Goal: Communication & Community: Answer question/provide support

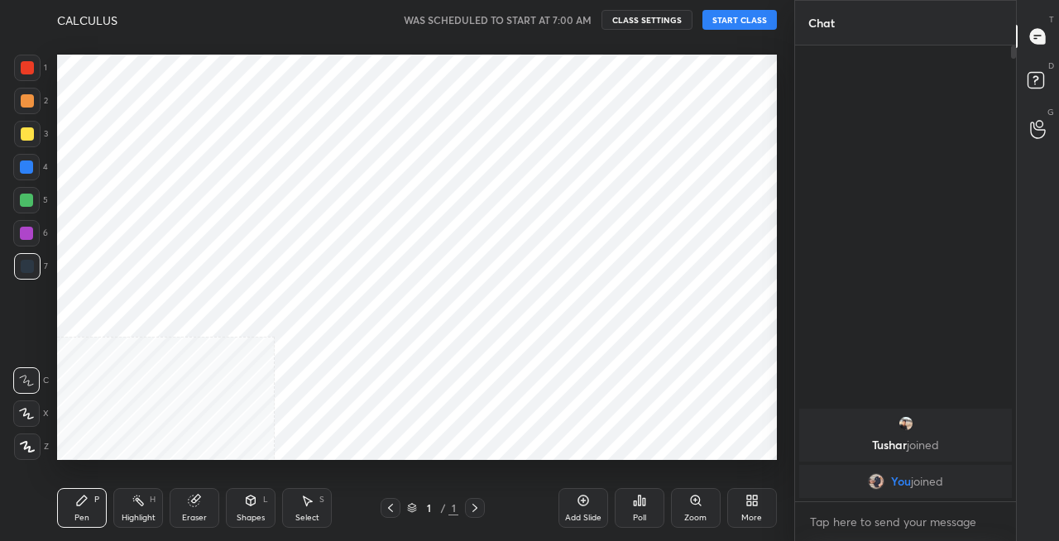
scroll to position [82268, 81974]
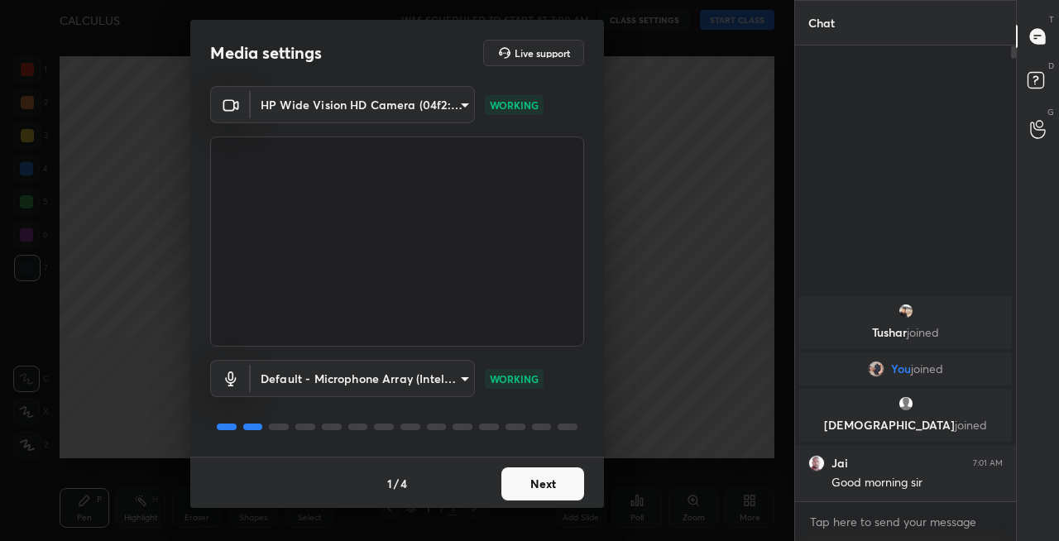
click at [547, 483] on button "Next" at bounding box center [542, 483] width 83 height 33
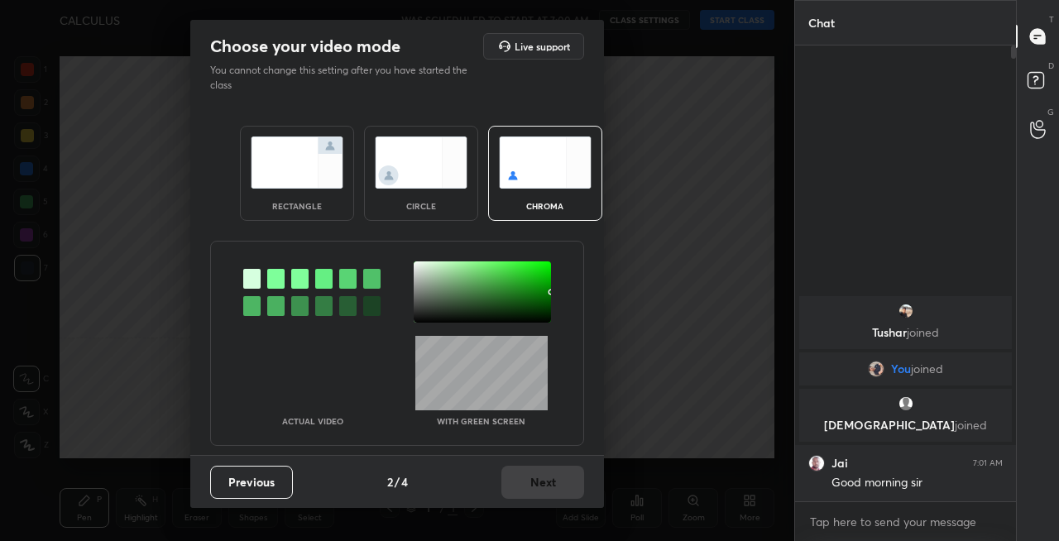
click at [310, 162] on img at bounding box center [297, 162] width 93 height 52
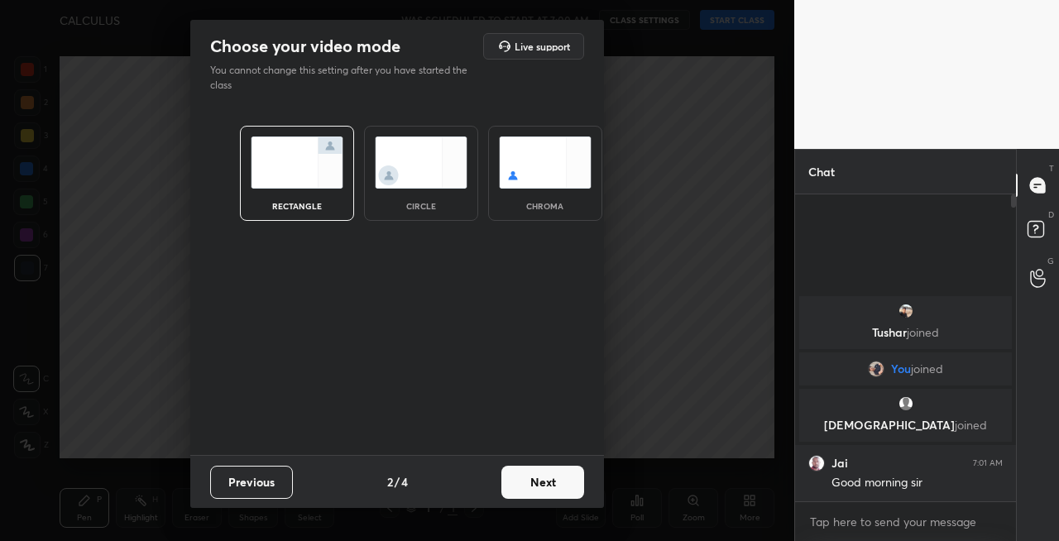
scroll to position [164, 216]
click at [541, 480] on button "Next" at bounding box center [542, 482] width 83 height 33
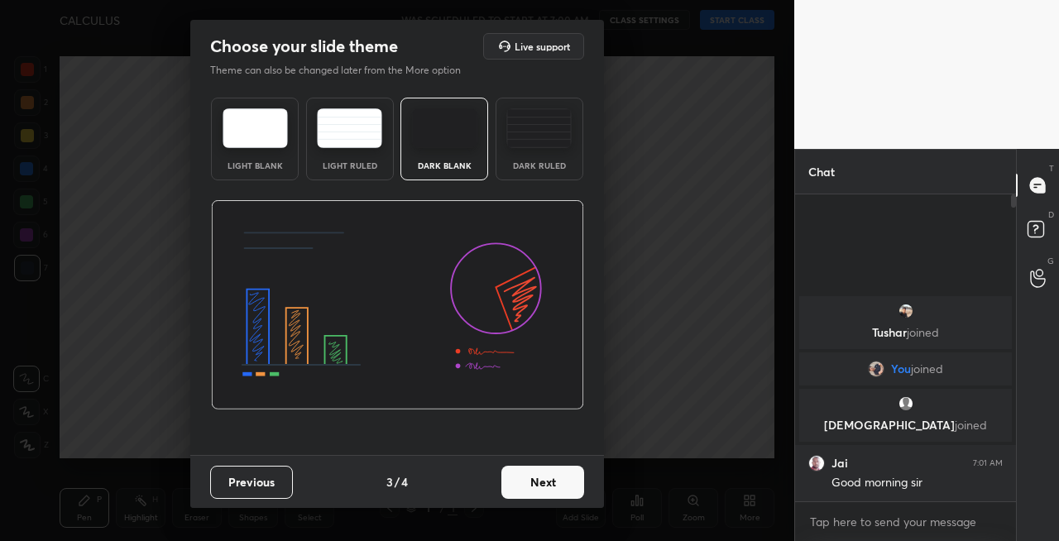
click at [552, 486] on button "Next" at bounding box center [542, 482] width 83 height 33
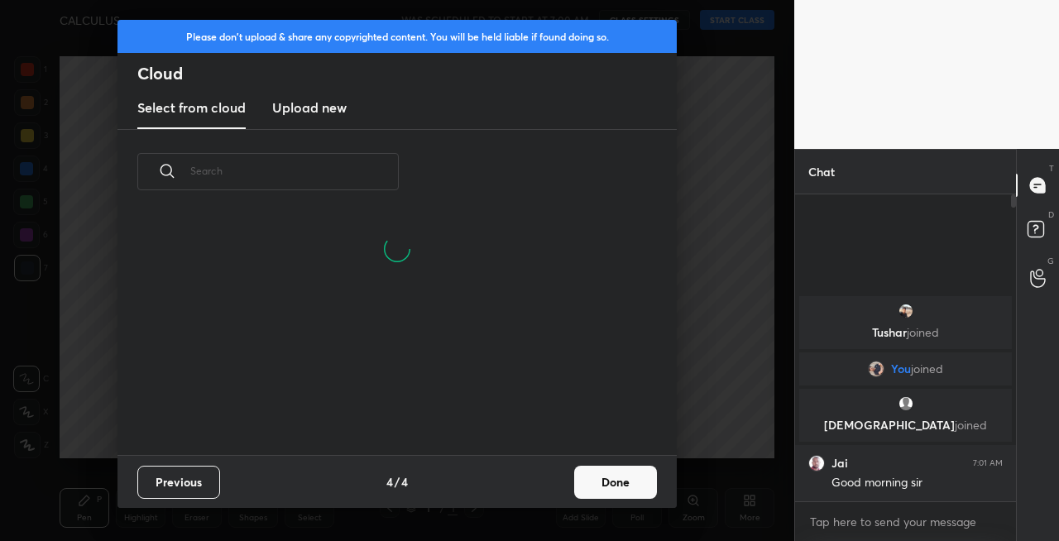
scroll to position [160, 531]
click at [621, 486] on button "Done" at bounding box center [615, 482] width 83 height 33
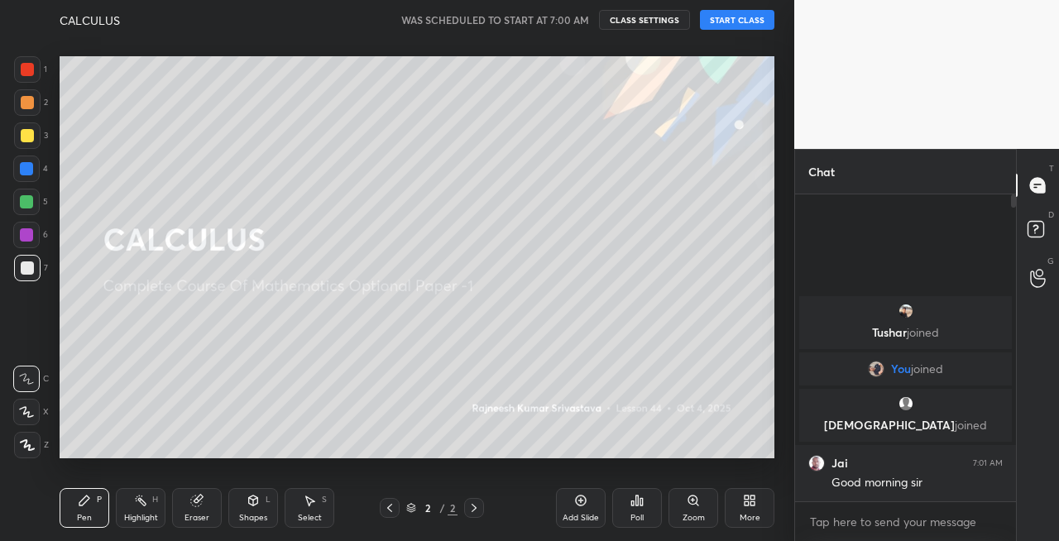
click at [26, 141] on div at bounding box center [27, 135] width 13 height 13
click at [25, 406] on icon at bounding box center [26, 412] width 15 height 12
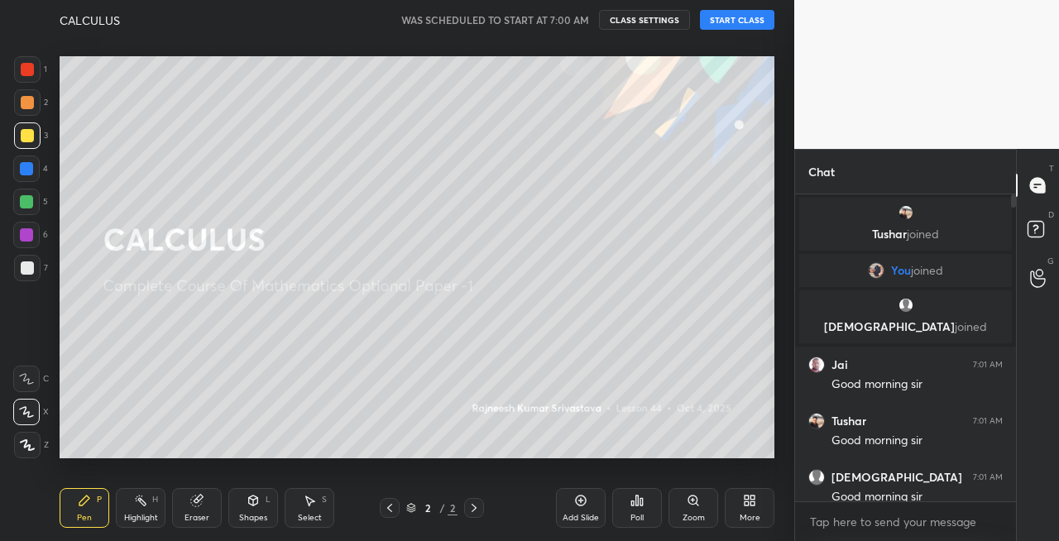
click at [734, 20] on button "START CLASS" at bounding box center [737, 20] width 74 height 20
click at [576, 18] on span "mute" at bounding box center [573, 20] width 23 height 12
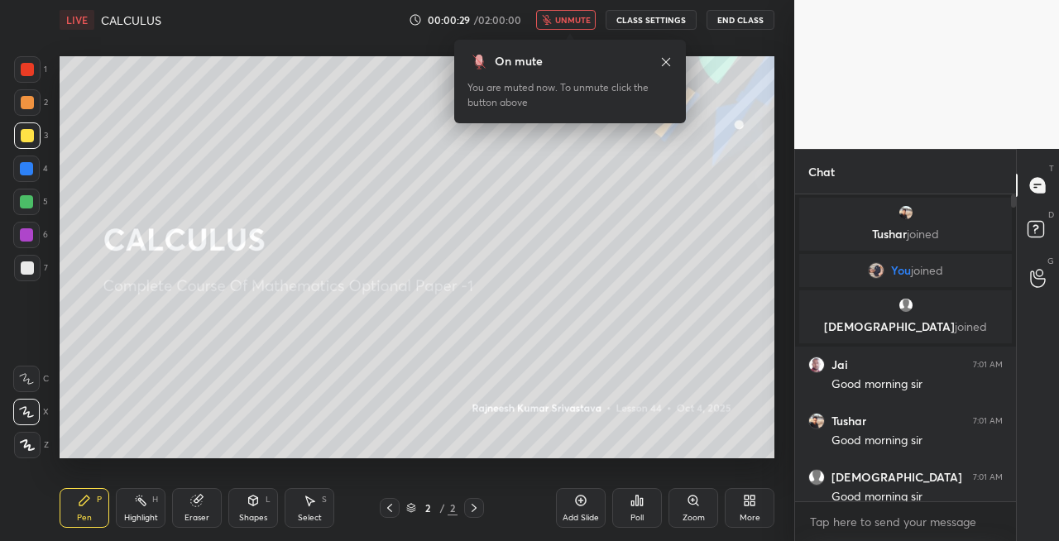
click at [576, 24] on span "unmute" at bounding box center [573, 20] width 36 height 12
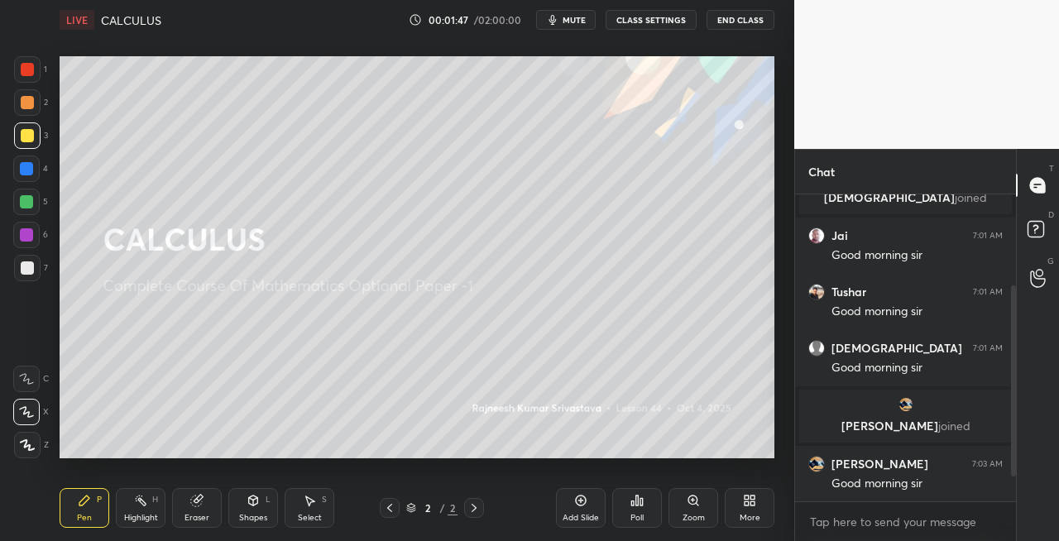
scroll to position [185, 0]
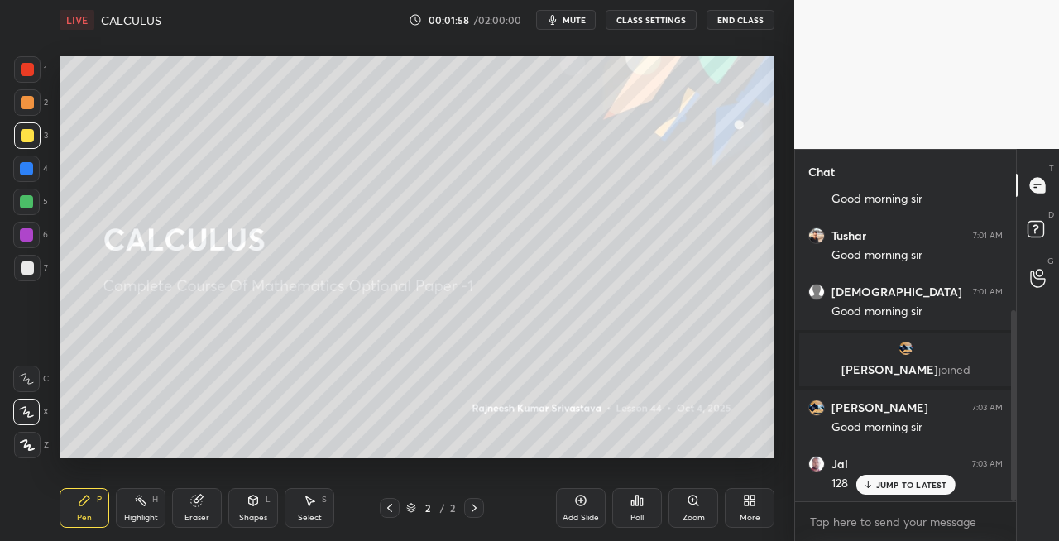
click at [251, 514] on div "Shapes" at bounding box center [253, 518] width 28 height 8
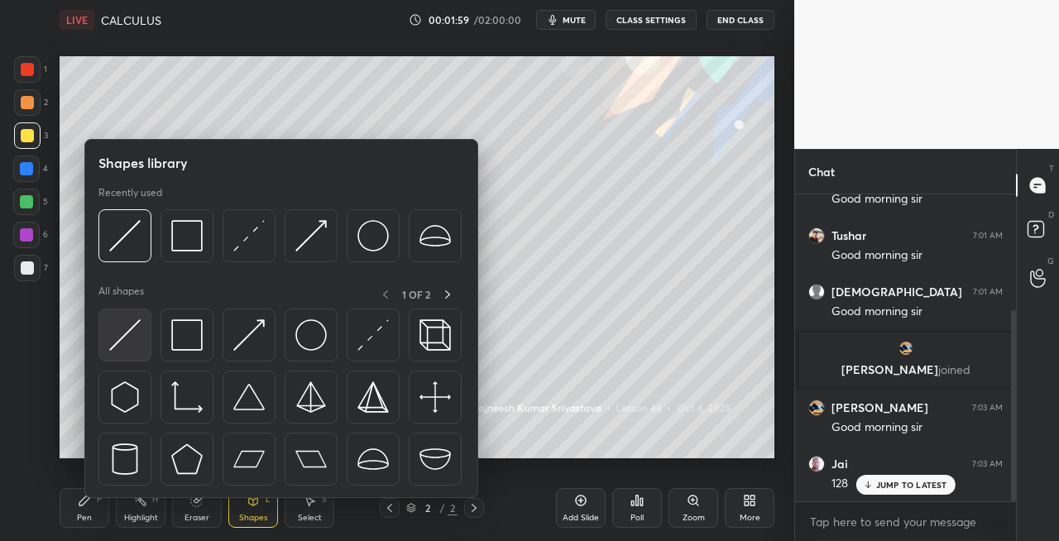
click at [117, 335] on img at bounding box center [124, 334] width 31 height 31
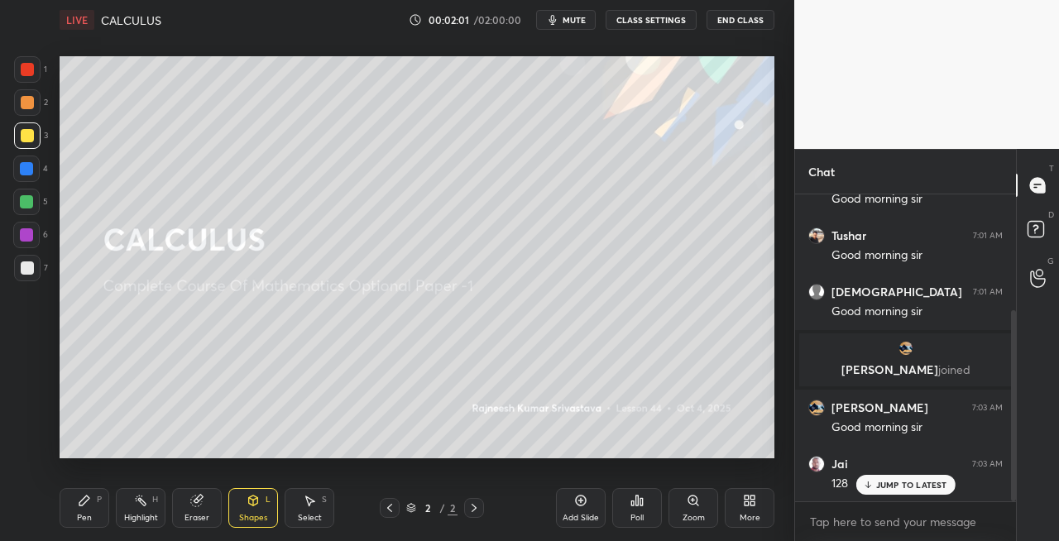
click at [98, 519] on div "Pen P" at bounding box center [85, 508] width 50 height 40
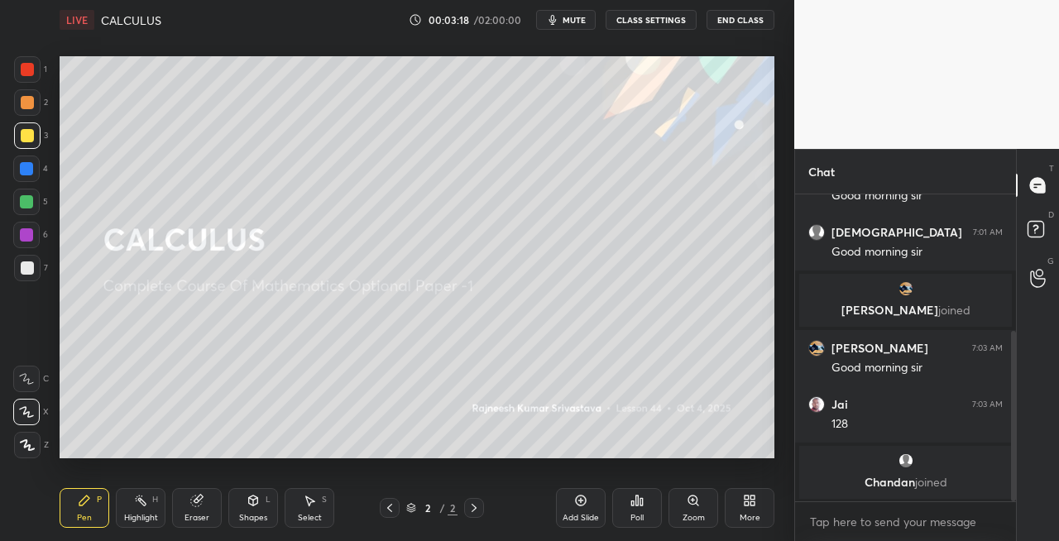
click at [202, 500] on icon at bounding box center [196, 500] width 13 height 13
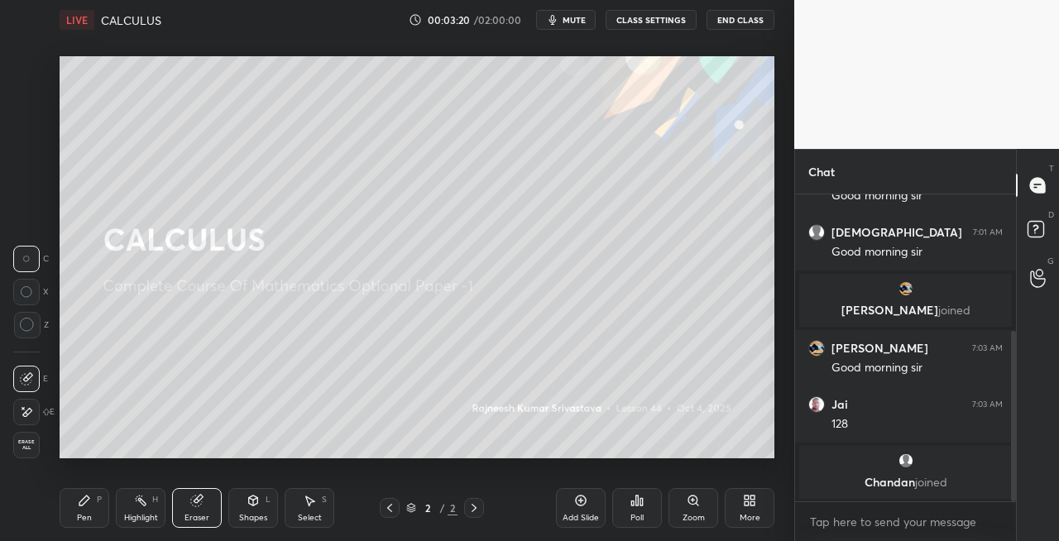
click at [83, 504] on icon at bounding box center [84, 500] width 10 height 10
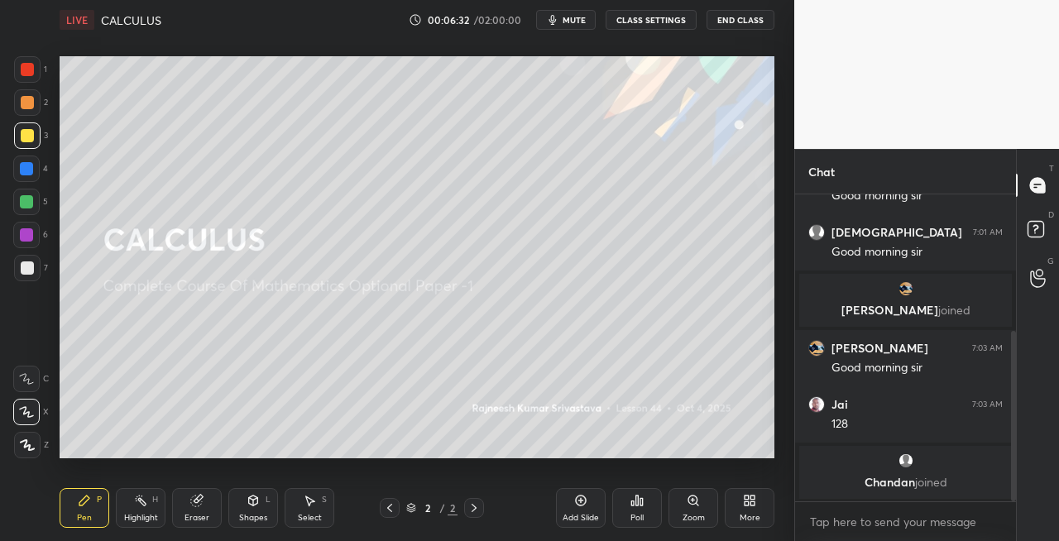
click at [34, 272] on div at bounding box center [27, 268] width 26 height 26
click at [255, 514] on div "Shapes" at bounding box center [253, 518] width 28 height 8
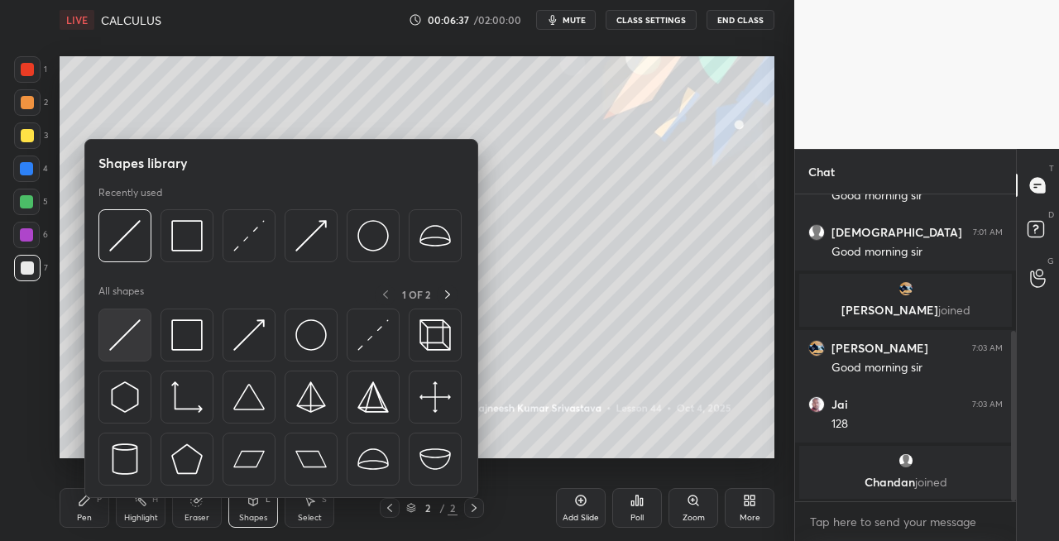
click at [114, 337] on img at bounding box center [124, 334] width 31 height 31
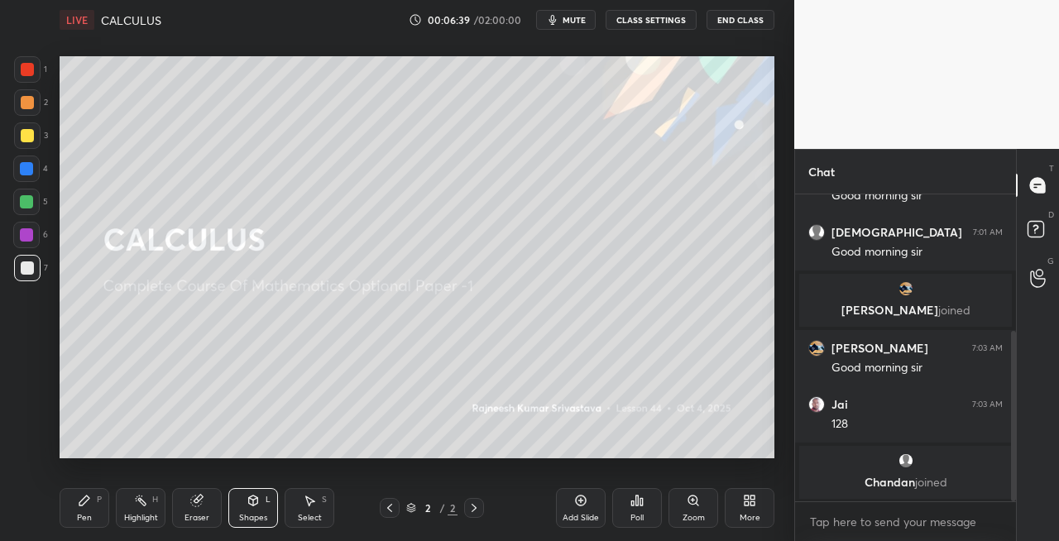
click at [92, 514] on div "Pen P" at bounding box center [85, 508] width 50 height 40
click at [188, 491] on div "Eraser" at bounding box center [197, 508] width 50 height 40
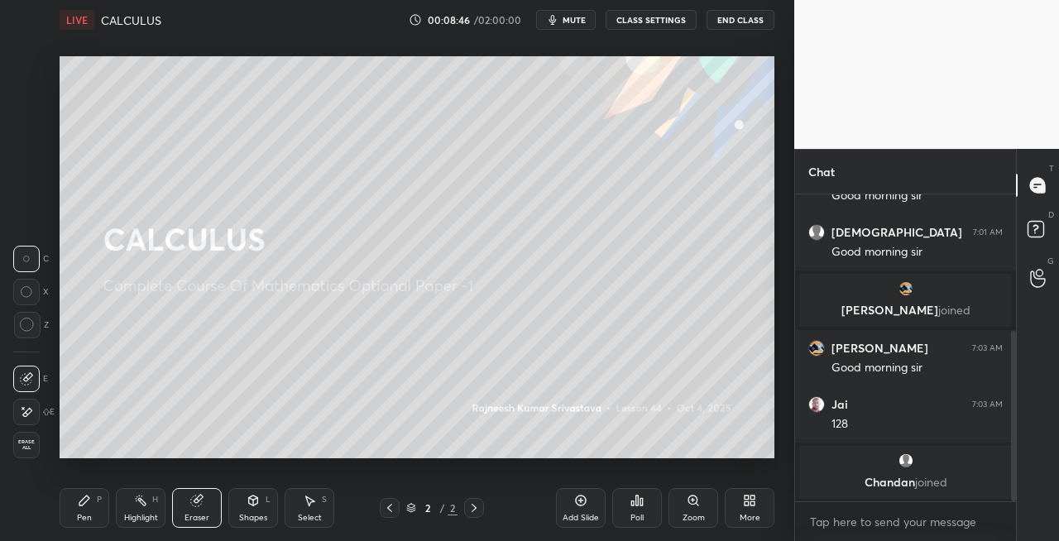
click at [87, 509] on div "Pen P" at bounding box center [85, 508] width 50 height 40
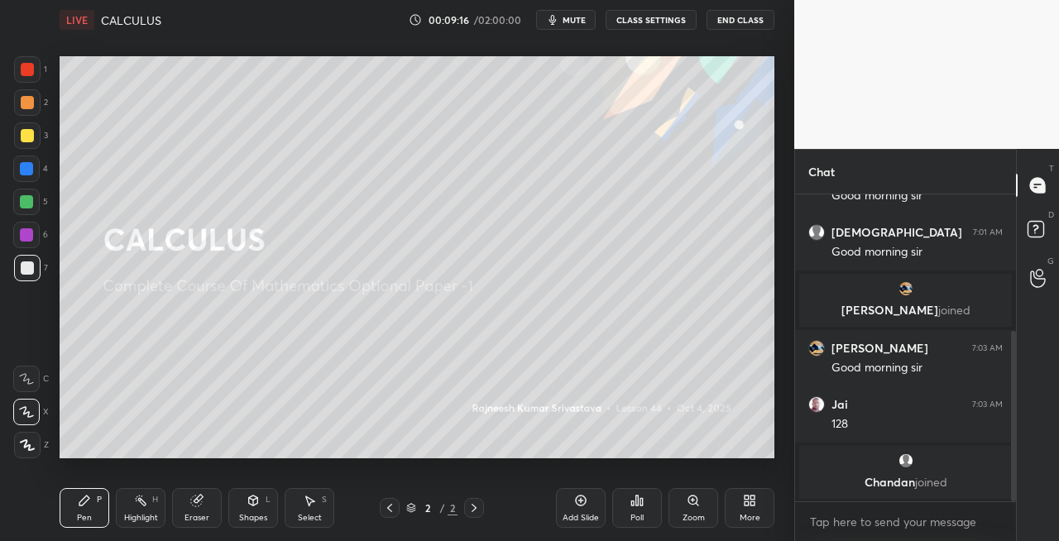
click at [189, 458] on div "Setting up your live class Poll for secs No correct answer Start poll" at bounding box center [417, 257] width 728 height 435
click at [379, 458] on div "Setting up your live class Poll for secs No correct answer Start poll" at bounding box center [417, 257] width 728 height 435
click at [415, 463] on div "Setting up your live class Poll for secs No correct answer Start poll" at bounding box center [417, 257] width 728 height 435
click at [478, 509] on icon at bounding box center [473, 507] width 13 height 13
click at [562, 514] on div "Add Slide" at bounding box center [580, 518] width 36 height 8
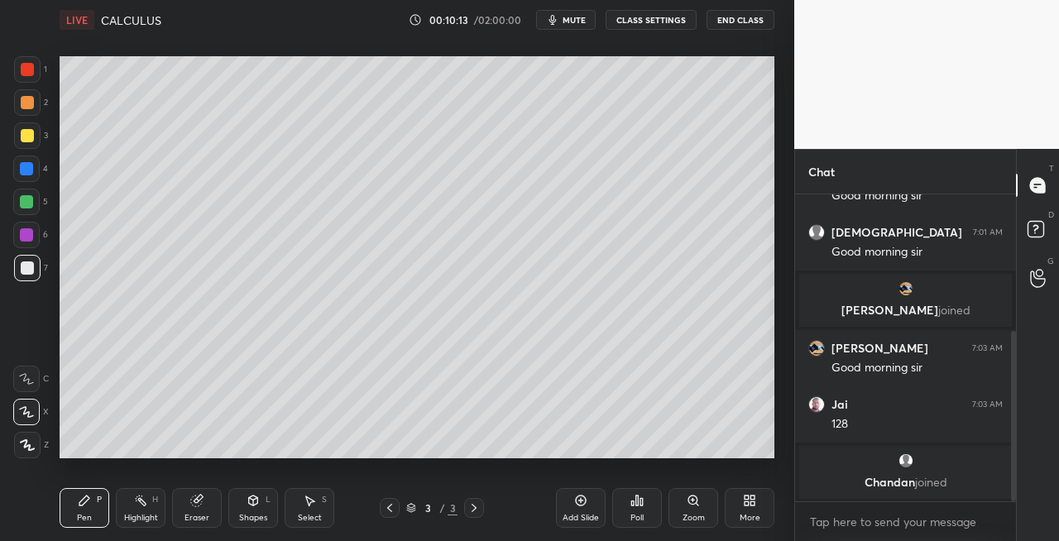
click at [394, 508] on icon at bounding box center [389, 507] width 13 height 13
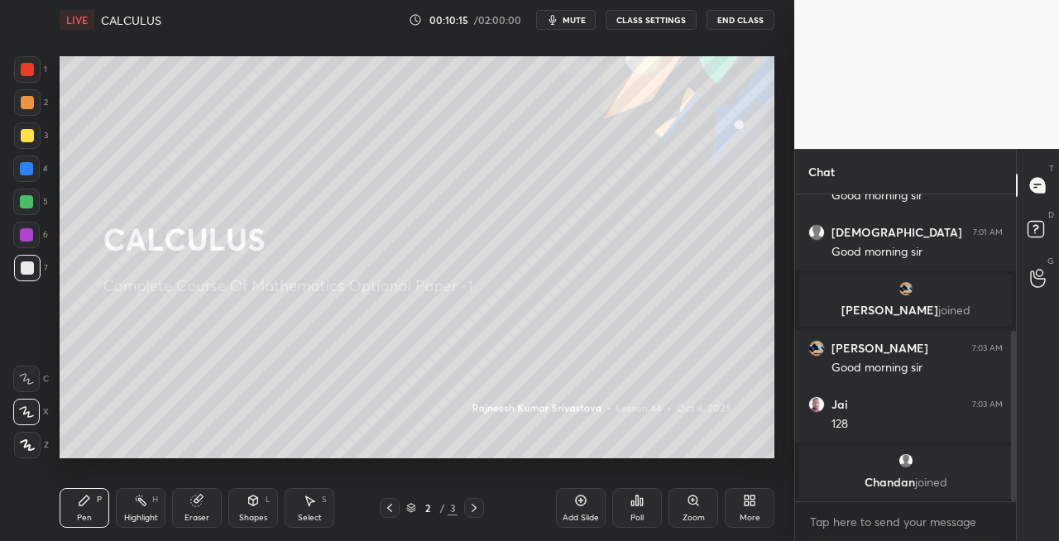
click at [476, 511] on icon at bounding box center [473, 507] width 13 height 13
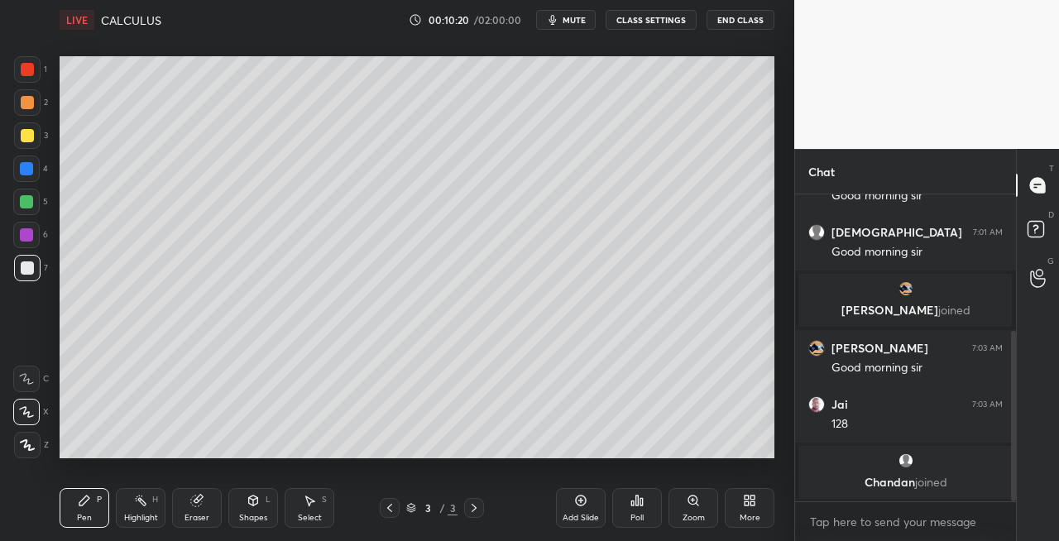
click at [387, 512] on icon at bounding box center [389, 507] width 13 height 13
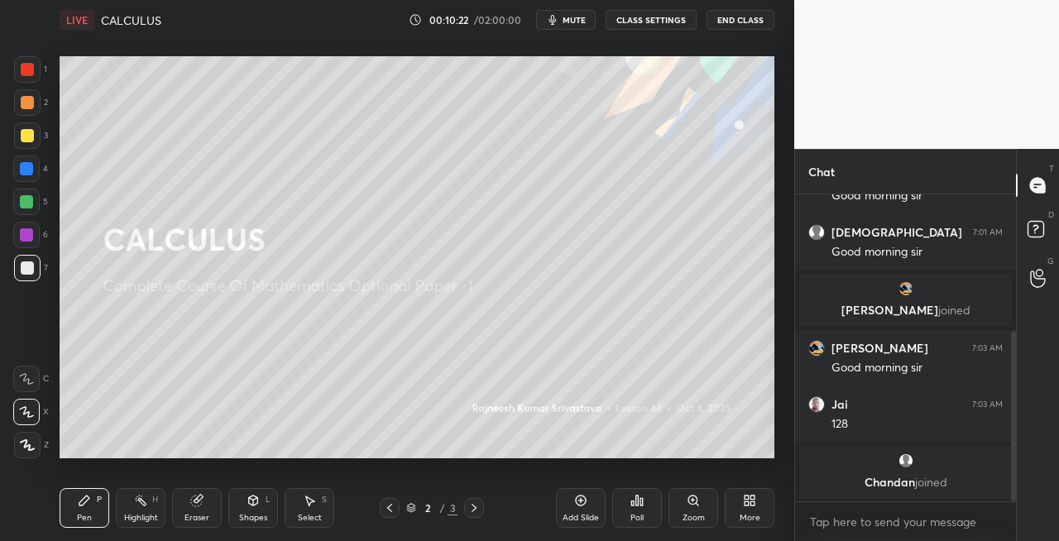
click at [473, 509] on icon at bounding box center [473, 508] width 5 height 8
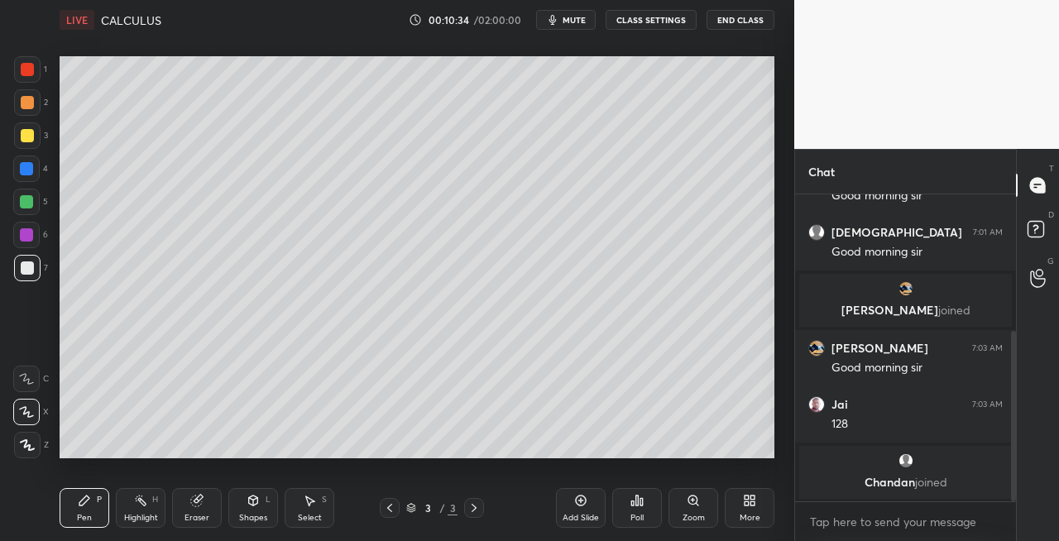
click at [201, 498] on icon at bounding box center [198, 499] width 9 height 8
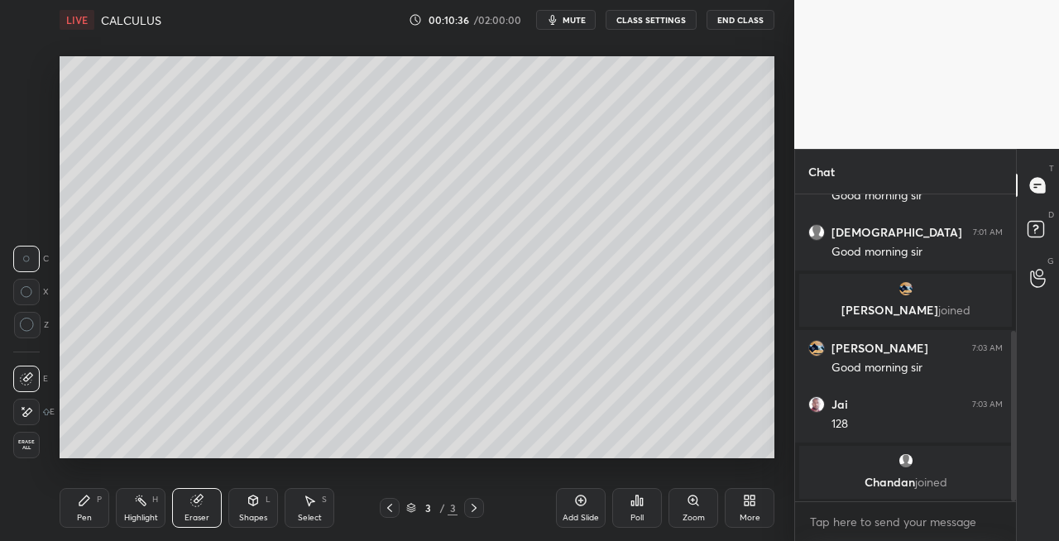
click at [98, 500] on div "P" at bounding box center [99, 499] width 5 height 8
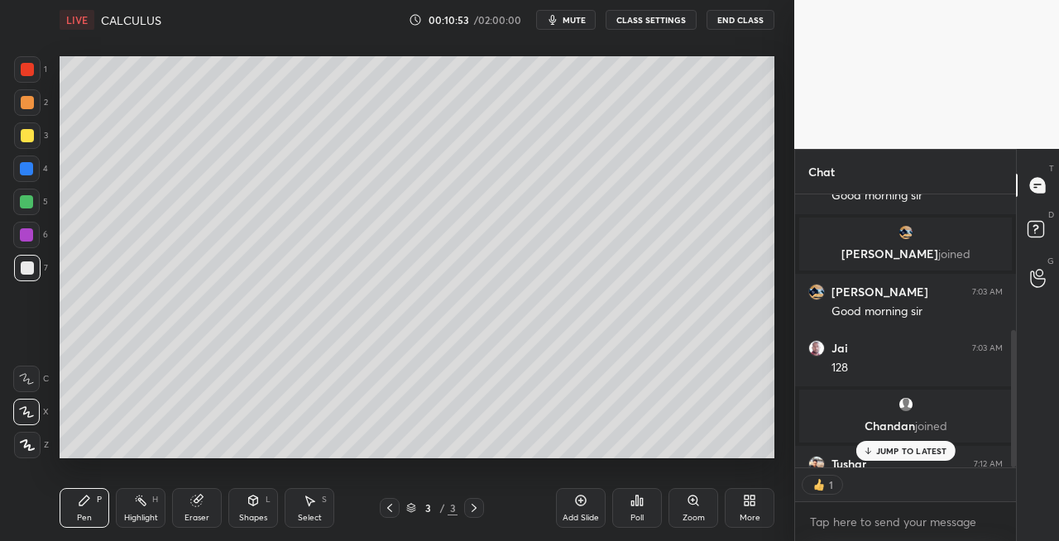
scroll to position [5, 5]
click at [29, 136] on div at bounding box center [27, 135] width 13 height 13
click at [388, 503] on icon at bounding box center [389, 507] width 13 height 13
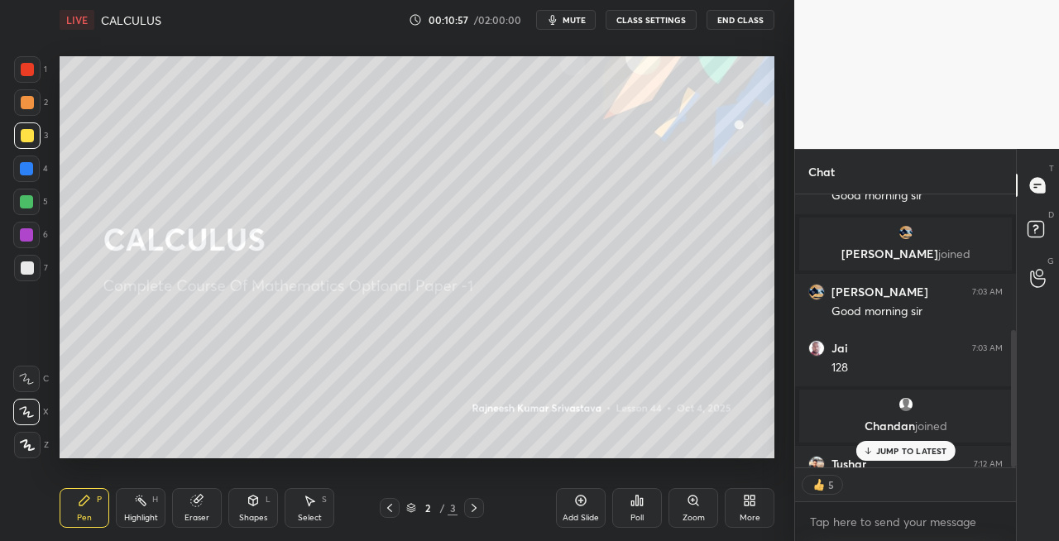
click at [480, 509] on icon at bounding box center [473, 507] width 13 height 13
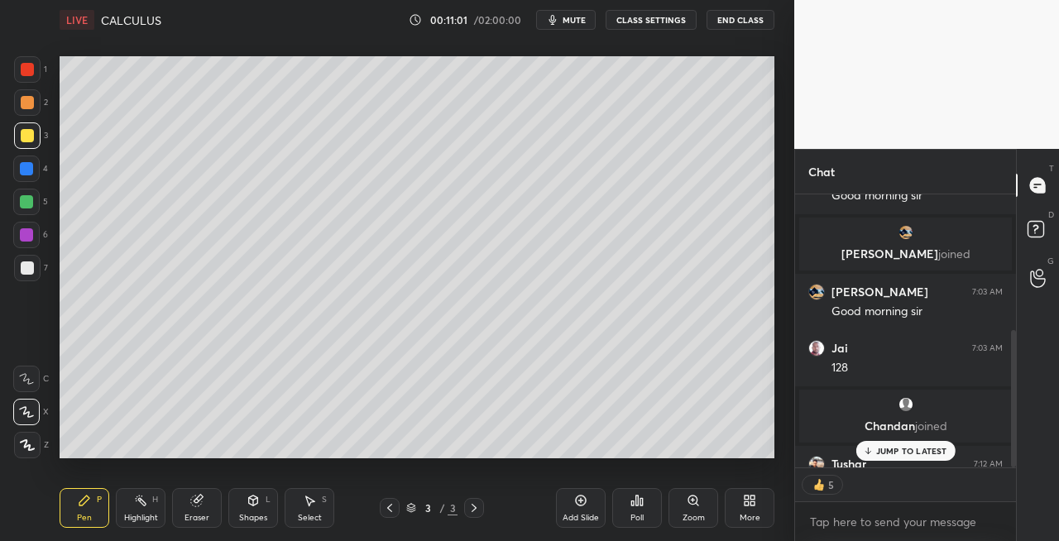
click at [250, 498] on icon at bounding box center [253, 499] width 9 height 2
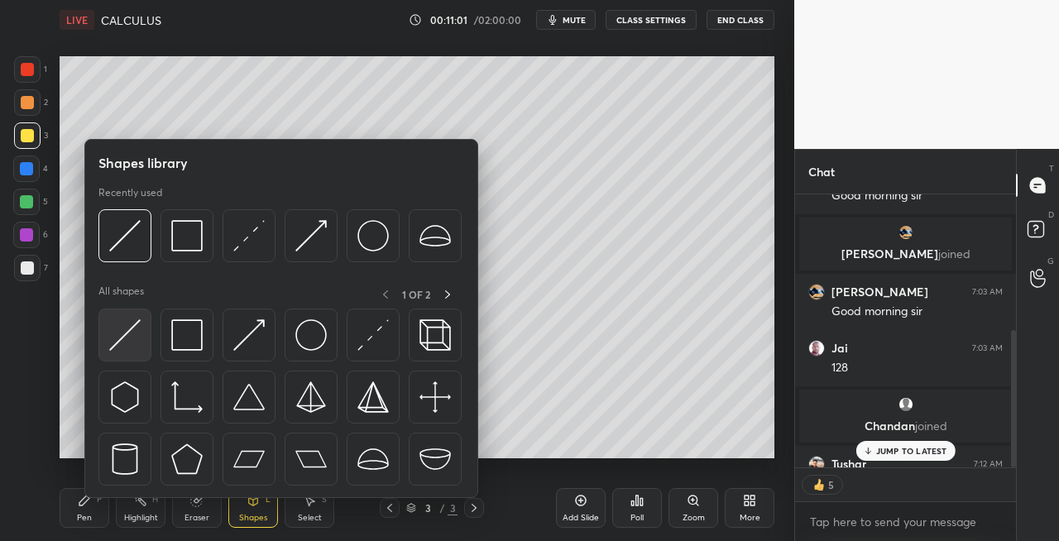
click at [127, 336] on img at bounding box center [124, 334] width 31 height 31
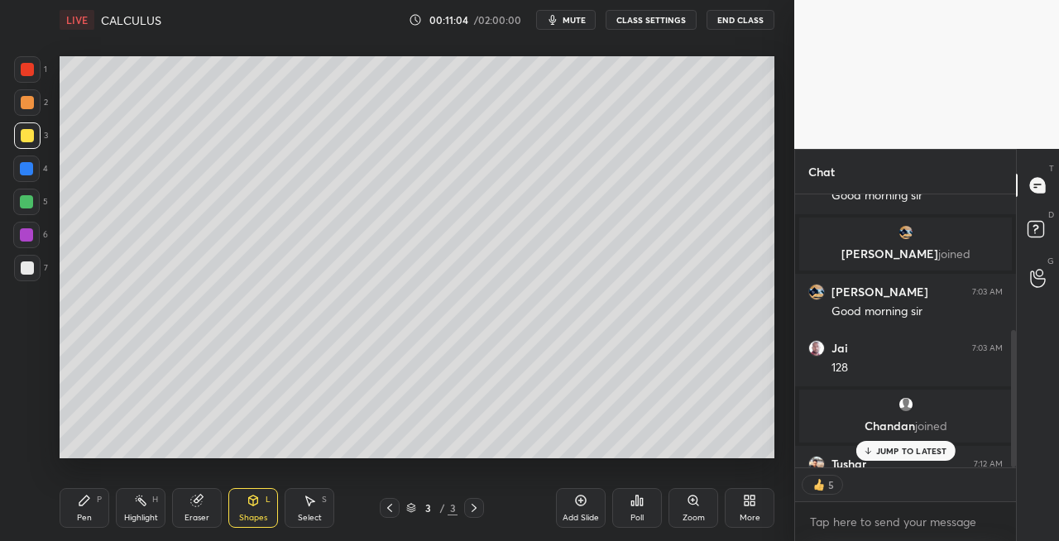
click at [91, 511] on div "Pen P" at bounding box center [85, 508] width 50 height 40
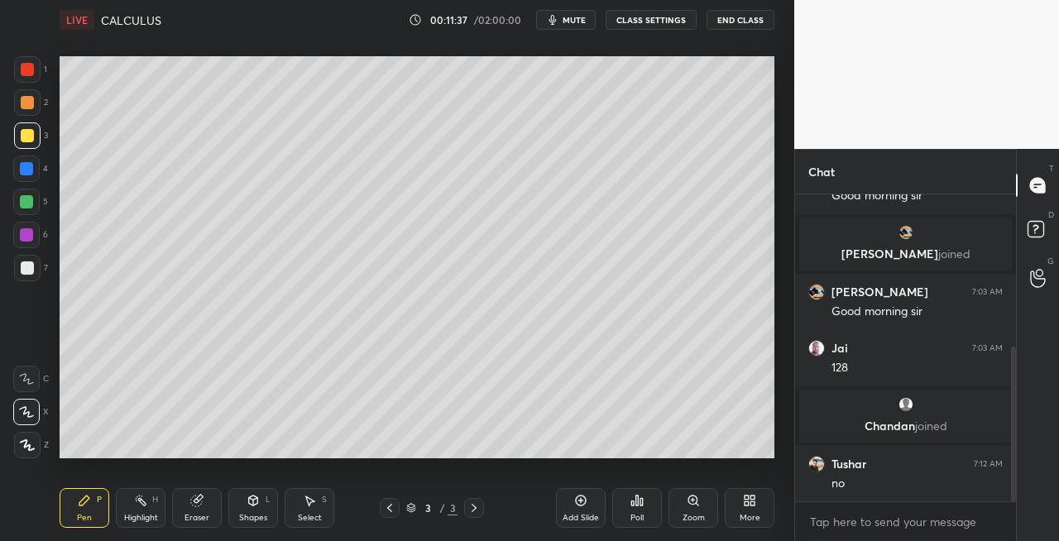
click at [198, 514] on div "Eraser" at bounding box center [196, 518] width 25 height 8
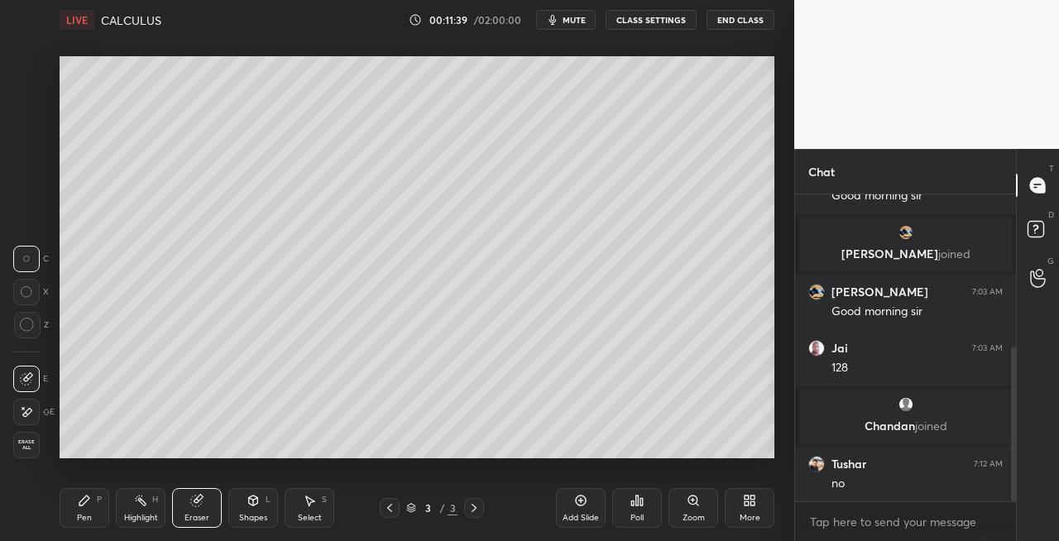
click at [93, 504] on div "Pen P" at bounding box center [85, 508] width 50 height 40
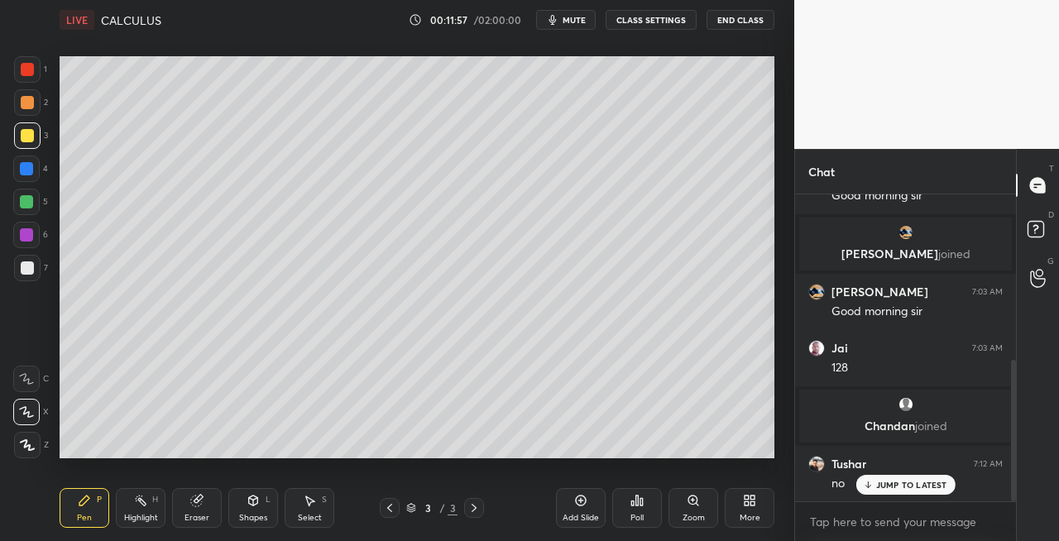
scroll to position [361, 0]
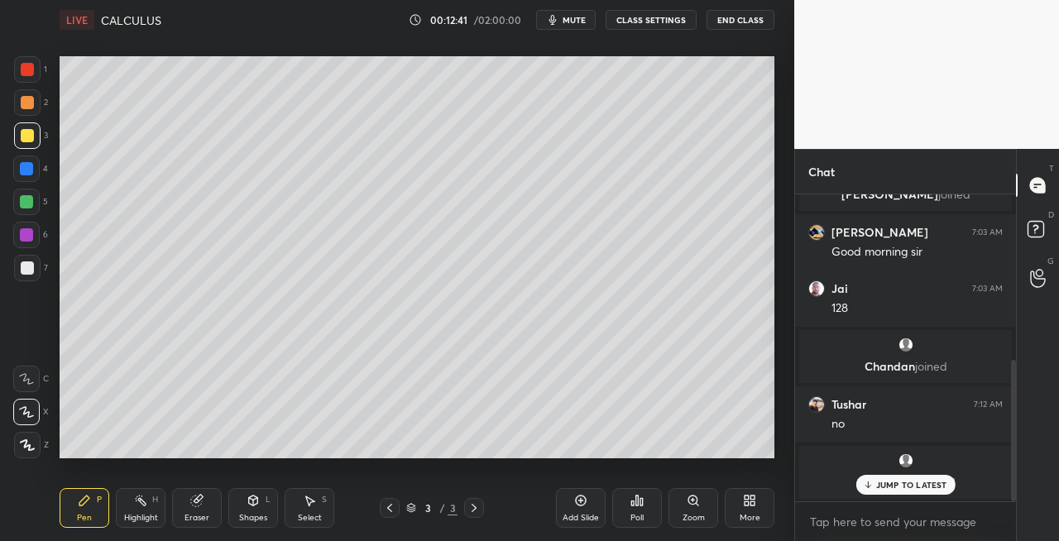
click at [20, 276] on div at bounding box center [27, 268] width 26 height 26
click at [243, 496] on div "Shapes L" at bounding box center [253, 508] width 50 height 40
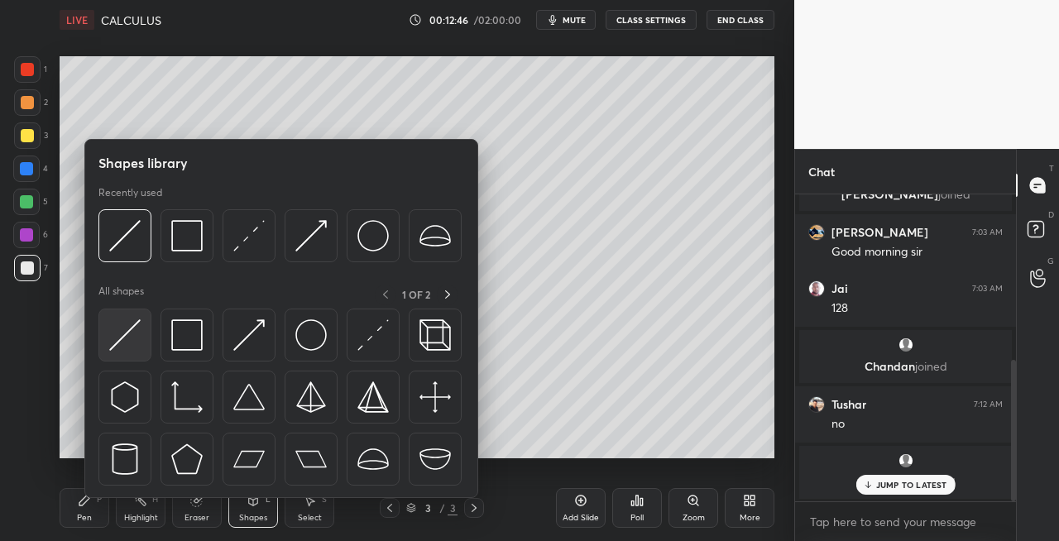
click at [119, 325] on img at bounding box center [124, 334] width 31 height 31
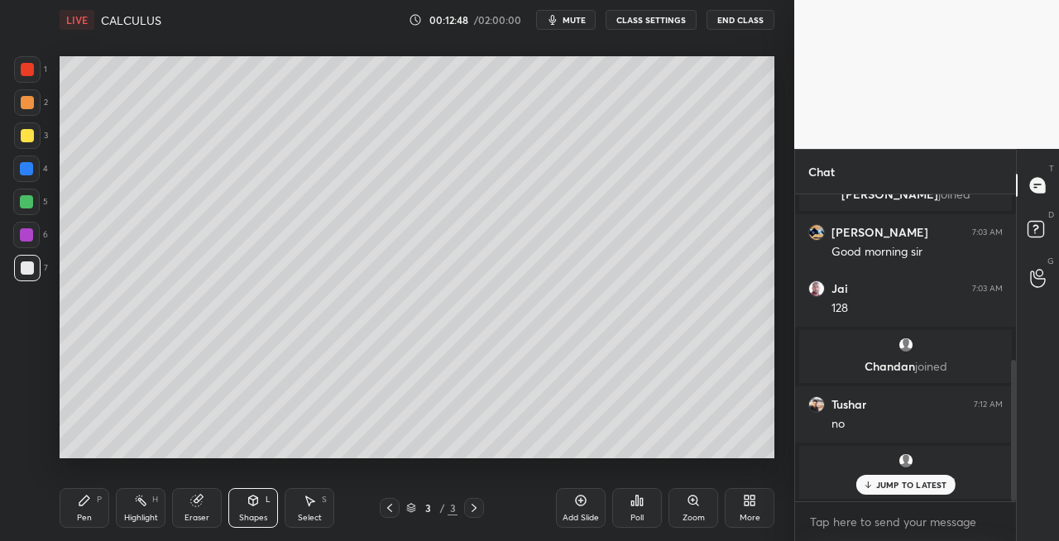
click at [89, 506] on icon at bounding box center [84, 500] width 13 height 13
click at [256, 491] on div "Shapes L" at bounding box center [253, 508] width 50 height 40
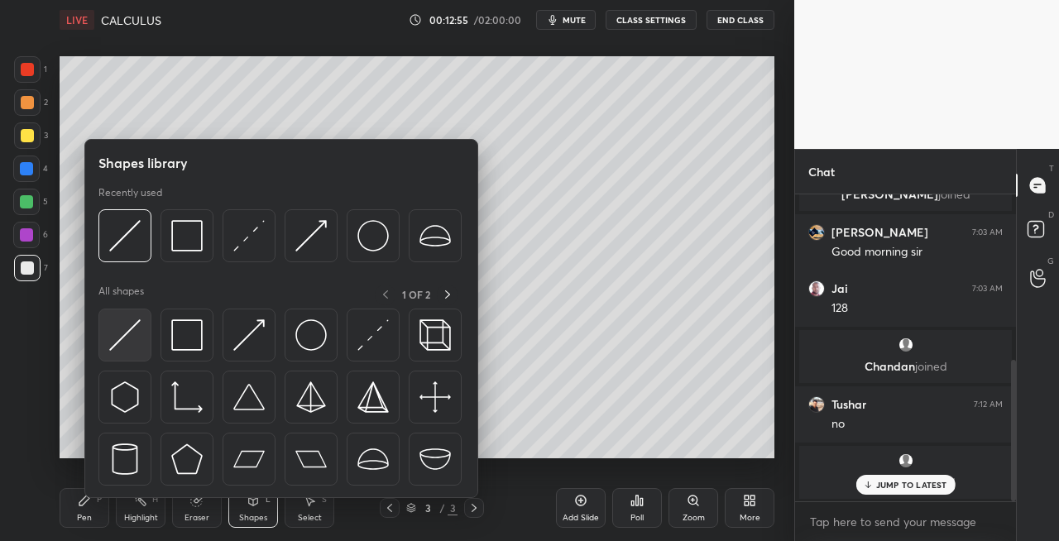
click at [116, 331] on img at bounding box center [124, 334] width 31 height 31
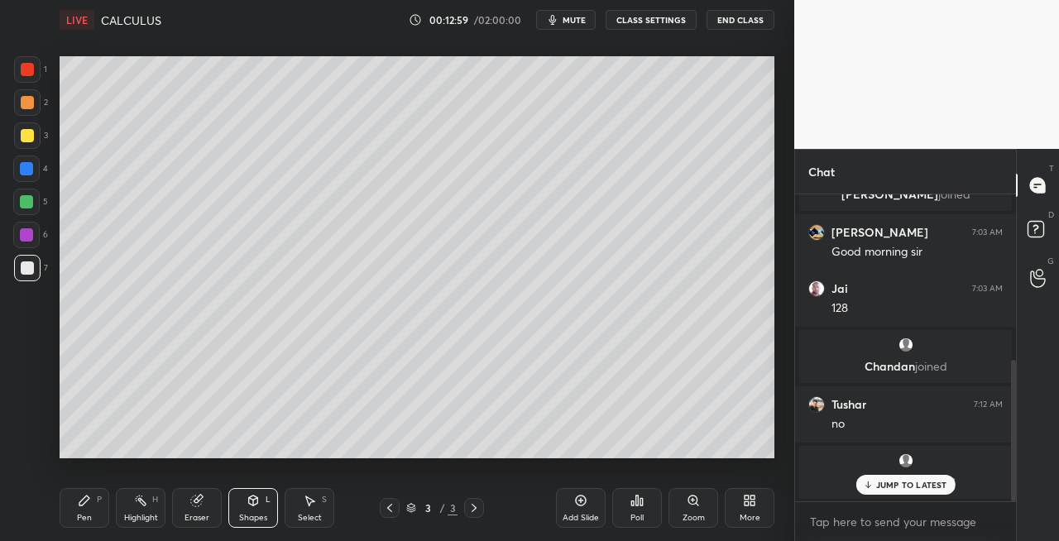
click at [89, 506] on icon at bounding box center [84, 500] width 13 height 13
click at [881, 489] on p "1 NEW MESSAGE" at bounding box center [911, 485] width 70 height 10
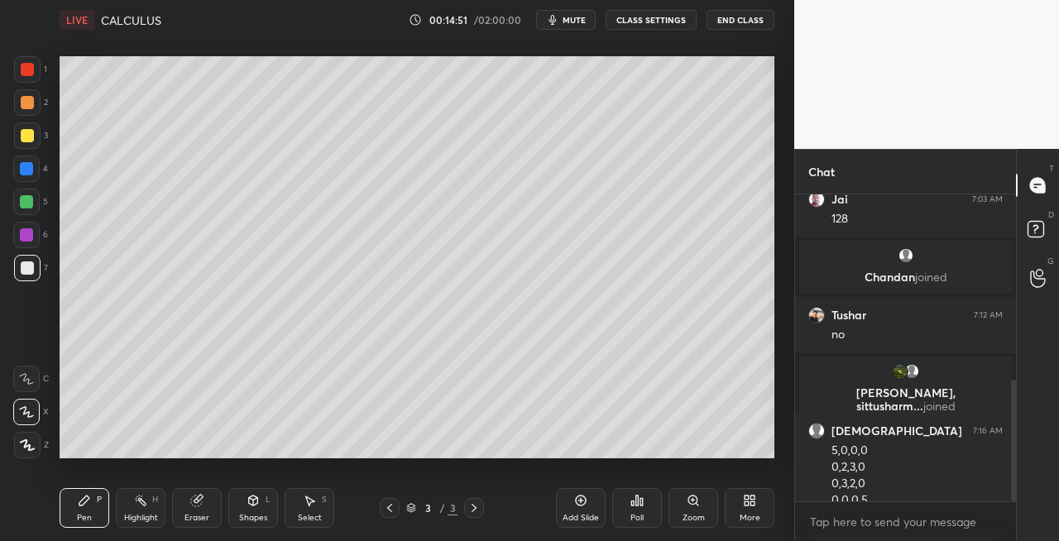
scroll to position [466, 0]
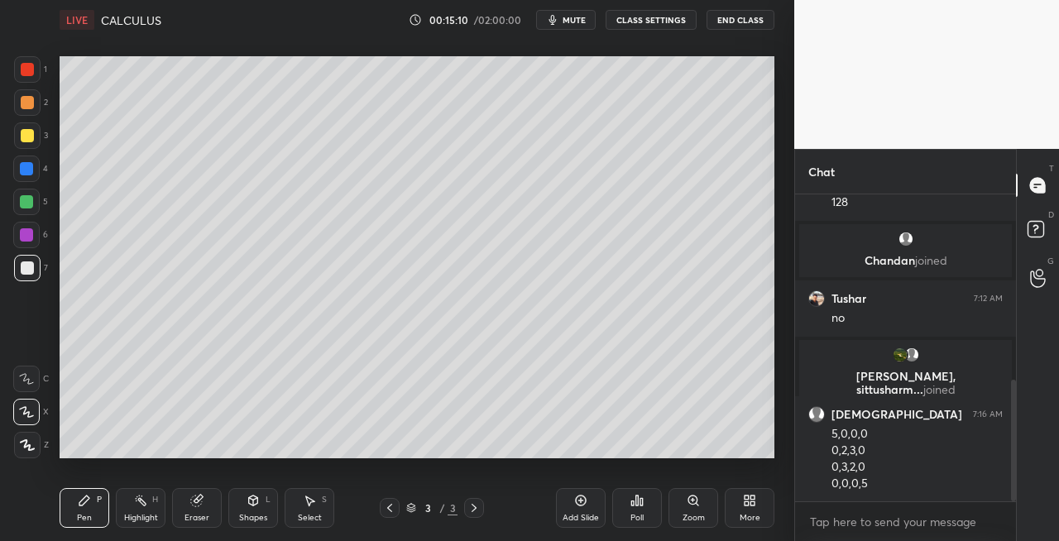
click at [255, 509] on div "Shapes L" at bounding box center [253, 508] width 50 height 40
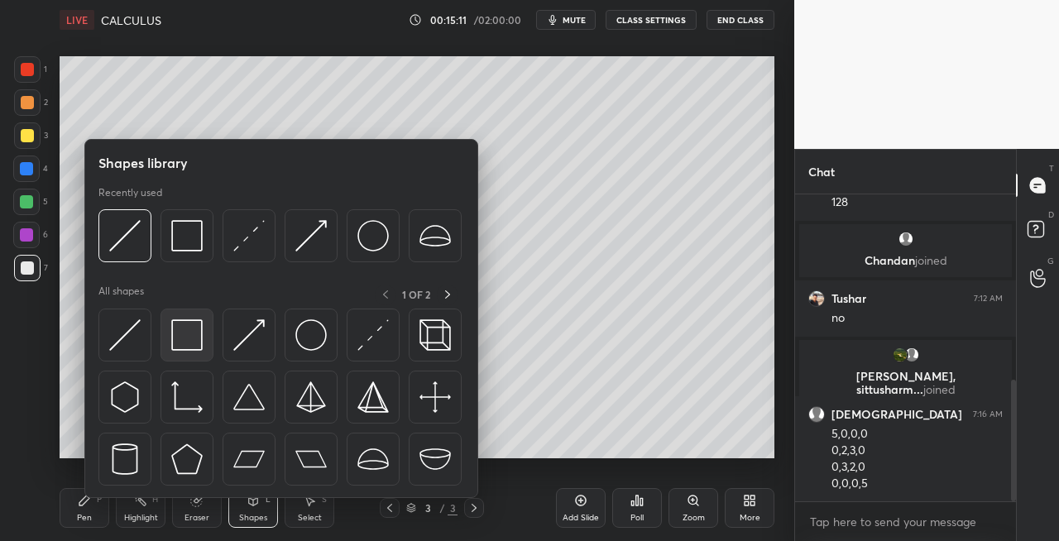
click at [175, 344] on img at bounding box center [186, 334] width 31 height 31
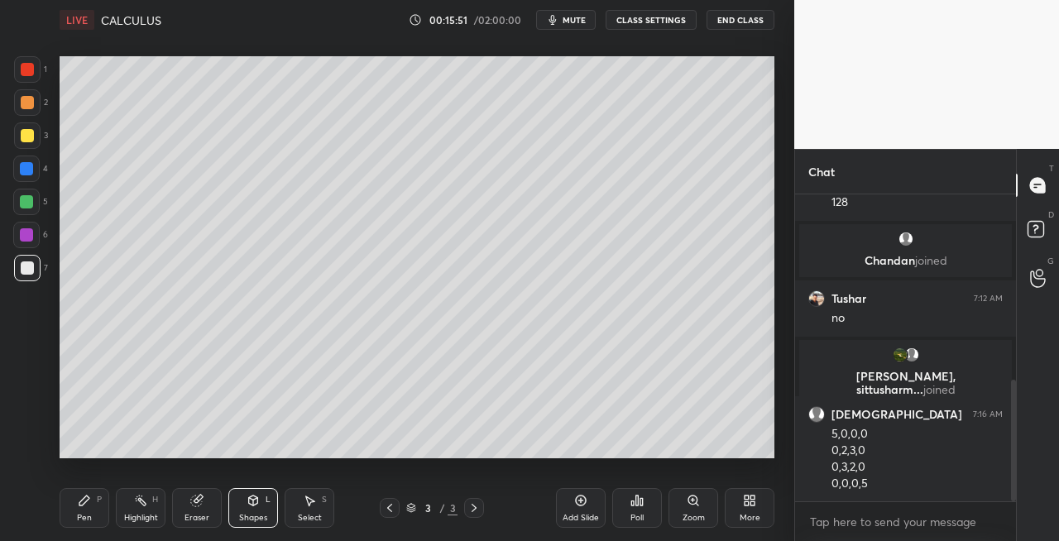
click at [25, 146] on div at bounding box center [27, 135] width 26 height 26
click at [471, 509] on icon at bounding box center [473, 507] width 13 height 13
click at [474, 509] on icon at bounding box center [473, 508] width 5 height 8
click at [576, 518] on div "Add Slide" at bounding box center [580, 518] width 36 height 8
click at [96, 501] on div "Pen P" at bounding box center [85, 508] width 50 height 40
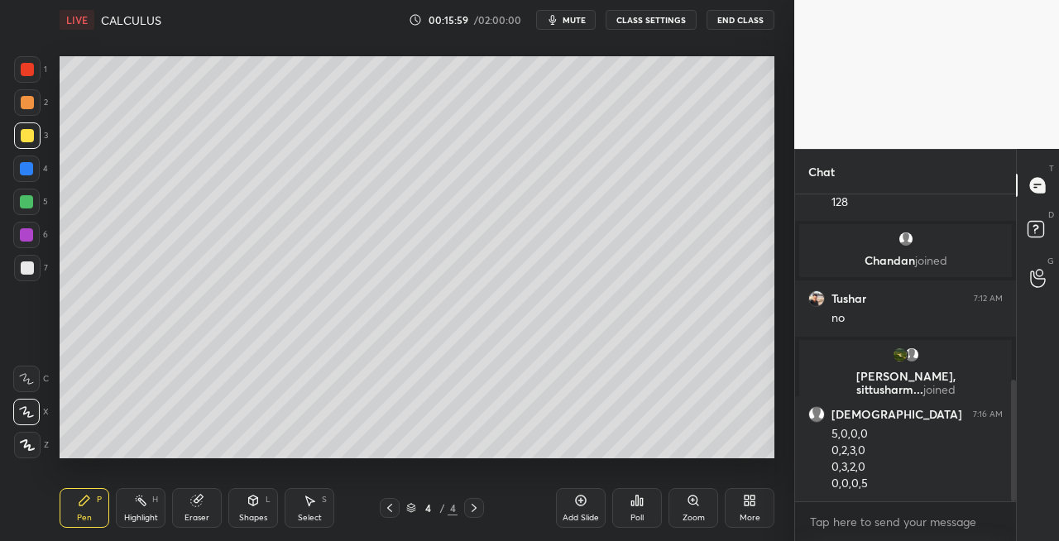
click at [253, 511] on div "Shapes L" at bounding box center [253, 508] width 50 height 40
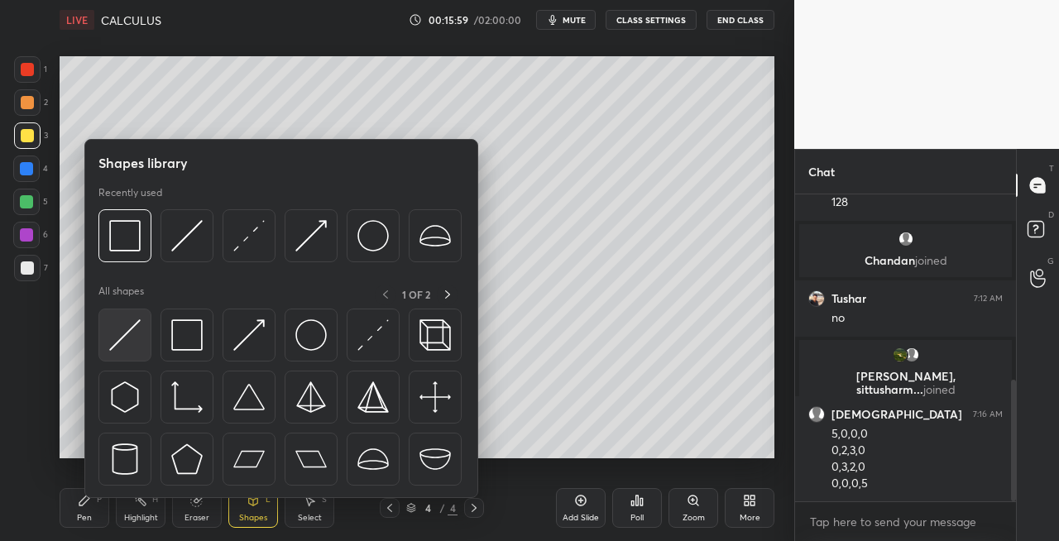
click at [119, 327] on img at bounding box center [124, 334] width 31 height 31
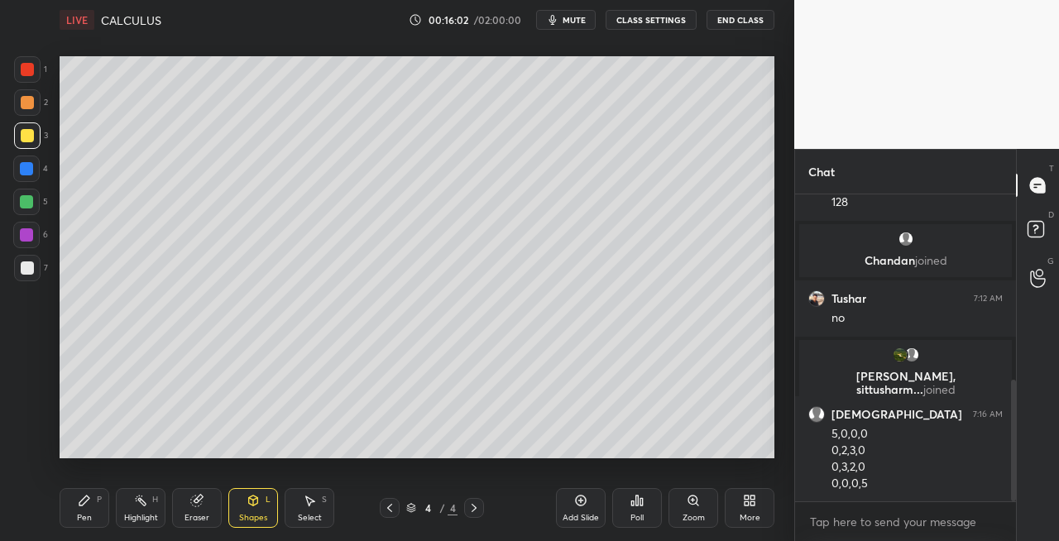
click at [82, 507] on div "Pen P" at bounding box center [85, 508] width 50 height 40
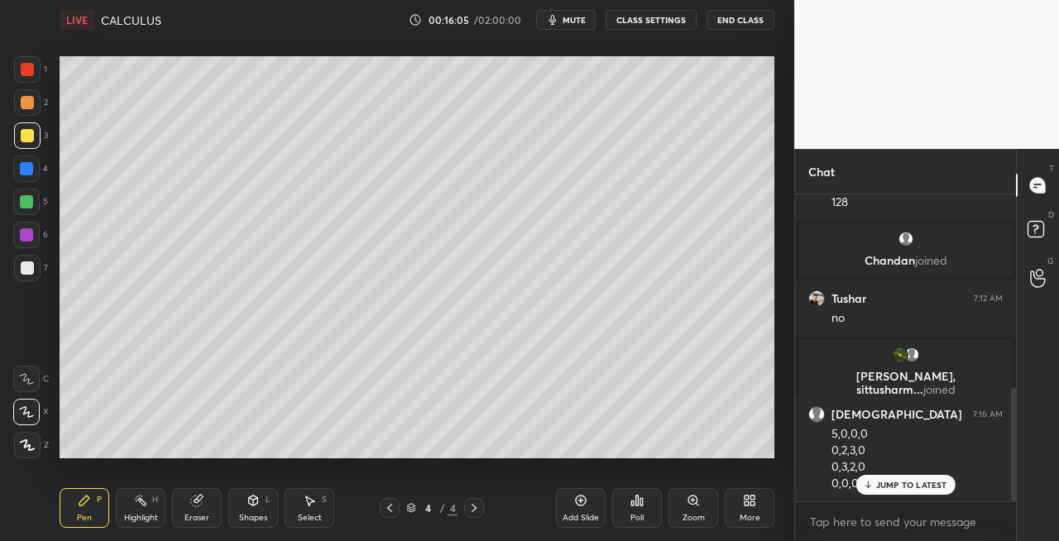
scroll to position [523, 0]
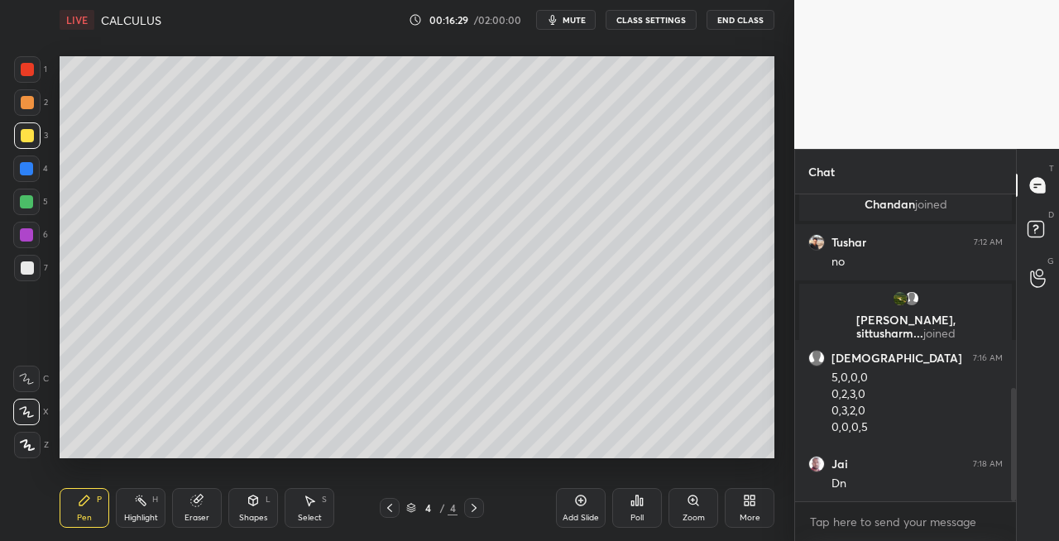
click at [776, 88] on div "Setting up your live class Poll for secs No correct answer Start poll" at bounding box center [417, 257] width 728 height 435
click at [197, 504] on icon at bounding box center [196, 500] width 11 height 11
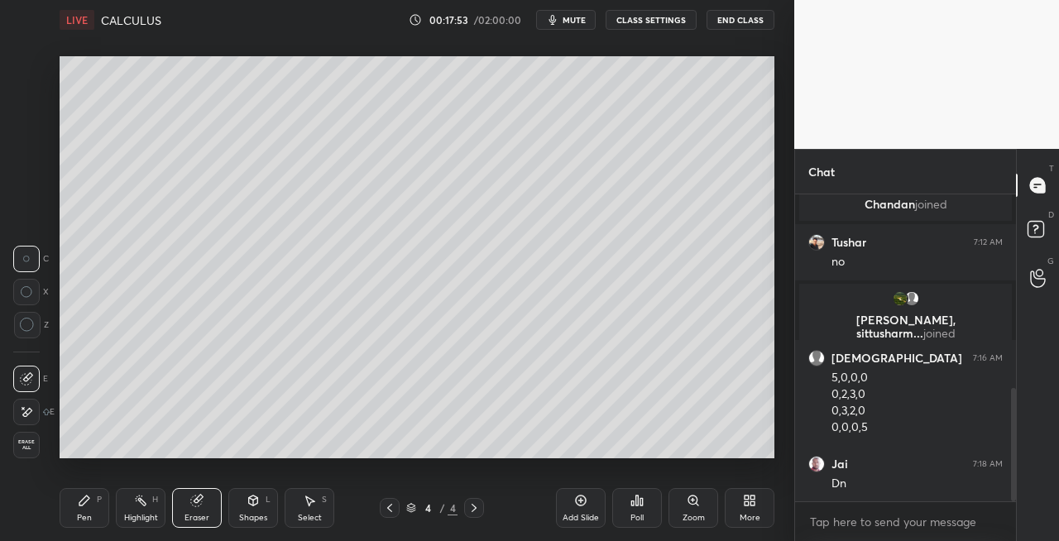
click at [94, 518] on div "Pen P" at bounding box center [85, 508] width 50 height 40
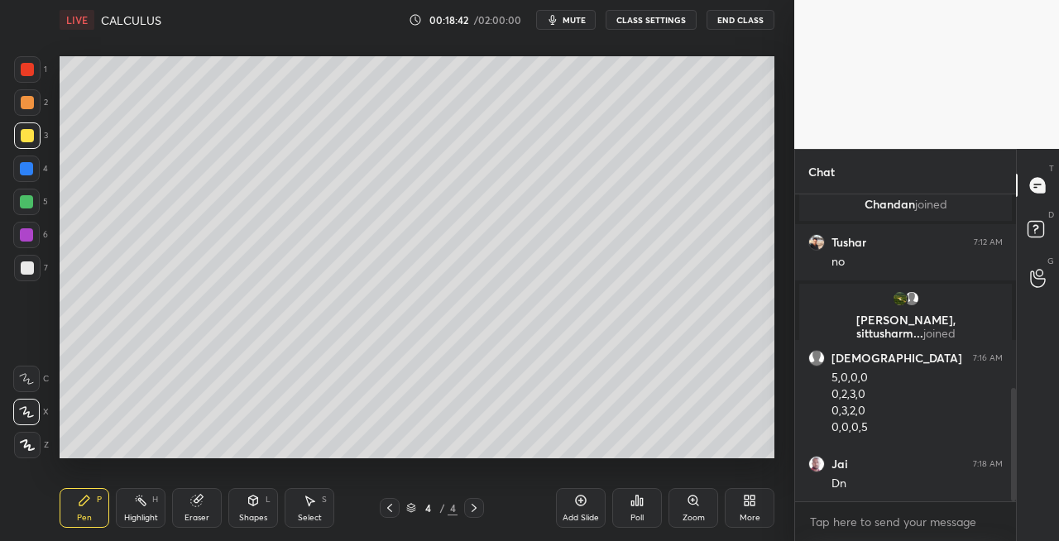
click at [188, 509] on div "Eraser" at bounding box center [197, 508] width 50 height 40
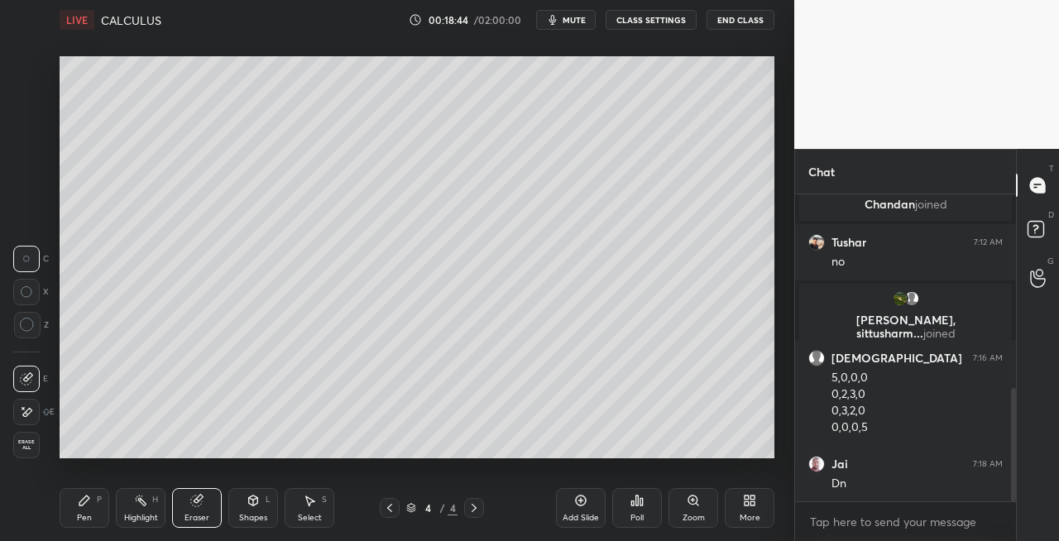
click at [93, 511] on div "Pen P" at bounding box center [85, 508] width 50 height 40
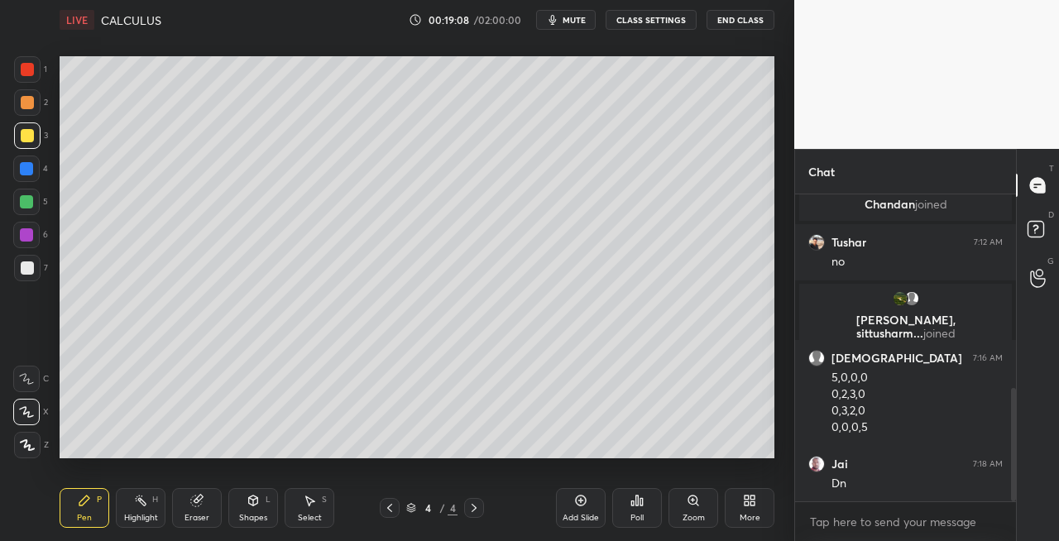
click at [31, 275] on div at bounding box center [27, 268] width 26 height 26
click at [263, 507] on div "Shapes L" at bounding box center [253, 508] width 50 height 40
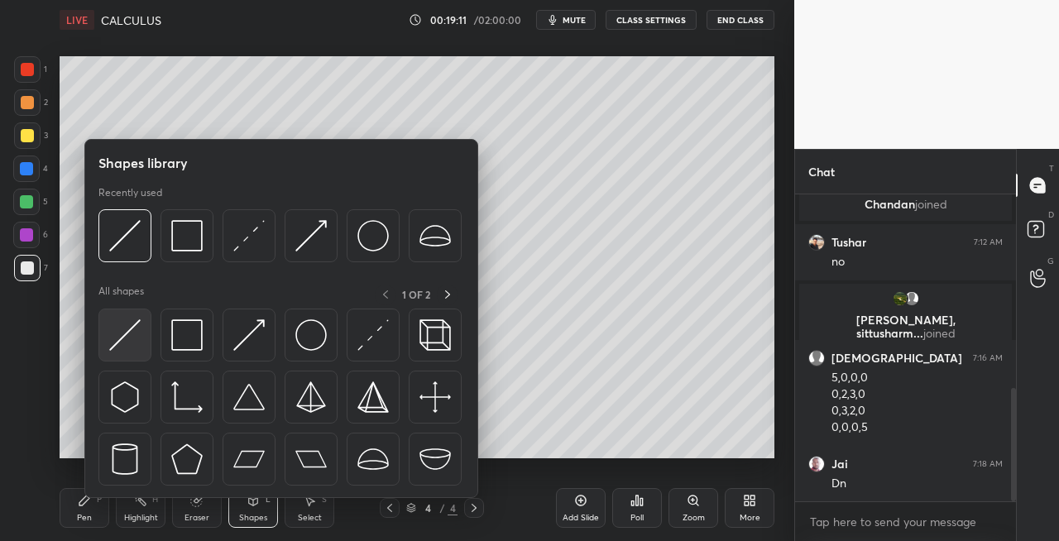
click at [122, 342] on img at bounding box center [124, 334] width 31 height 31
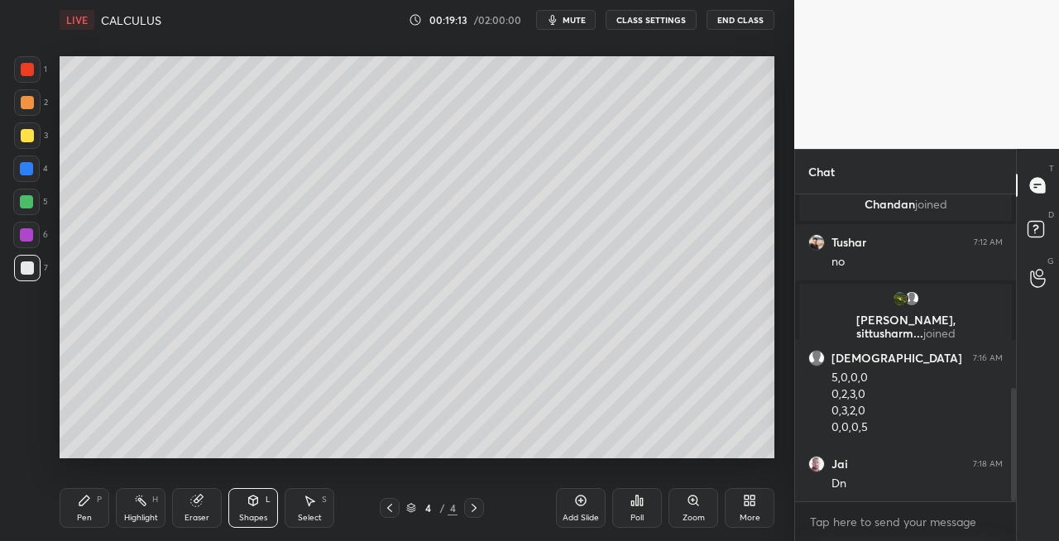
click at [91, 496] on div "Pen P" at bounding box center [85, 508] width 50 height 40
click at [256, 504] on icon at bounding box center [253, 500] width 9 height 10
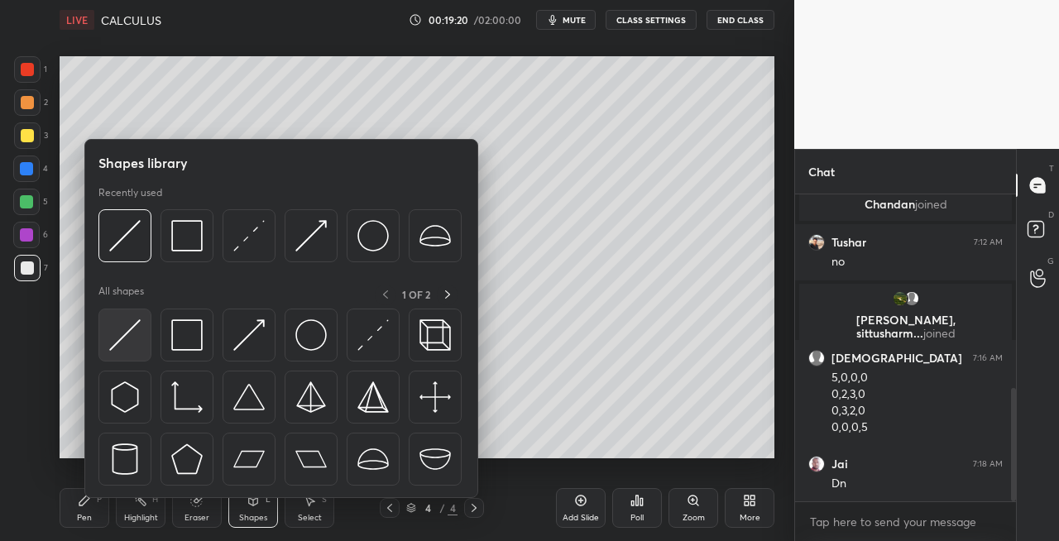
click at [110, 351] on div at bounding box center [124, 334] width 53 height 53
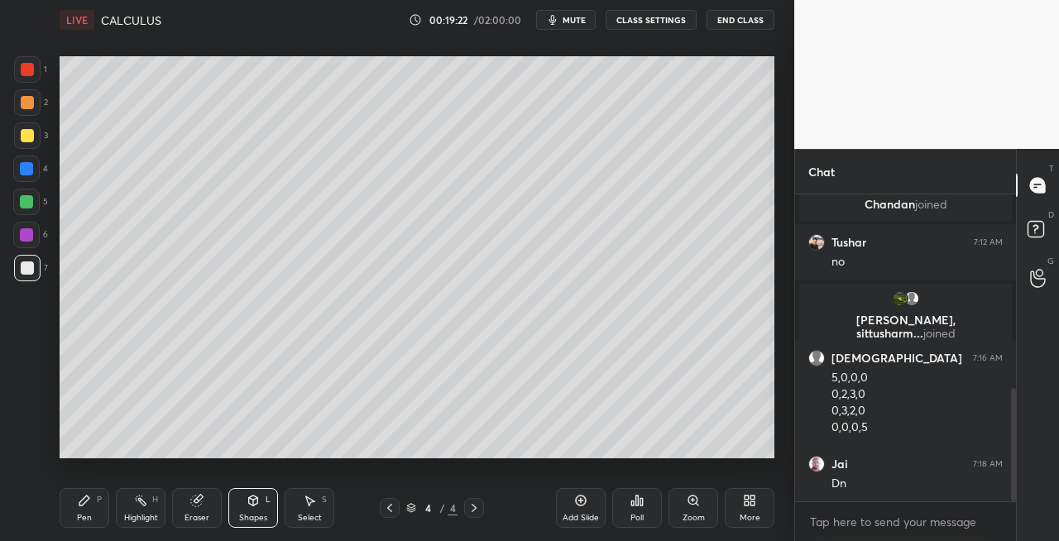
click at [96, 501] on div "Pen P" at bounding box center [85, 508] width 50 height 40
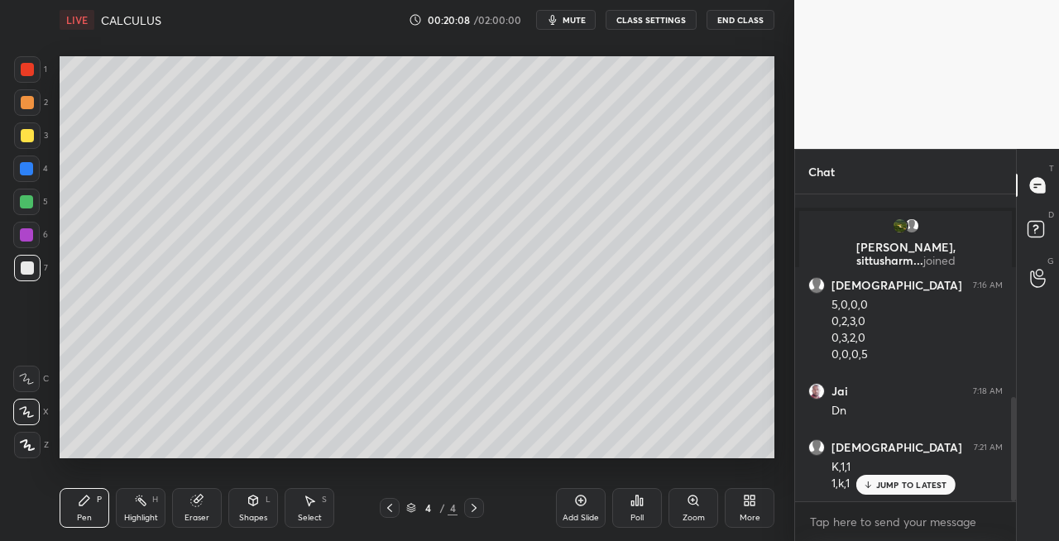
scroll to position [652, 0]
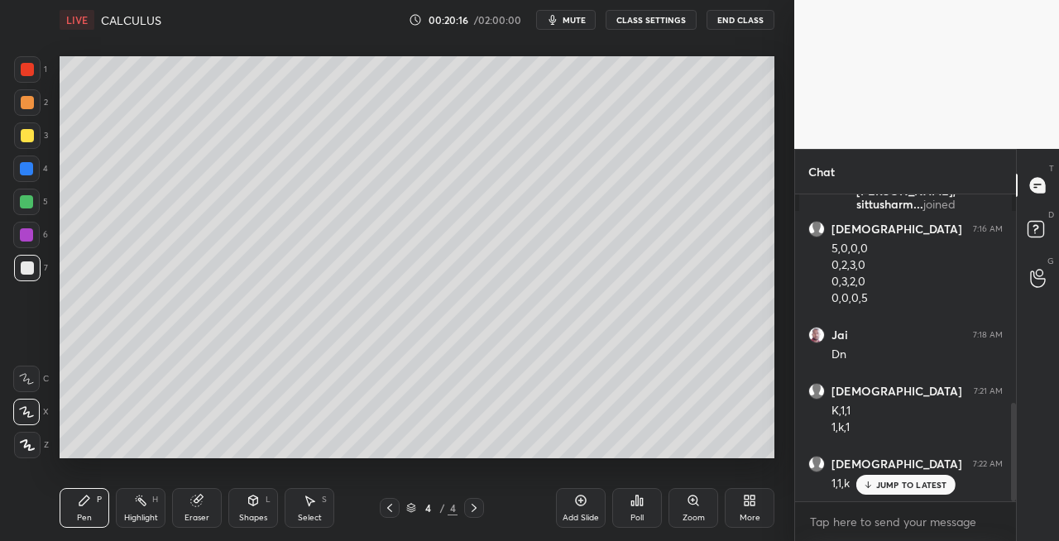
click at [212, 498] on div "Eraser" at bounding box center [197, 508] width 50 height 40
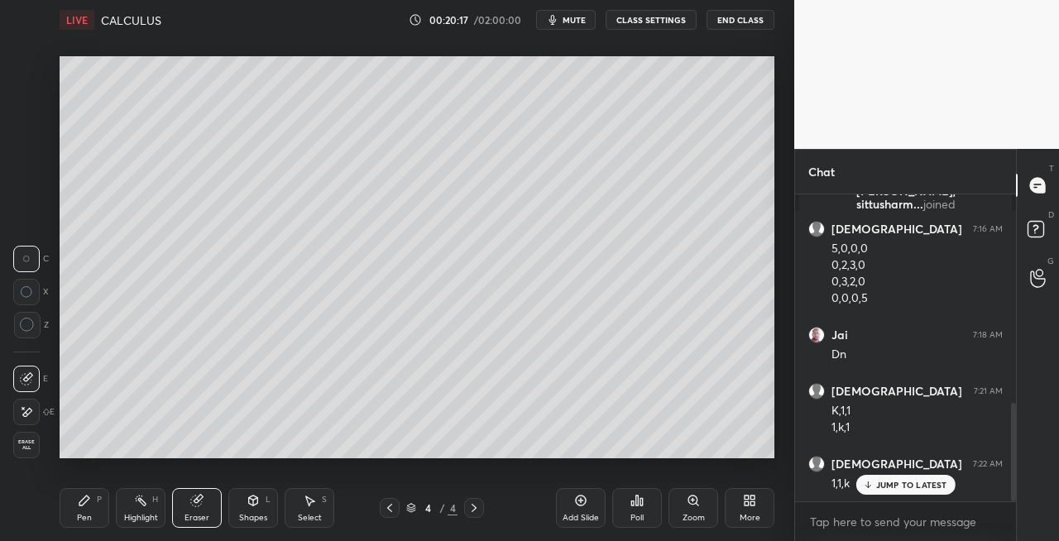
click at [88, 505] on icon at bounding box center [84, 500] width 13 height 13
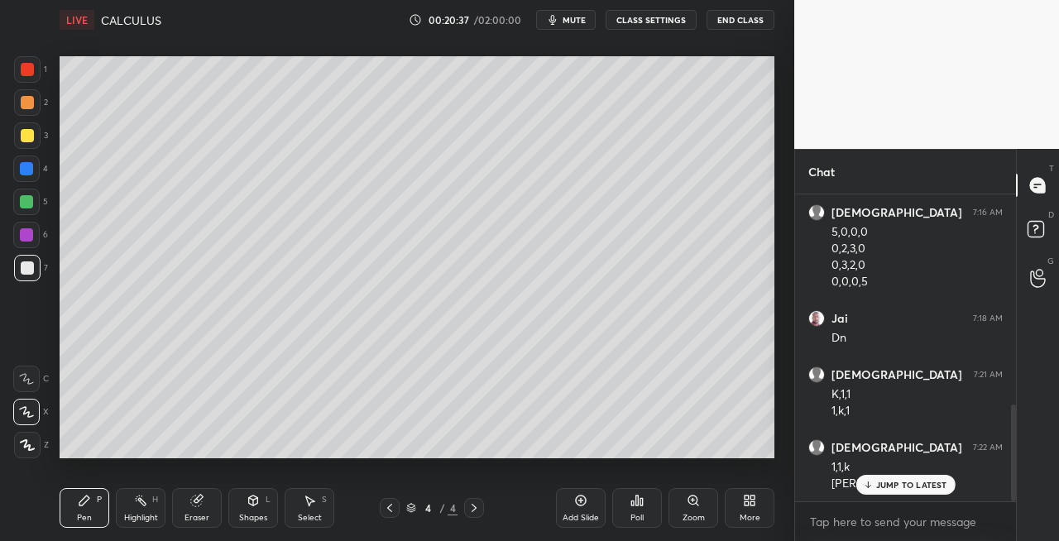
scroll to position [754, 0]
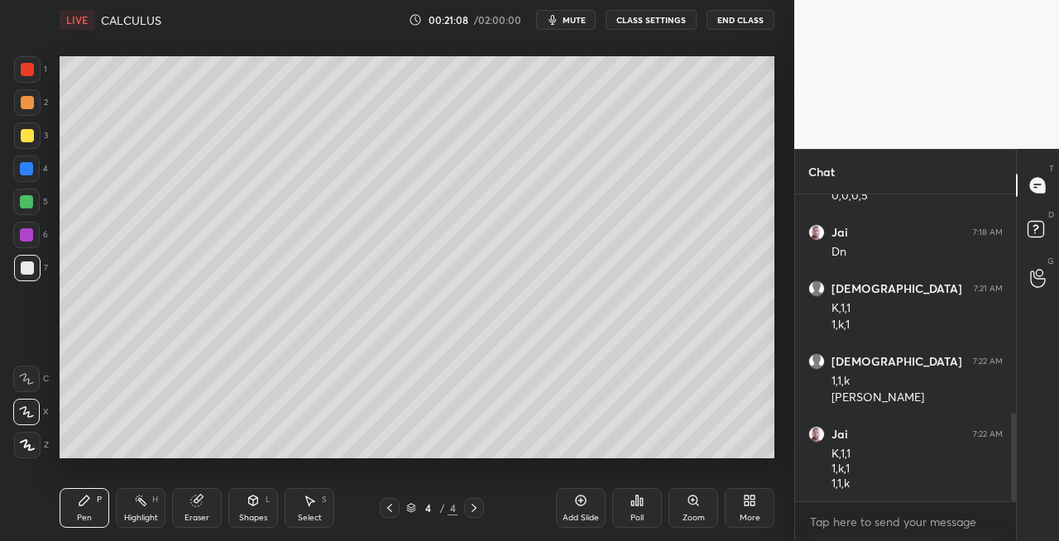
click at [256, 500] on icon at bounding box center [253, 500] width 9 height 10
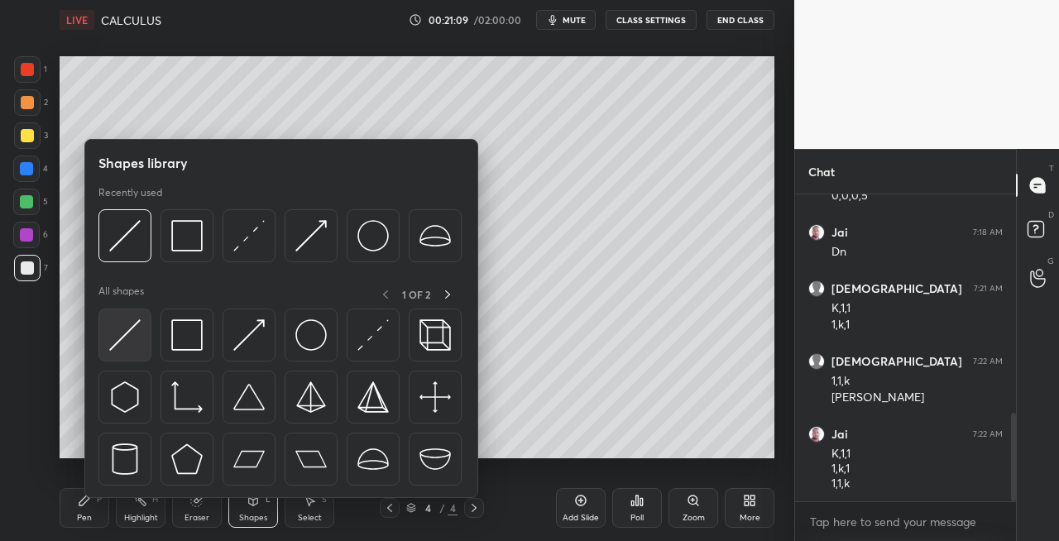
click at [127, 344] on img at bounding box center [124, 334] width 31 height 31
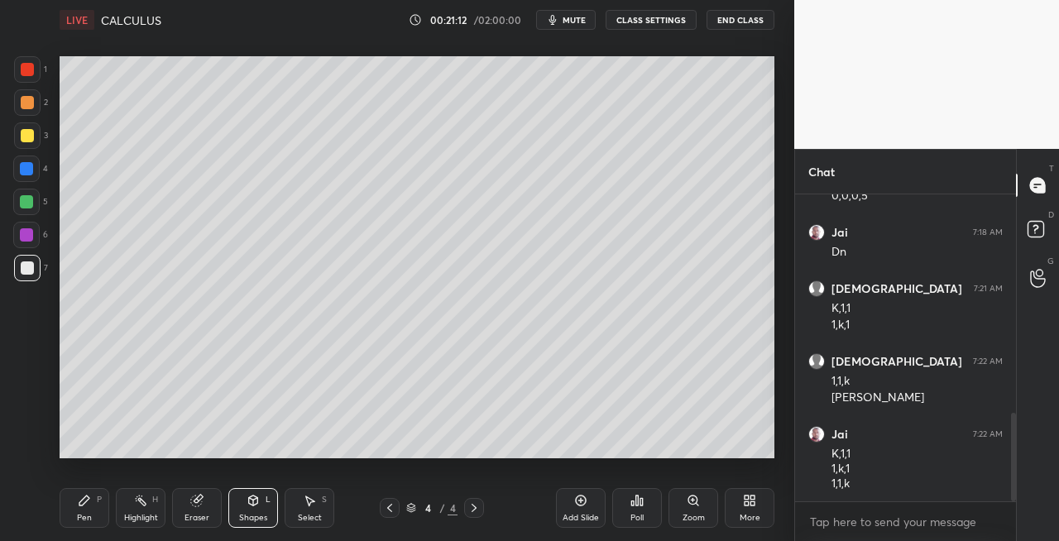
click at [192, 503] on icon at bounding box center [196, 500] width 11 height 11
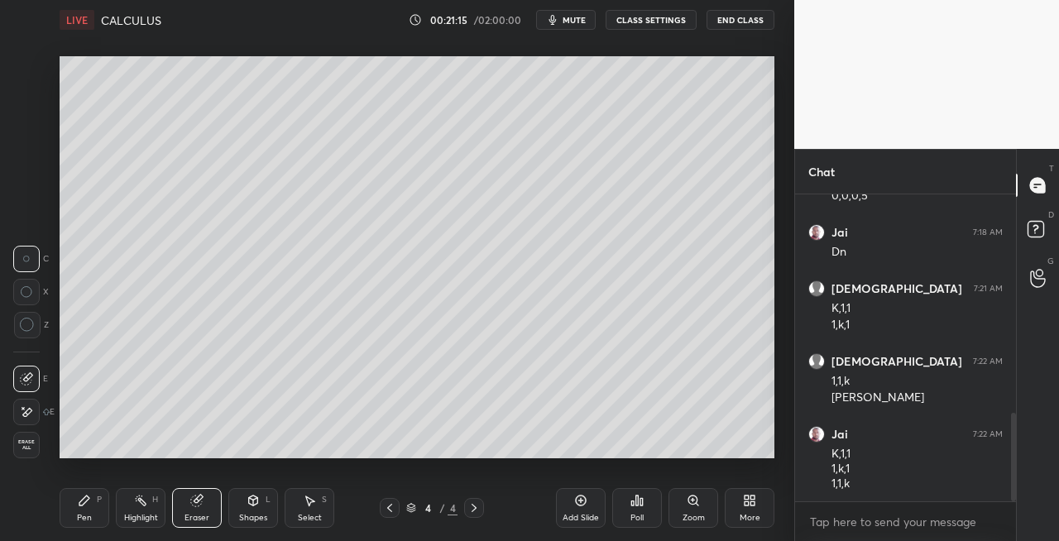
click at [89, 514] on div "Pen" at bounding box center [84, 518] width 15 height 8
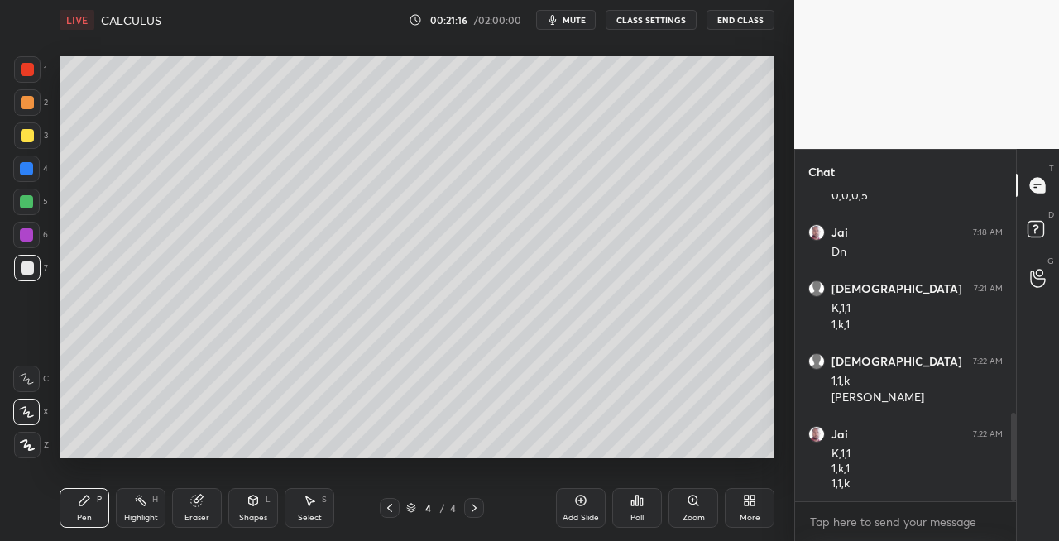
click at [472, 511] on icon at bounding box center [473, 508] width 5 height 8
click at [577, 517] on div "Add Slide" at bounding box center [580, 518] width 36 height 8
click at [255, 500] on icon at bounding box center [253, 500] width 9 height 10
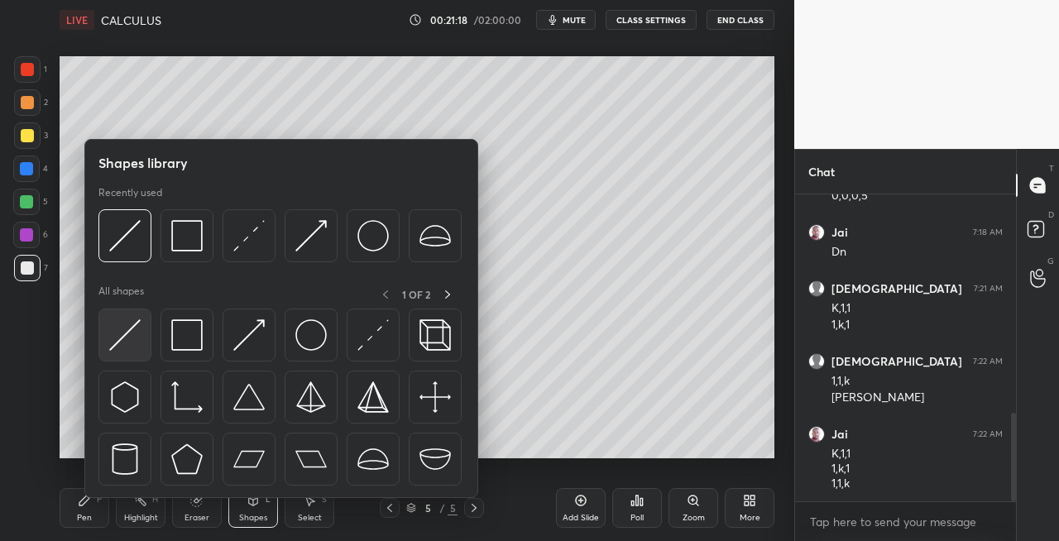
click at [125, 341] on img at bounding box center [124, 334] width 31 height 31
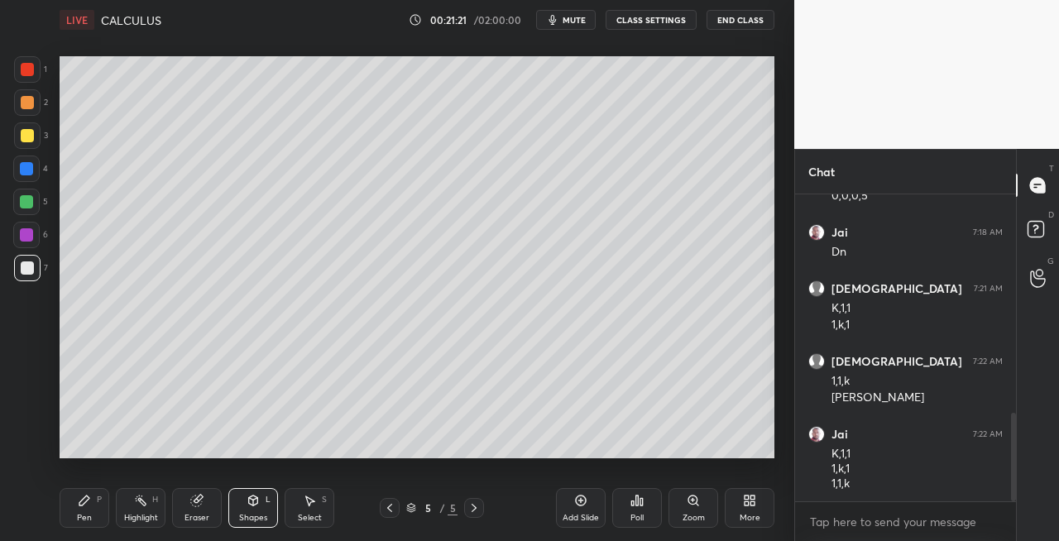
click at [89, 506] on icon at bounding box center [84, 500] width 13 height 13
click at [252, 504] on icon at bounding box center [253, 500] width 9 height 10
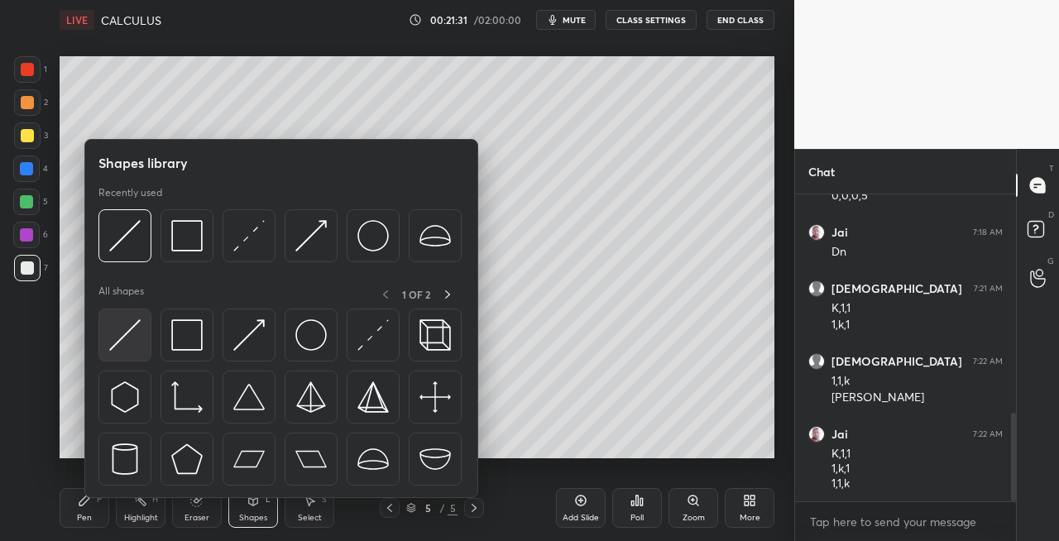
click at [127, 337] on img at bounding box center [124, 334] width 31 height 31
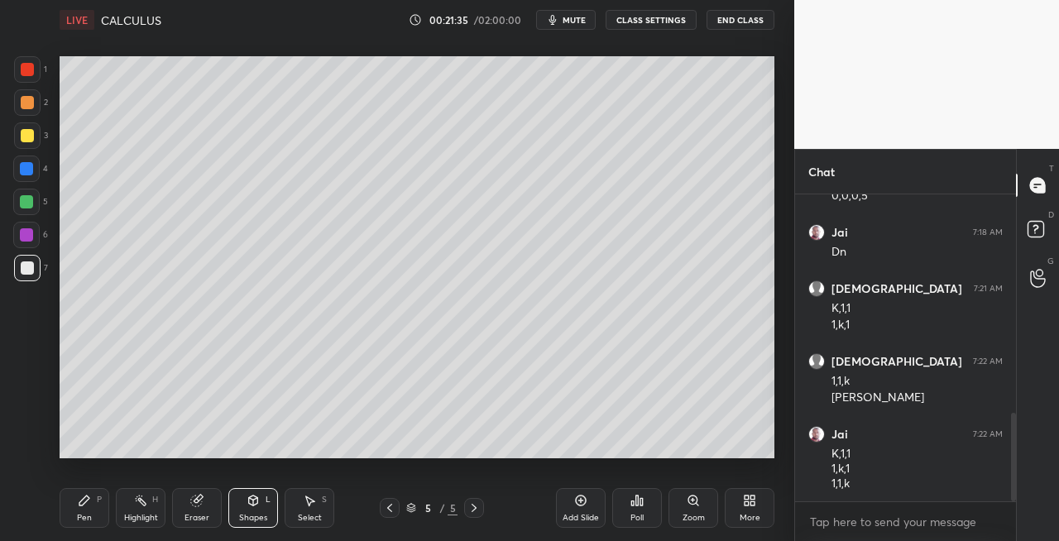
click at [109, 503] on div "Pen P Highlight H Eraser Shapes L Select S" at bounding box center [184, 508] width 248 height 40
click at [98, 502] on div "P" at bounding box center [99, 499] width 5 height 8
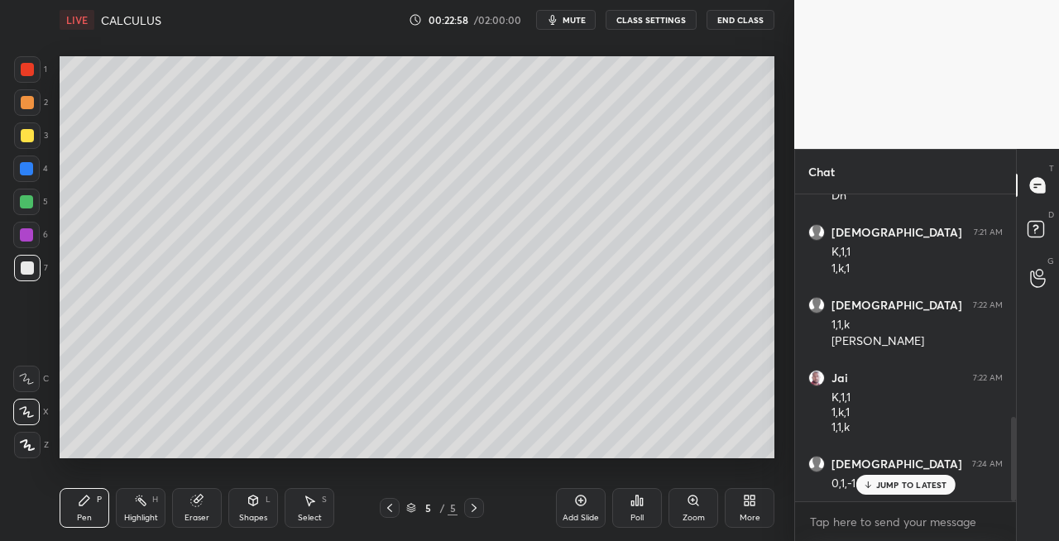
click at [869, 483] on icon at bounding box center [867, 485] width 11 height 10
click at [245, 503] on div "Shapes L" at bounding box center [253, 508] width 50 height 40
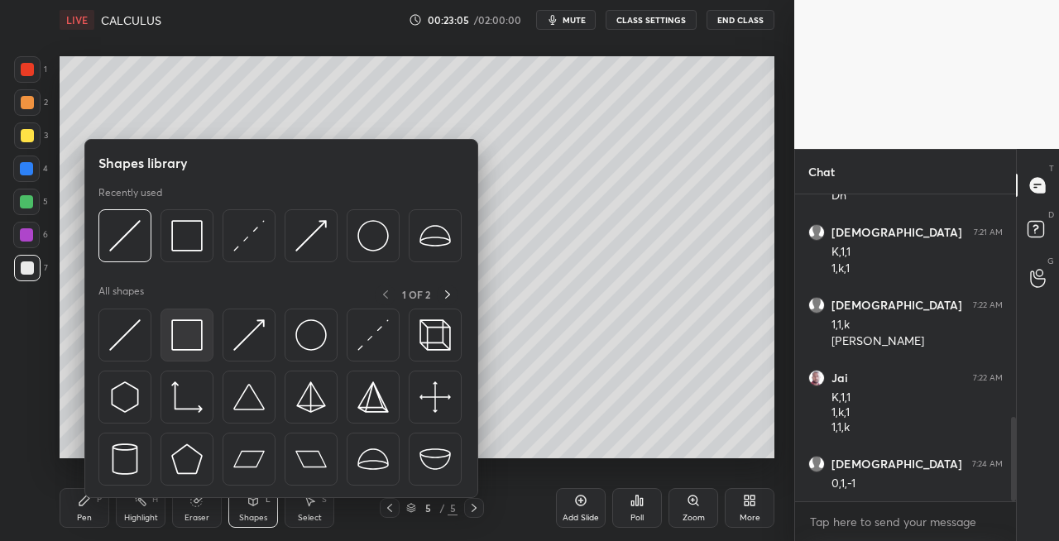
click at [192, 342] on img at bounding box center [186, 334] width 31 height 31
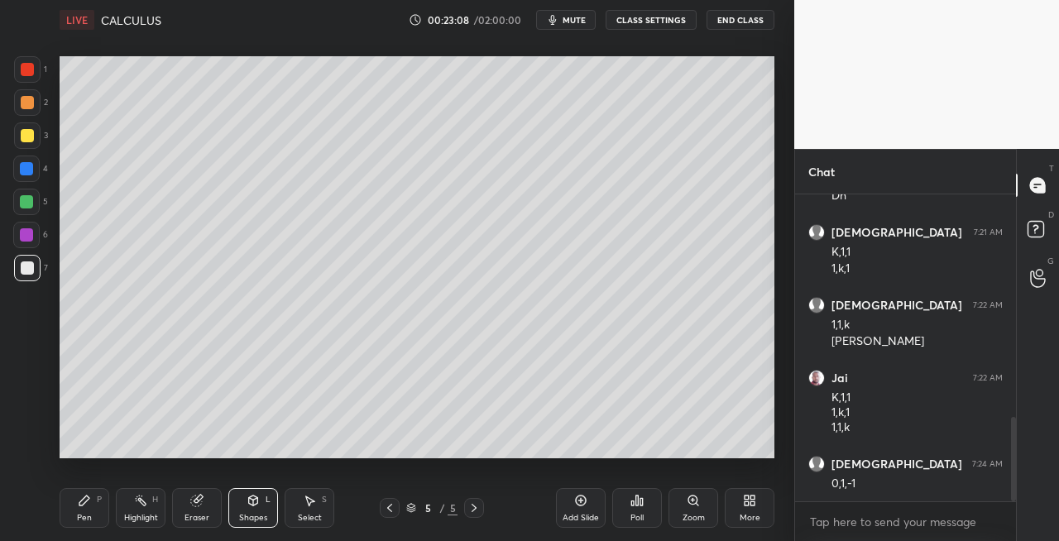
click at [94, 504] on div "Pen P" at bounding box center [85, 508] width 50 height 40
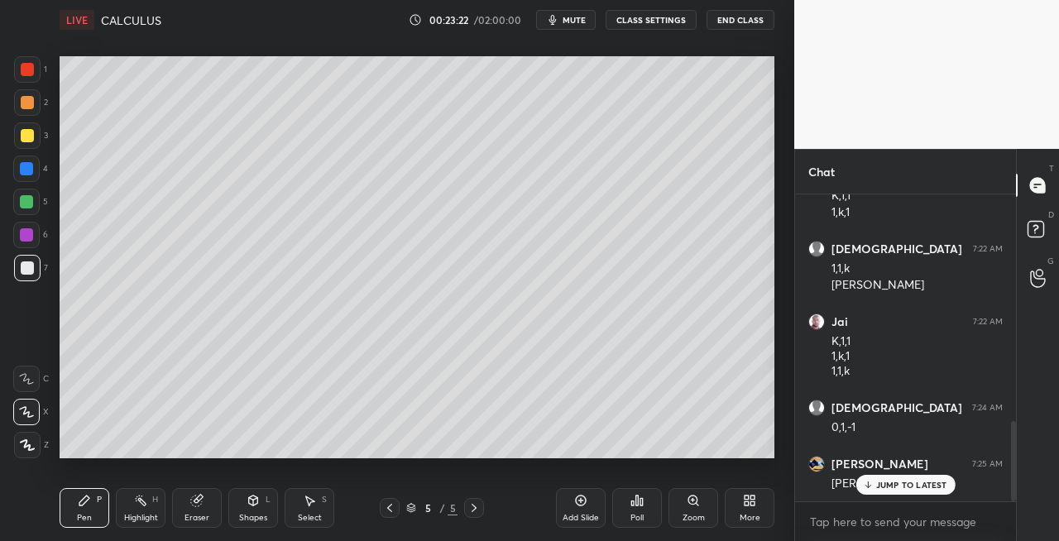
click at [385, 509] on icon at bounding box center [389, 507] width 13 height 13
click at [473, 507] on icon at bounding box center [473, 507] width 13 height 13
click at [28, 137] on div at bounding box center [27, 135] width 13 height 13
click at [246, 493] on div "Shapes L" at bounding box center [253, 508] width 50 height 40
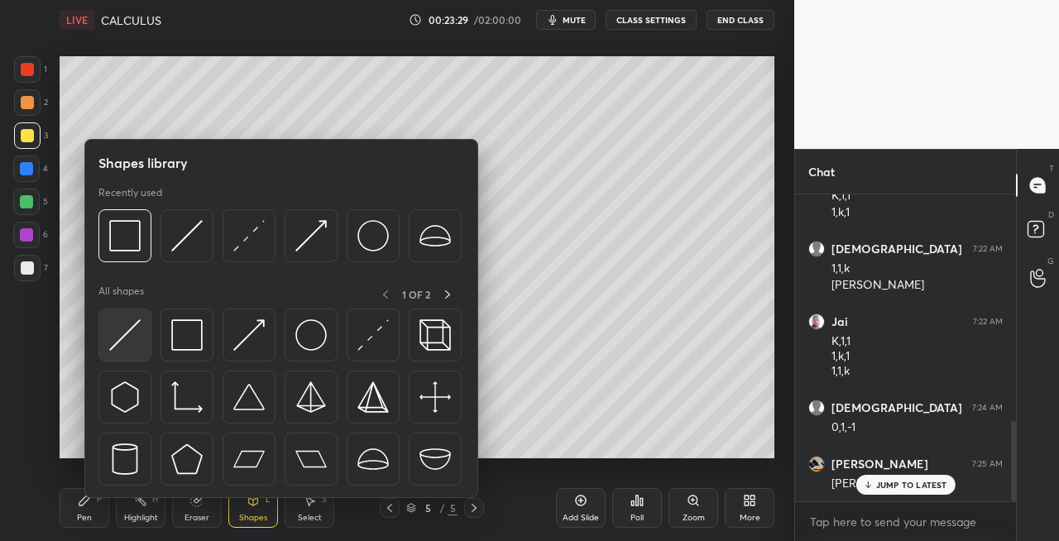
click at [119, 346] on img at bounding box center [124, 334] width 31 height 31
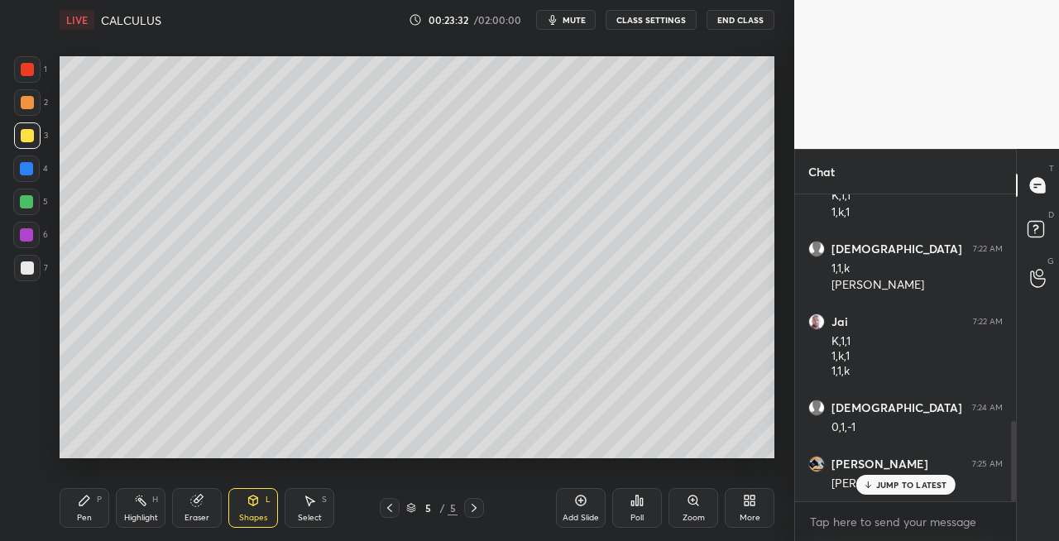
click at [88, 516] on div "Pen" at bounding box center [84, 518] width 15 height 8
click at [192, 510] on div "Eraser" at bounding box center [197, 508] width 50 height 40
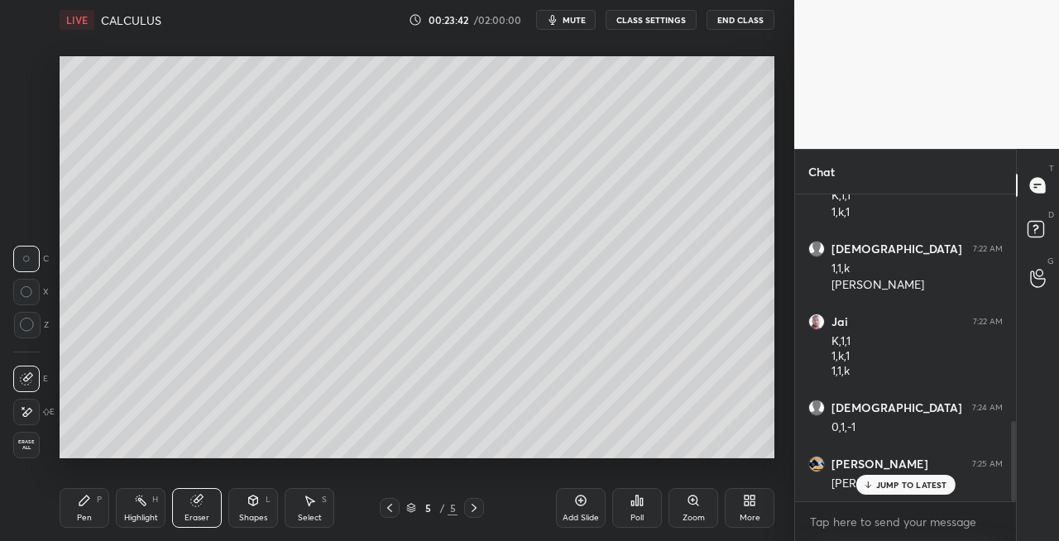
click at [84, 514] on div "Pen" at bounding box center [84, 518] width 15 height 8
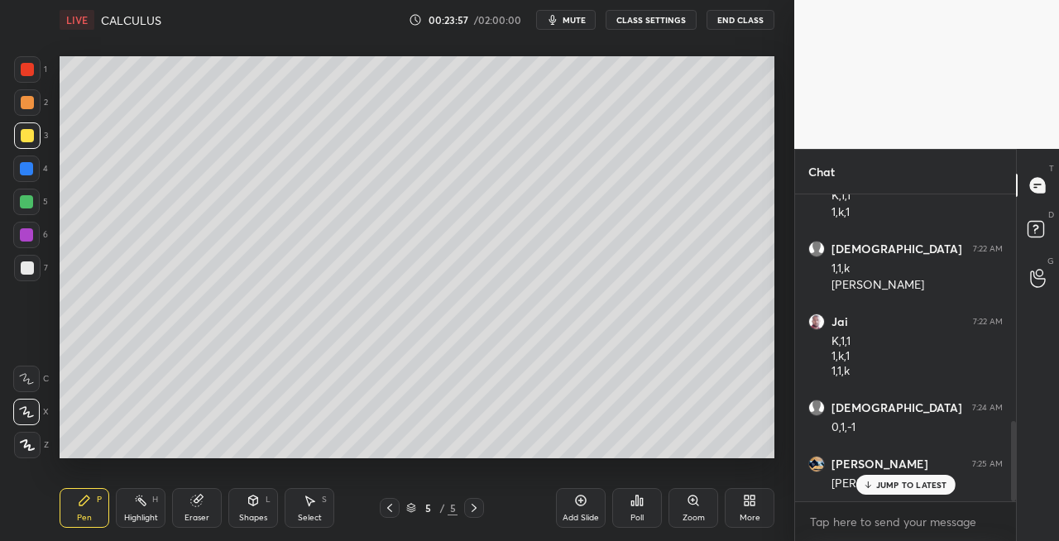
click at [203, 509] on div "Eraser" at bounding box center [197, 508] width 50 height 40
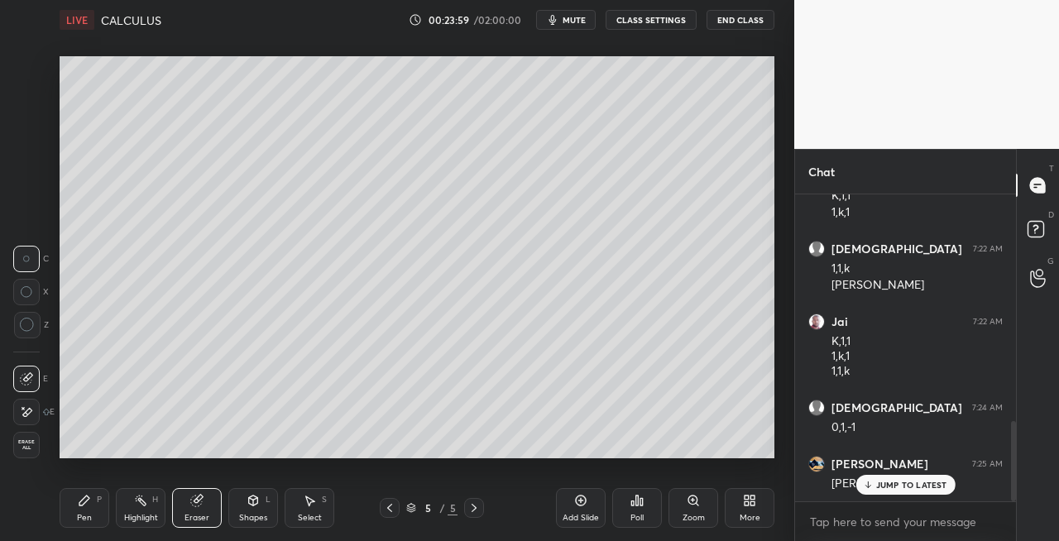
click at [98, 505] on div "Pen P" at bounding box center [85, 508] width 50 height 40
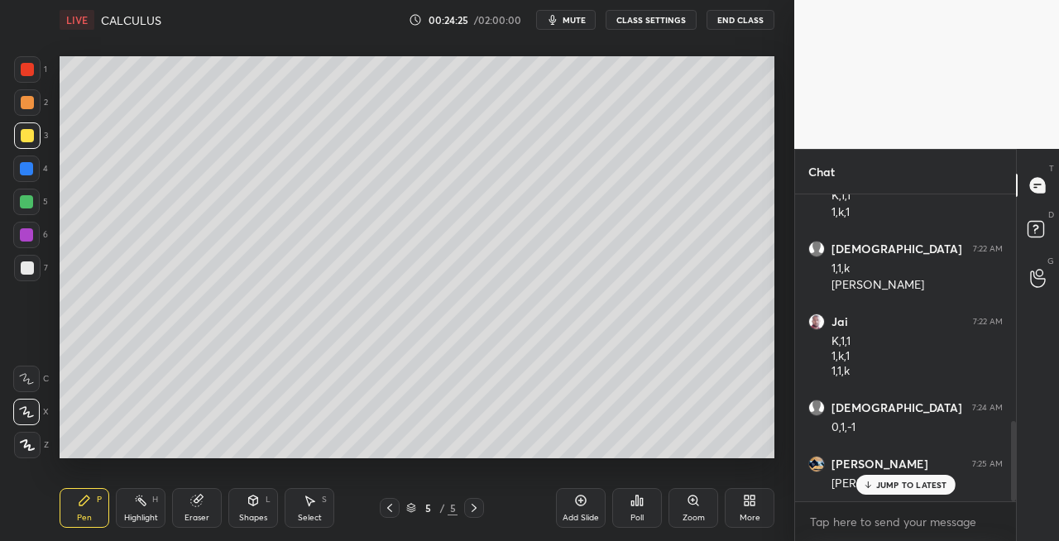
click at [197, 509] on div "Eraser" at bounding box center [197, 508] width 50 height 40
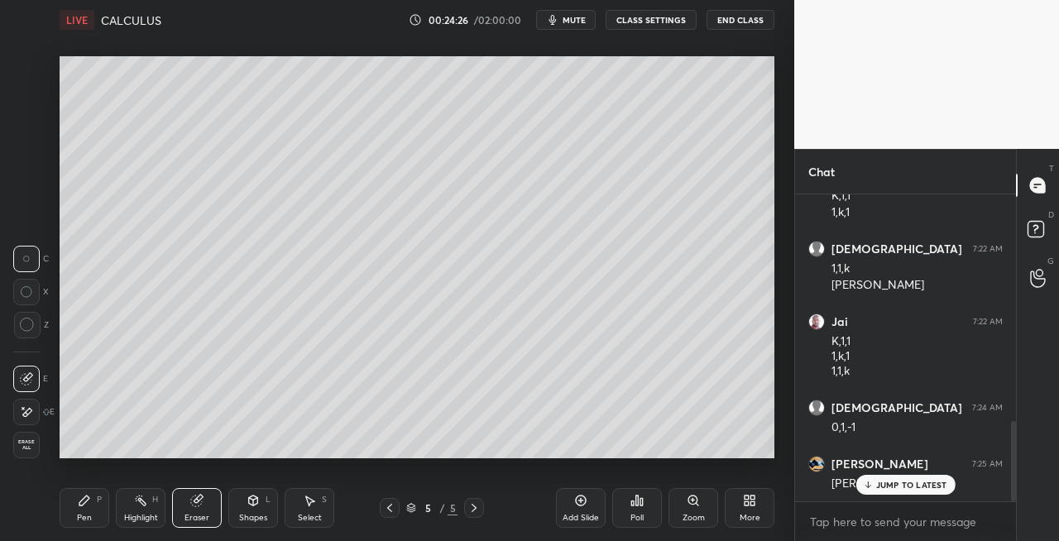
click at [96, 509] on div "Pen P" at bounding box center [85, 508] width 50 height 40
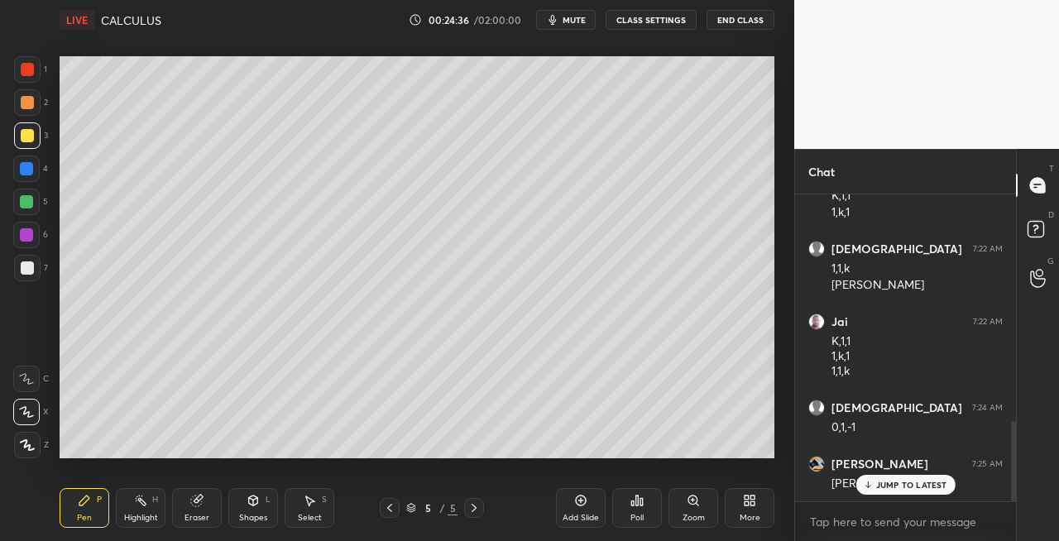
click at [201, 501] on icon at bounding box center [196, 500] width 11 height 11
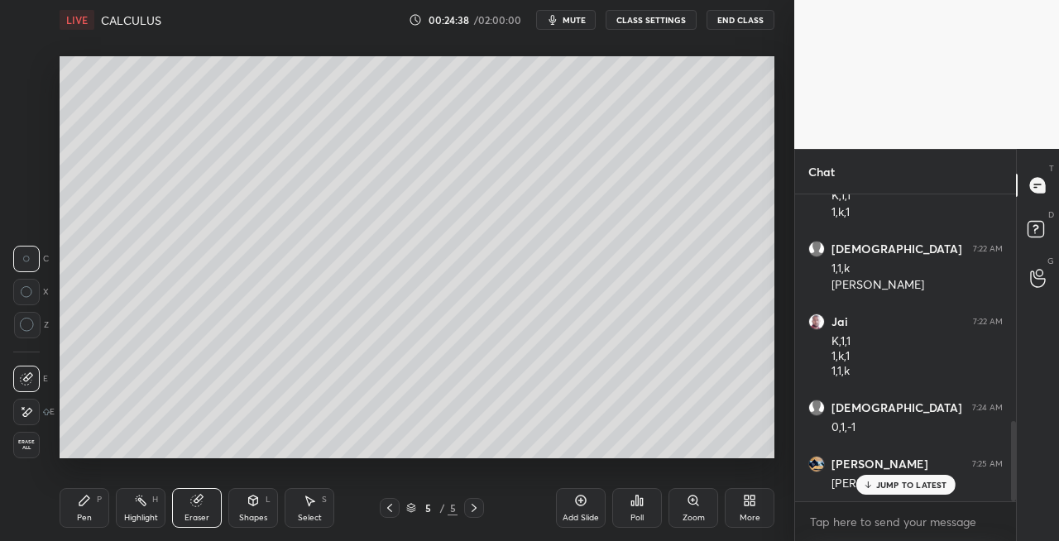
click at [83, 525] on div "Pen P" at bounding box center [85, 508] width 50 height 40
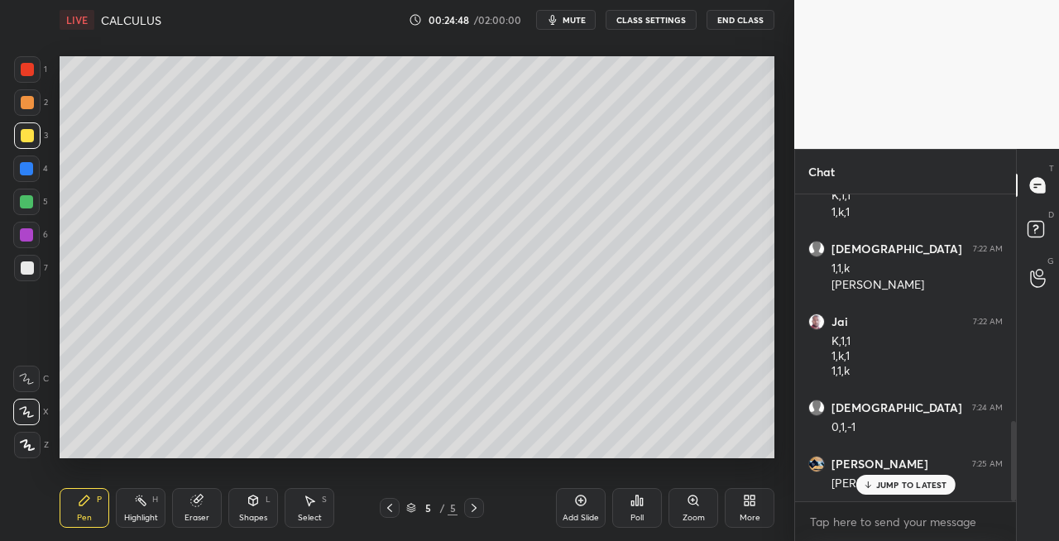
click at [203, 509] on div "Eraser" at bounding box center [197, 508] width 50 height 40
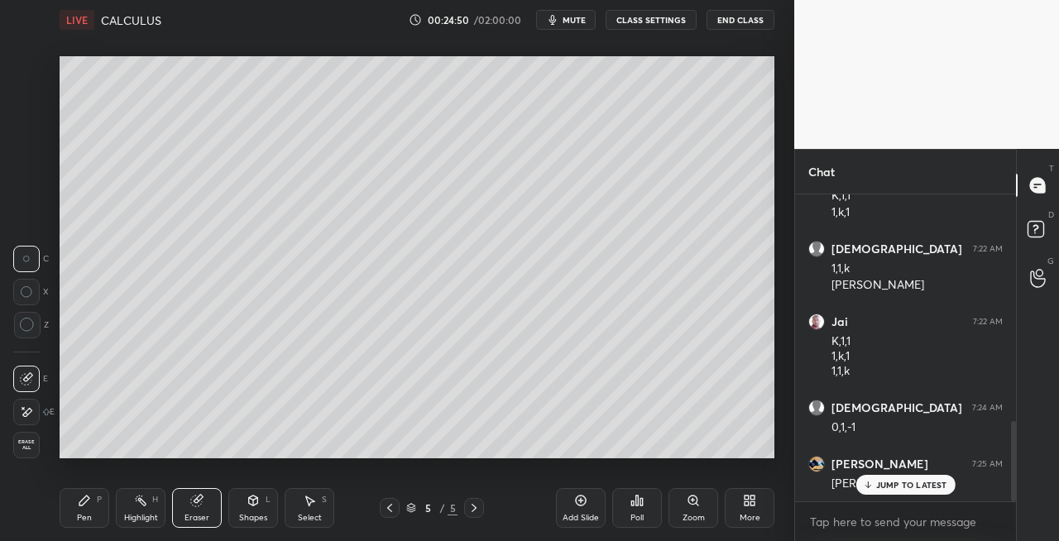
click at [78, 514] on div "Pen" at bounding box center [84, 518] width 15 height 8
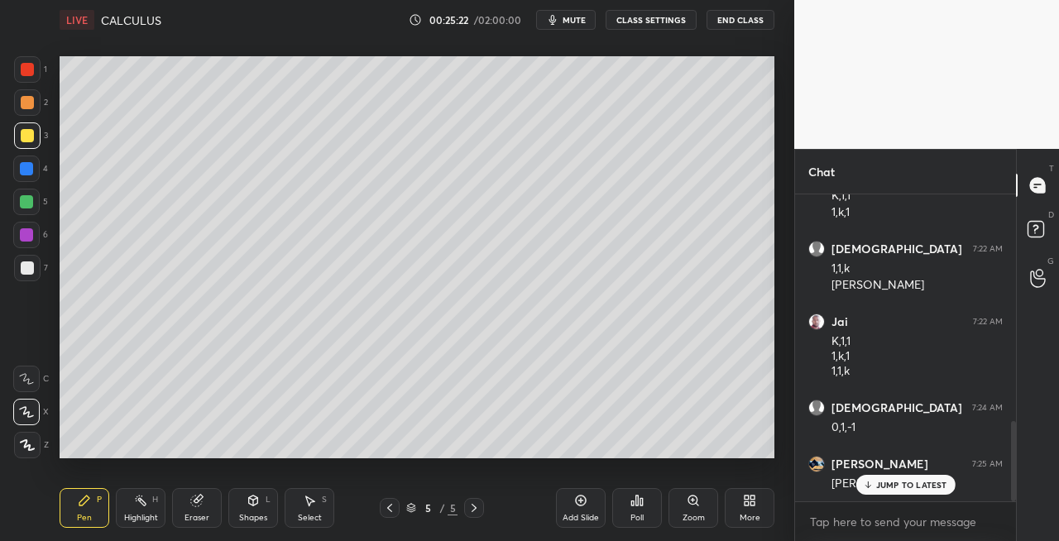
click at [206, 500] on div "Eraser" at bounding box center [197, 508] width 50 height 40
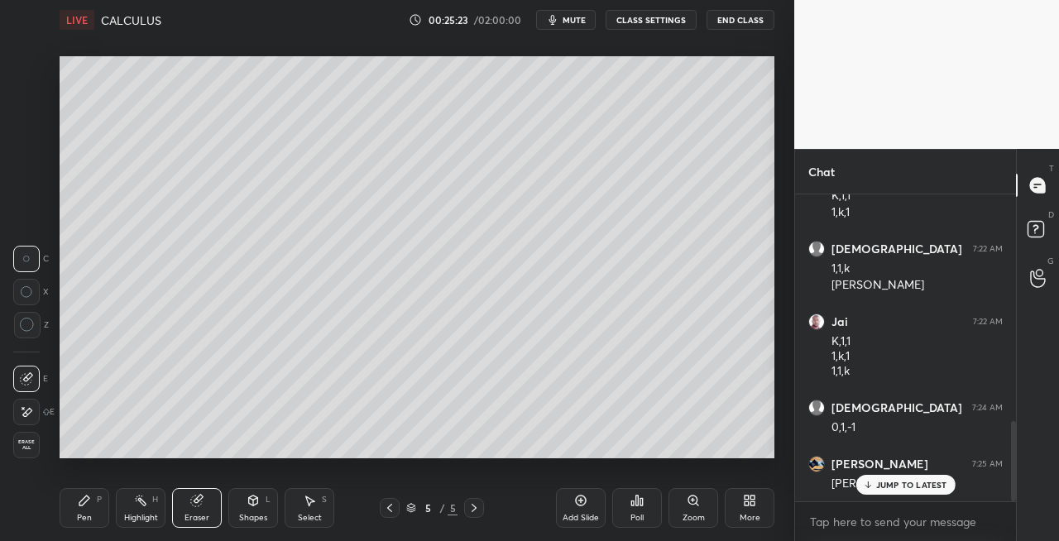
click at [71, 519] on div "Pen P" at bounding box center [85, 508] width 50 height 40
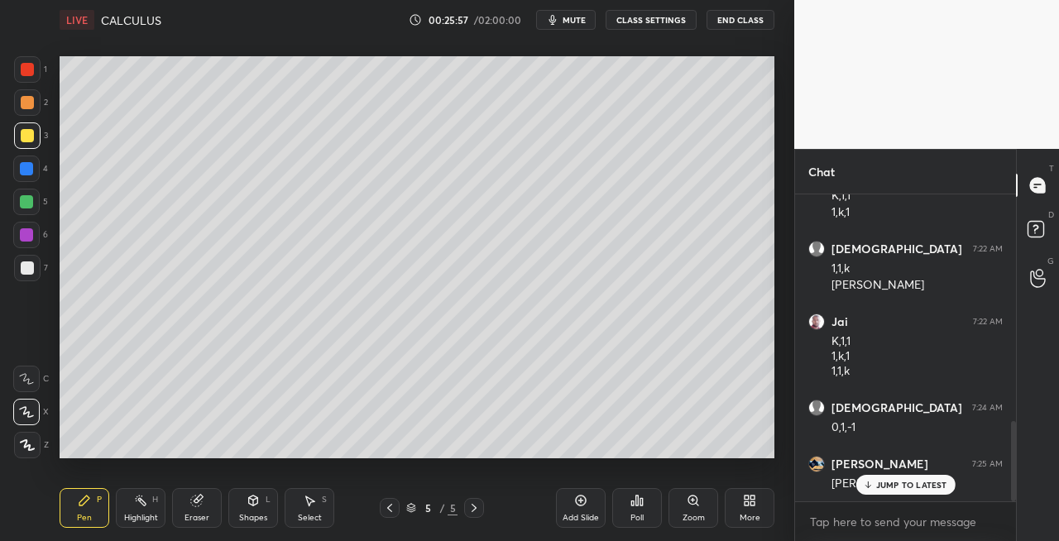
click at [31, 274] on div at bounding box center [27, 267] width 13 height 13
click at [252, 499] on icon at bounding box center [253, 499] width 9 height 2
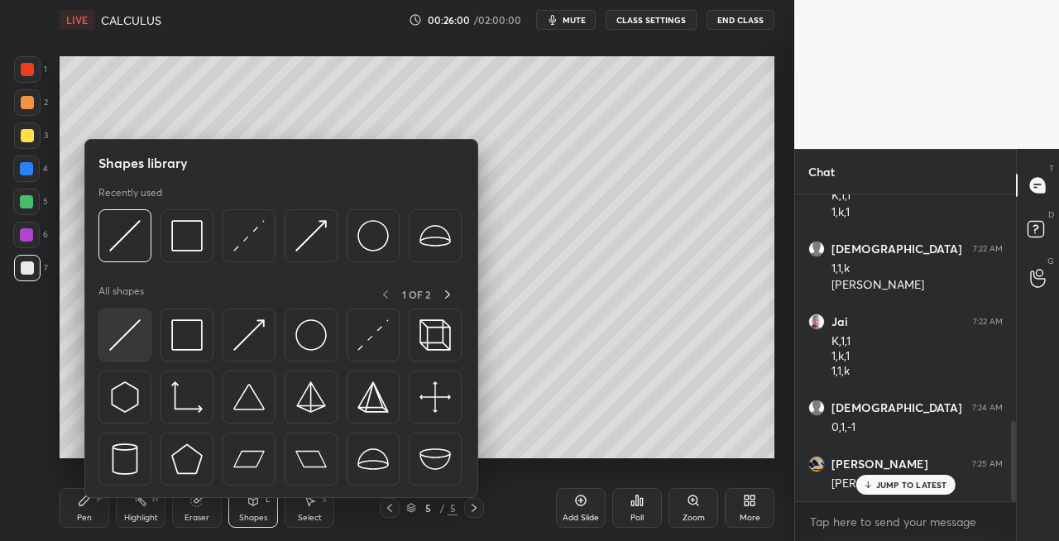
click at [126, 337] on img at bounding box center [124, 334] width 31 height 31
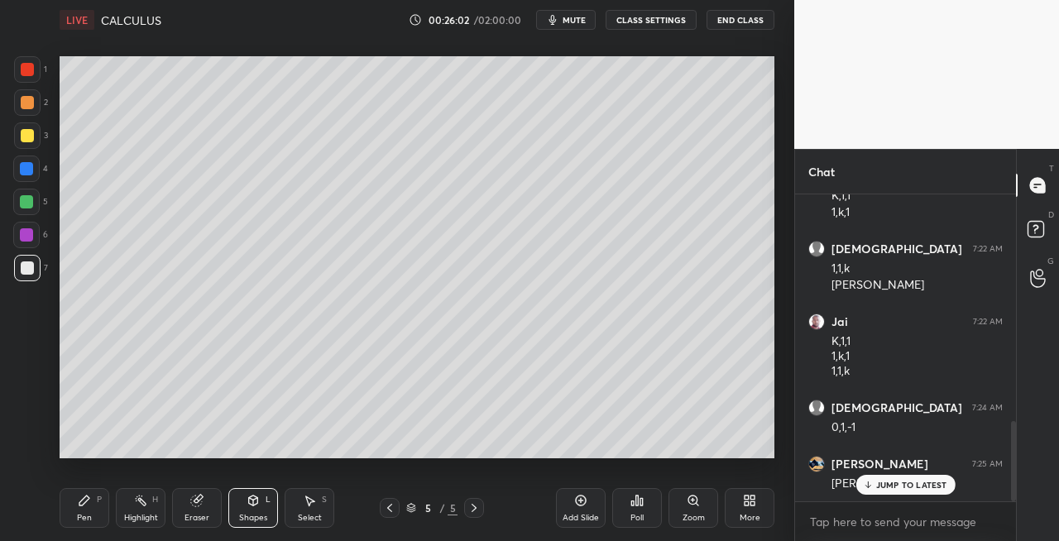
click at [82, 501] on icon at bounding box center [84, 500] width 10 height 10
click at [265, 488] on div "Shapes L" at bounding box center [253, 508] width 50 height 40
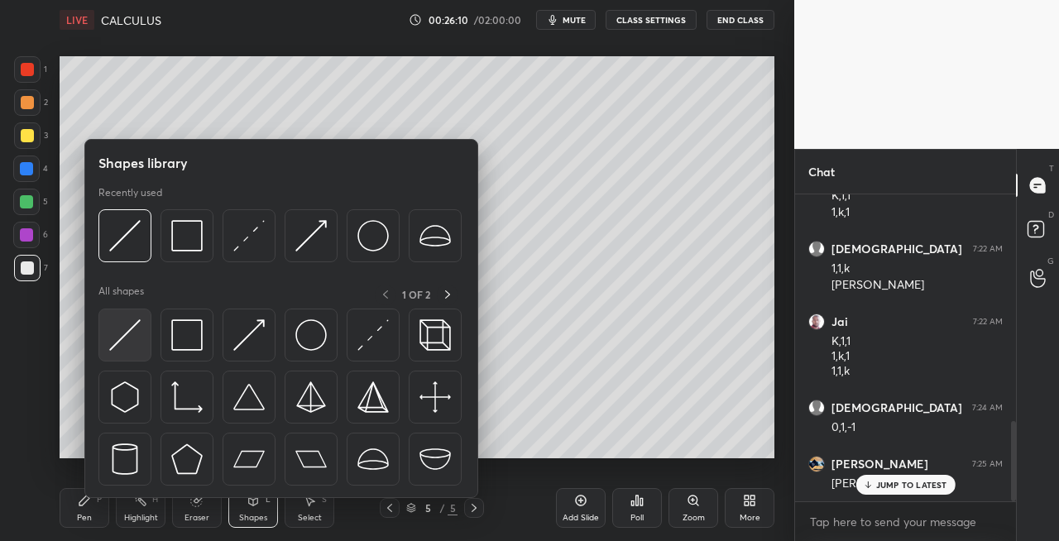
click at [122, 349] on img at bounding box center [124, 334] width 31 height 31
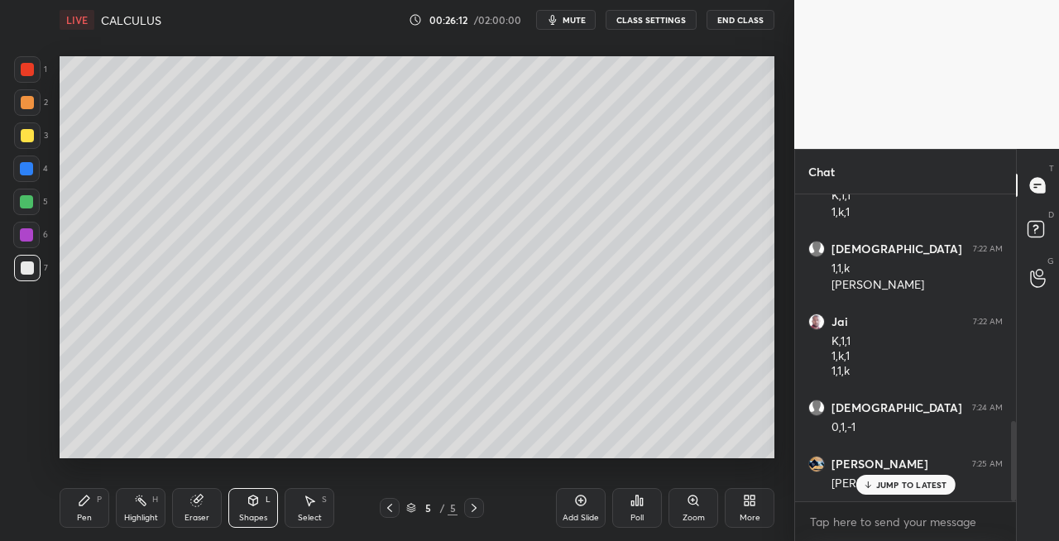
click at [84, 504] on icon at bounding box center [84, 500] width 13 height 13
click at [190, 514] on div "Eraser" at bounding box center [196, 518] width 25 height 8
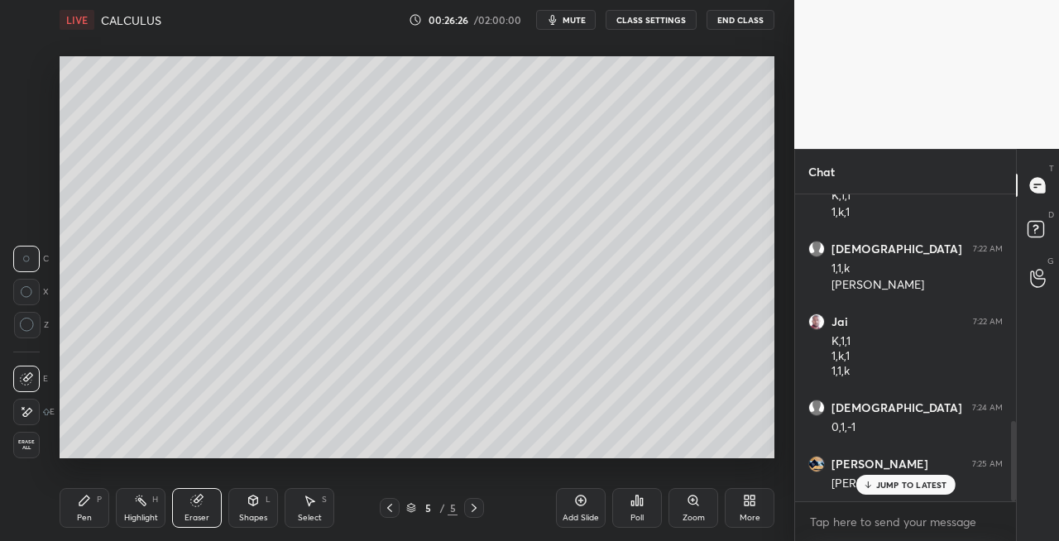
click at [86, 506] on icon at bounding box center [84, 500] width 13 height 13
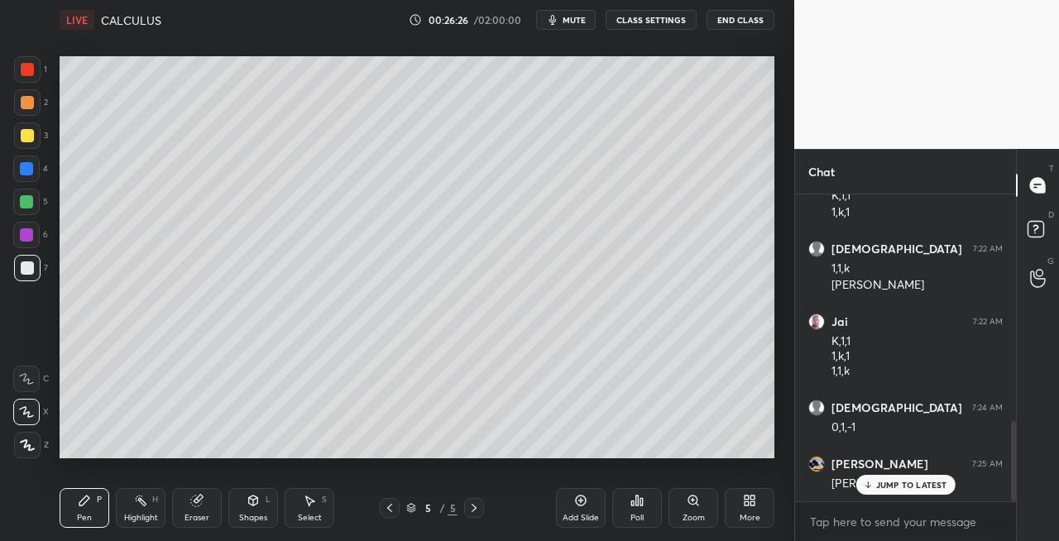
click at [26, 139] on div at bounding box center [27, 135] width 13 height 13
click at [207, 506] on div "Eraser" at bounding box center [197, 508] width 50 height 40
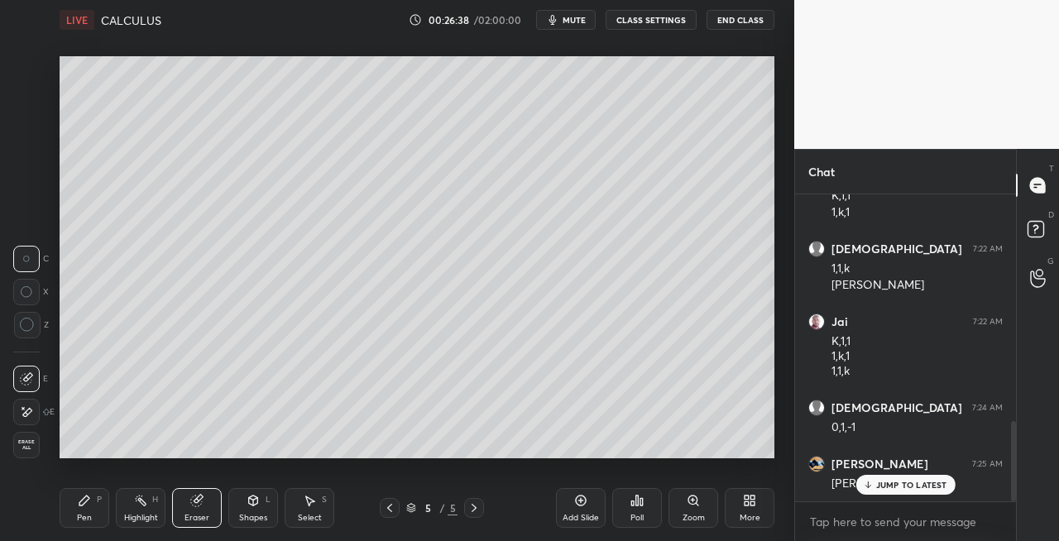
click at [77, 509] on div "Pen P" at bounding box center [85, 508] width 50 height 40
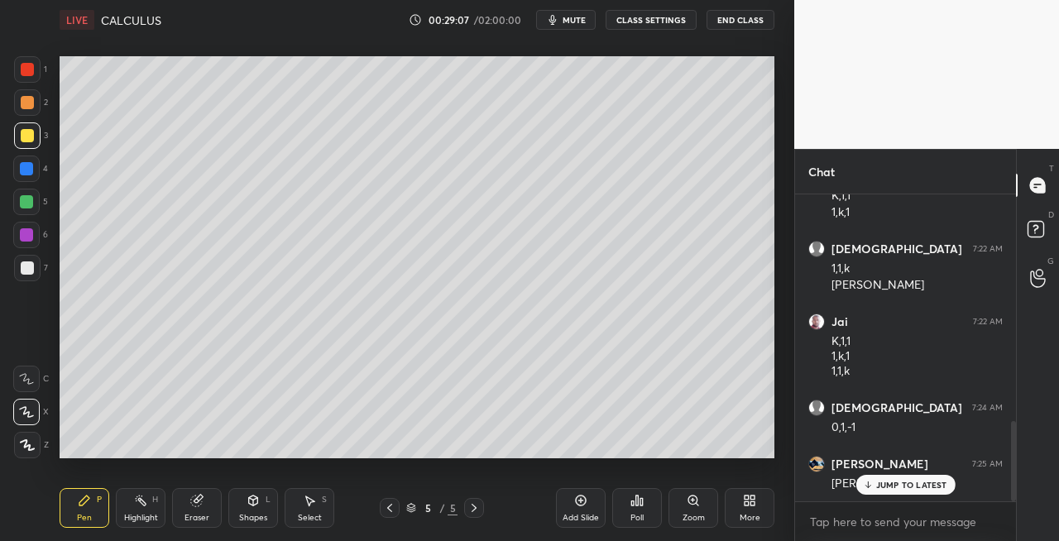
click at [198, 486] on div "Pen P Highlight H Eraser Shapes L Select S 5 / 5 Add Slide Poll Zoom More" at bounding box center [417, 508] width 715 height 66
click at [200, 498] on icon at bounding box center [198, 499] width 9 height 8
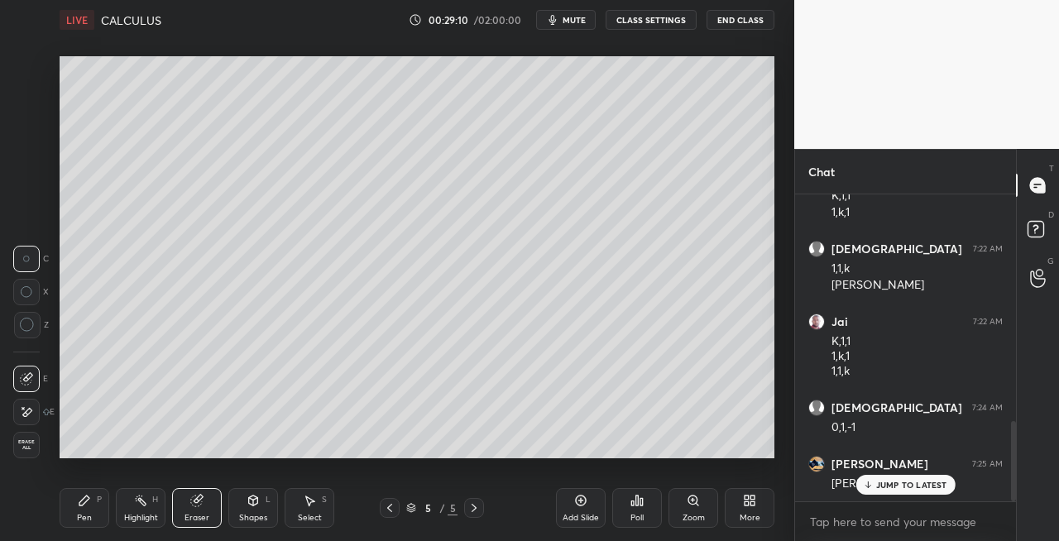
click at [88, 495] on icon at bounding box center [84, 500] width 13 height 13
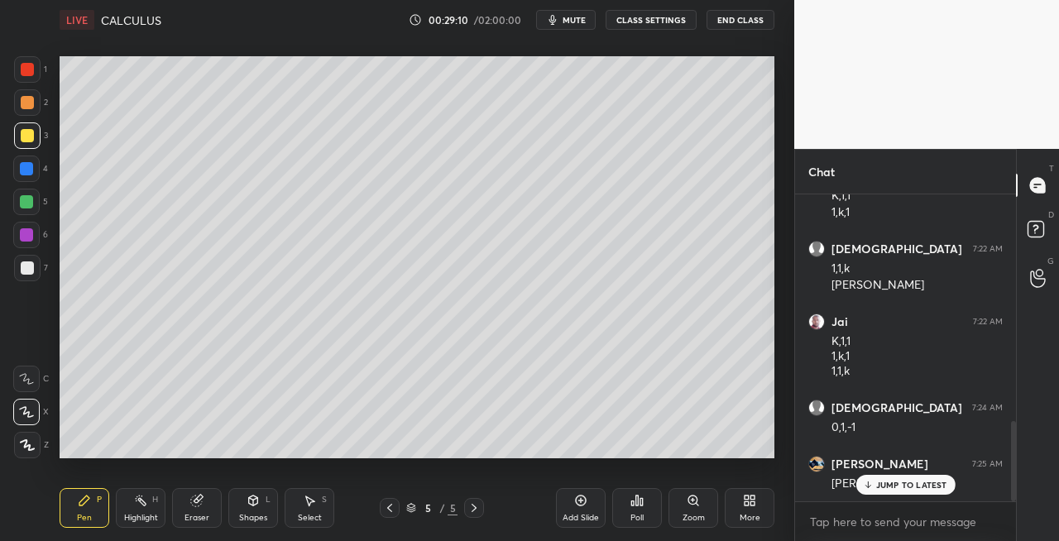
click at [36, 273] on div at bounding box center [27, 268] width 26 height 26
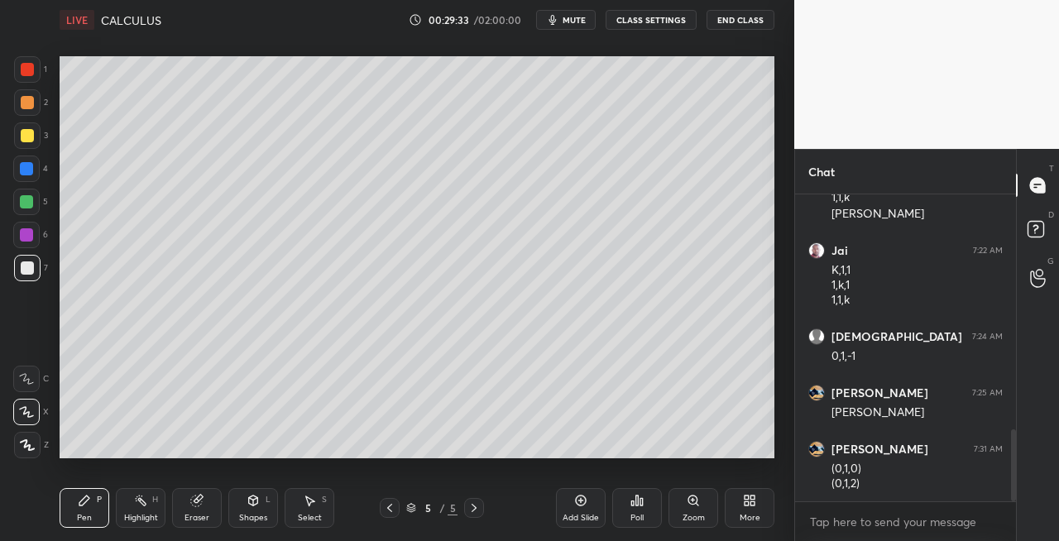
scroll to position [1009, 0]
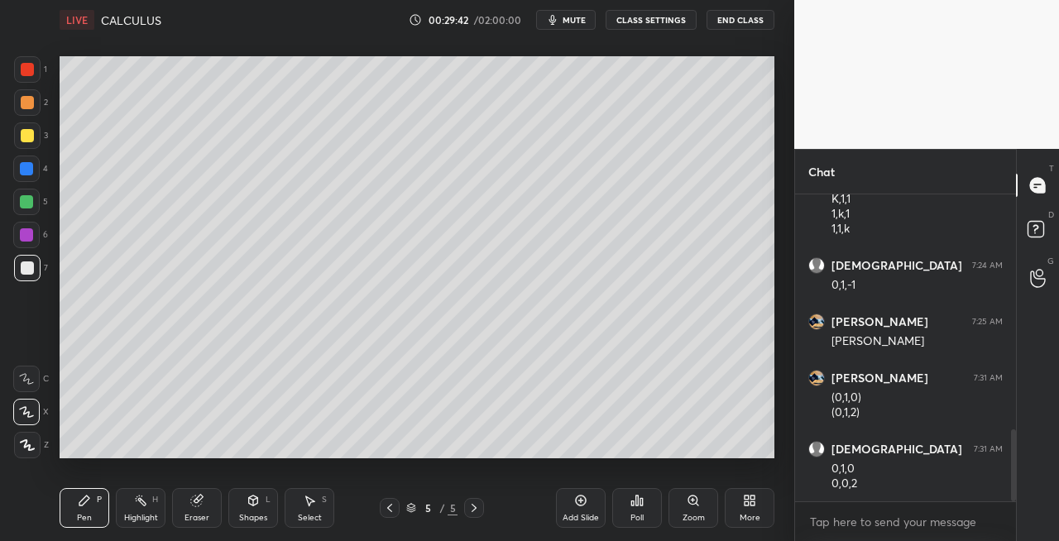
click at [204, 506] on div "Eraser" at bounding box center [197, 508] width 50 height 40
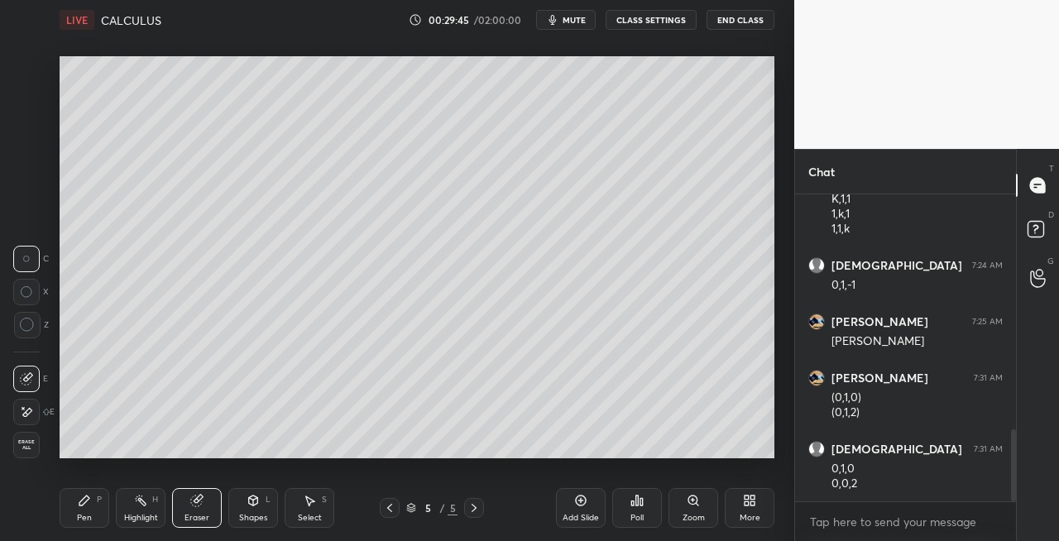
click at [91, 504] on div "Pen P" at bounding box center [85, 508] width 50 height 40
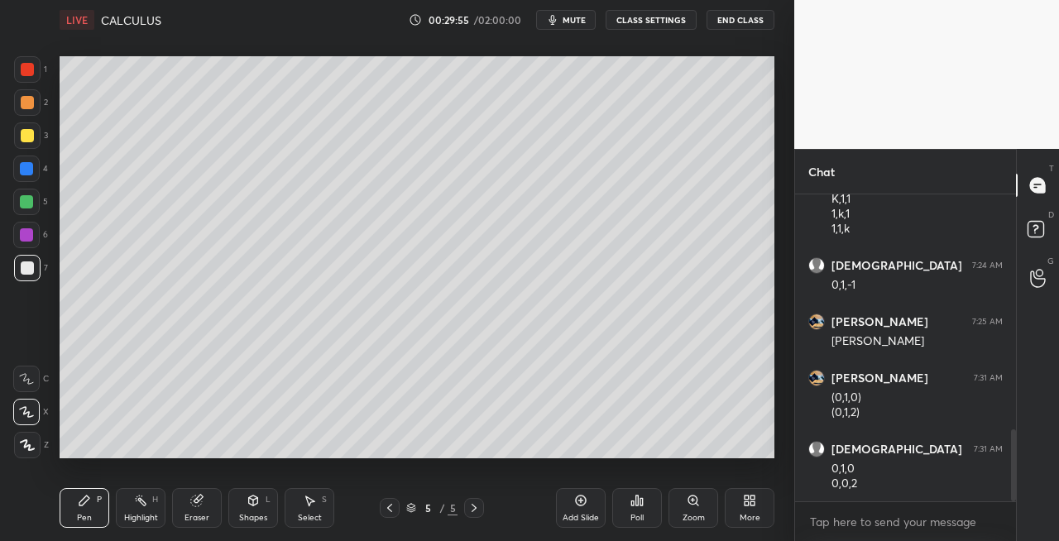
click at [475, 509] on icon at bounding box center [473, 508] width 5 height 8
click at [476, 511] on icon at bounding box center [473, 507] width 13 height 13
click at [567, 514] on div "Add Slide" at bounding box center [580, 518] width 36 height 8
click at [262, 504] on div "Shapes L" at bounding box center [253, 508] width 50 height 40
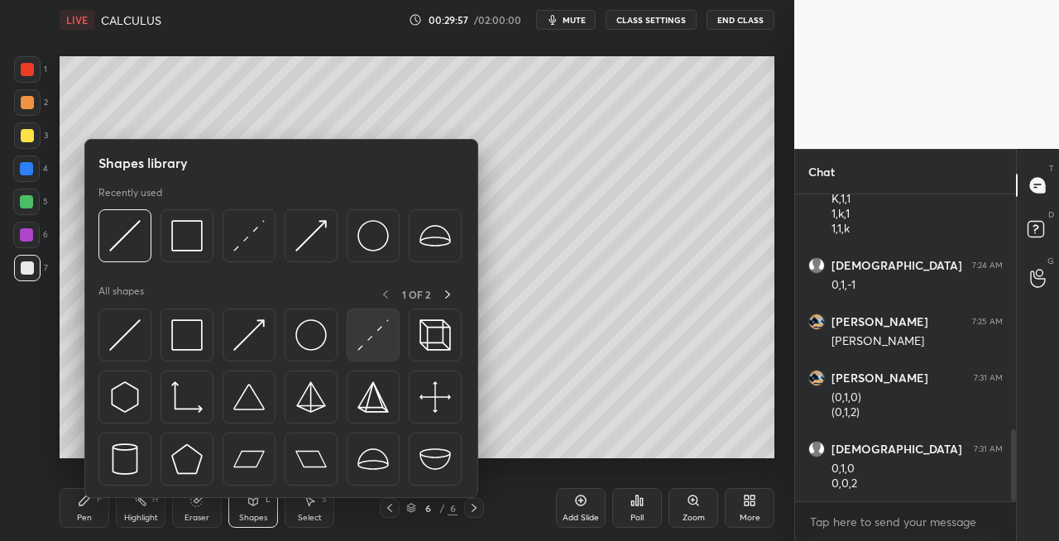
click at [373, 347] on img at bounding box center [372, 334] width 31 height 31
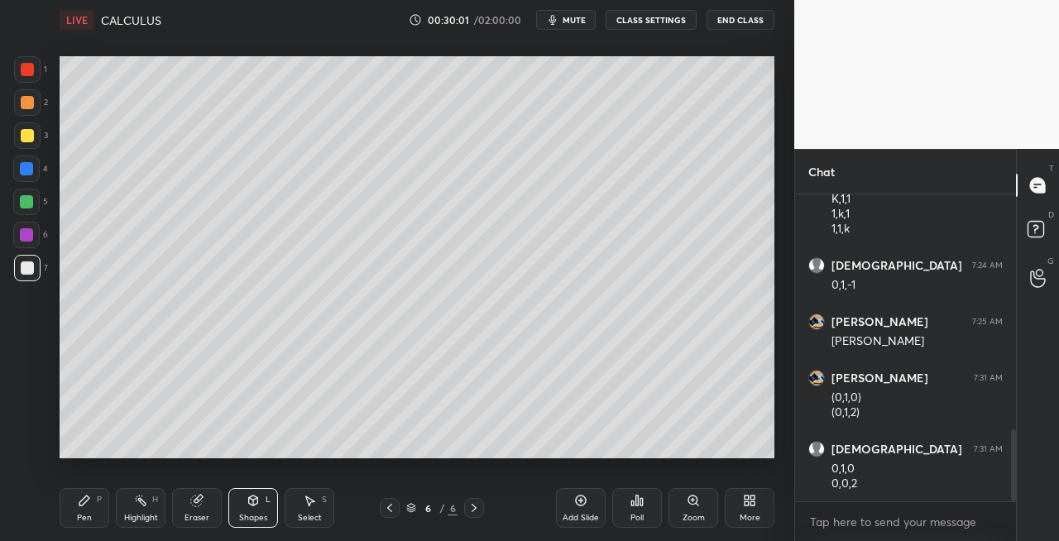
click at [80, 510] on div "Pen P" at bounding box center [85, 508] width 50 height 40
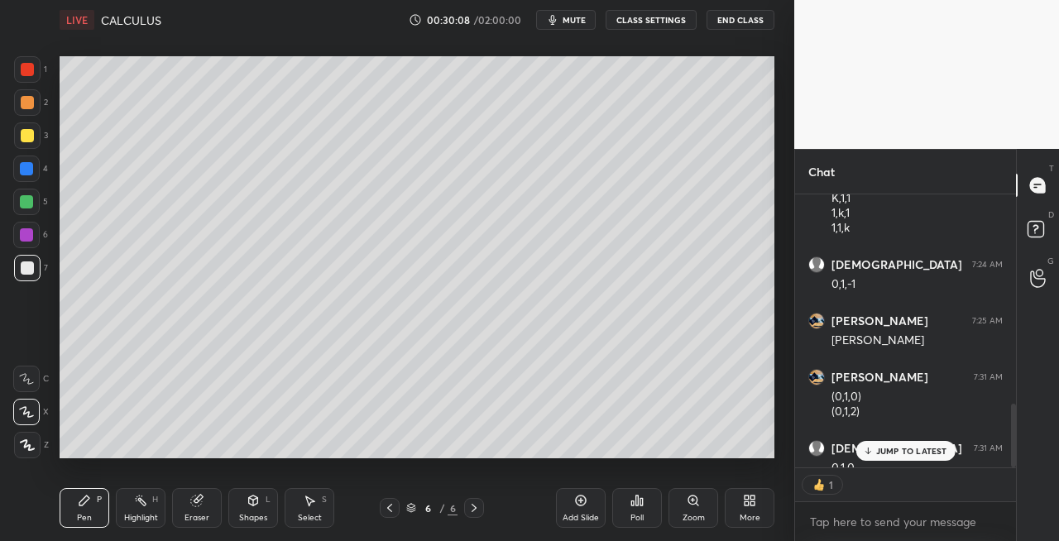
scroll to position [5, 5]
click at [256, 504] on icon at bounding box center [252, 500] width 13 height 13
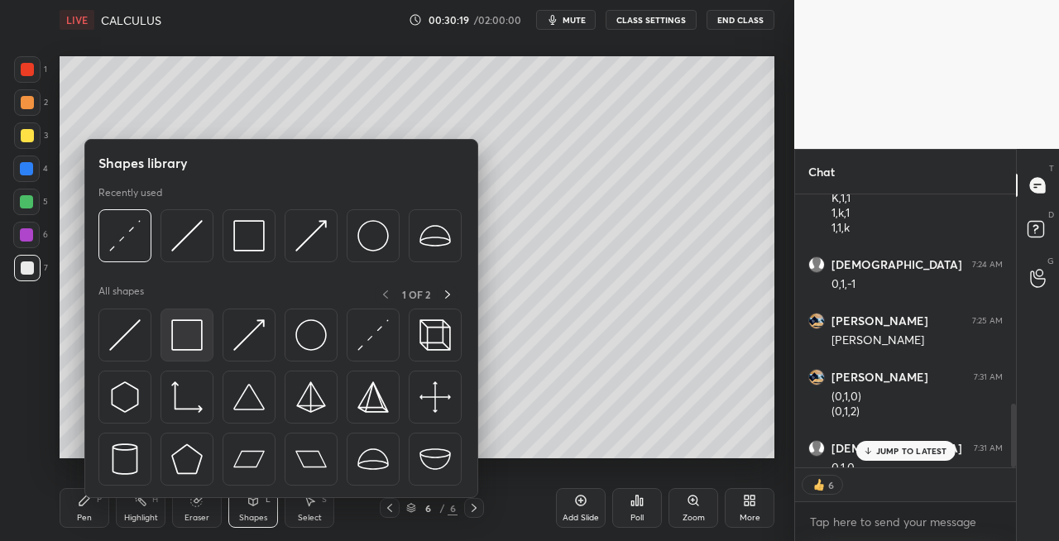
click at [192, 338] on img at bounding box center [186, 334] width 31 height 31
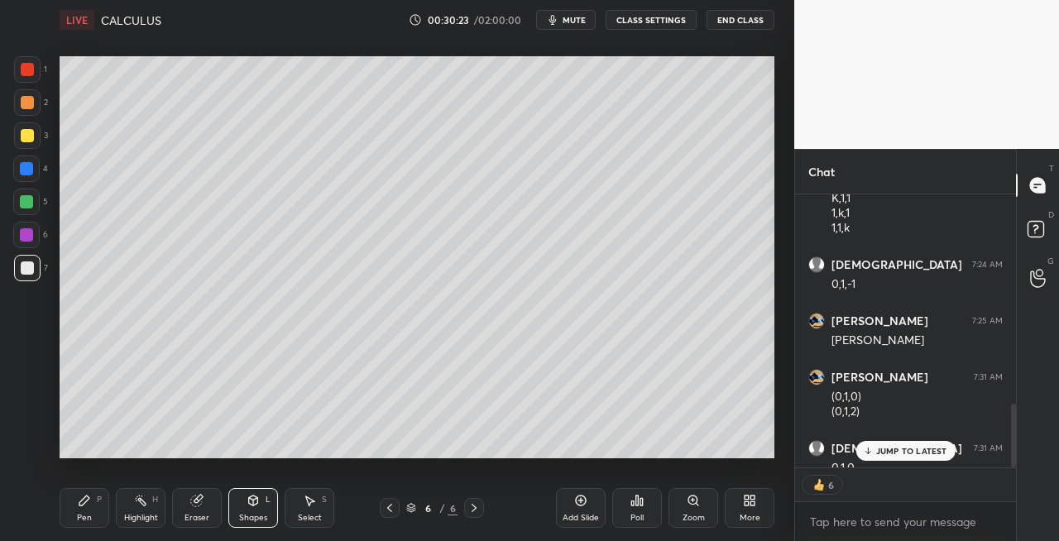
click at [76, 507] on div "Pen P" at bounding box center [85, 508] width 50 height 40
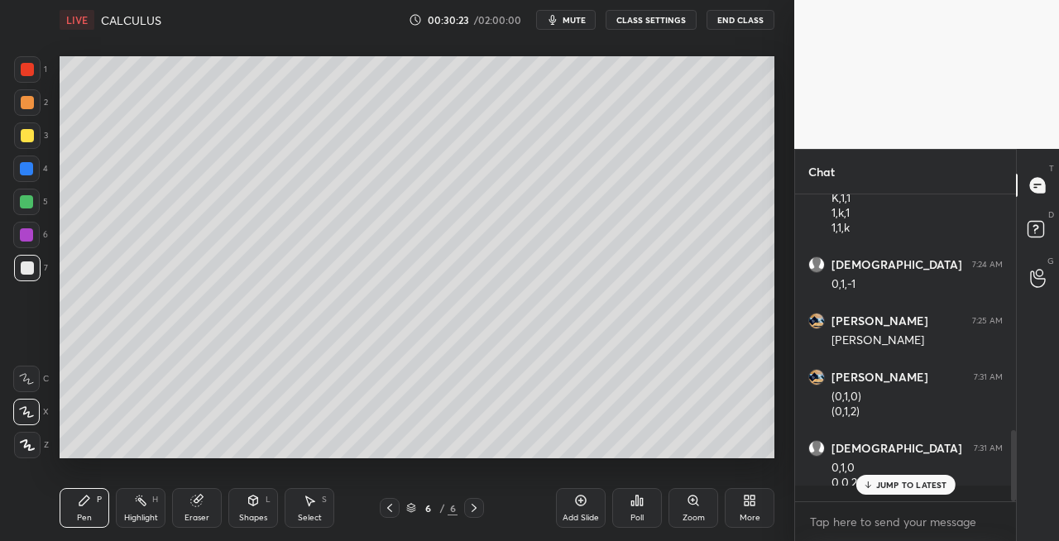
scroll to position [1009, 0]
click at [394, 514] on icon at bounding box center [389, 507] width 13 height 13
click at [475, 506] on icon at bounding box center [473, 508] width 5 height 8
click at [184, 505] on div "Eraser" at bounding box center [197, 508] width 50 height 40
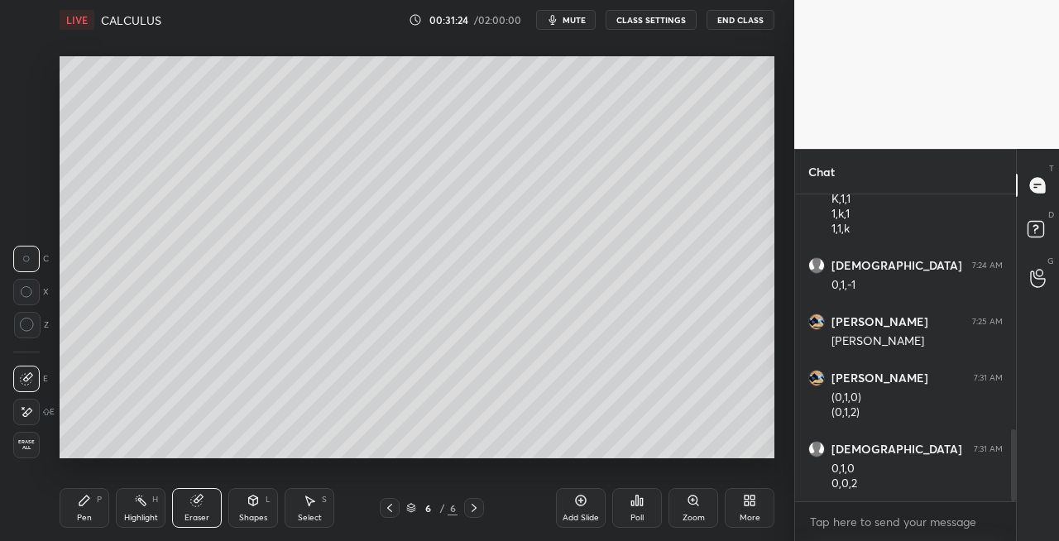
click at [94, 512] on div "Pen P" at bounding box center [85, 508] width 50 height 40
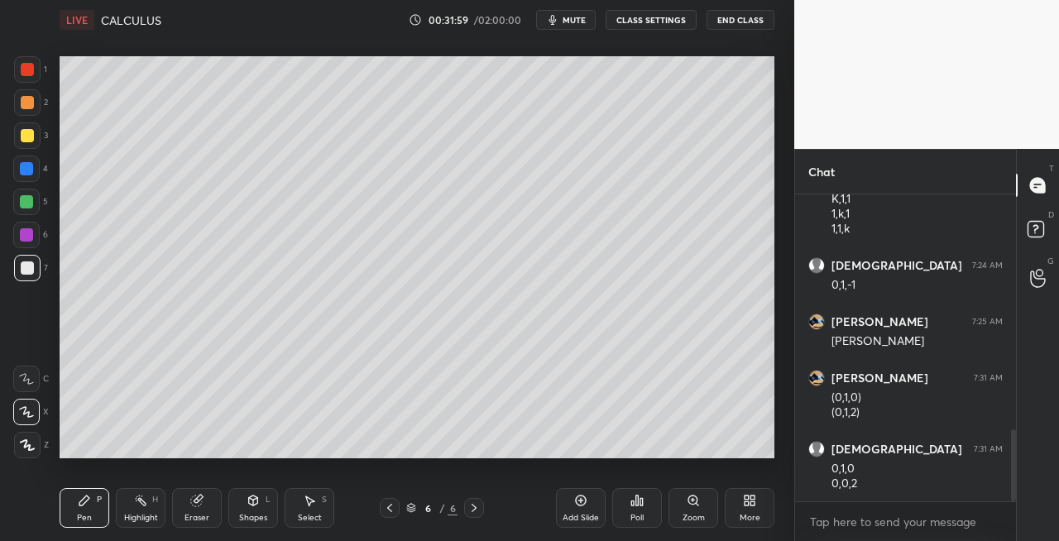
click at [205, 493] on div "Eraser" at bounding box center [197, 508] width 50 height 40
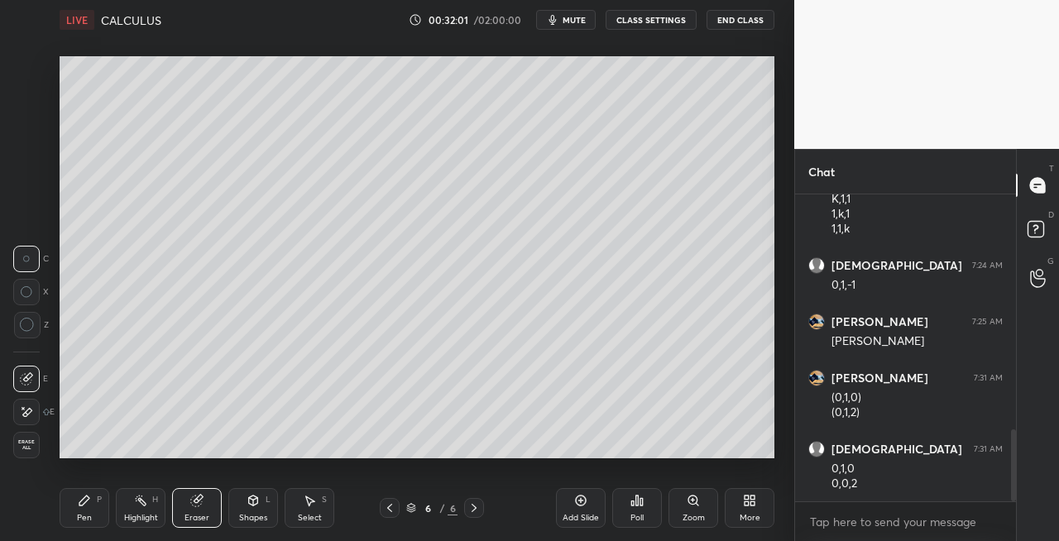
click at [112, 490] on div "Pen P Highlight H Eraser Shapes L Select S" at bounding box center [184, 508] width 248 height 40
click at [81, 498] on icon at bounding box center [84, 500] width 13 height 13
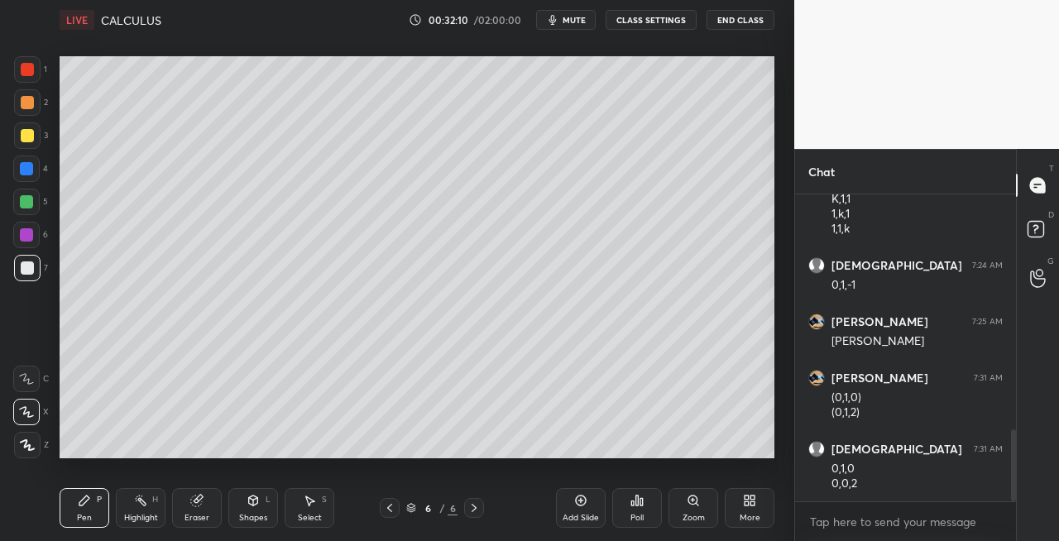
click at [571, 19] on span "mute" at bounding box center [573, 20] width 23 height 12
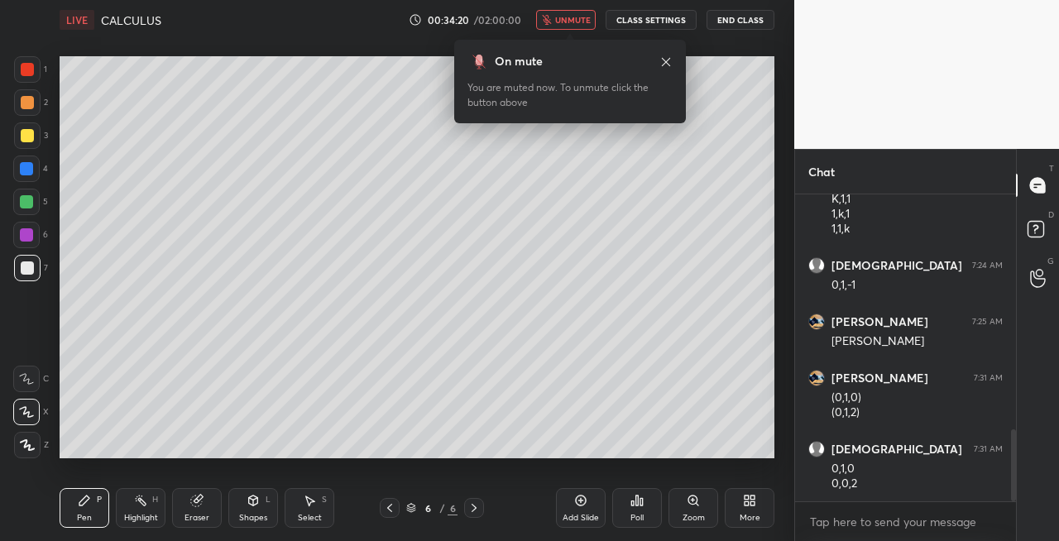
click at [576, 18] on span "unmute" at bounding box center [573, 20] width 36 height 12
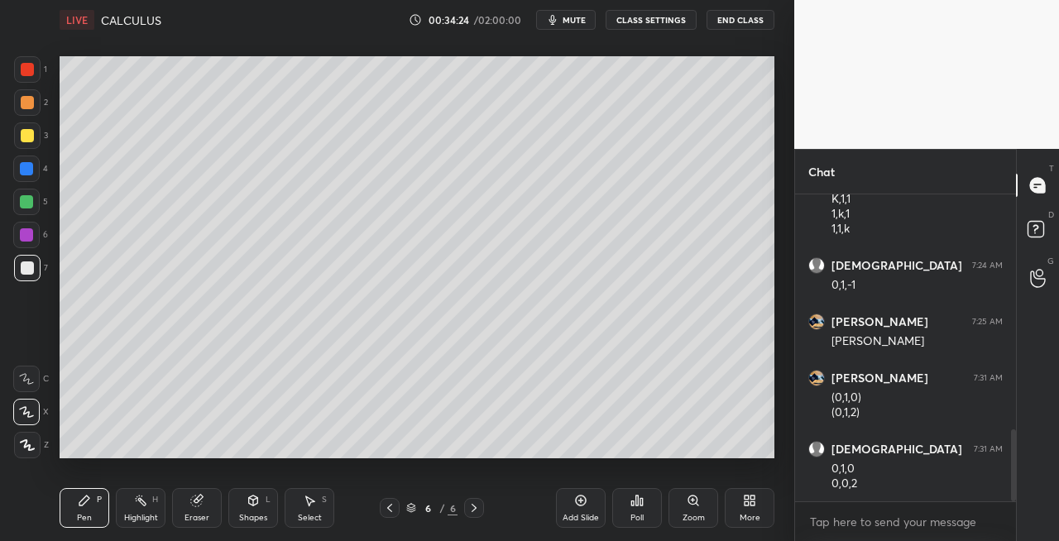
click at [384, 508] on icon at bounding box center [389, 507] width 13 height 13
click at [475, 505] on icon at bounding box center [473, 507] width 13 height 13
click at [480, 506] on icon at bounding box center [473, 507] width 13 height 13
click at [390, 508] on icon at bounding box center [389, 507] width 13 height 13
click at [472, 510] on icon at bounding box center [473, 508] width 5 height 8
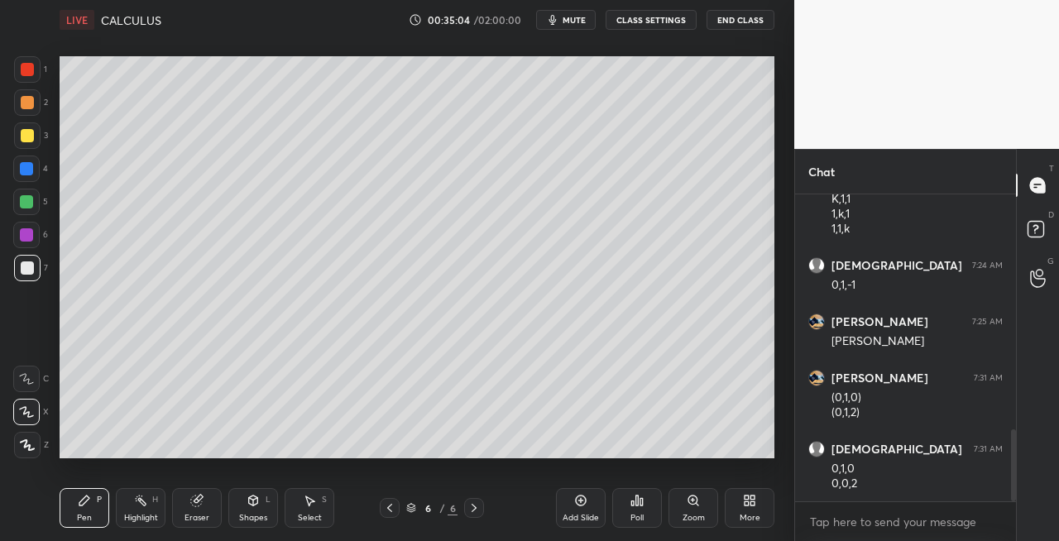
click at [392, 508] on icon at bounding box center [389, 507] width 13 height 13
click at [476, 510] on icon at bounding box center [473, 507] width 13 height 13
click at [205, 509] on div "Eraser" at bounding box center [197, 508] width 50 height 40
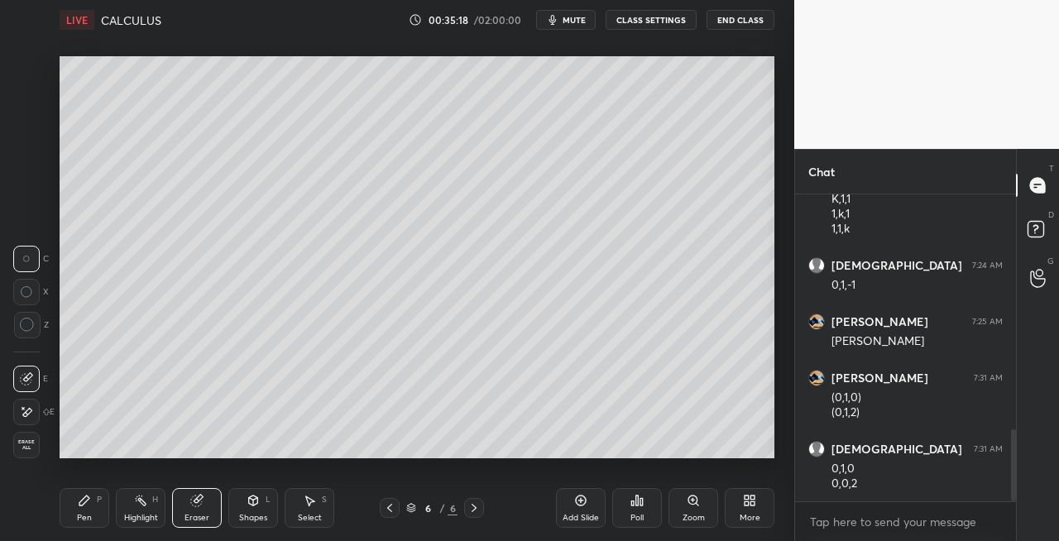
click at [91, 498] on div "Pen P" at bounding box center [85, 508] width 50 height 40
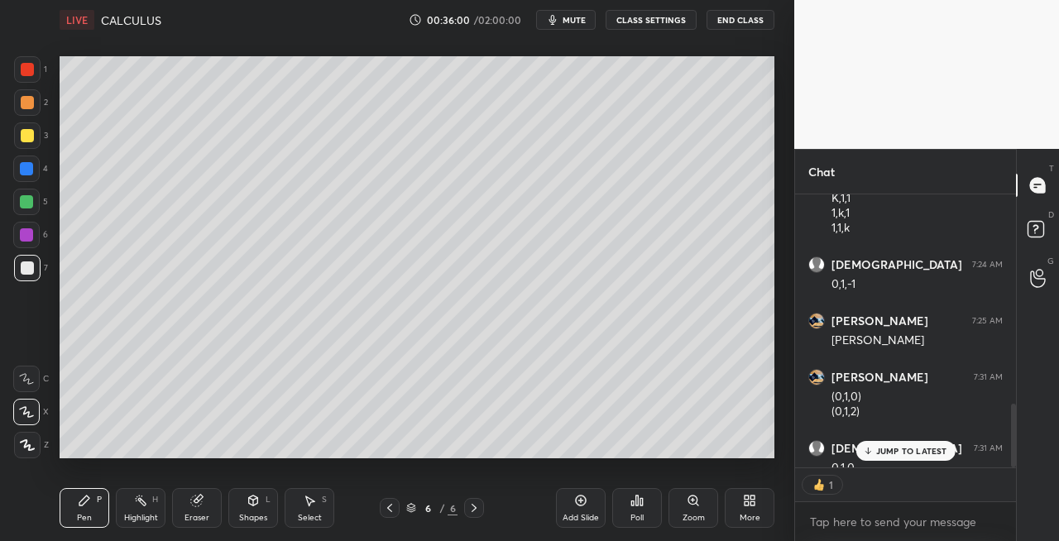
scroll to position [5, 5]
click at [392, 504] on icon at bounding box center [389, 507] width 13 height 13
click at [474, 509] on icon at bounding box center [473, 508] width 5 height 8
click at [475, 509] on icon at bounding box center [473, 508] width 5 height 8
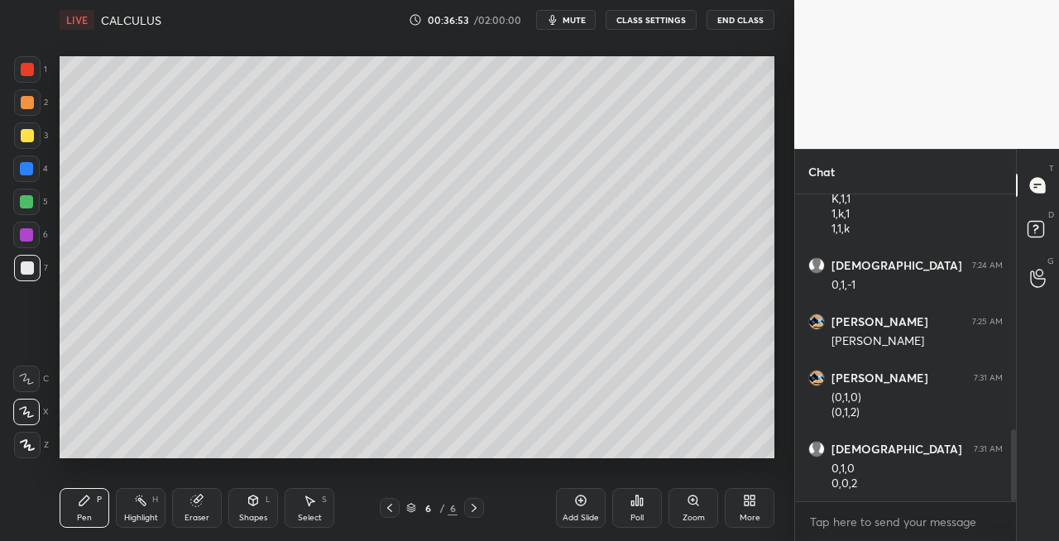
click at [475, 509] on icon at bounding box center [473, 507] width 13 height 13
click at [566, 516] on div "Add Slide" at bounding box center [580, 518] width 36 height 8
click at [387, 511] on icon at bounding box center [389, 507] width 13 height 13
click at [480, 511] on icon at bounding box center [473, 507] width 13 height 13
click at [390, 504] on icon at bounding box center [389, 507] width 13 height 13
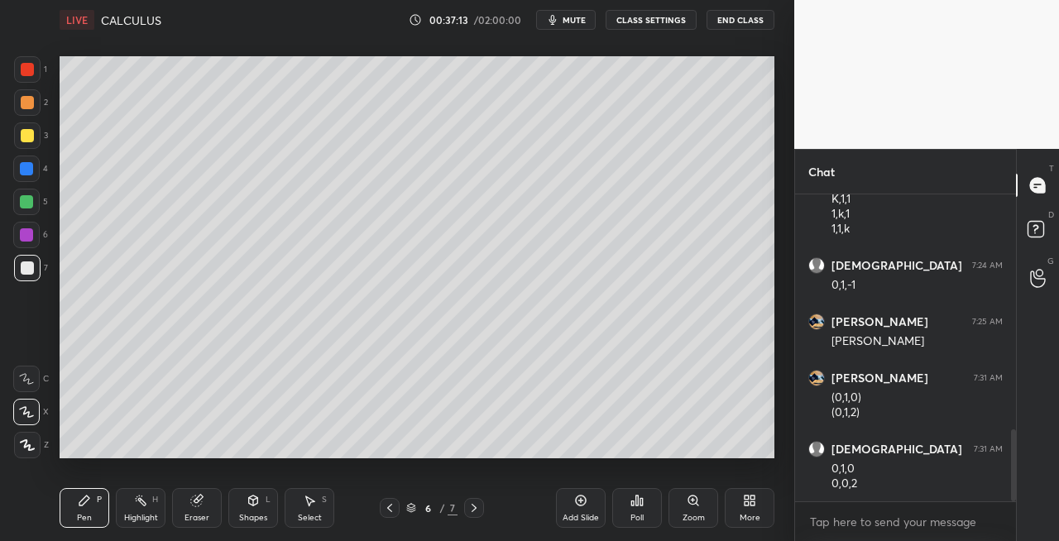
click at [483, 511] on div at bounding box center [474, 508] width 20 height 20
click at [393, 510] on icon at bounding box center [389, 507] width 13 height 13
click at [476, 511] on icon at bounding box center [473, 507] width 13 height 13
click at [36, 139] on div at bounding box center [27, 135] width 26 height 26
click at [387, 511] on icon at bounding box center [389, 507] width 13 height 13
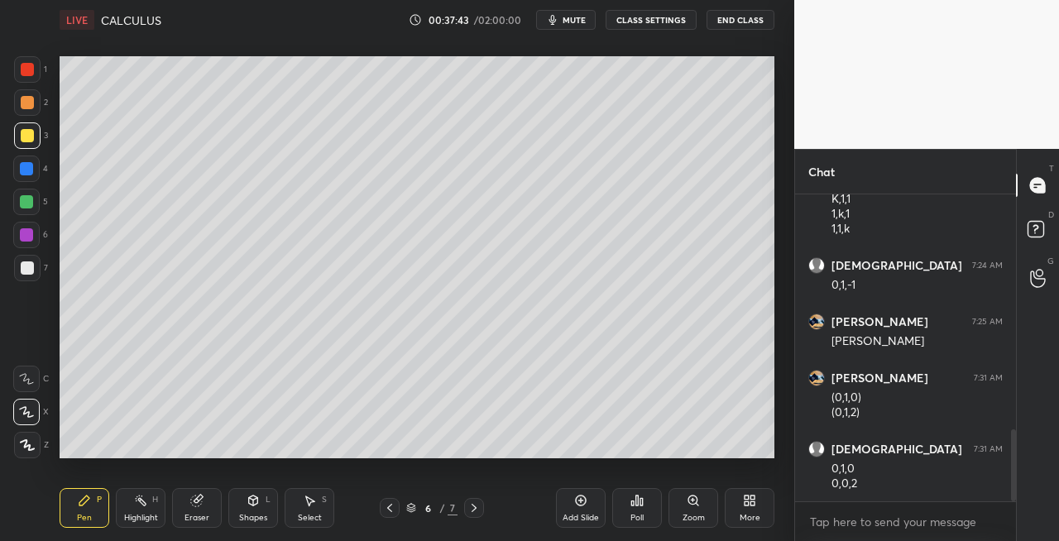
click at [389, 510] on icon at bounding box center [389, 507] width 13 height 13
click at [476, 509] on icon at bounding box center [473, 507] width 13 height 13
click at [478, 509] on icon at bounding box center [473, 507] width 13 height 13
click at [73, 512] on div "Pen P" at bounding box center [85, 508] width 50 height 40
click at [256, 504] on icon at bounding box center [253, 500] width 9 height 10
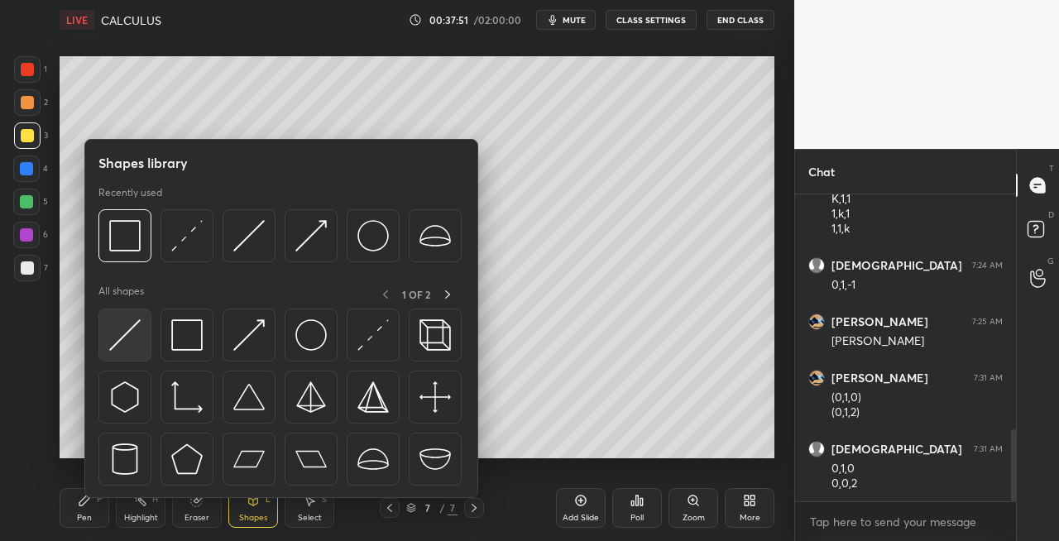
click at [122, 340] on img at bounding box center [124, 334] width 31 height 31
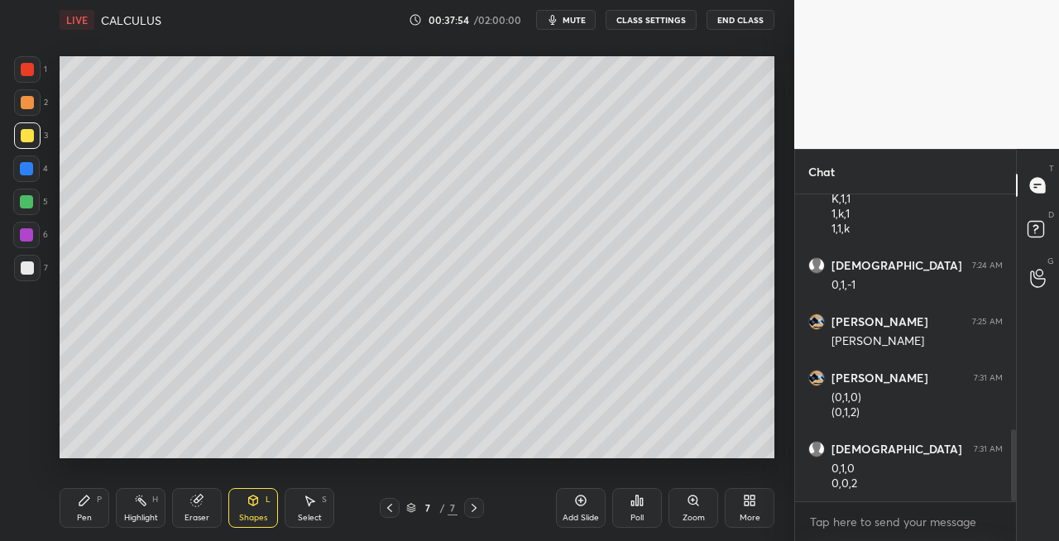
click at [79, 518] on div "Pen" at bounding box center [84, 518] width 15 height 8
click at [198, 514] on div "Eraser" at bounding box center [196, 518] width 25 height 8
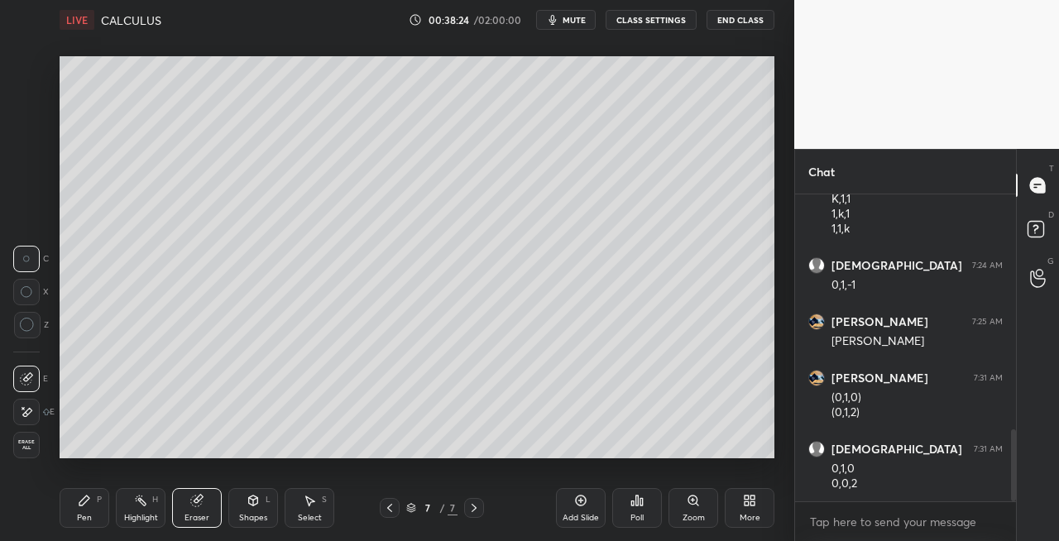
click at [96, 509] on div "Pen P" at bounding box center [85, 508] width 50 height 40
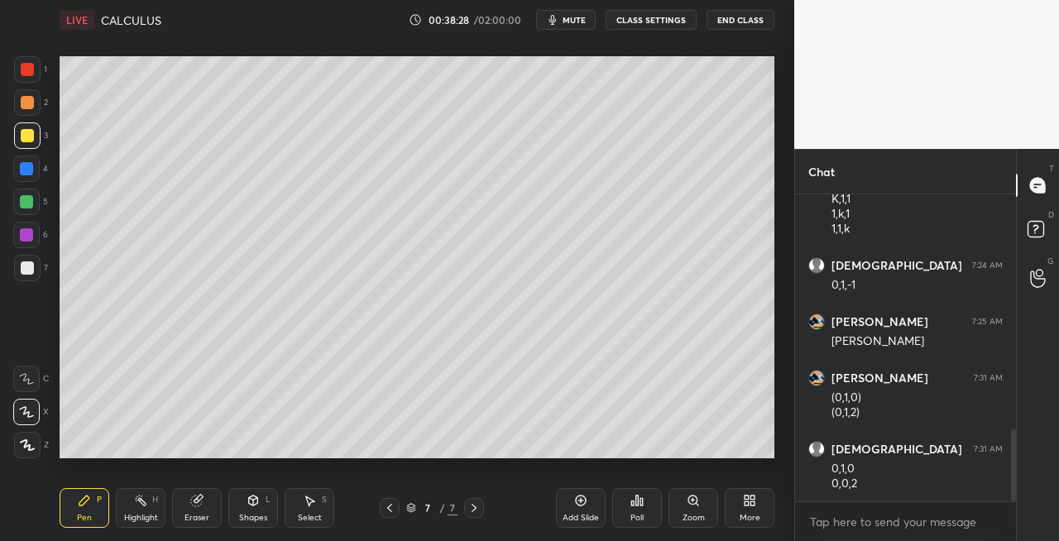
click at [209, 504] on div "Eraser" at bounding box center [197, 508] width 50 height 40
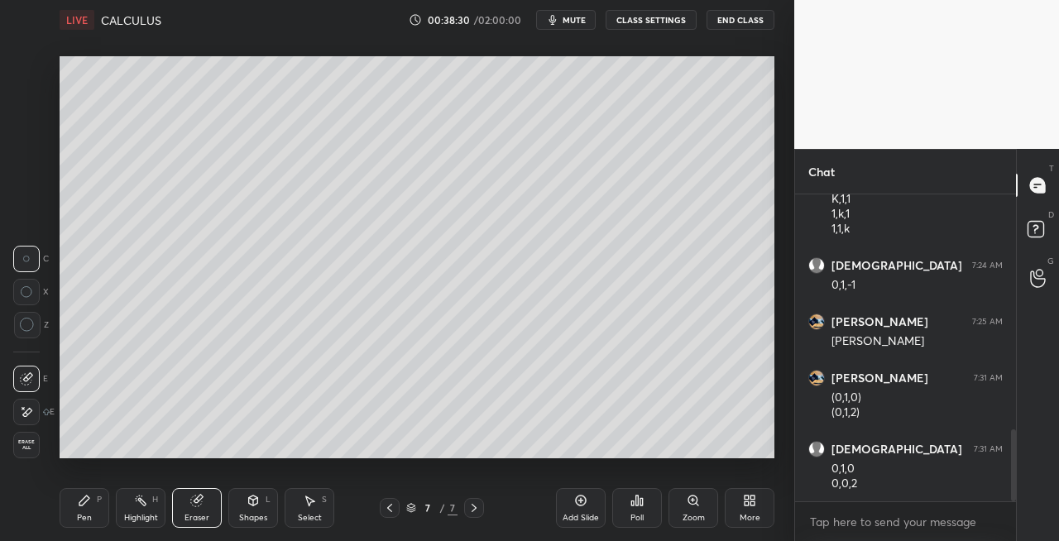
click at [88, 519] on div "Pen" at bounding box center [84, 518] width 15 height 8
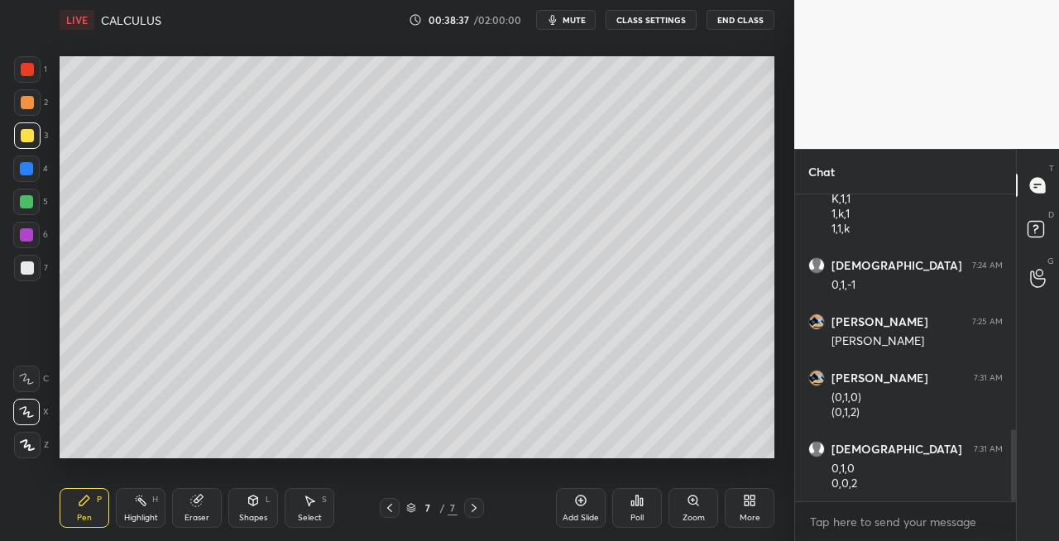
click at [213, 506] on div "Eraser" at bounding box center [197, 508] width 50 height 40
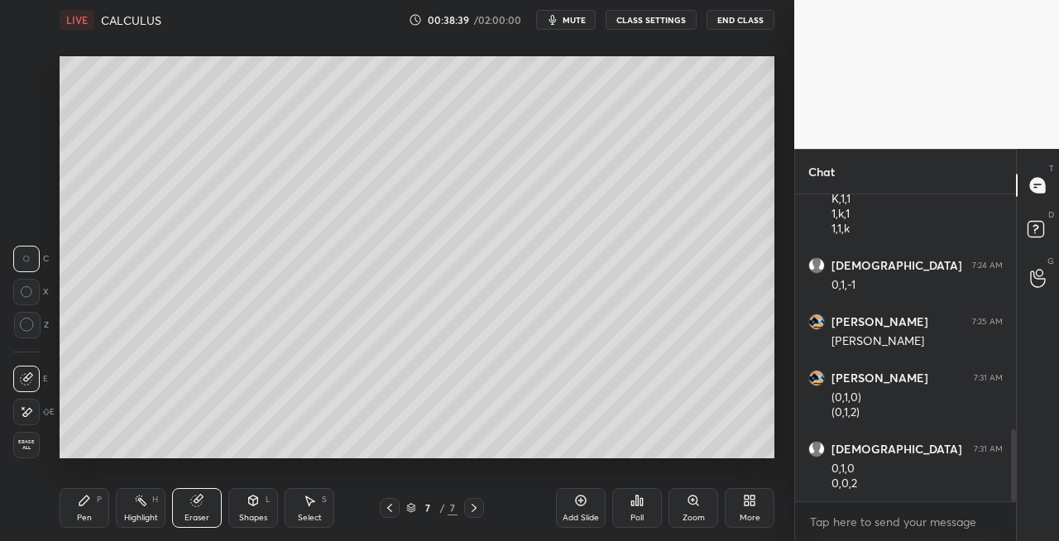
click at [94, 504] on div "Pen P" at bounding box center [85, 508] width 50 height 40
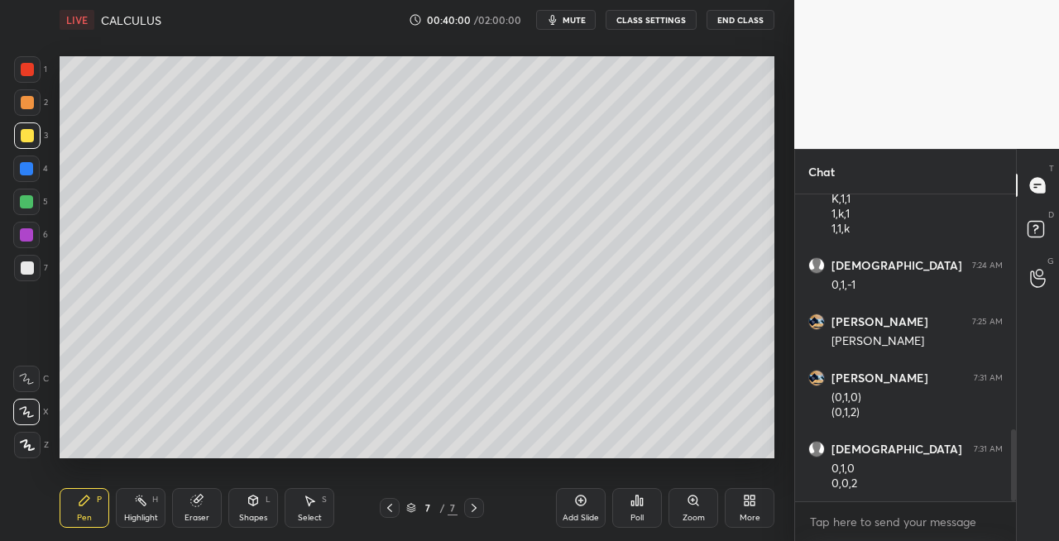
click at [26, 268] on div at bounding box center [27, 267] width 13 height 13
click at [246, 518] on div "Shapes" at bounding box center [253, 518] width 28 height 8
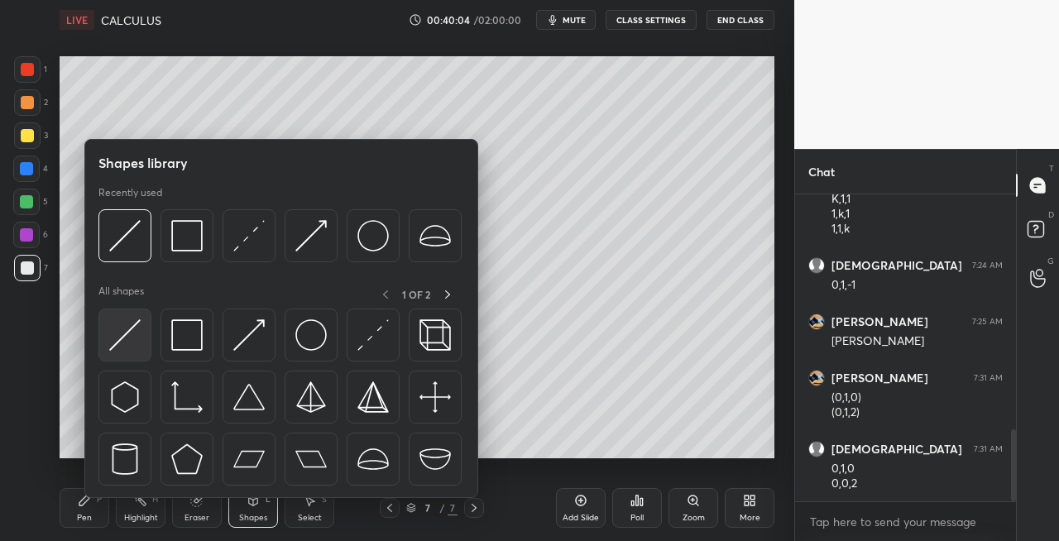
click at [135, 336] on img at bounding box center [124, 334] width 31 height 31
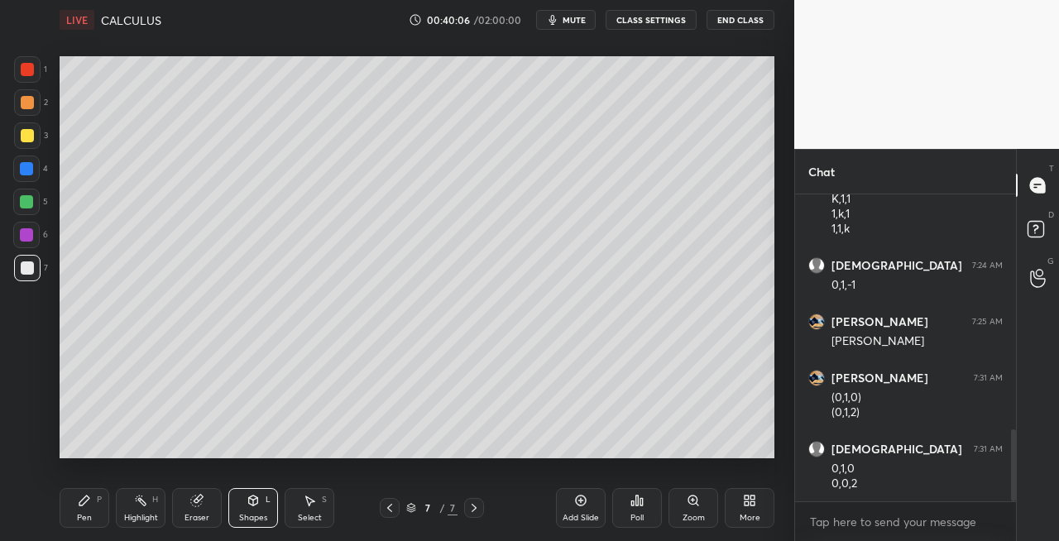
click at [94, 502] on div "Pen P" at bounding box center [85, 508] width 50 height 40
click at [390, 513] on icon at bounding box center [389, 507] width 13 height 13
click at [384, 512] on icon at bounding box center [389, 507] width 13 height 13
click at [476, 510] on icon at bounding box center [473, 507] width 13 height 13
click at [480, 509] on icon at bounding box center [473, 507] width 13 height 13
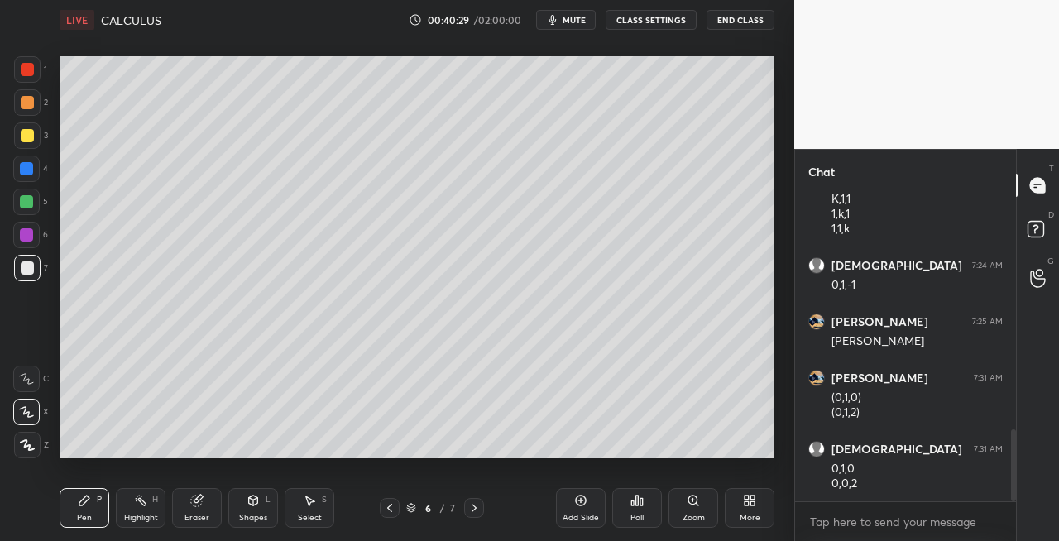
click at [479, 509] on icon at bounding box center [473, 507] width 13 height 13
click at [474, 507] on icon at bounding box center [473, 507] width 13 height 13
click at [571, 519] on div "Add Slide" at bounding box center [580, 518] width 36 height 8
click at [202, 521] on div "Eraser" at bounding box center [196, 518] width 25 height 8
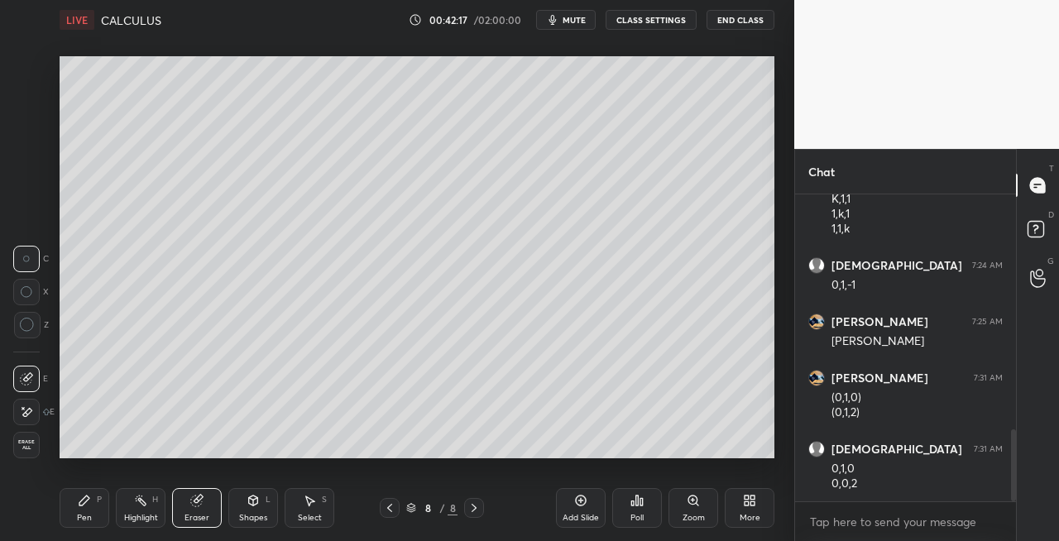
click at [394, 510] on icon at bounding box center [389, 507] width 13 height 13
click at [470, 509] on icon at bounding box center [473, 507] width 13 height 13
click at [89, 518] on div "Pen" at bounding box center [84, 518] width 15 height 8
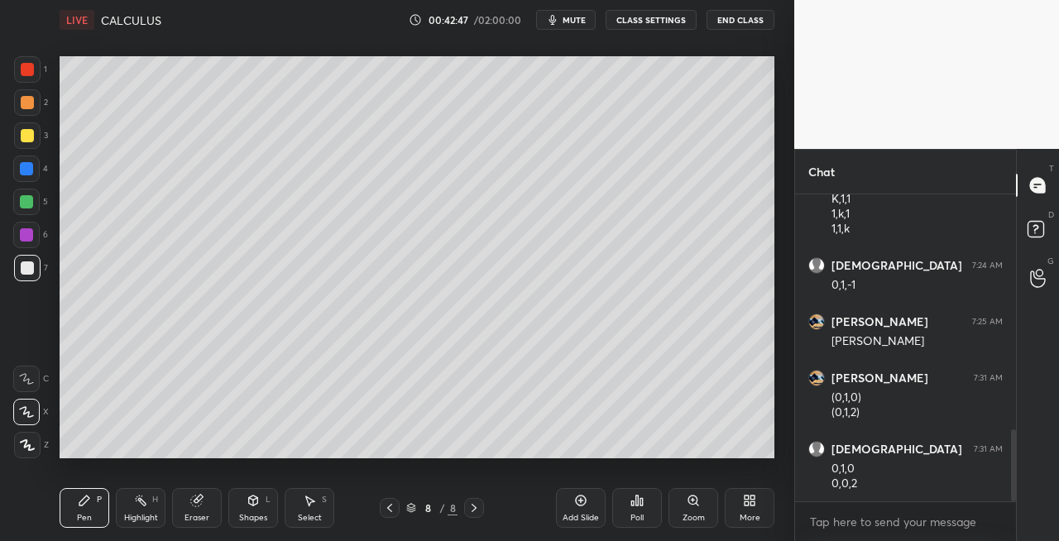
click at [385, 503] on icon at bounding box center [389, 507] width 13 height 13
click at [471, 508] on icon at bounding box center [473, 507] width 13 height 13
click at [397, 513] on div at bounding box center [390, 508] width 20 height 20
click at [468, 506] on icon at bounding box center [473, 507] width 13 height 13
click at [192, 509] on div "Eraser" at bounding box center [197, 508] width 50 height 40
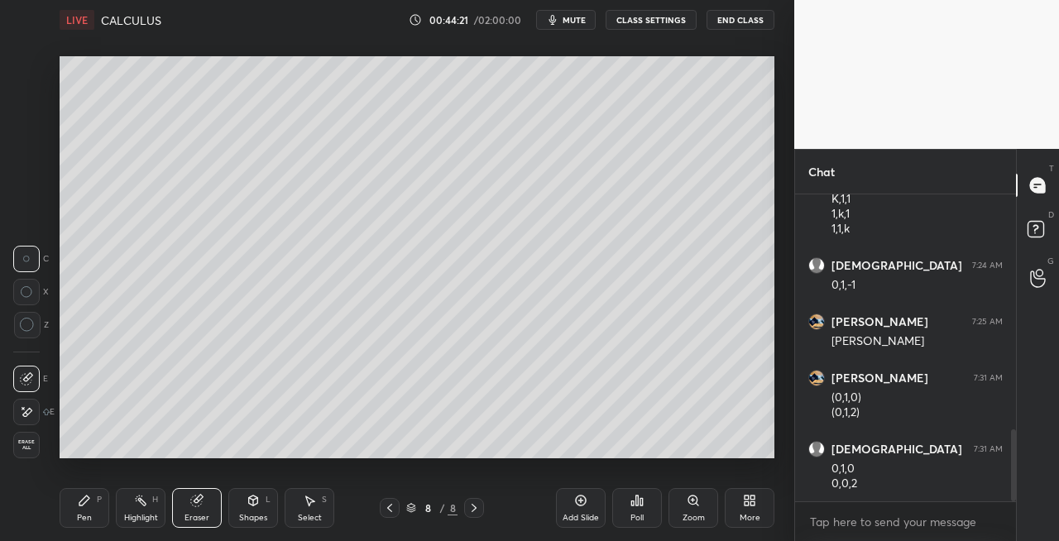
click at [95, 510] on div "Pen P" at bounding box center [85, 508] width 50 height 40
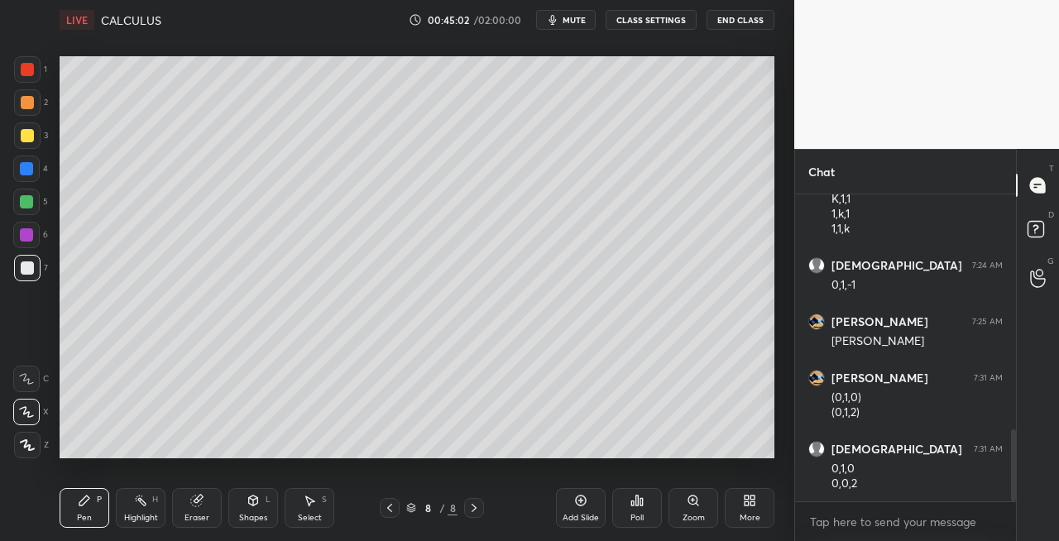
click at [181, 503] on div "Eraser" at bounding box center [197, 508] width 50 height 40
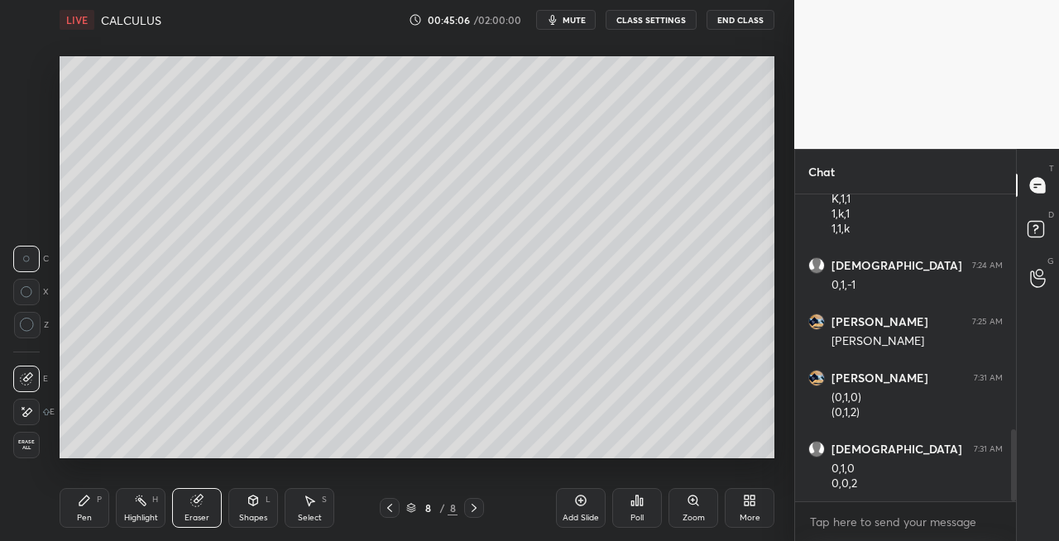
click at [78, 514] on div "Pen" at bounding box center [84, 518] width 15 height 8
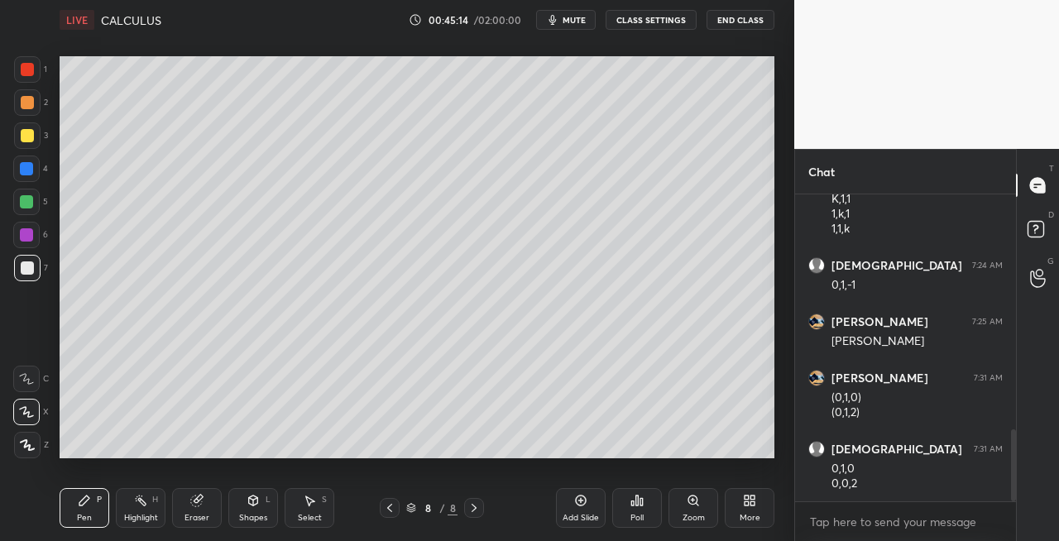
click at [390, 509] on icon at bounding box center [389, 507] width 13 height 13
click at [462, 512] on div "7 / 8" at bounding box center [432, 508] width 104 height 20
click at [475, 509] on icon at bounding box center [473, 508] width 5 height 8
click at [250, 504] on icon at bounding box center [252, 500] width 13 height 13
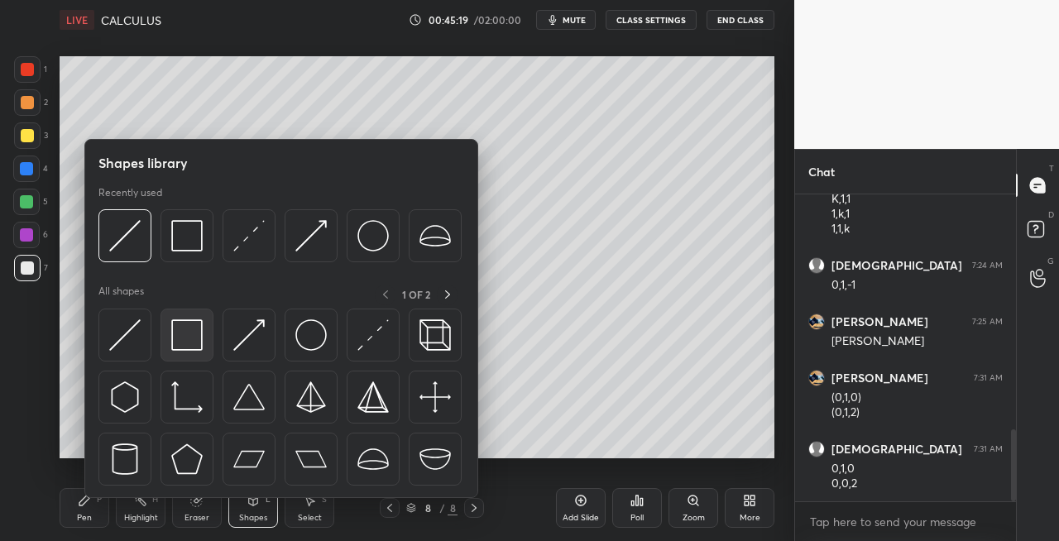
click at [195, 346] on img at bounding box center [186, 334] width 31 height 31
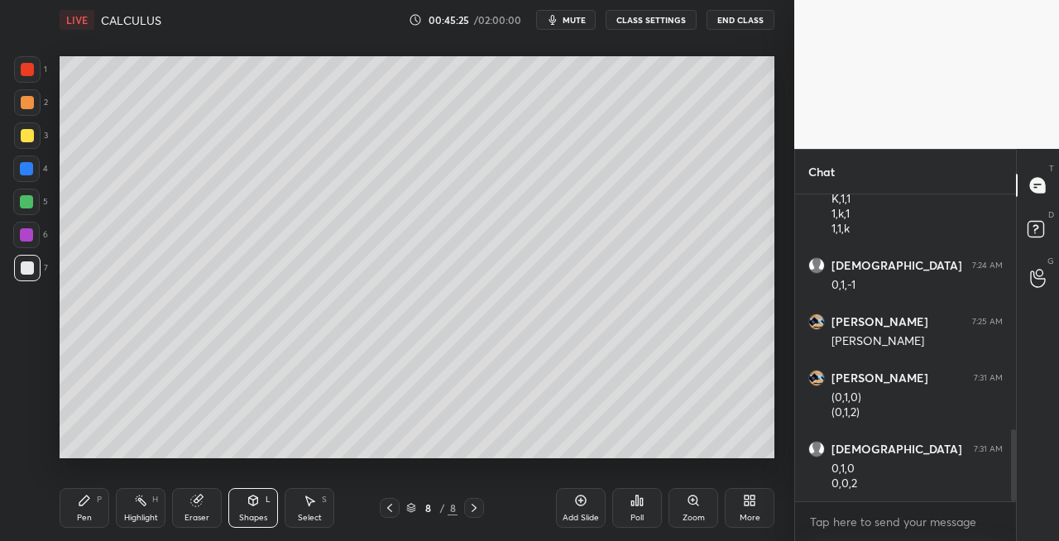
click at [392, 507] on icon at bounding box center [389, 507] width 13 height 13
click at [468, 509] on icon at bounding box center [473, 507] width 13 height 13
click at [30, 137] on div at bounding box center [27, 135] width 13 height 13
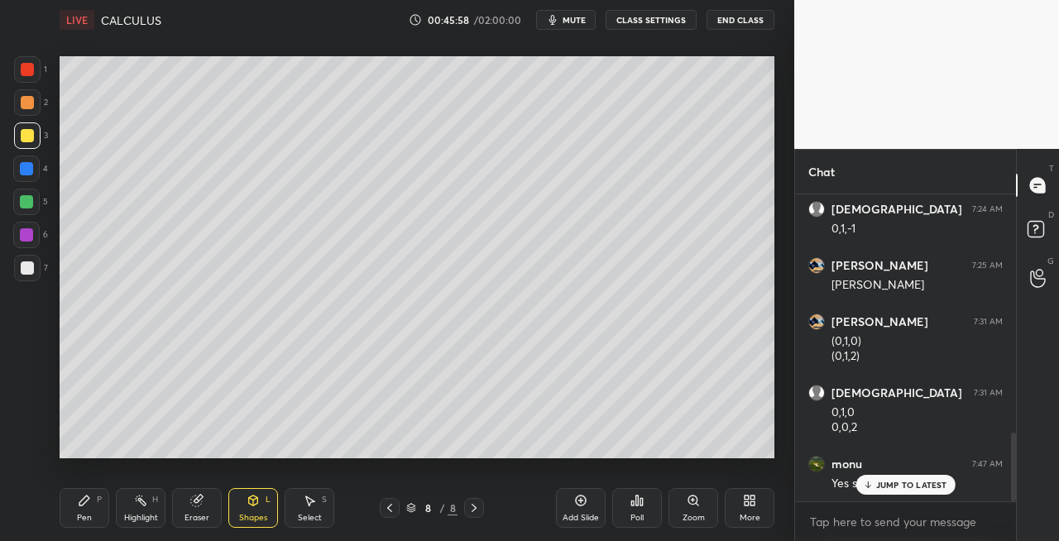
click at [390, 507] on icon at bounding box center [389, 507] width 13 height 13
click at [479, 511] on icon at bounding box center [473, 507] width 13 height 13
click at [71, 521] on div "Pen P" at bounding box center [85, 508] width 50 height 40
click at [250, 504] on icon at bounding box center [253, 500] width 9 height 10
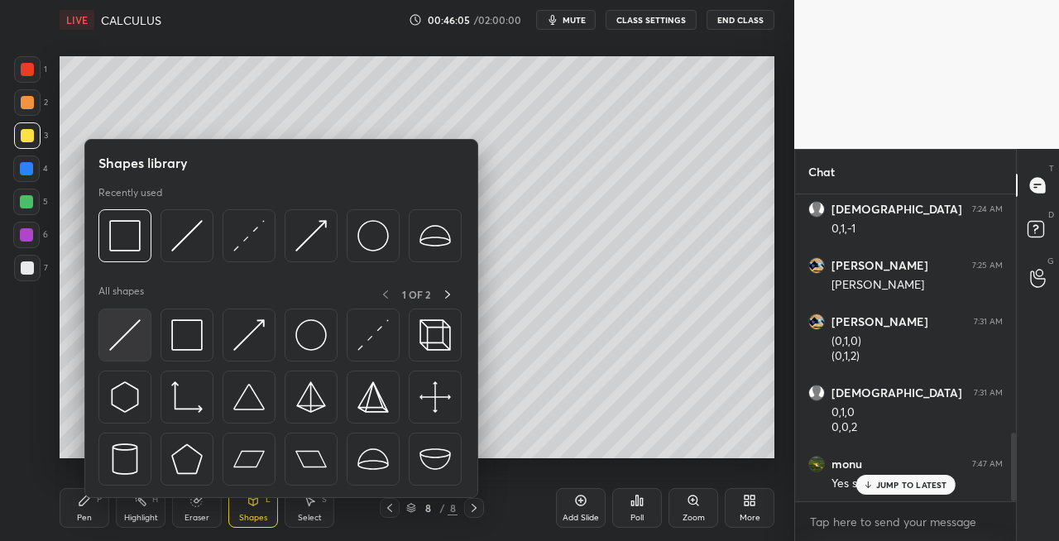
click at [121, 342] on img at bounding box center [124, 334] width 31 height 31
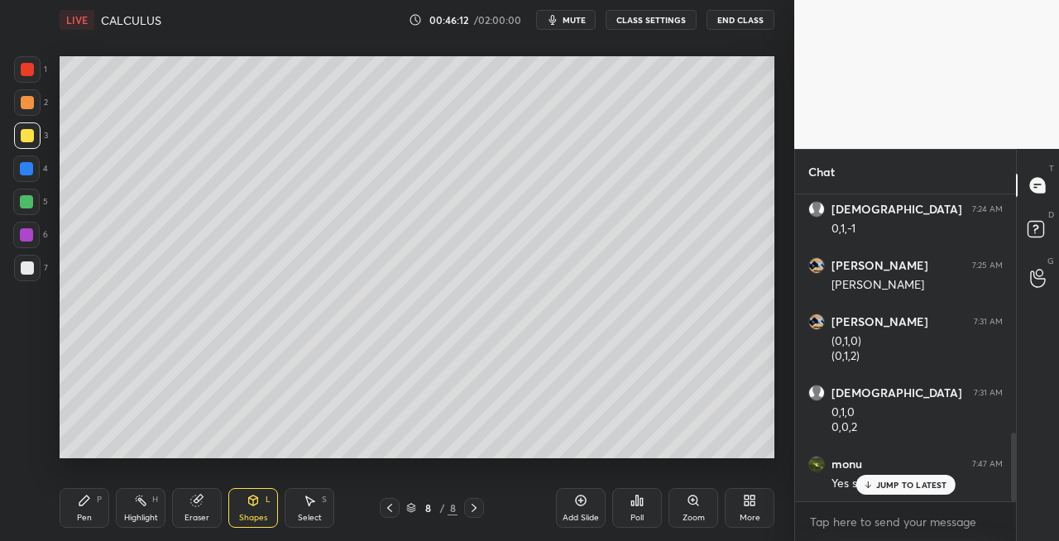
scroll to position [1121, 0]
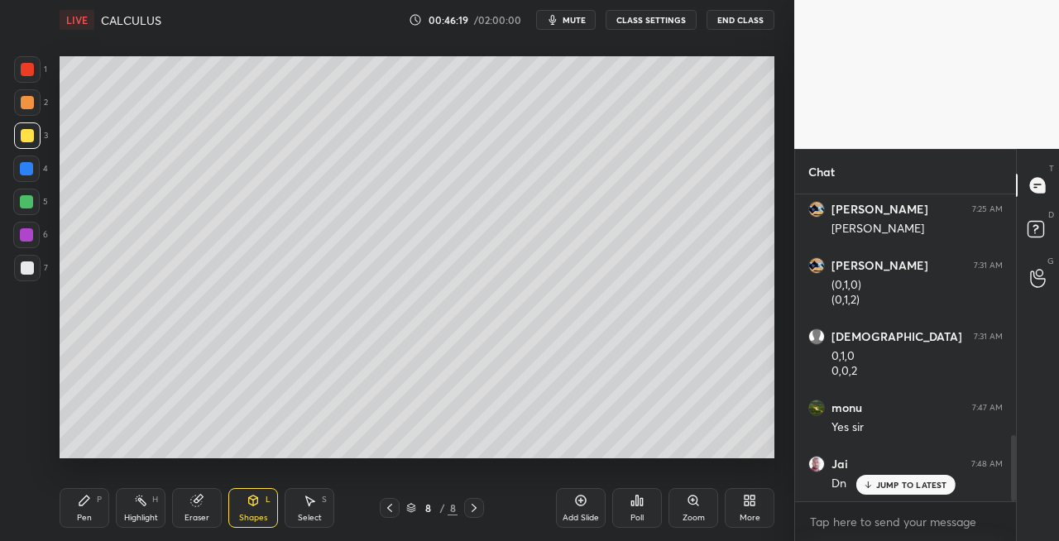
click at [81, 510] on div "Pen P" at bounding box center [85, 508] width 50 height 40
click at [198, 497] on icon at bounding box center [198, 499] width 9 height 8
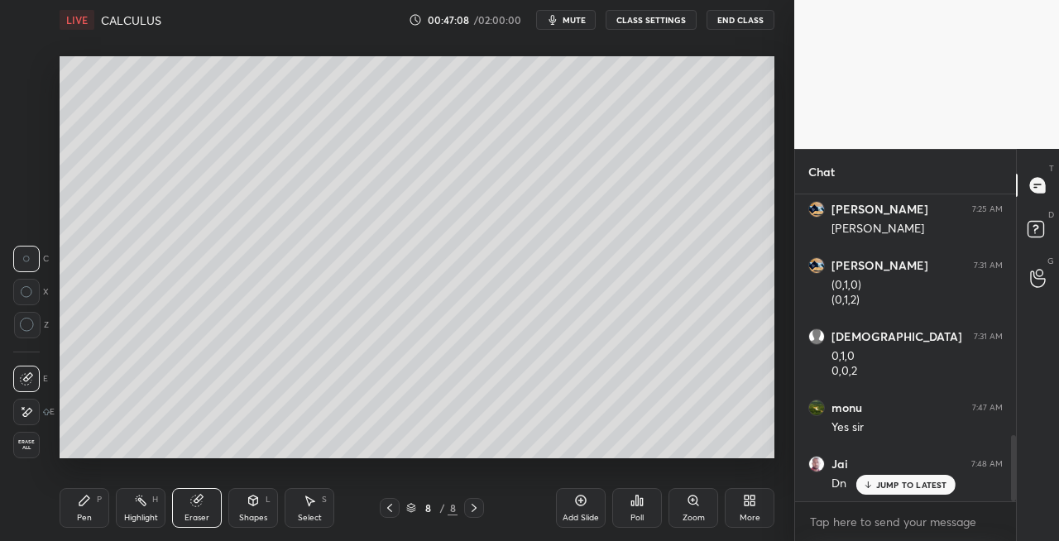
click at [88, 509] on div "Pen P" at bounding box center [85, 508] width 50 height 40
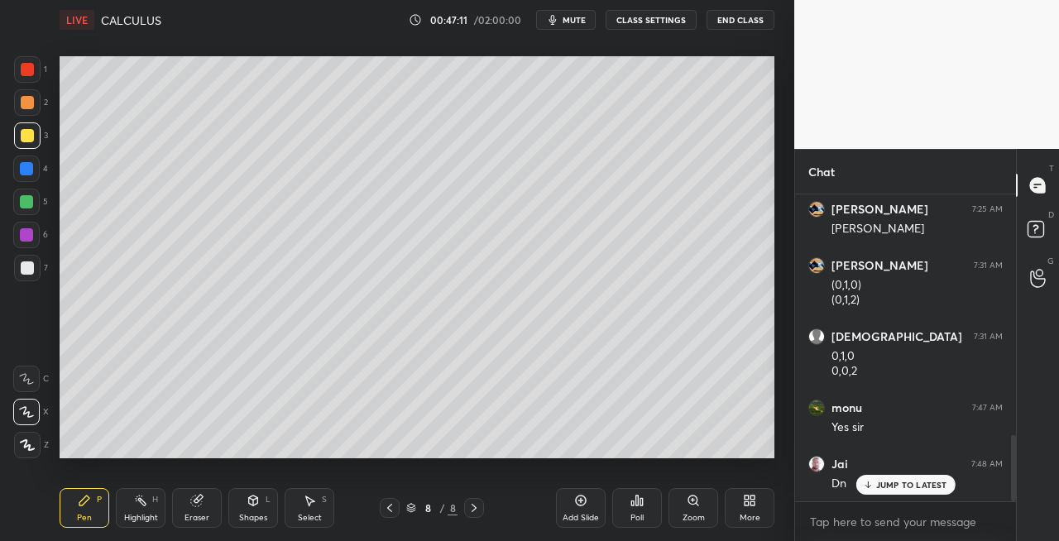
click at [200, 499] on icon at bounding box center [198, 499] width 9 height 8
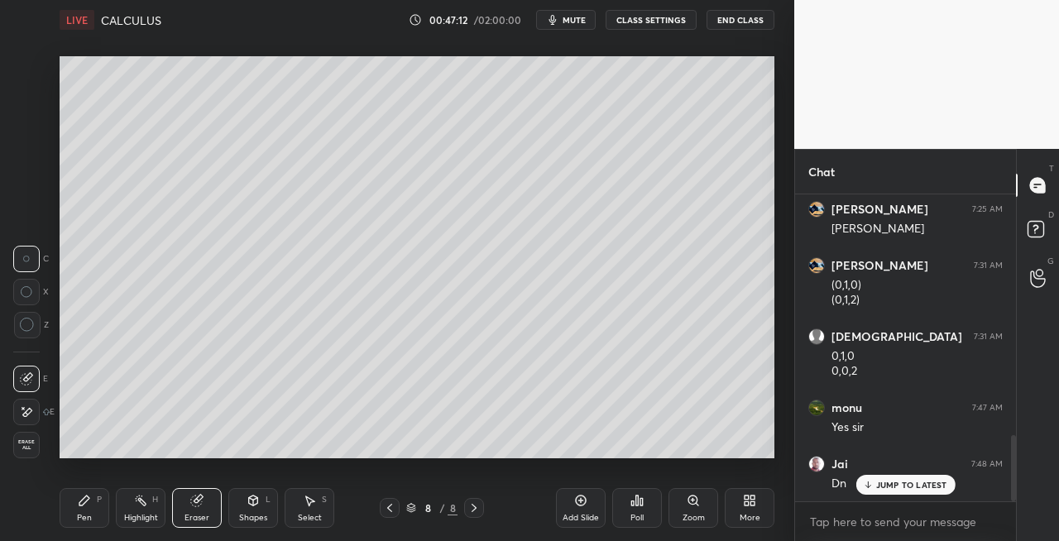
click at [76, 508] on div "Pen P" at bounding box center [85, 508] width 50 height 40
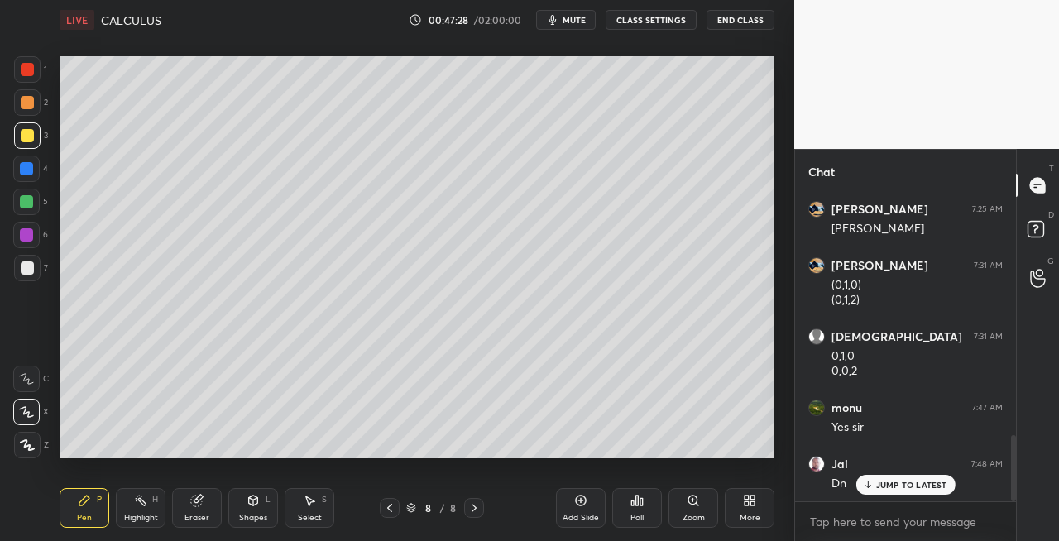
click at [204, 506] on div "Eraser" at bounding box center [197, 508] width 50 height 40
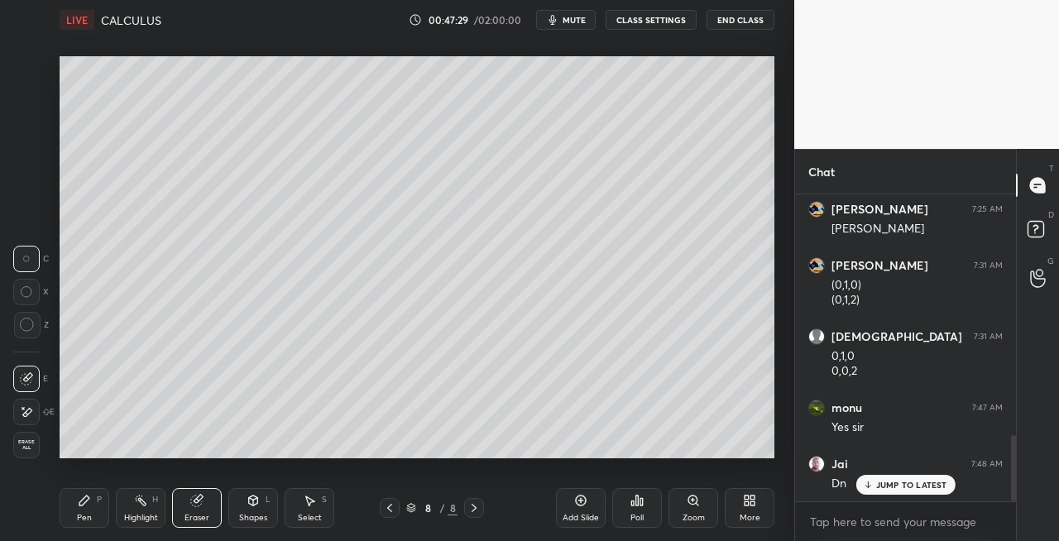
click at [83, 516] on div "Pen" at bounding box center [84, 518] width 15 height 8
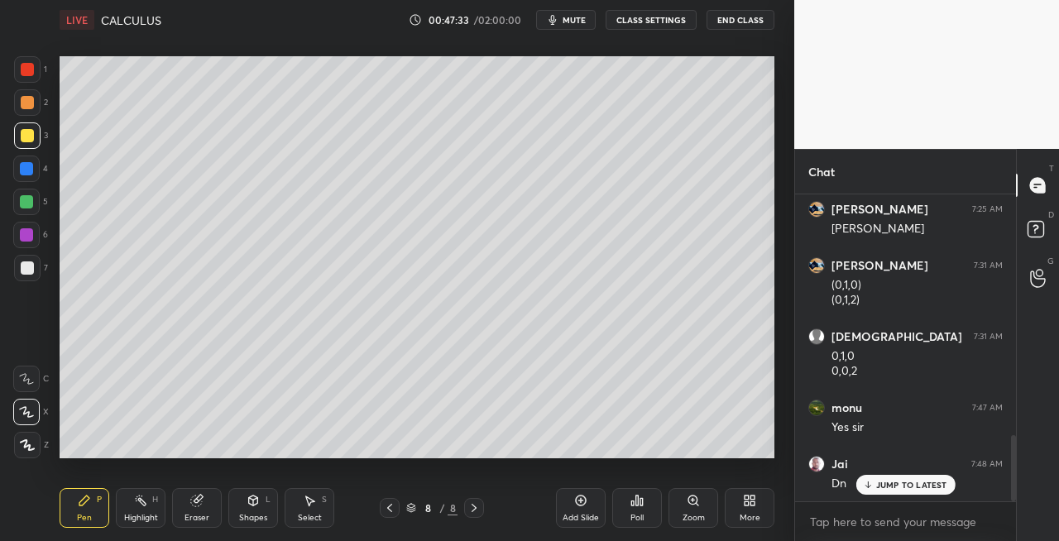
click at [475, 507] on icon at bounding box center [473, 508] width 5 height 8
click at [552, 514] on div "8 / 8" at bounding box center [432, 508] width 248 height 20
click at [474, 508] on icon at bounding box center [473, 507] width 13 height 13
click at [564, 514] on div "Add Slide" at bounding box center [580, 518] width 36 height 8
click at [390, 514] on div at bounding box center [390, 508] width 20 height 20
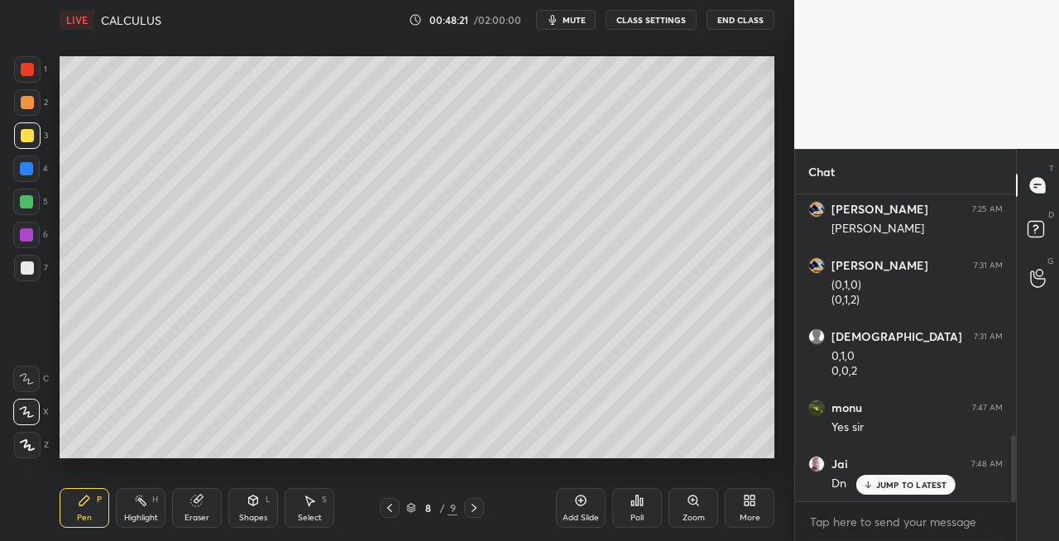
scroll to position [1178, 0]
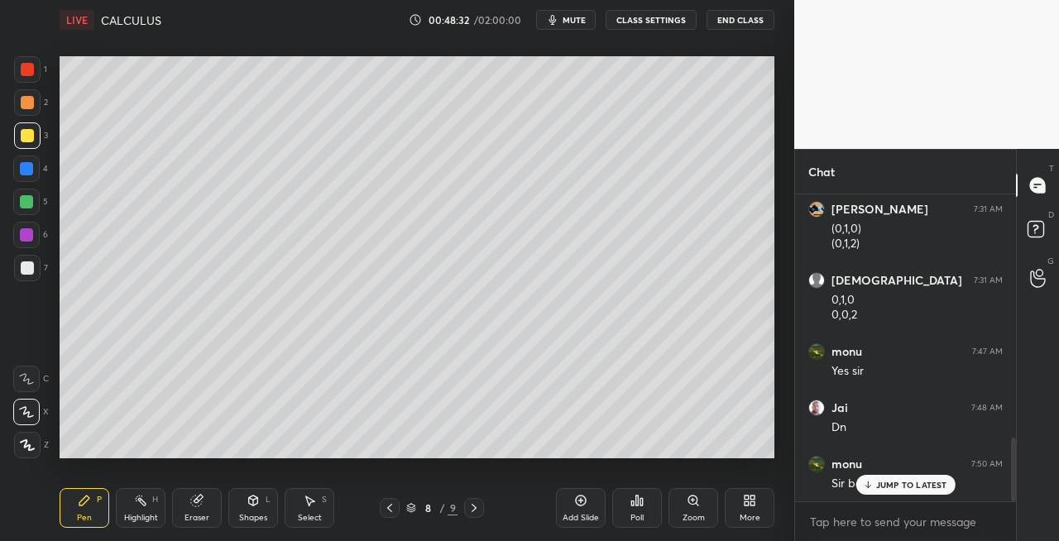
click at [476, 511] on icon at bounding box center [473, 507] width 13 height 13
click at [392, 509] on icon at bounding box center [389, 507] width 13 height 13
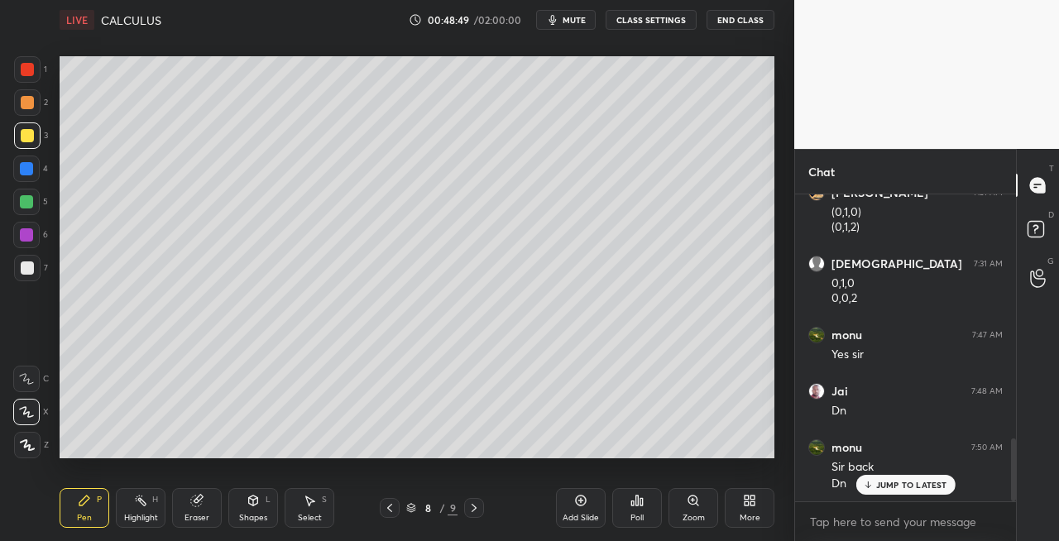
click at [476, 506] on icon at bounding box center [473, 507] width 13 height 13
click at [35, 270] on div at bounding box center [27, 268] width 26 height 26
click at [243, 503] on div "Shapes L" at bounding box center [253, 508] width 50 height 40
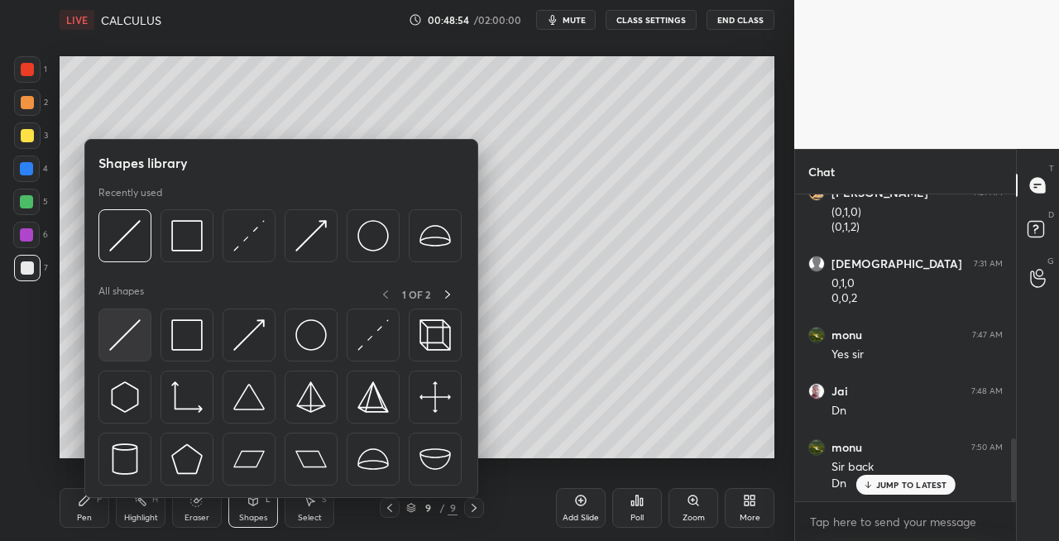
click at [119, 336] on img at bounding box center [124, 334] width 31 height 31
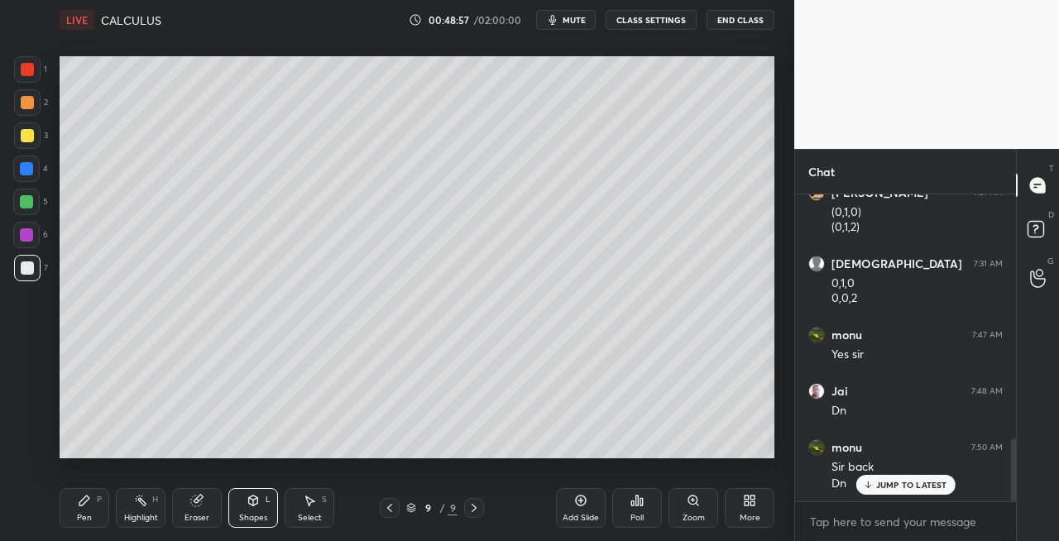
click at [94, 507] on div "Pen P" at bounding box center [85, 508] width 50 height 40
click at [398, 510] on div at bounding box center [390, 508] width 20 height 20
click at [468, 512] on icon at bounding box center [473, 507] width 13 height 13
click at [198, 520] on div "Eraser" at bounding box center [196, 518] width 25 height 8
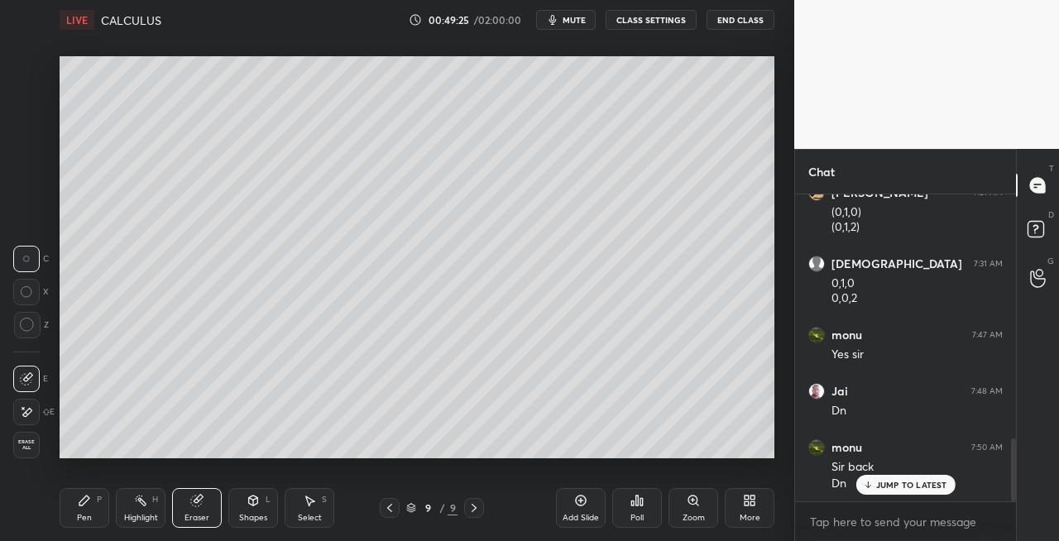
click at [96, 504] on div "Pen P" at bounding box center [85, 508] width 50 height 40
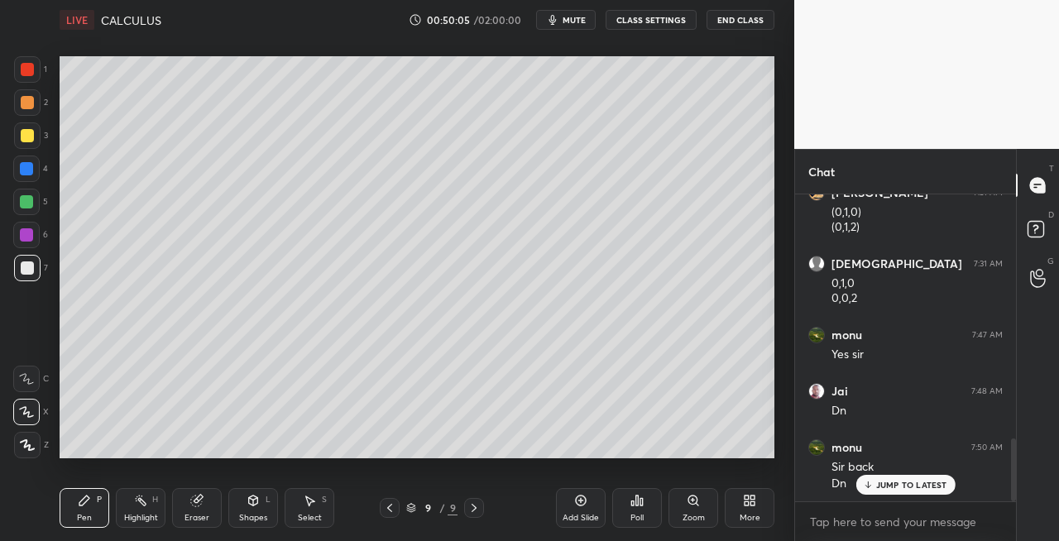
click at [392, 504] on icon at bounding box center [389, 507] width 13 height 13
click at [472, 509] on icon at bounding box center [473, 507] width 13 height 13
click at [207, 507] on div "Eraser" at bounding box center [197, 508] width 50 height 40
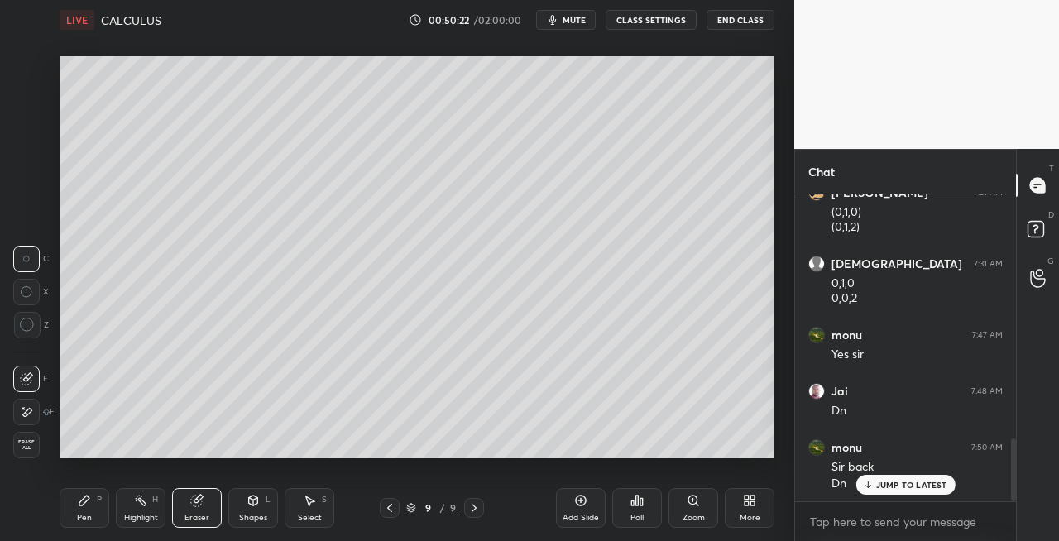
click at [89, 505] on icon at bounding box center [84, 500] width 13 height 13
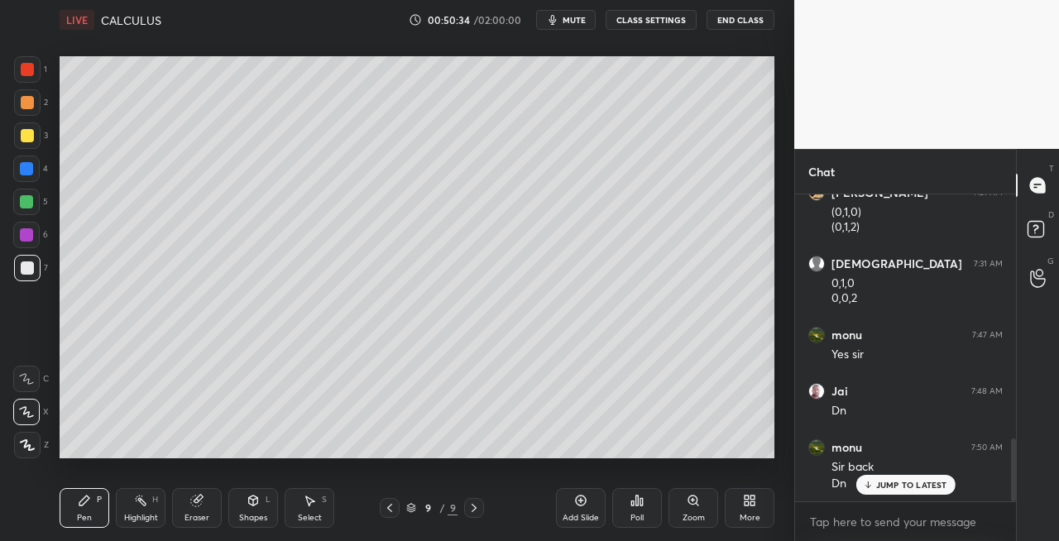
click at [385, 511] on icon at bounding box center [389, 507] width 13 height 13
click at [475, 508] on icon at bounding box center [473, 508] width 5 height 8
click at [395, 504] on icon at bounding box center [389, 507] width 13 height 13
click at [476, 509] on icon at bounding box center [473, 507] width 13 height 13
click at [385, 500] on div at bounding box center [390, 508] width 20 height 20
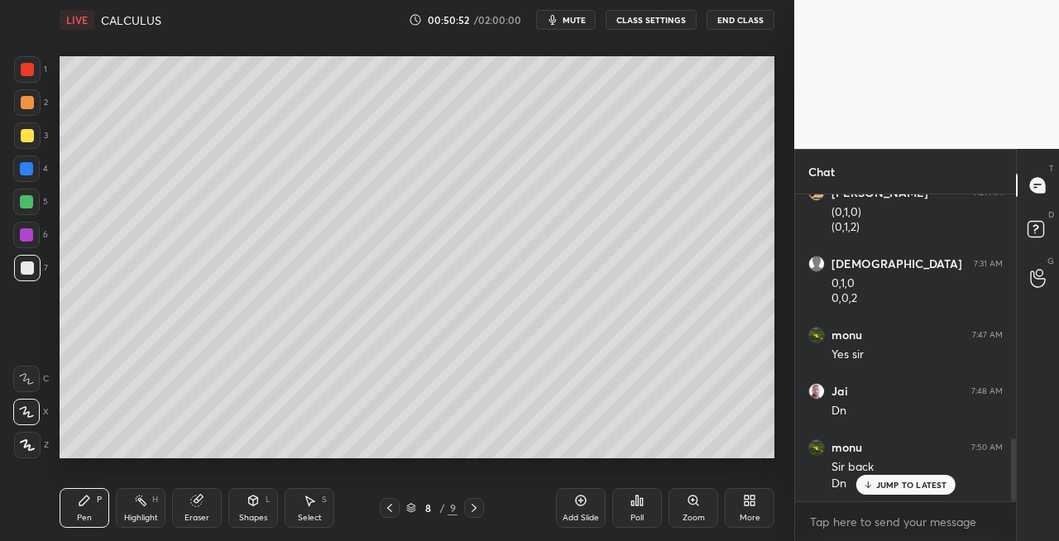
click at [475, 511] on icon at bounding box center [473, 507] width 13 height 13
click at [389, 507] on icon at bounding box center [389, 507] width 13 height 13
click at [476, 508] on icon at bounding box center [473, 507] width 13 height 13
click at [480, 508] on icon at bounding box center [473, 507] width 13 height 13
click at [776, 376] on div "Setting up your live class Poll for secs No correct answer Start poll" at bounding box center [417, 257] width 728 height 435
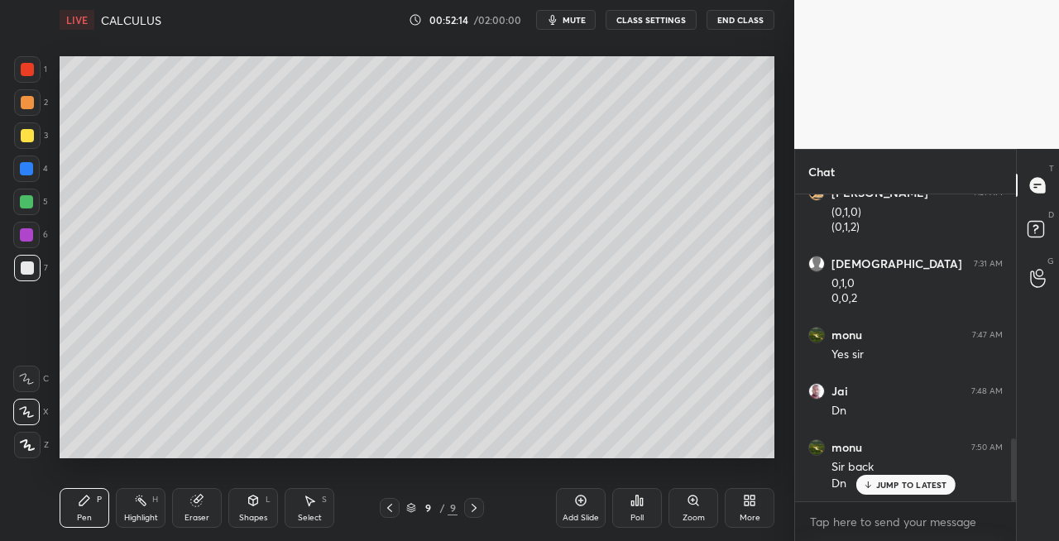
click at [387, 506] on icon at bounding box center [389, 507] width 13 height 13
click at [471, 509] on icon at bounding box center [473, 507] width 13 height 13
click at [258, 508] on div "Shapes L" at bounding box center [253, 508] width 50 height 40
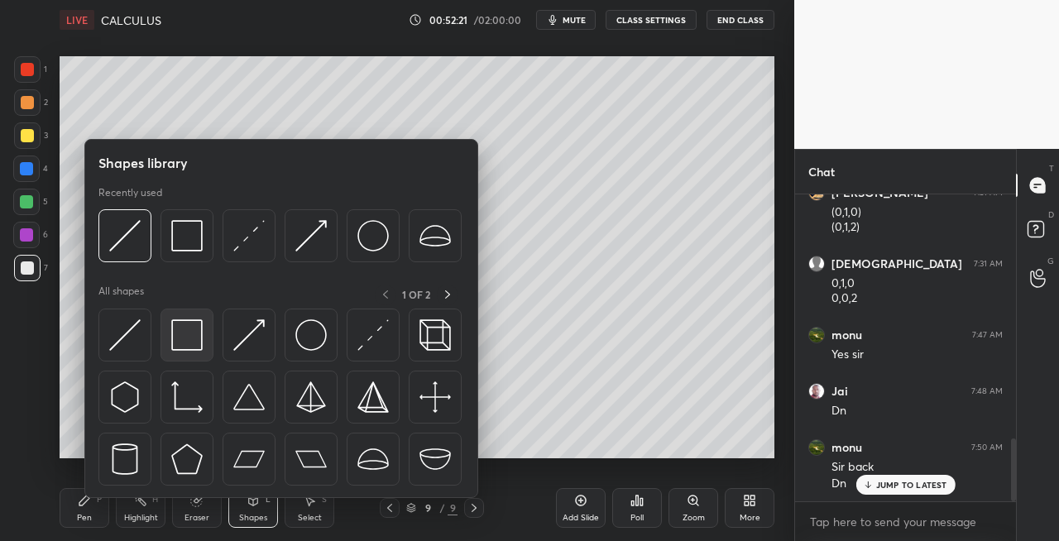
click at [187, 334] on img at bounding box center [186, 334] width 31 height 31
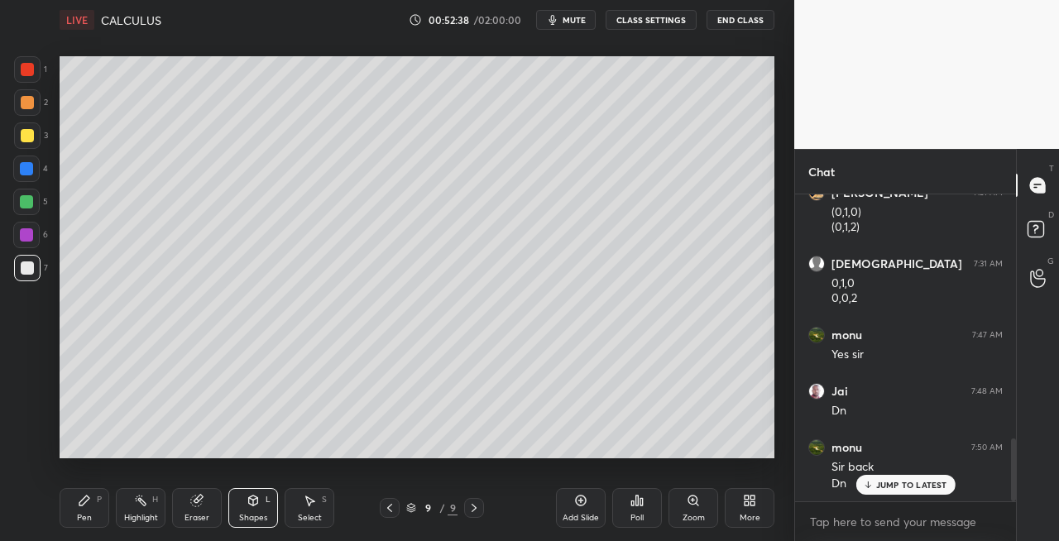
click at [473, 508] on icon at bounding box center [473, 507] width 13 height 13
click at [476, 508] on icon at bounding box center [473, 507] width 13 height 13
click at [576, 514] on div "Add Slide" at bounding box center [580, 518] width 36 height 8
click at [88, 514] on div "Pen" at bounding box center [84, 518] width 15 height 8
click at [265, 506] on div "Shapes L" at bounding box center [253, 508] width 50 height 40
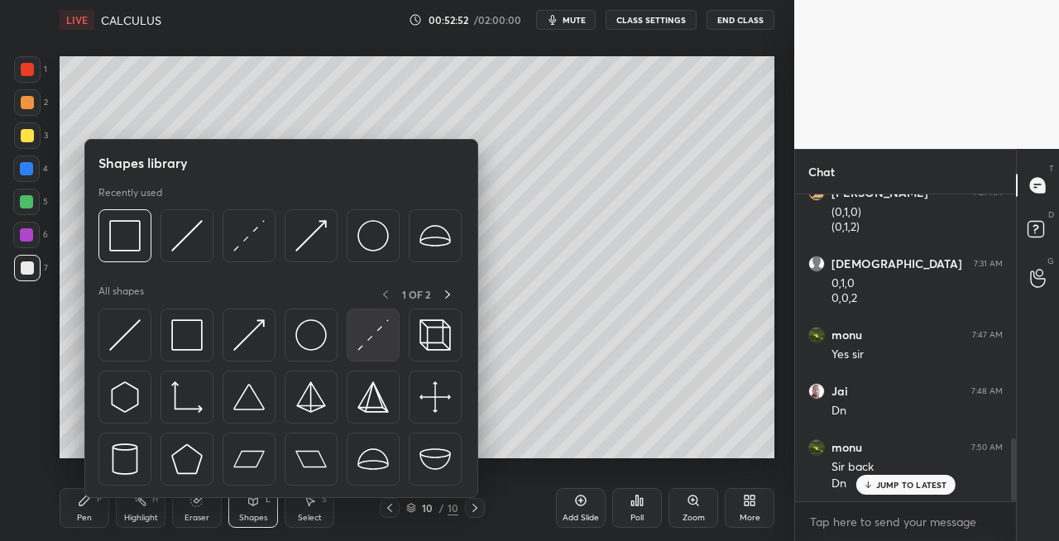
click at [354, 340] on div at bounding box center [373, 334] width 53 height 53
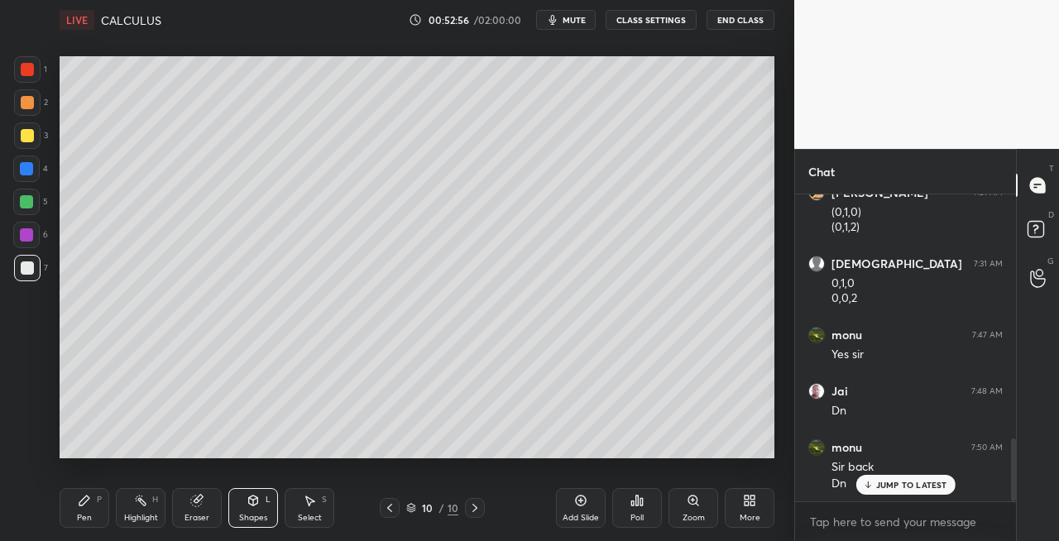
click at [97, 509] on div "Pen P" at bounding box center [85, 508] width 50 height 40
click at [384, 511] on icon at bounding box center [389, 507] width 13 height 13
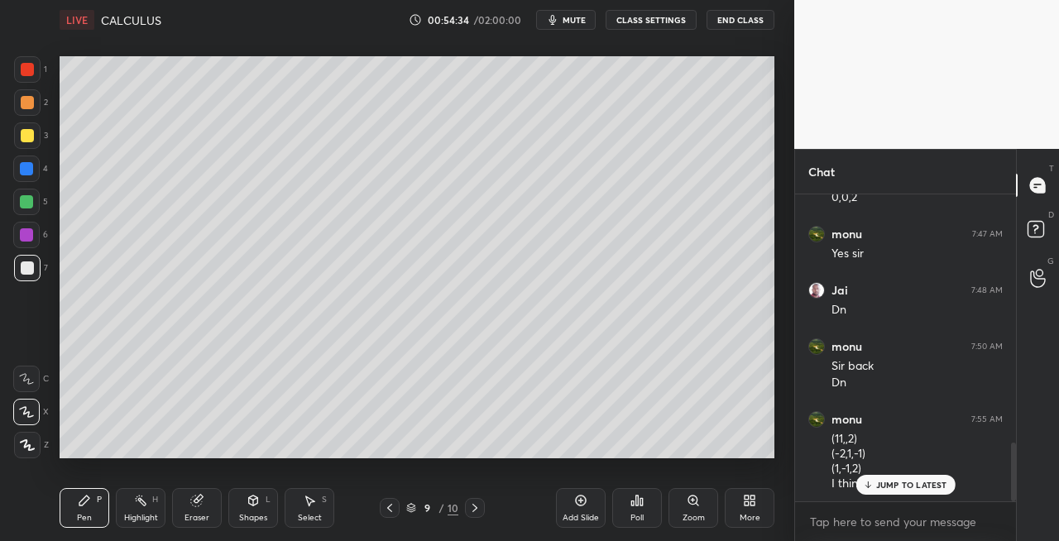
scroll to position [1351, 0]
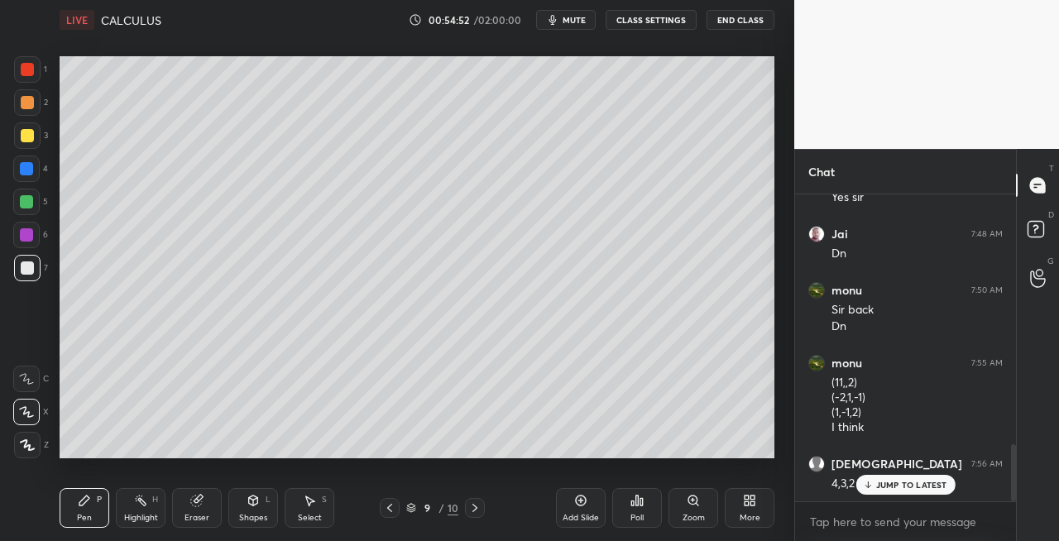
click at [475, 509] on icon at bounding box center [474, 508] width 5 height 8
click at [478, 510] on icon at bounding box center [474, 507] width 13 height 13
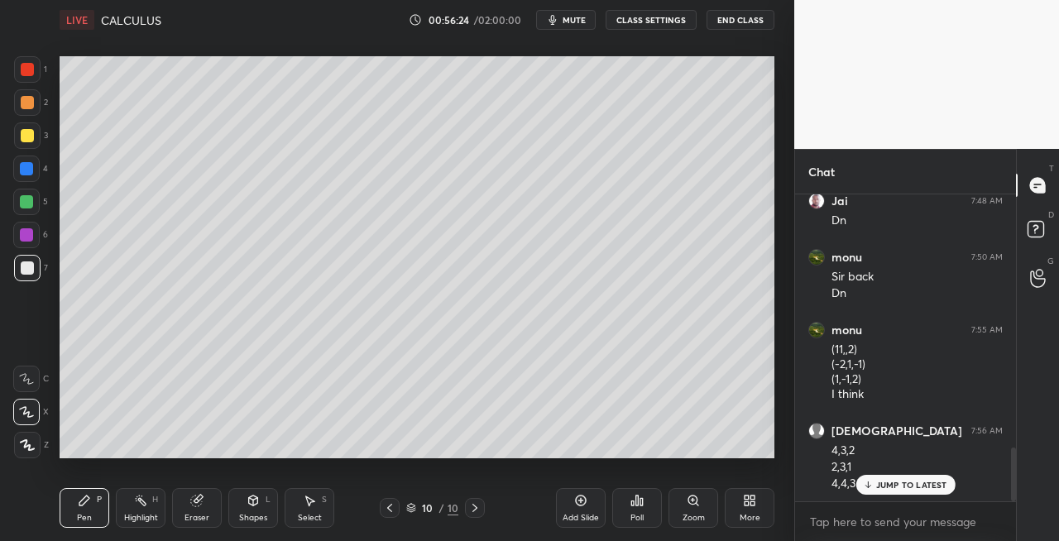
scroll to position [1456, 0]
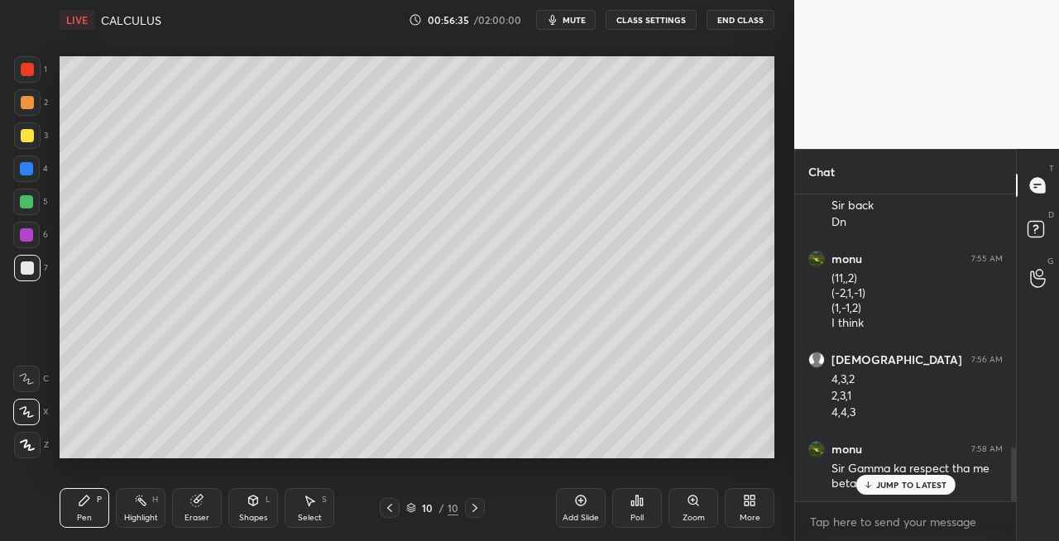
click at [390, 509] on icon at bounding box center [389, 507] width 13 height 13
click at [476, 510] on icon at bounding box center [474, 507] width 13 height 13
click at [202, 523] on div "Eraser" at bounding box center [197, 508] width 50 height 40
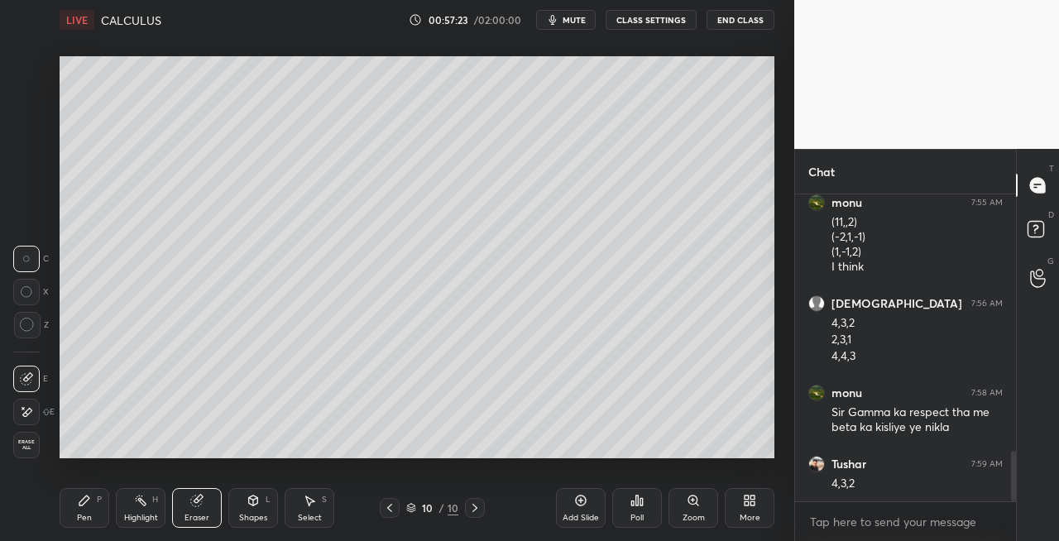
scroll to position [1568, 0]
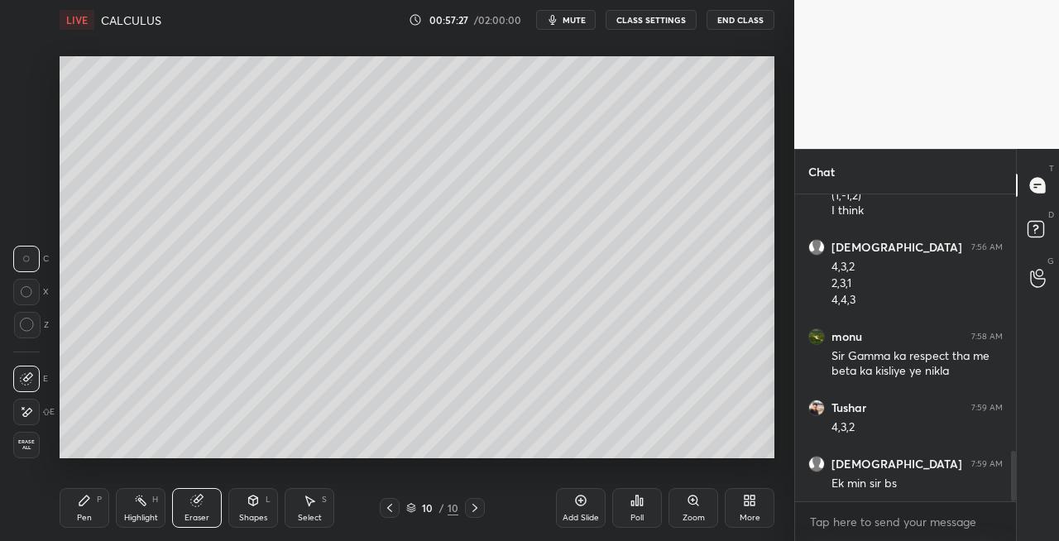
click at [87, 517] on div "Pen" at bounding box center [84, 518] width 15 height 8
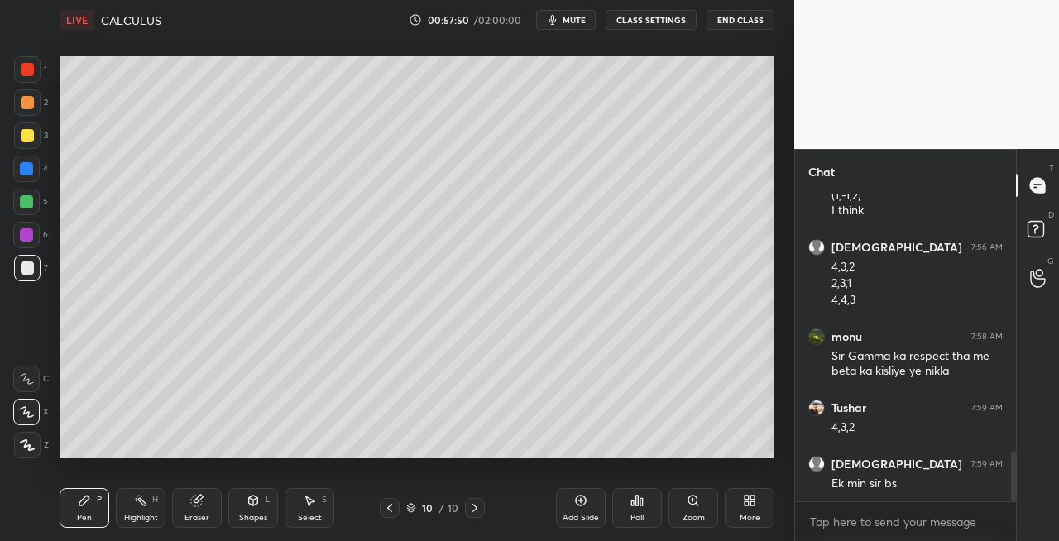
click at [256, 514] on div "Shapes" at bounding box center [253, 518] width 28 height 8
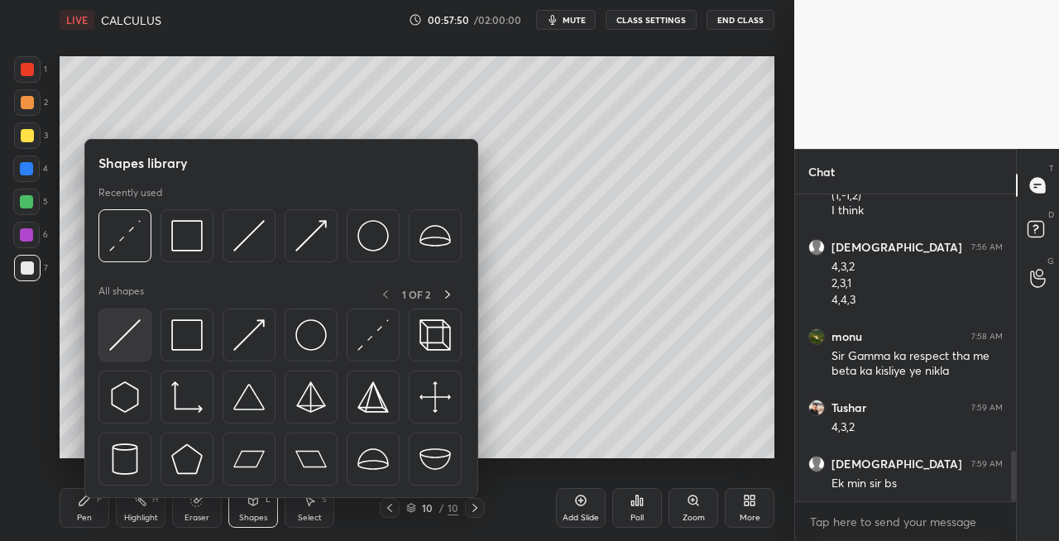
click at [119, 339] on img at bounding box center [124, 334] width 31 height 31
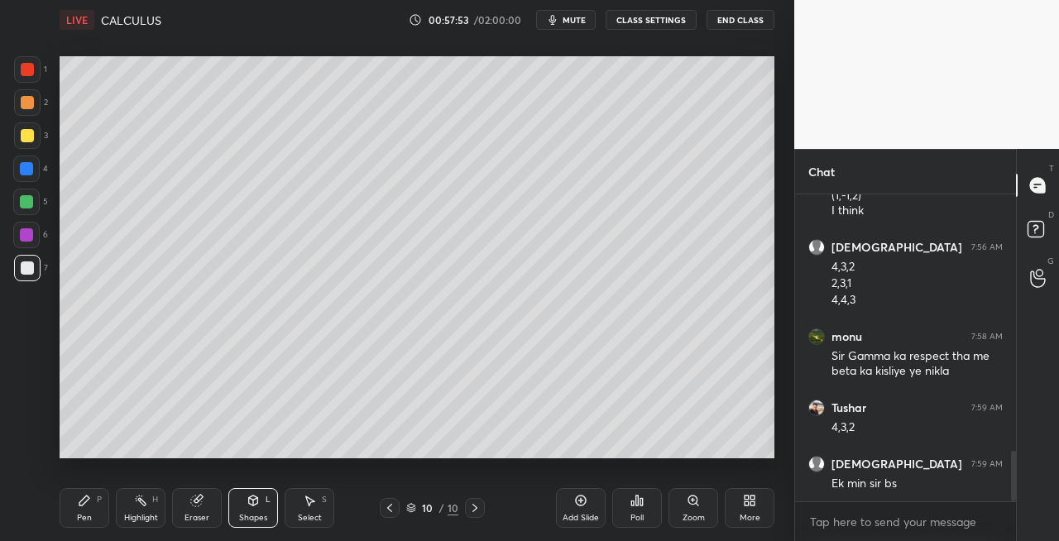
click at [88, 514] on div "Pen" at bounding box center [84, 518] width 15 height 8
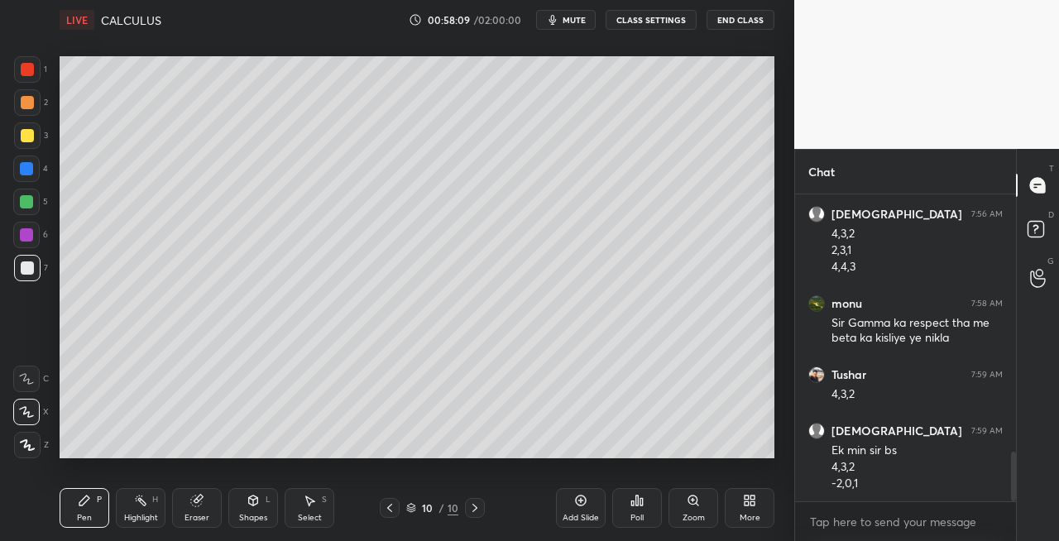
scroll to position [1657, 0]
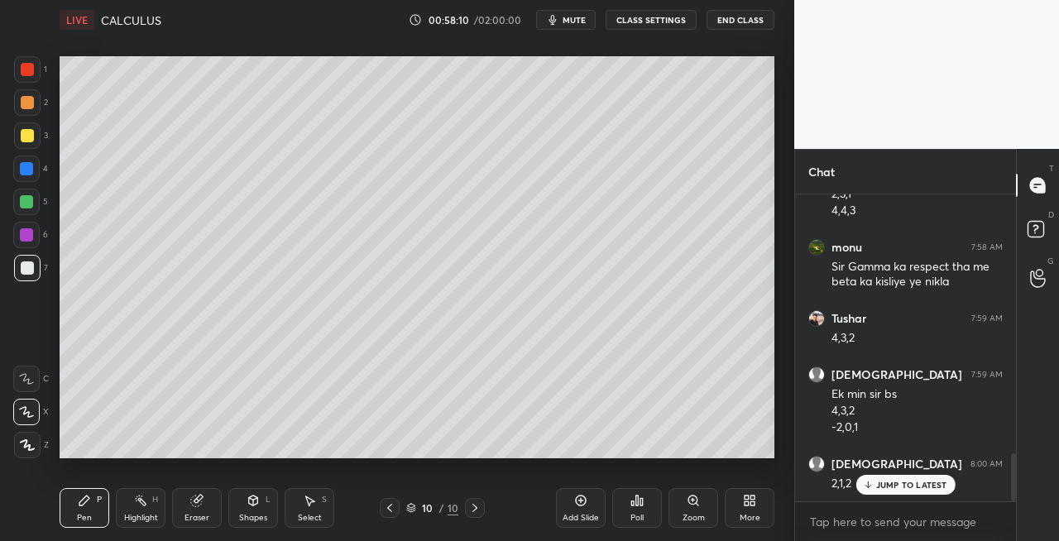
click at [392, 507] on icon at bounding box center [389, 507] width 13 height 13
click at [479, 507] on icon at bounding box center [474, 507] width 13 height 13
click at [382, 504] on div at bounding box center [390, 508] width 20 height 20
click at [472, 509] on icon at bounding box center [474, 507] width 13 height 13
click at [251, 500] on icon at bounding box center [253, 500] width 9 height 10
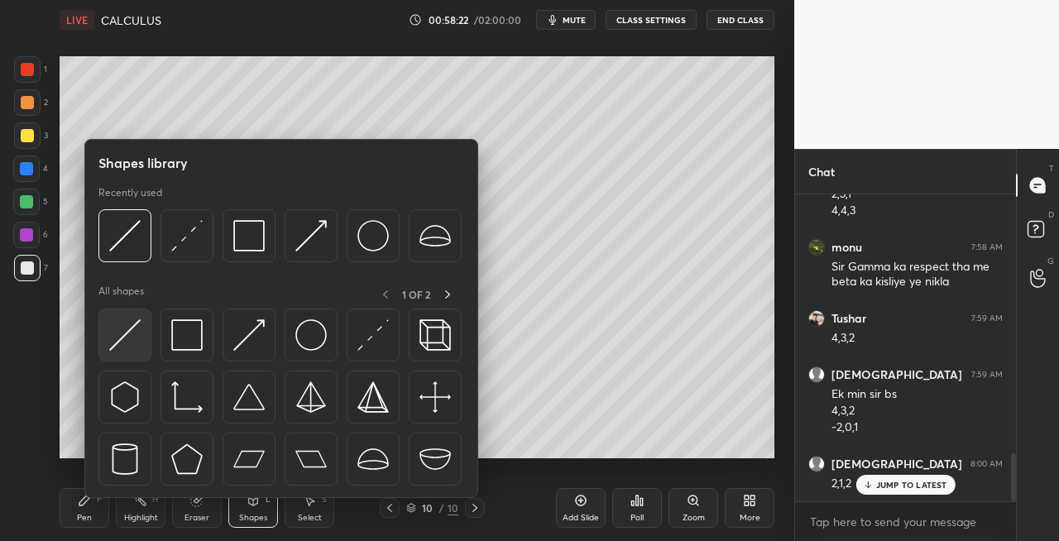
click at [116, 334] on img at bounding box center [124, 334] width 31 height 31
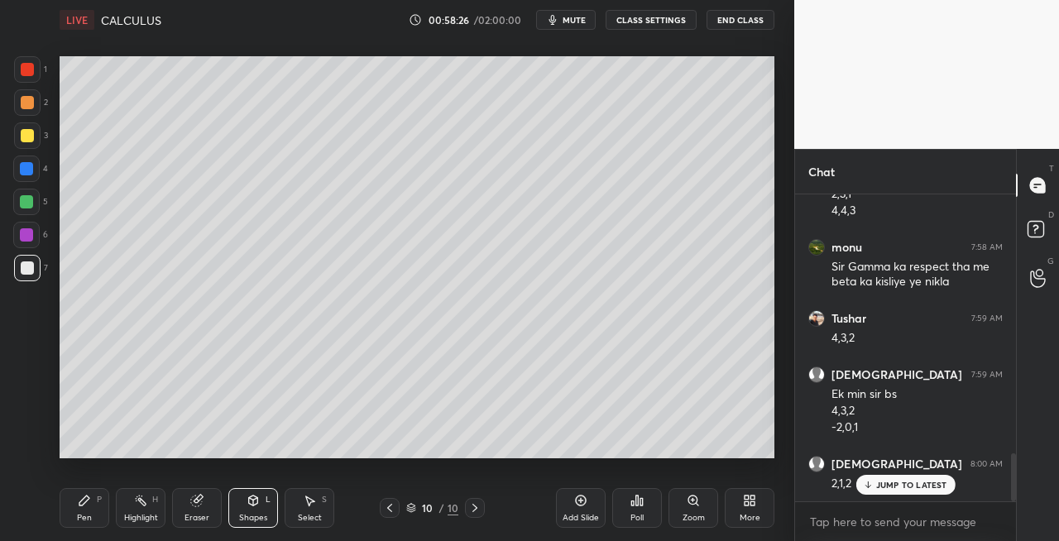
click at [78, 511] on div "Pen P" at bounding box center [85, 508] width 50 height 40
click at [383, 510] on icon at bounding box center [389, 507] width 13 height 13
click at [473, 509] on icon at bounding box center [474, 507] width 13 height 13
click at [392, 509] on icon at bounding box center [389, 507] width 13 height 13
click at [480, 510] on icon at bounding box center [474, 507] width 13 height 13
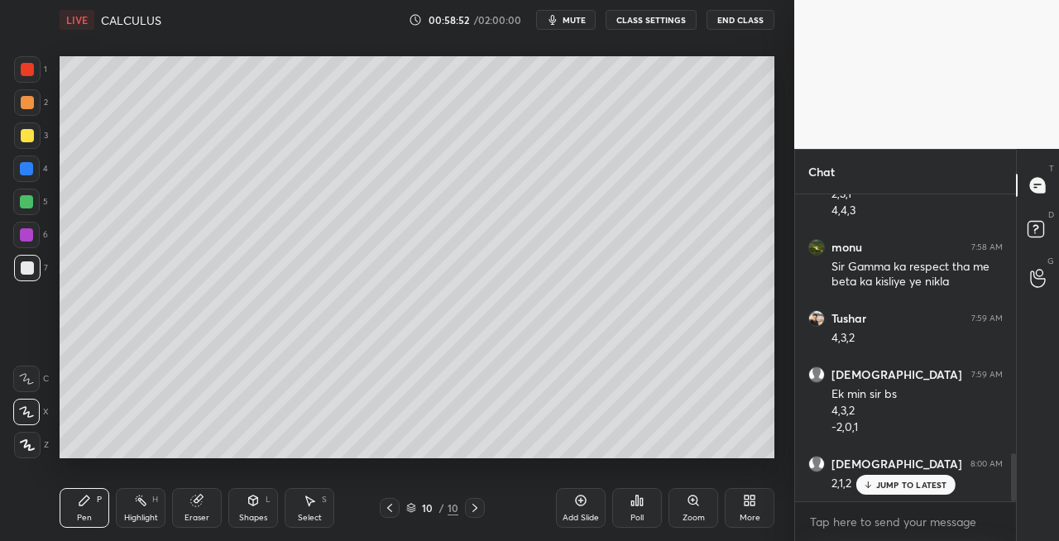
click at [390, 509] on icon at bounding box center [389, 507] width 13 height 13
click at [475, 507] on icon at bounding box center [474, 508] width 5 height 8
click at [390, 508] on icon at bounding box center [389, 507] width 13 height 13
click at [472, 511] on icon at bounding box center [474, 508] width 5 height 8
click at [385, 504] on icon at bounding box center [389, 507] width 13 height 13
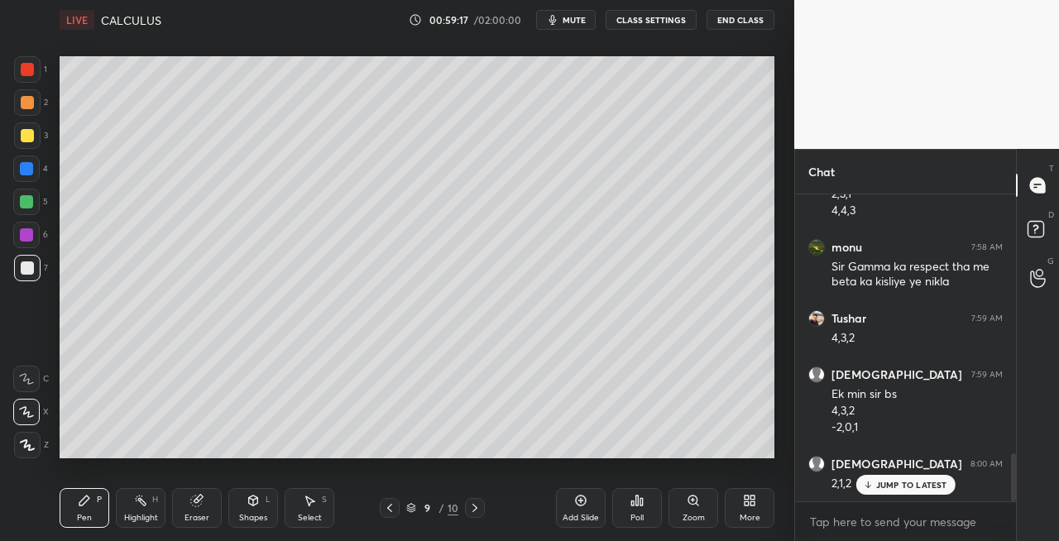
click at [471, 508] on icon at bounding box center [474, 507] width 13 height 13
click at [195, 508] on div "Eraser" at bounding box center [197, 508] width 50 height 40
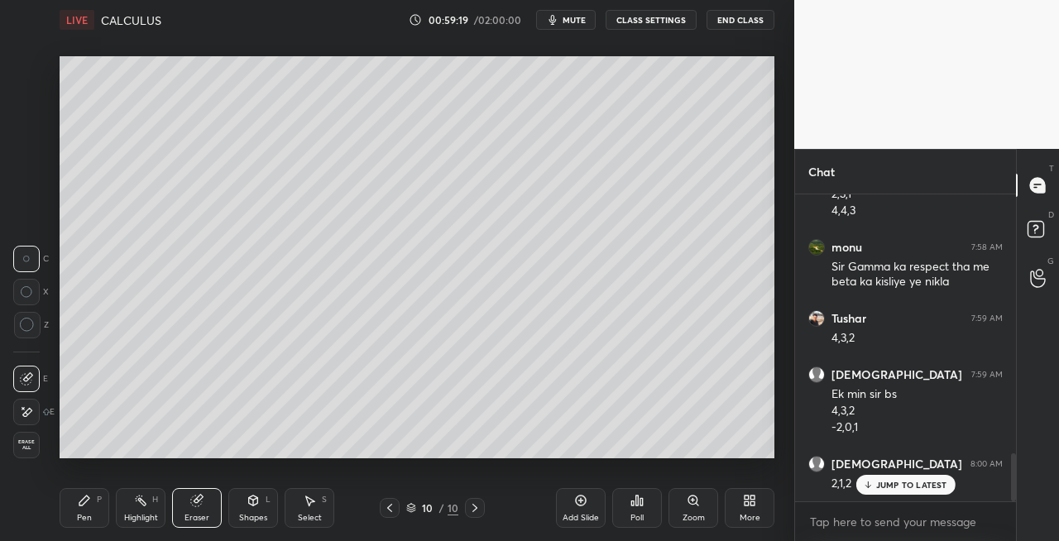
click at [86, 521] on div "Pen" at bounding box center [84, 518] width 15 height 8
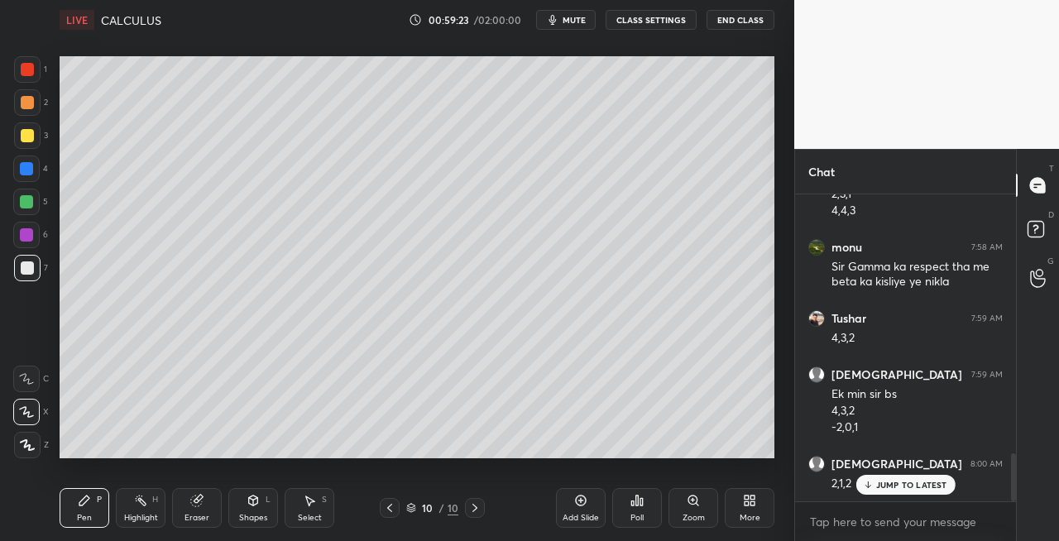
click at [262, 504] on div "Shapes L" at bounding box center [253, 508] width 50 height 40
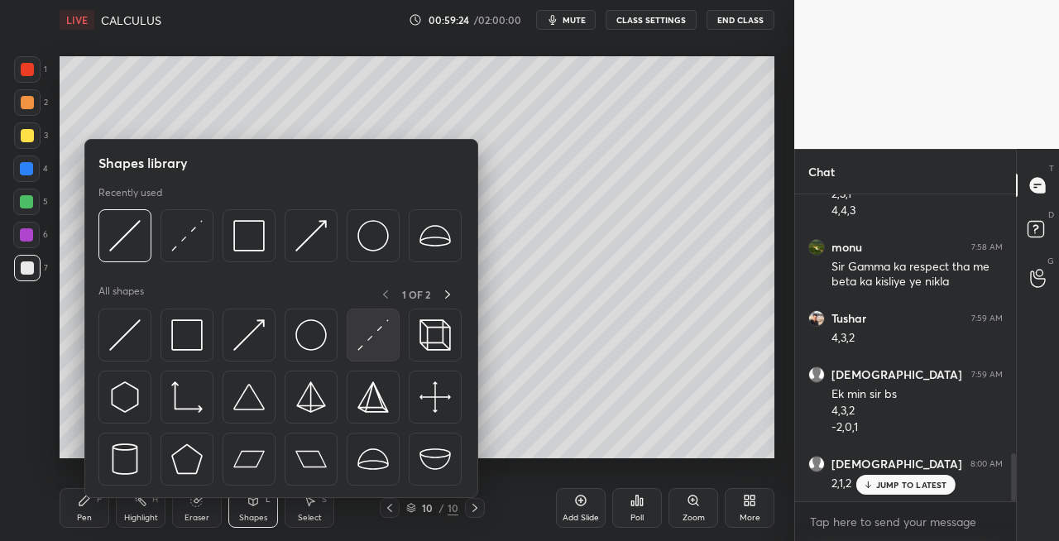
click at [371, 333] on img at bounding box center [372, 334] width 31 height 31
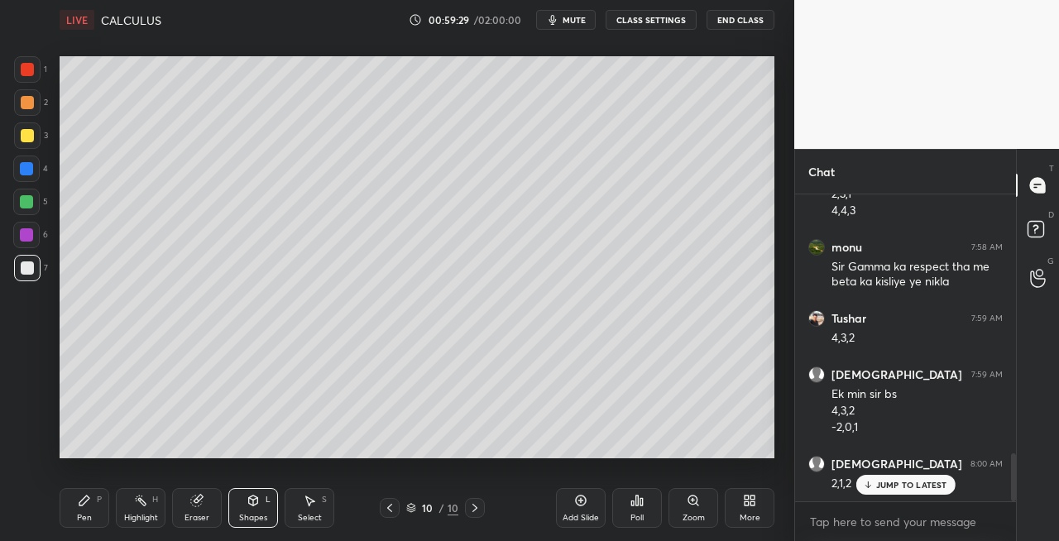
click at [85, 511] on div "Pen P" at bounding box center [85, 508] width 50 height 40
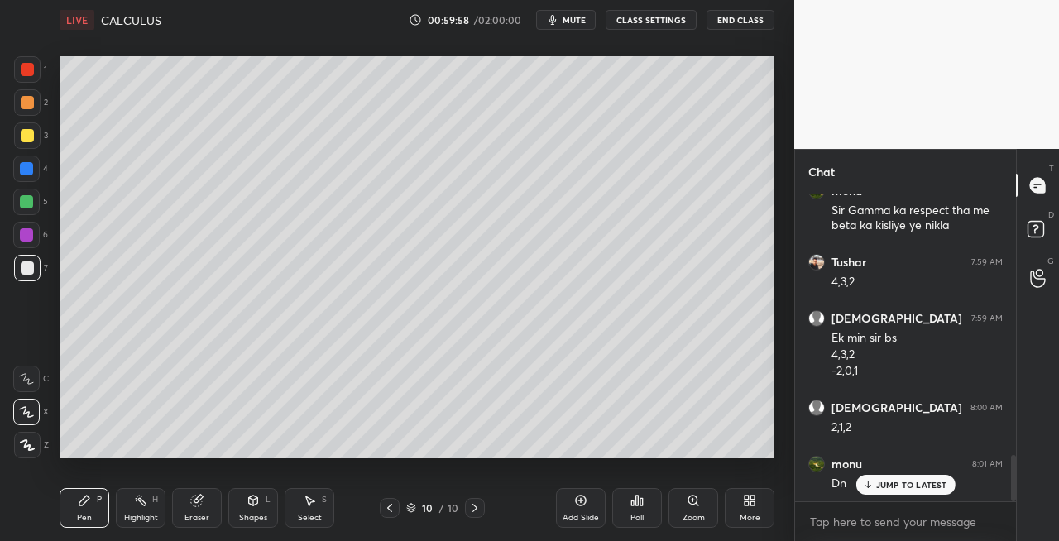
scroll to position [1770, 0]
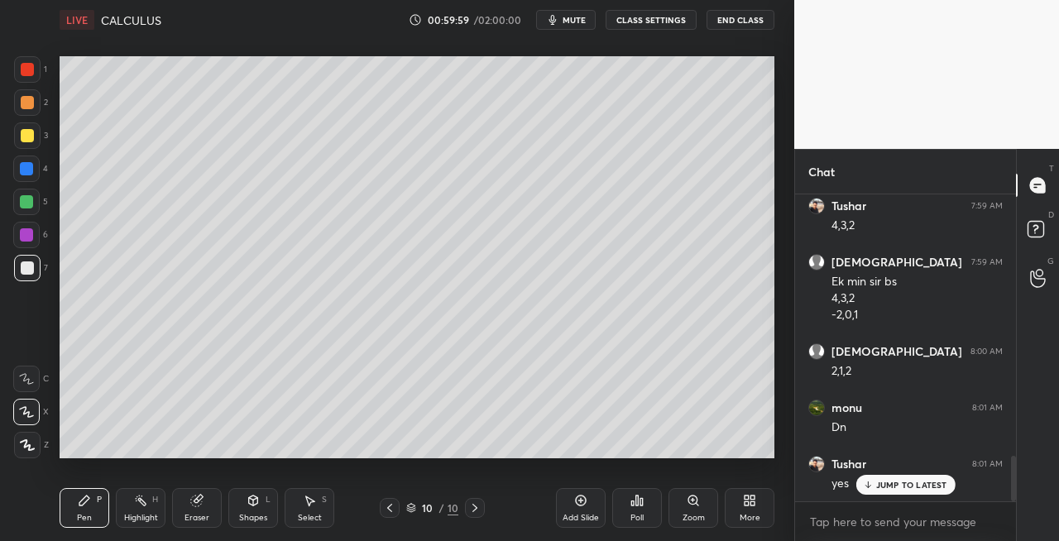
click at [254, 504] on icon at bounding box center [253, 500] width 9 height 10
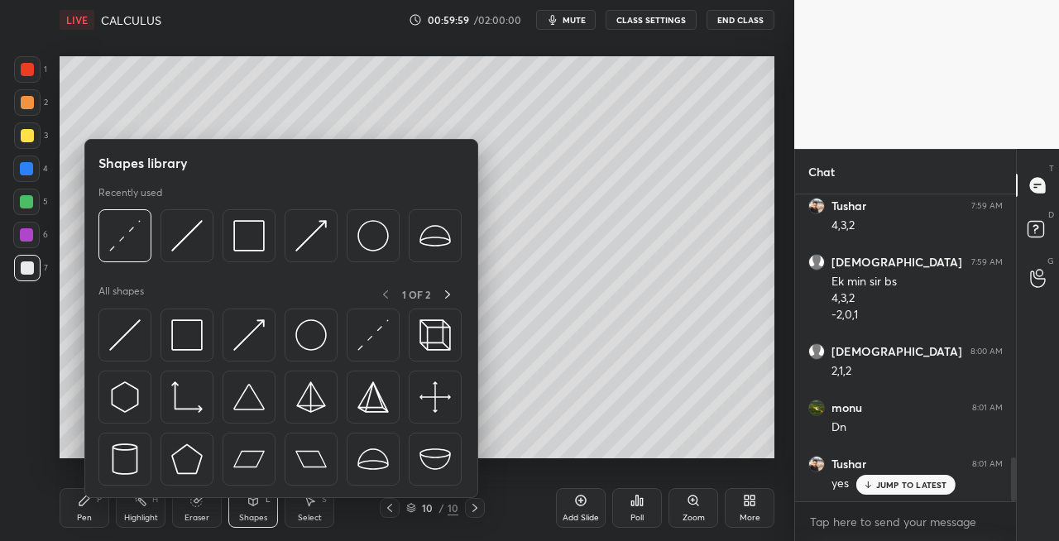
scroll to position [1856, 0]
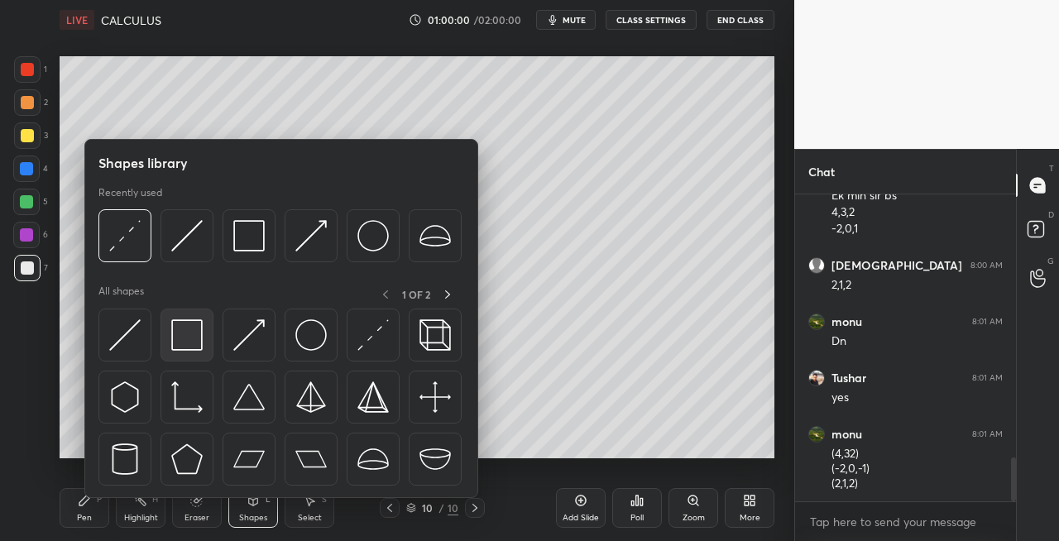
click at [197, 342] on img at bounding box center [186, 334] width 31 height 31
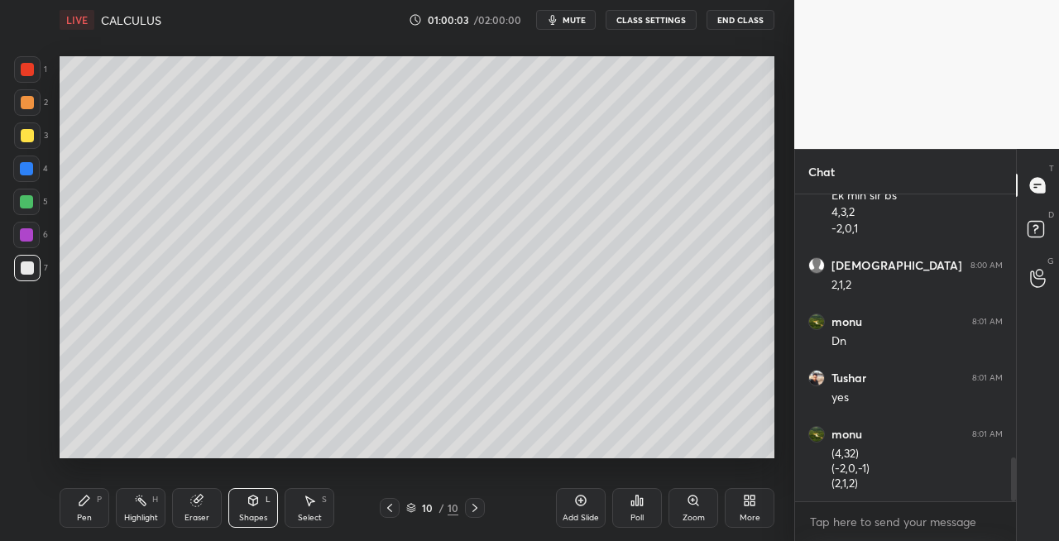
click at [78, 506] on icon at bounding box center [84, 500] width 13 height 13
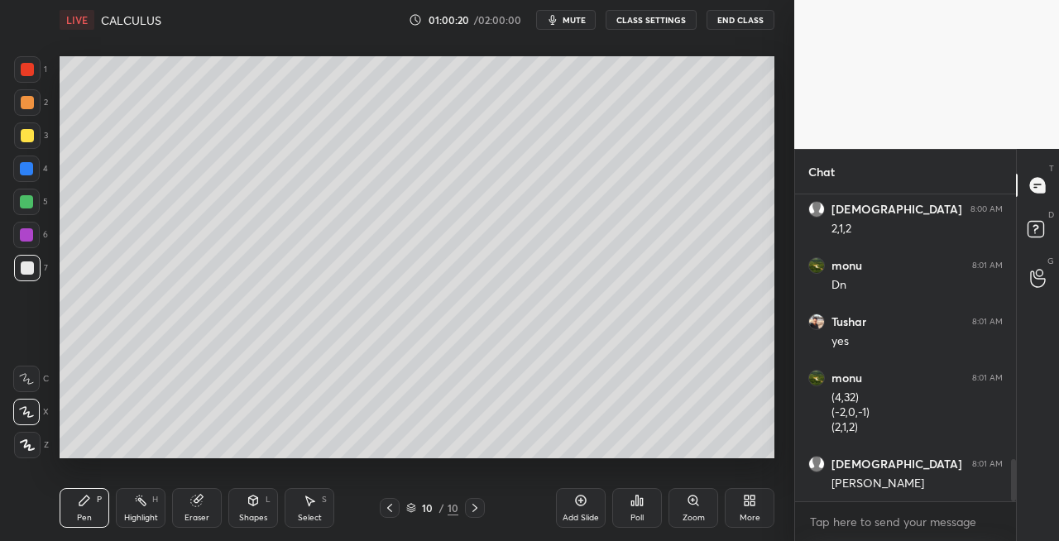
scroll to position [1972, 0]
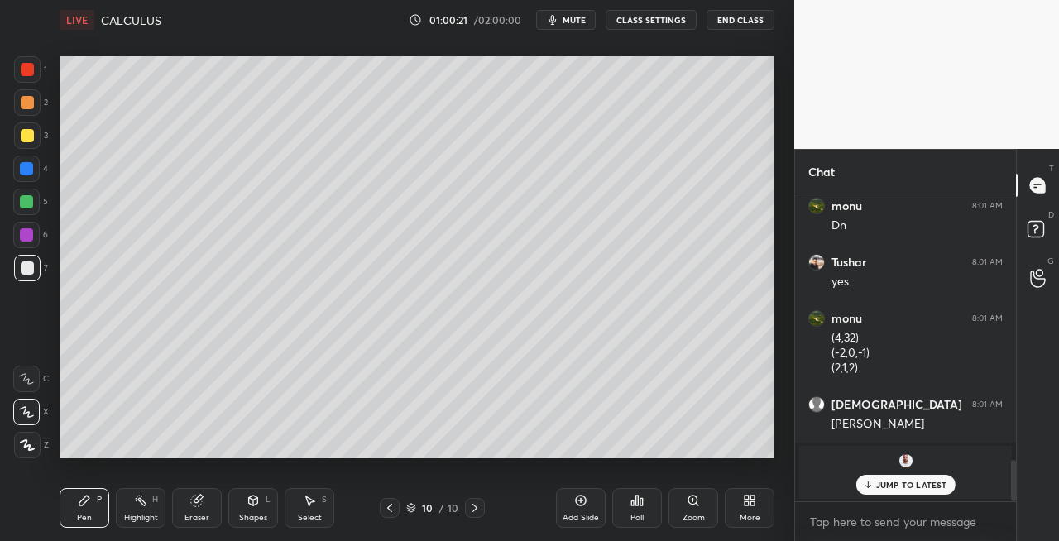
click at [33, 137] on div at bounding box center [27, 135] width 13 height 13
click at [387, 507] on icon at bounding box center [389, 508] width 5 height 8
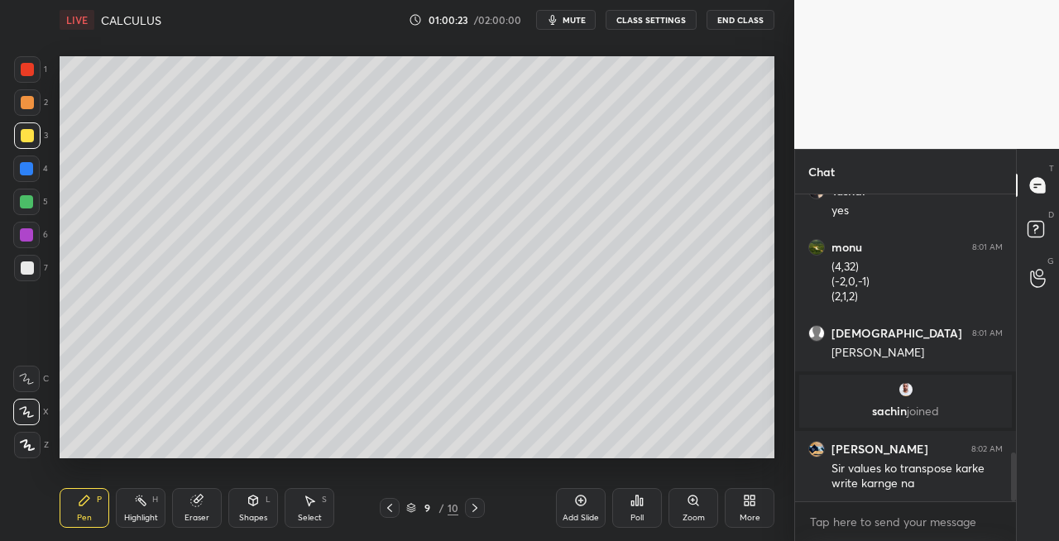
click at [387, 507] on icon at bounding box center [389, 507] width 13 height 13
click at [471, 508] on icon at bounding box center [474, 507] width 13 height 13
click at [472, 509] on icon at bounding box center [474, 507] width 13 height 13
click at [390, 507] on icon at bounding box center [389, 507] width 13 height 13
click at [391, 507] on icon at bounding box center [389, 507] width 13 height 13
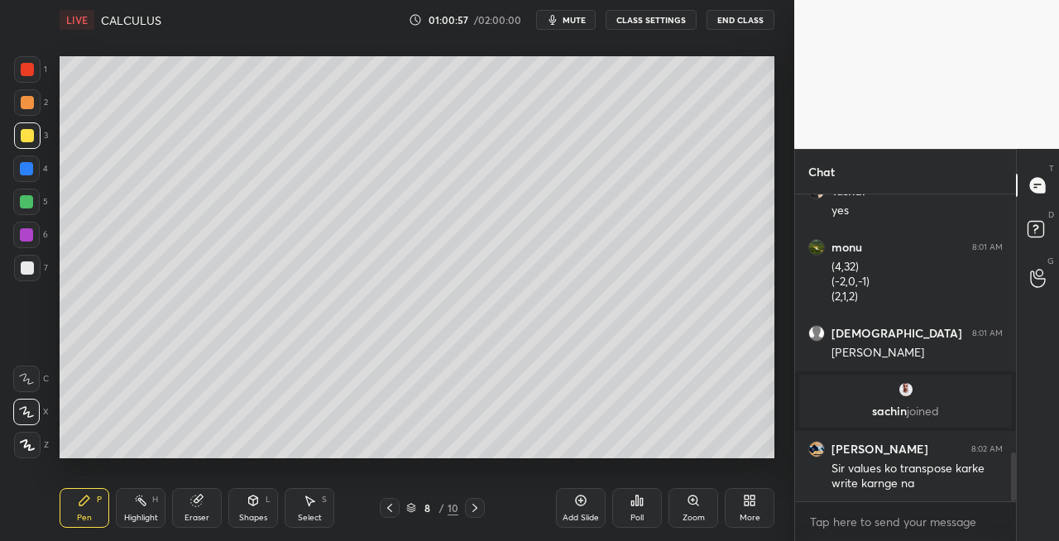
click at [473, 505] on icon at bounding box center [474, 508] width 5 height 8
click at [471, 506] on icon at bounding box center [474, 507] width 13 height 13
click at [473, 505] on icon at bounding box center [474, 508] width 5 height 8
click at [469, 504] on icon at bounding box center [474, 507] width 13 height 13
click at [472, 507] on icon at bounding box center [474, 507] width 13 height 13
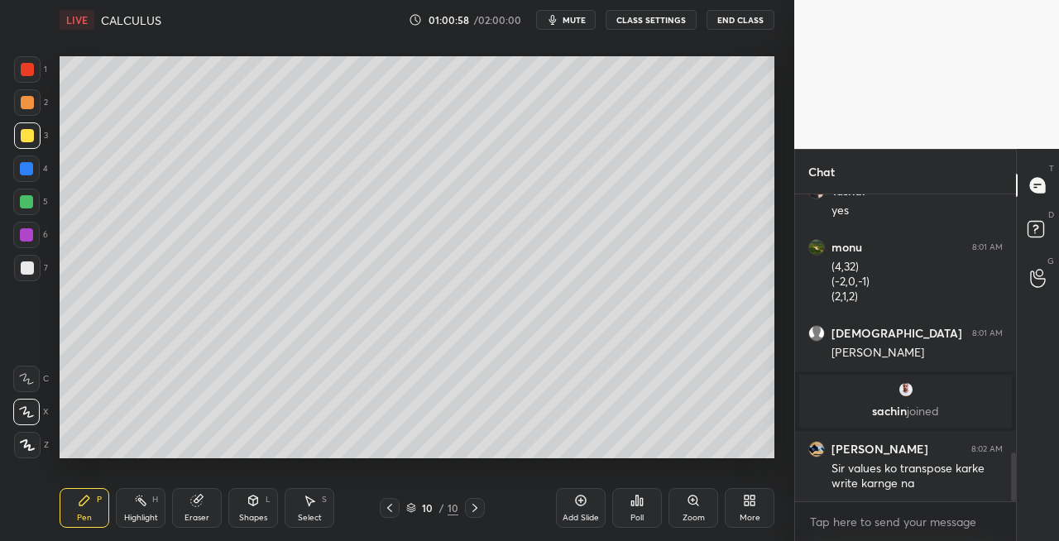
click at [476, 508] on icon at bounding box center [474, 508] width 5 height 8
click at [574, 511] on div "Add Slide" at bounding box center [581, 508] width 50 height 40
click at [253, 506] on icon at bounding box center [252, 500] width 13 height 13
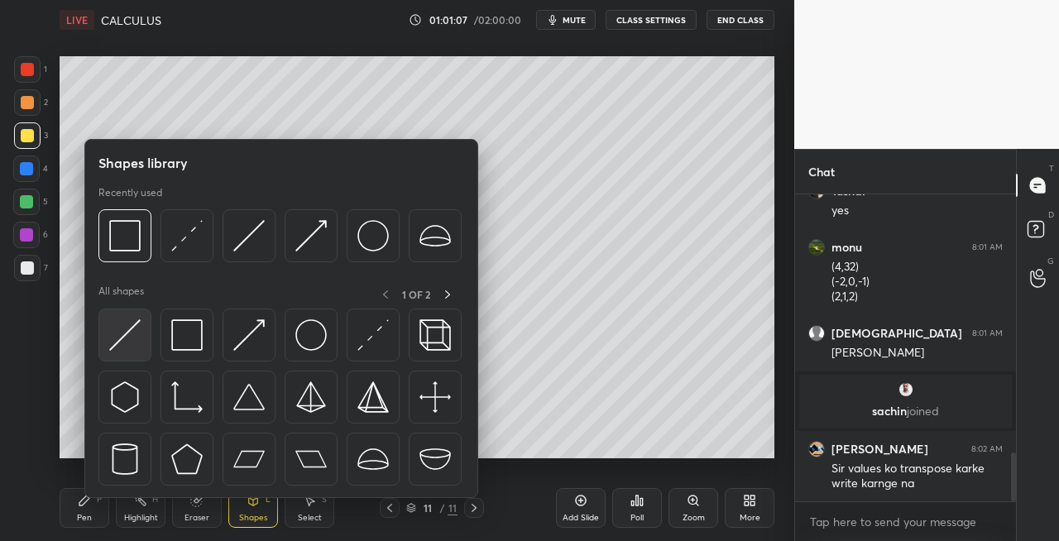
click at [126, 334] on img at bounding box center [124, 334] width 31 height 31
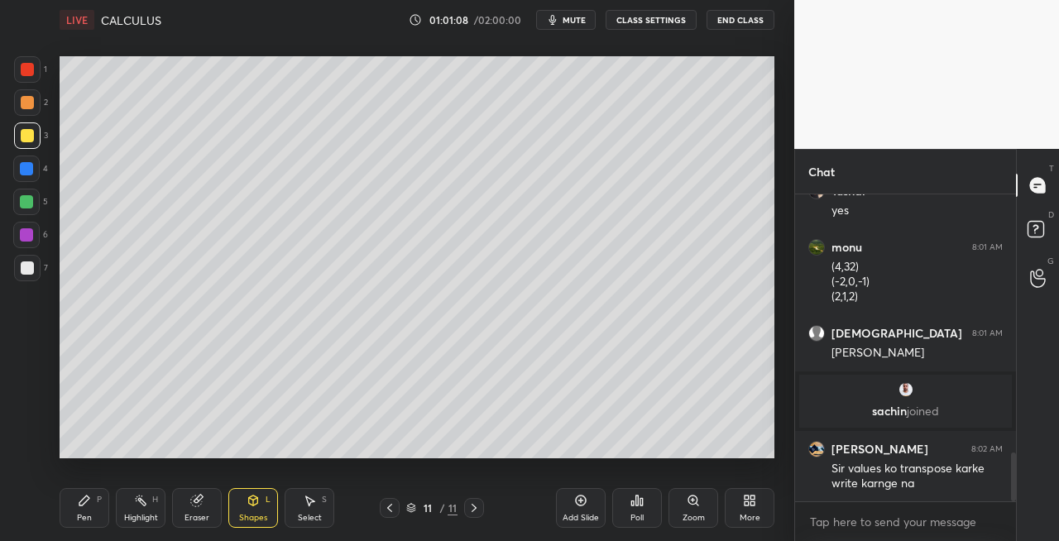
scroll to position [1681, 0]
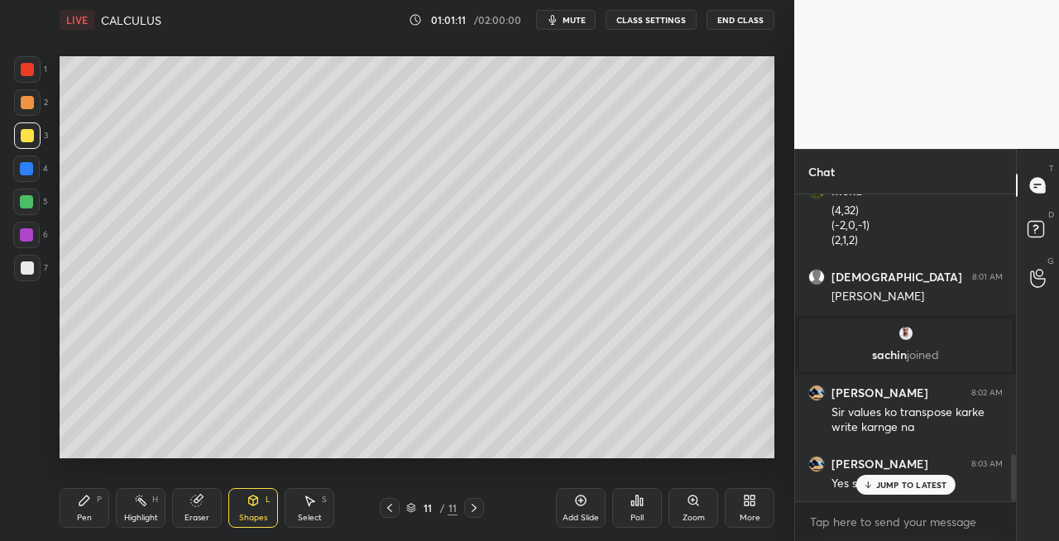
click at [91, 500] on div "Pen P" at bounding box center [85, 508] width 50 height 40
click at [30, 275] on div at bounding box center [27, 268] width 26 height 26
click at [250, 500] on icon at bounding box center [253, 500] width 9 height 10
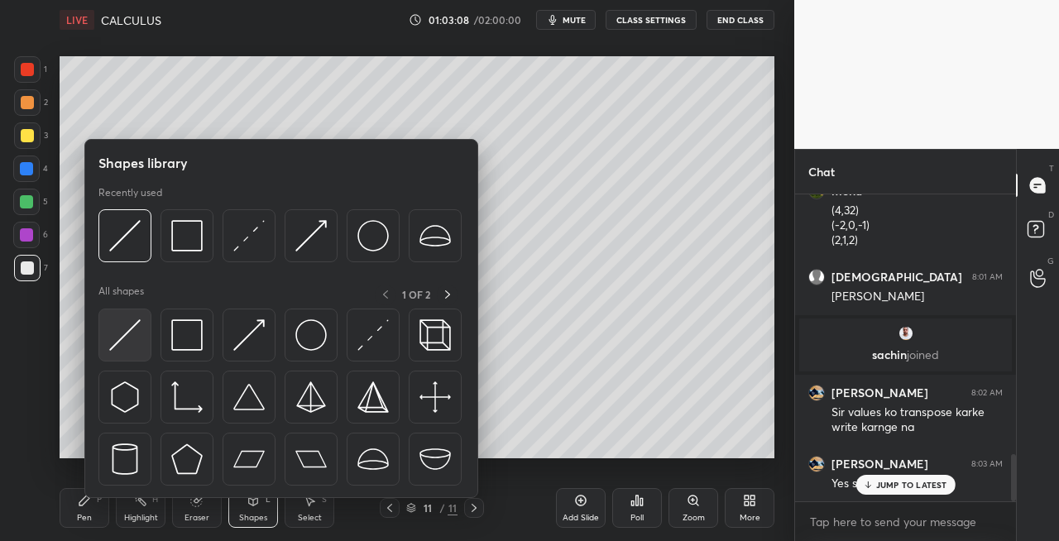
click at [129, 337] on img at bounding box center [124, 334] width 31 height 31
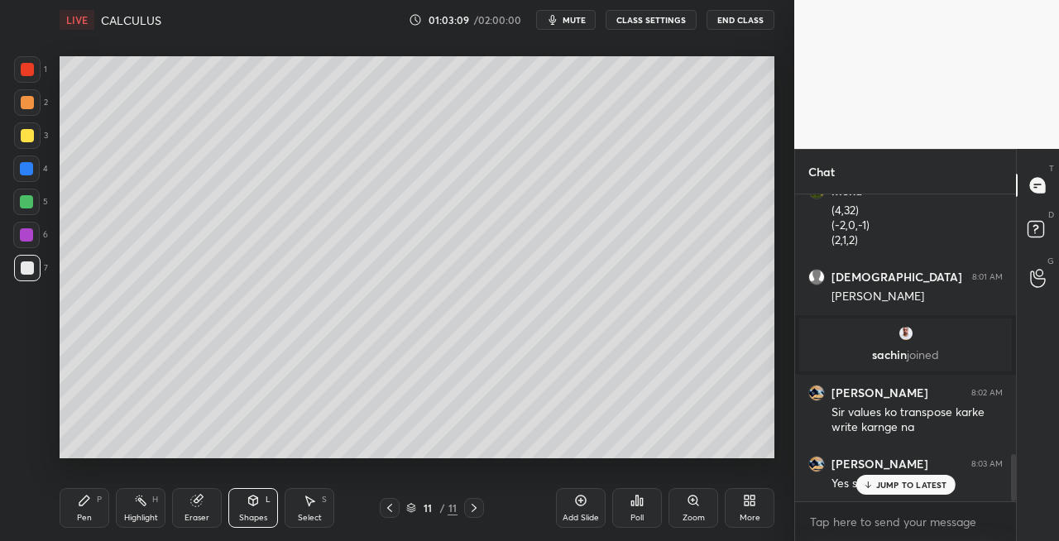
click at [93, 491] on div "Pen P" at bounding box center [85, 508] width 50 height 40
click at [254, 503] on icon at bounding box center [253, 500] width 9 height 10
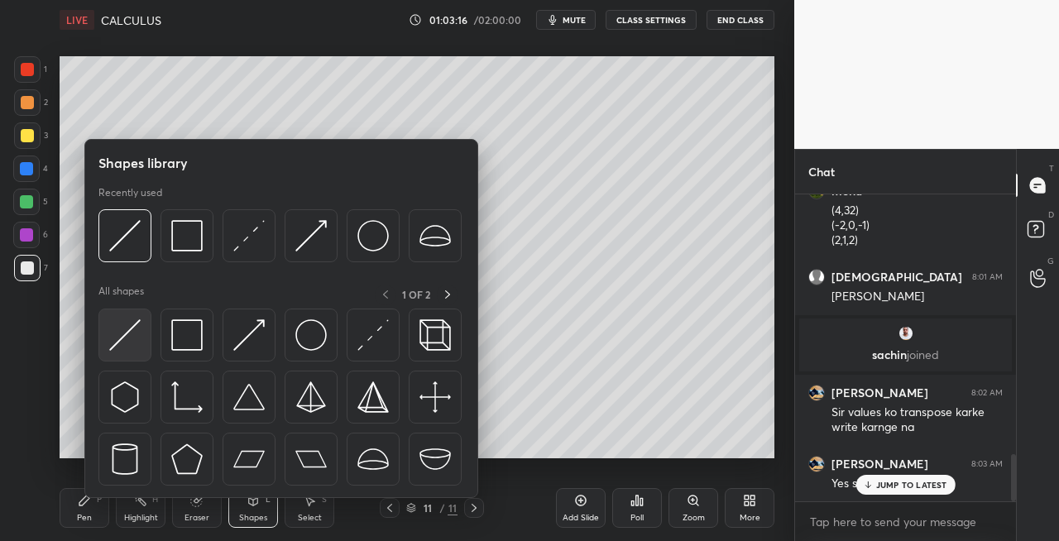
click at [123, 337] on img at bounding box center [124, 334] width 31 height 31
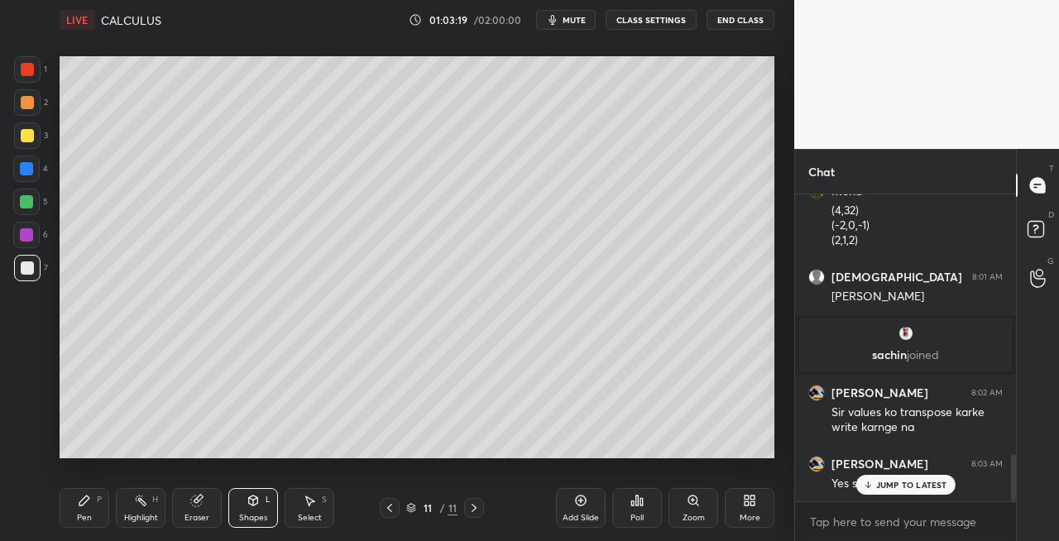
click at [98, 481] on div "Pen P Highlight H Eraser Shapes L Select S 11 / 11 Add Slide Poll Zoom More" at bounding box center [417, 508] width 715 height 66
click at [99, 510] on div "Pen P" at bounding box center [85, 508] width 50 height 40
click at [198, 509] on div "Eraser" at bounding box center [197, 508] width 50 height 40
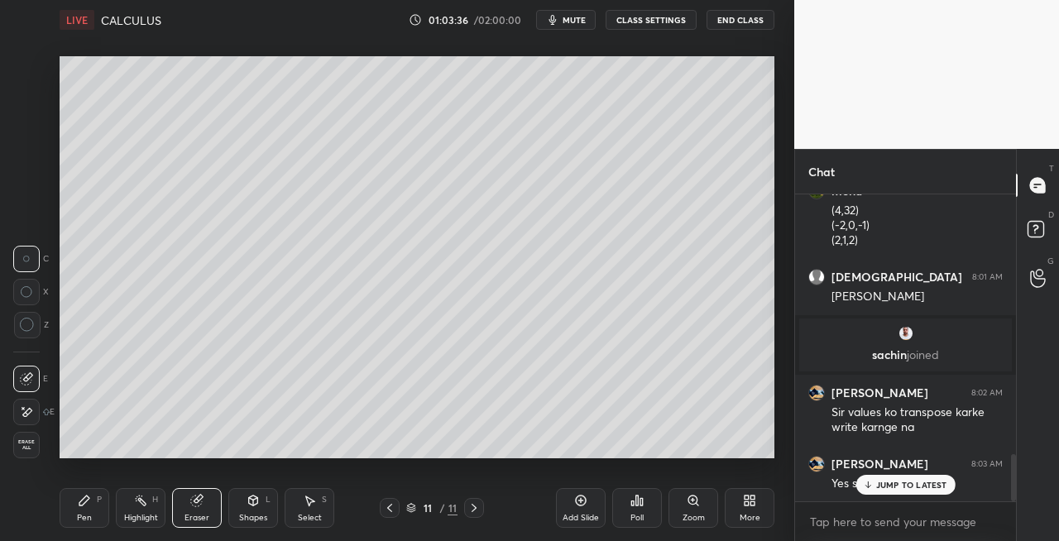
click at [249, 511] on div "Shapes L" at bounding box center [253, 508] width 50 height 40
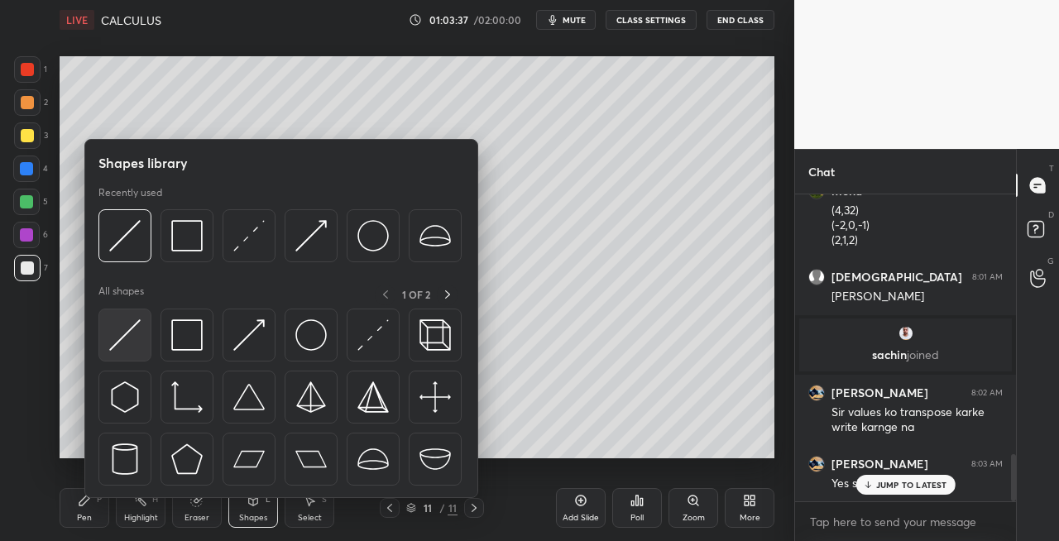
click at [124, 337] on img at bounding box center [124, 334] width 31 height 31
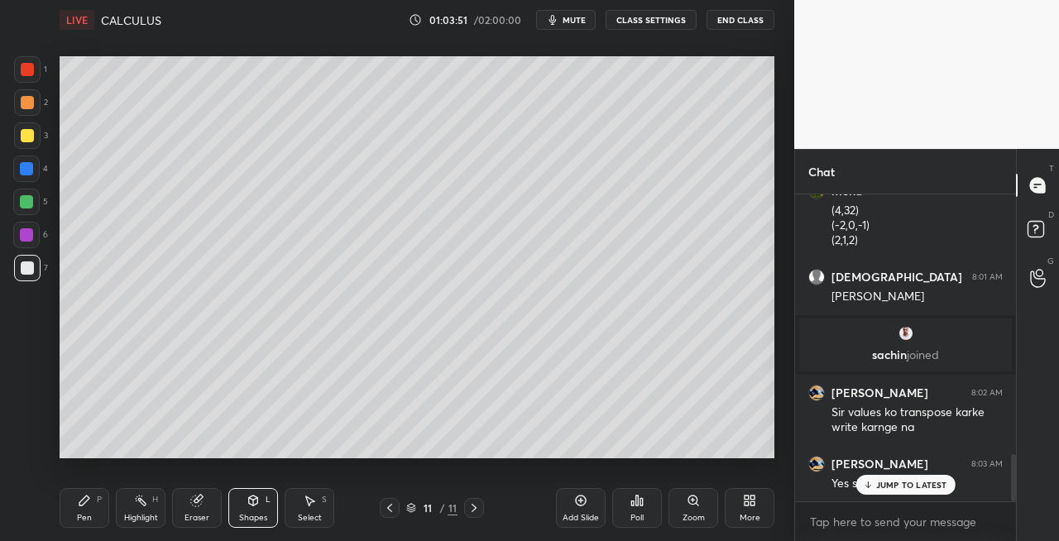
click at [83, 514] on div "Pen" at bounding box center [84, 518] width 15 height 8
click at [253, 506] on icon at bounding box center [252, 500] width 13 height 13
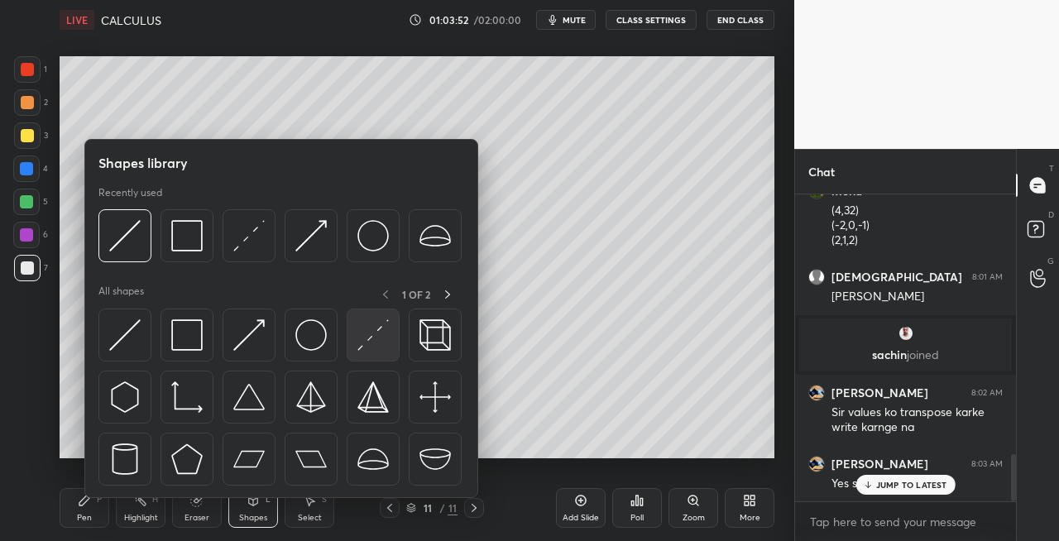
click at [371, 332] on img at bounding box center [372, 334] width 31 height 31
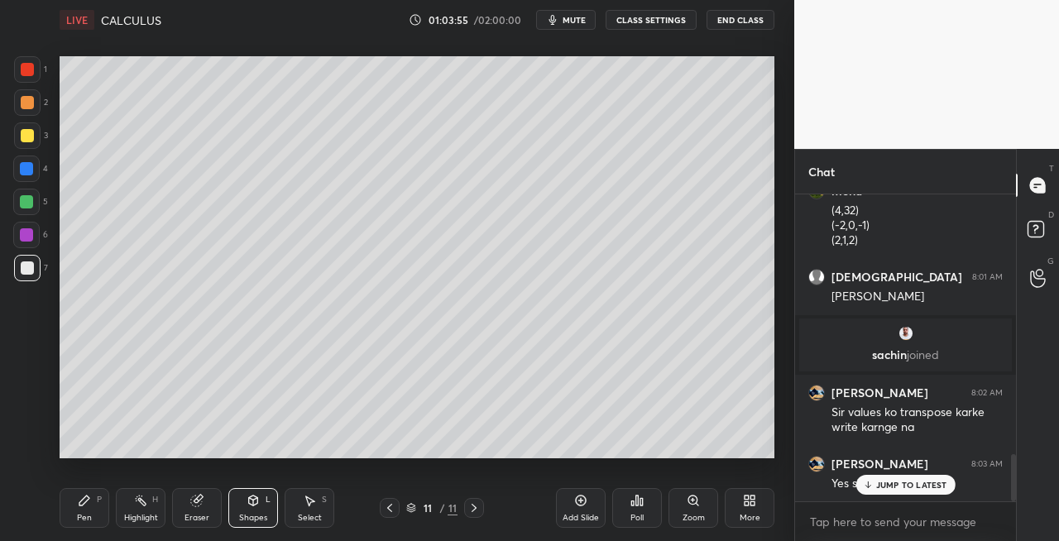
click at [91, 514] on div "Pen P" at bounding box center [85, 508] width 50 height 40
click at [254, 498] on icon at bounding box center [253, 499] width 9 height 2
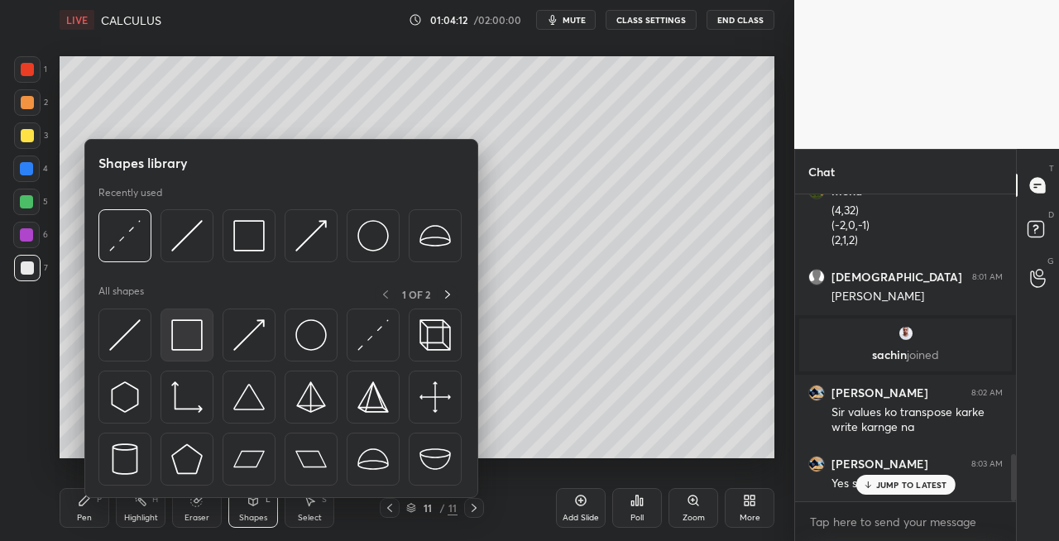
click at [180, 348] on img at bounding box center [186, 334] width 31 height 31
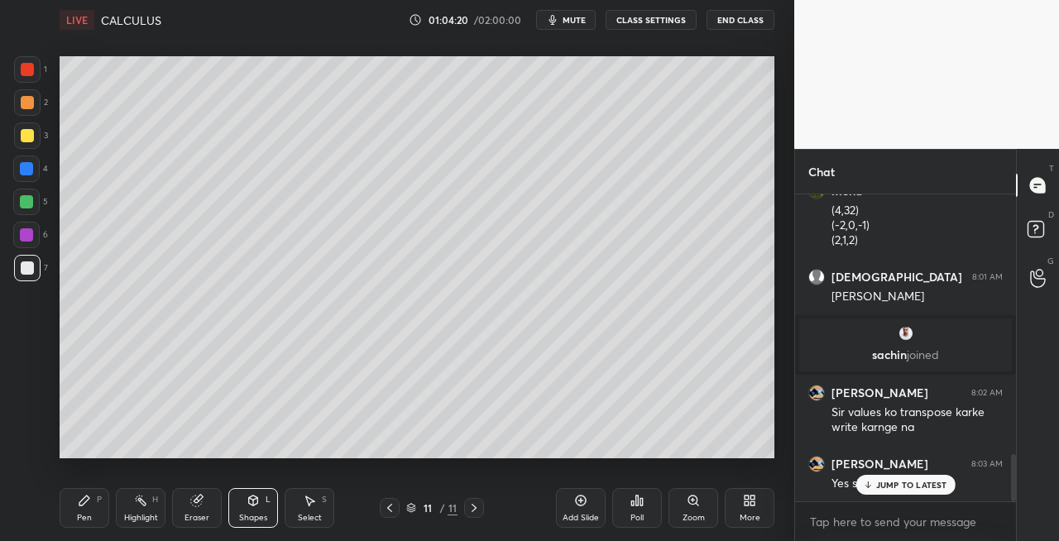
click at [89, 514] on div "Pen" at bounding box center [84, 518] width 15 height 8
click at [196, 508] on div "Eraser" at bounding box center [197, 508] width 50 height 40
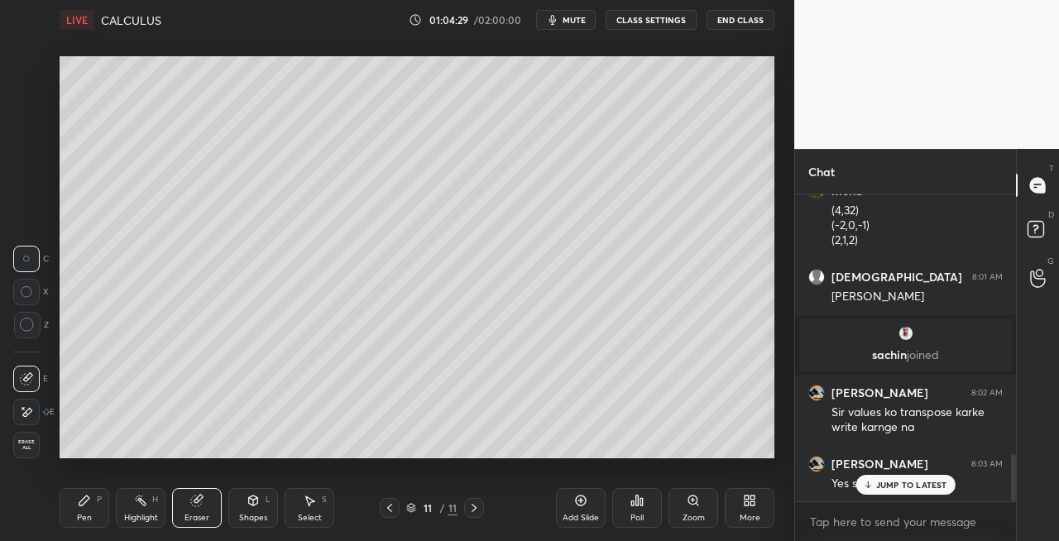
click at [94, 500] on div "Pen P" at bounding box center [85, 508] width 50 height 40
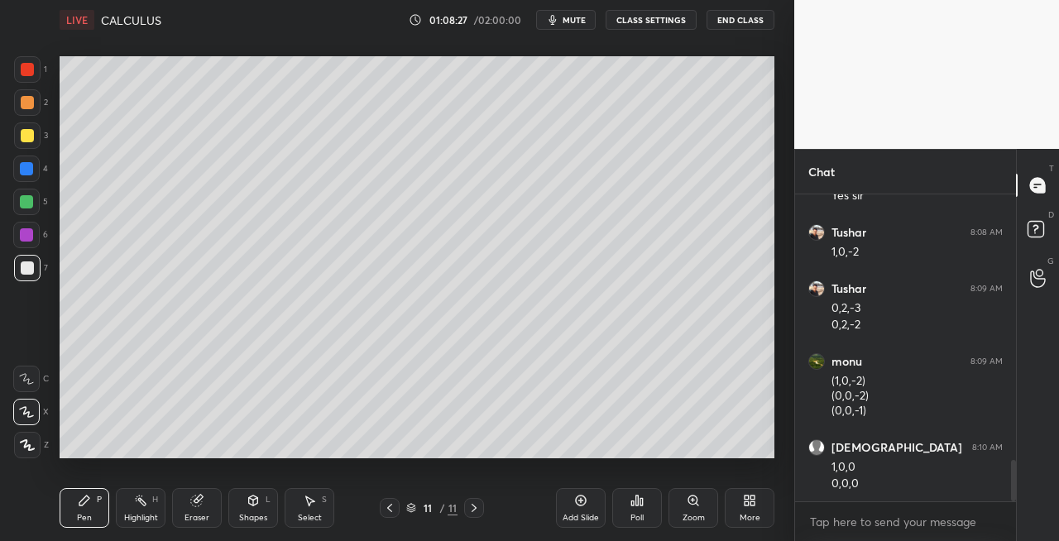
scroll to position [1985, 0]
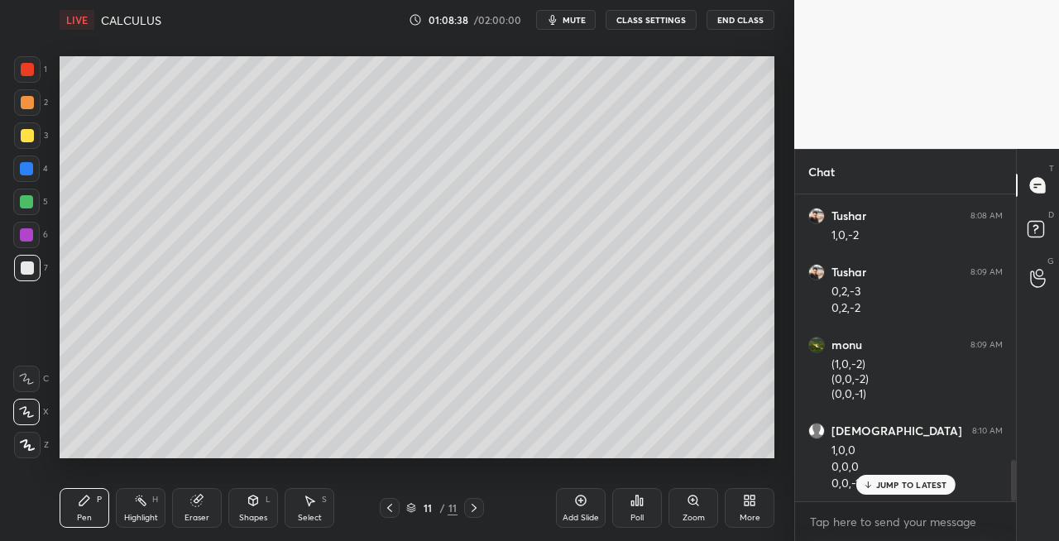
click at [200, 509] on div "Eraser" at bounding box center [197, 508] width 50 height 40
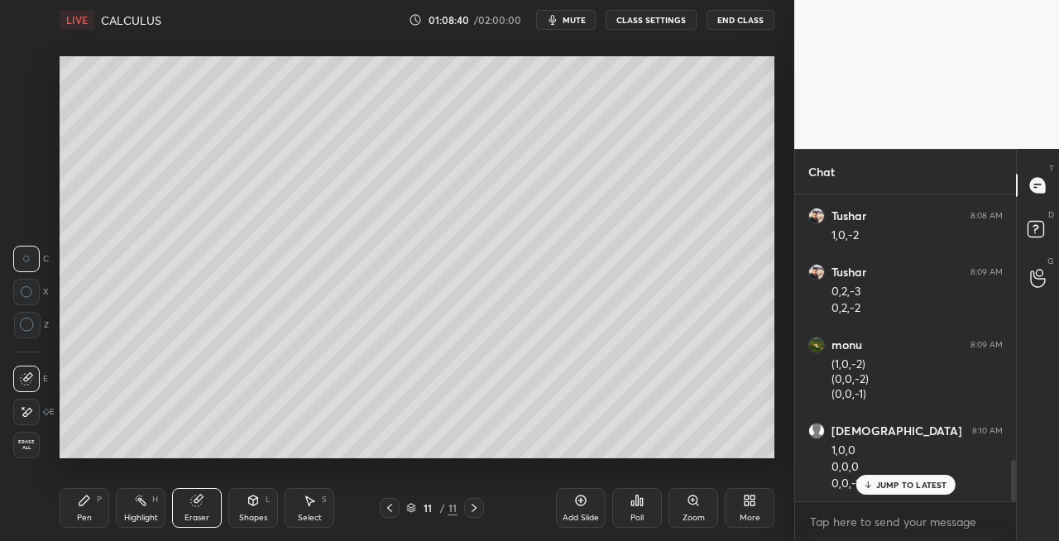
click at [84, 514] on div "Pen" at bounding box center [84, 518] width 15 height 8
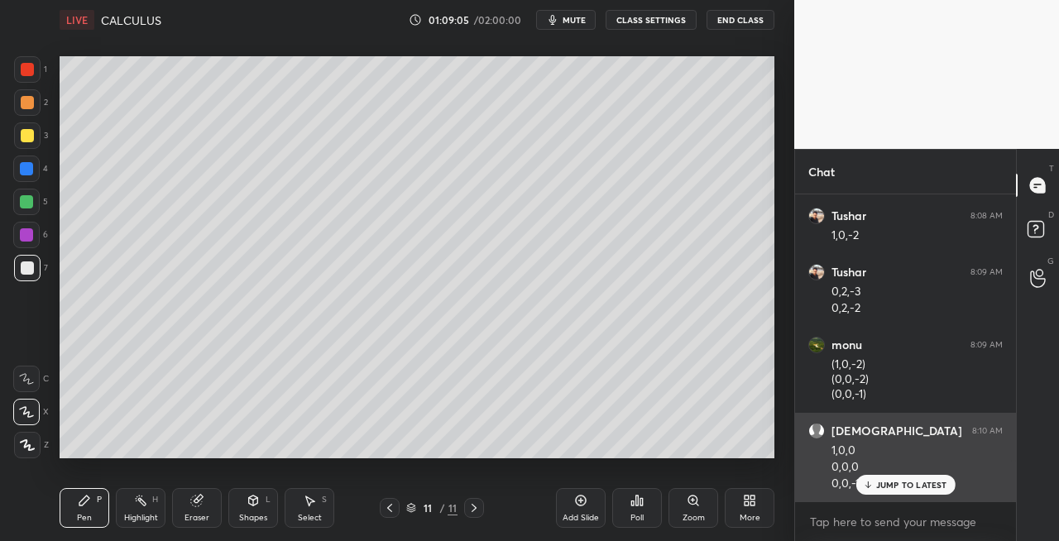
click at [877, 483] on p "JUMP TO LATEST" at bounding box center [911, 485] width 71 height 10
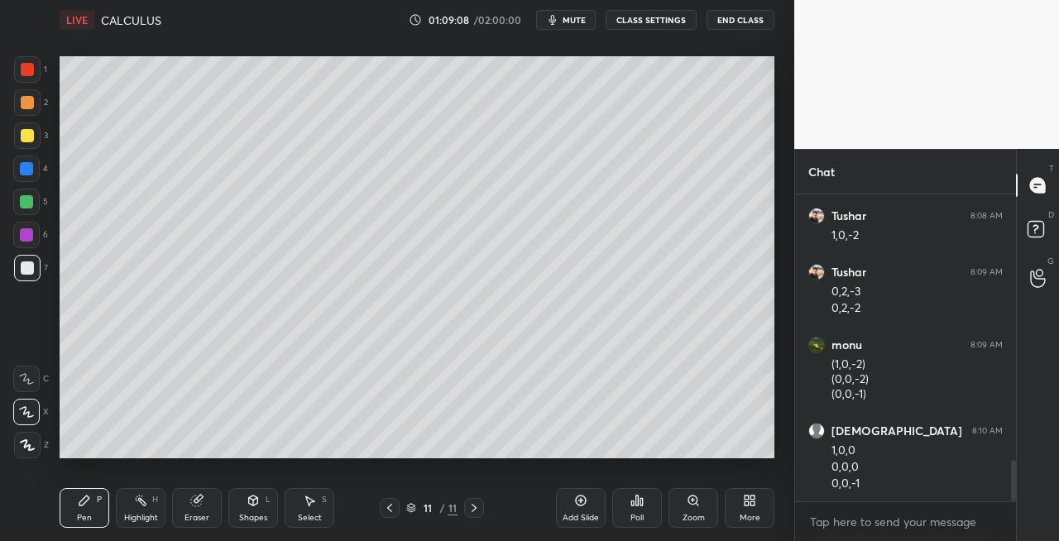
click at [241, 505] on div "Shapes L" at bounding box center [253, 508] width 50 height 40
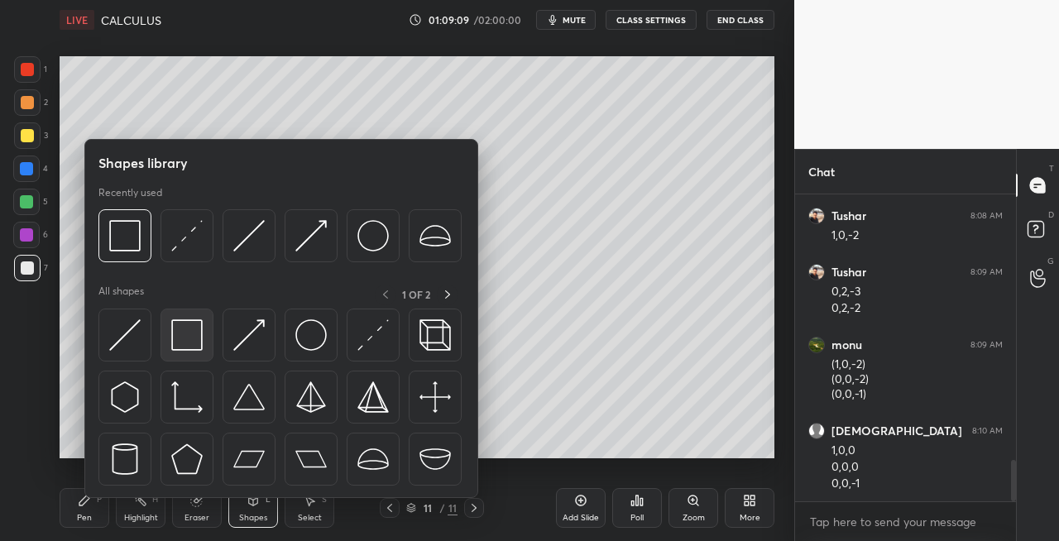
click at [184, 342] on img at bounding box center [186, 334] width 31 height 31
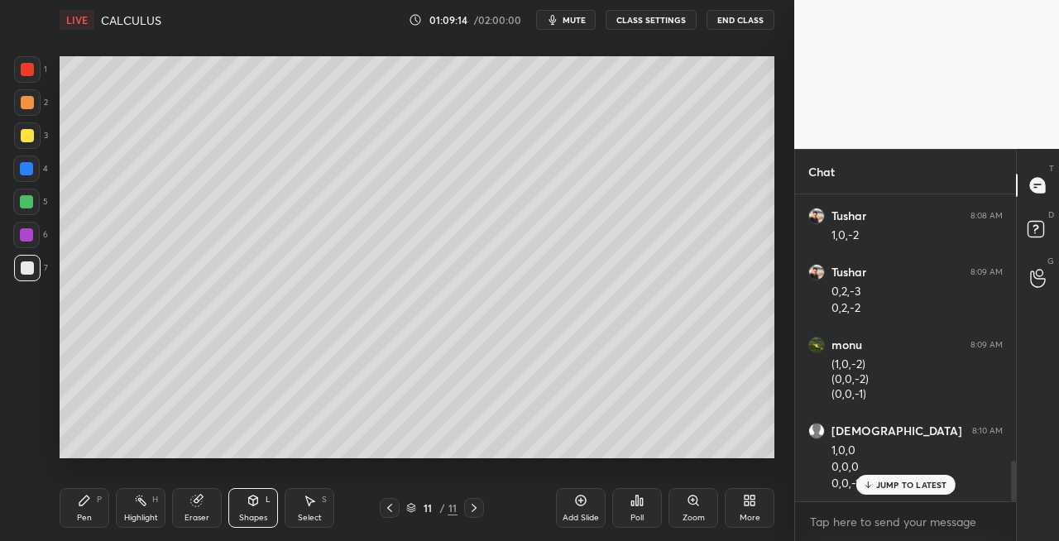
scroll to position [2041, 0]
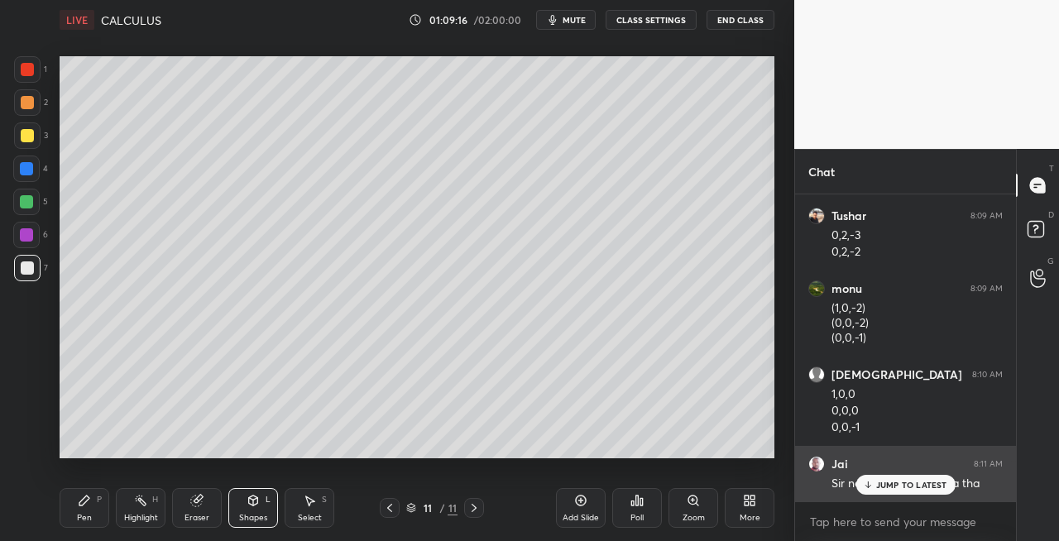
click at [880, 484] on p "JUMP TO LATEST" at bounding box center [911, 485] width 71 height 10
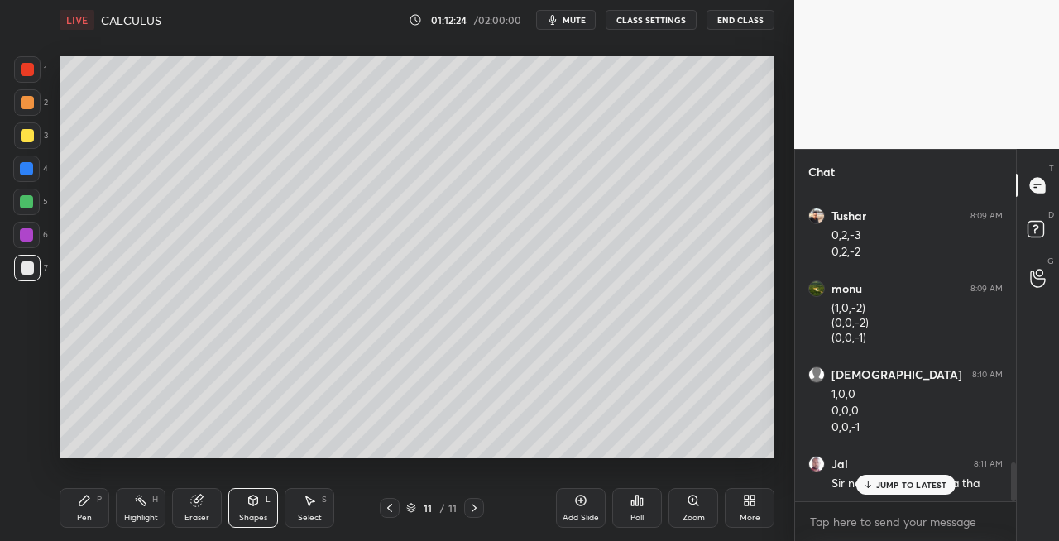
scroll to position [2097, 0]
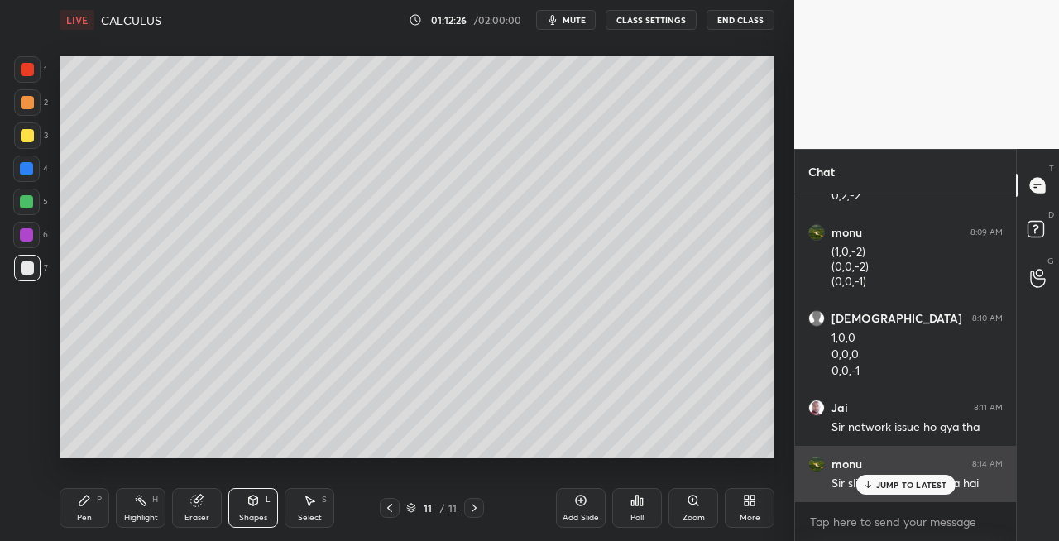
click at [880, 480] on p "JUMP TO LATEST" at bounding box center [911, 485] width 71 height 10
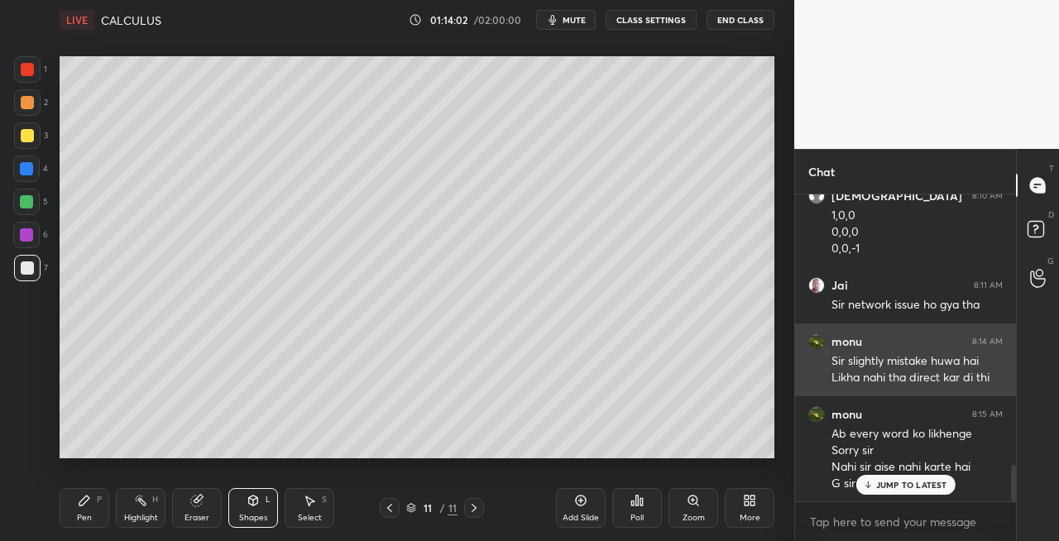
scroll to position [2276, 0]
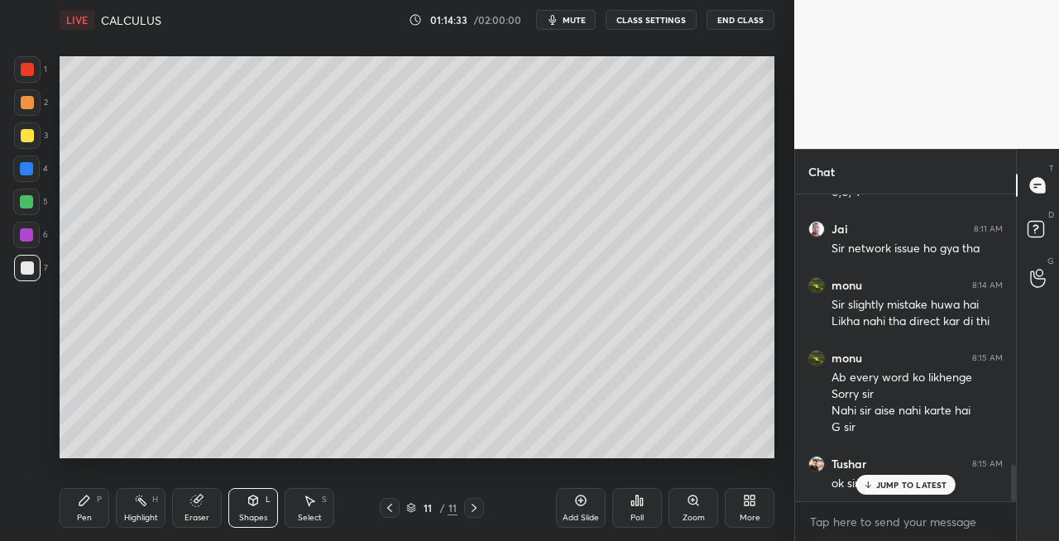
click at [390, 509] on icon at bounding box center [389, 507] width 13 height 13
click at [393, 510] on icon at bounding box center [389, 507] width 13 height 13
click at [397, 509] on div at bounding box center [390, 508] width 20 height 20
click at [395, 511] on icon at bounding box center [389, 507] width 13 height 13
click at [478, 514] on div at bounding box center [474, 508] width 20 height 20
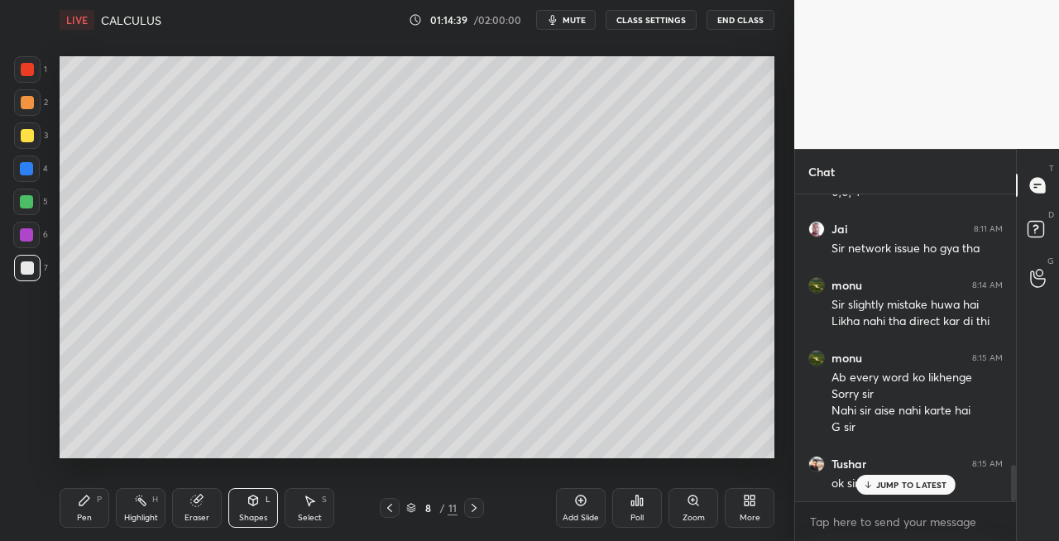
click at [476, 513] on icon at bounding box center [473, 507] width 13 height 13
click at [472, 511] on icon at bounding box center [473, 507] width 13 height 13
click at [386, 511] on icon at bounding box center [389, 507] width 13 height 13
click at [385, 511] on icon at bounding box center [389, 507] width 13 height 13
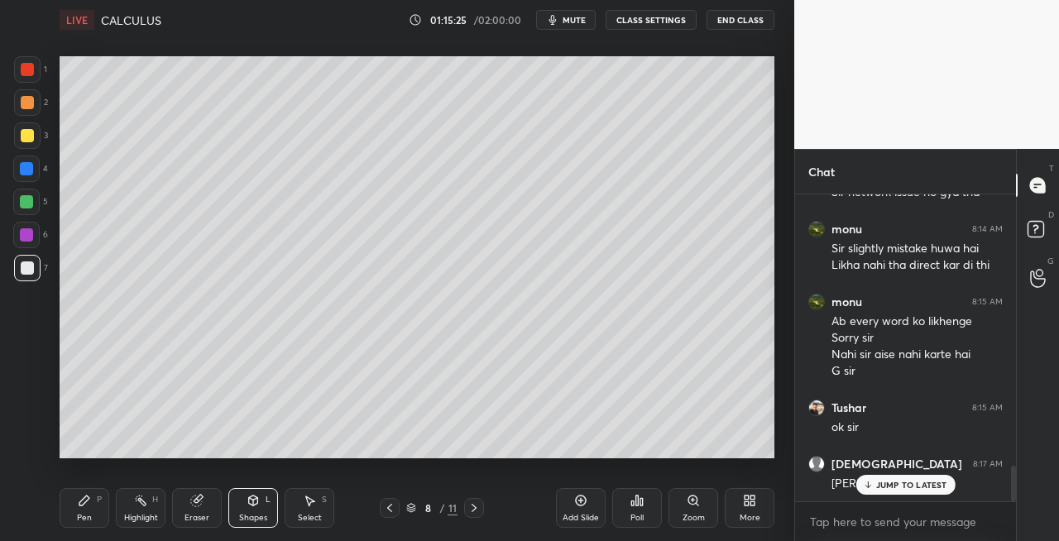
click at [471, 509] on icon at bounding box center [473, 507] width 13 height 13
click at [471, 508] on icon at bounding box center [473, 507] width 13 height 13
click at [474, 509] on icon at bounding box center [473, 508] width 5 height 8
click at [470, 508] on icon at bounding box center [473, 507] width 13 height 13
click at [476, 511] on icon at bounding box center [473, 507] width 13 height 13
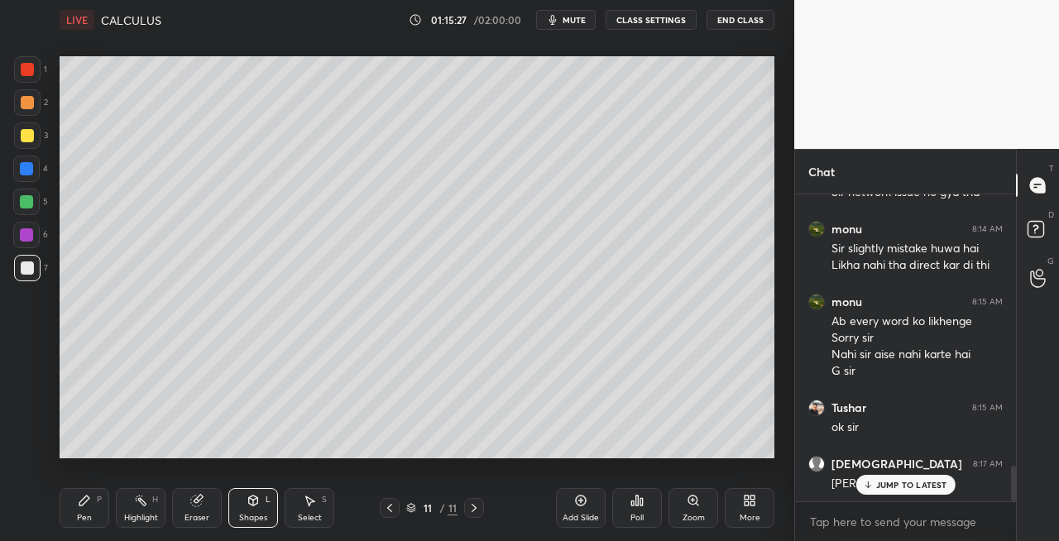
click at [471, 511] on icon at bounding box center [473, 507] width 13 height 13
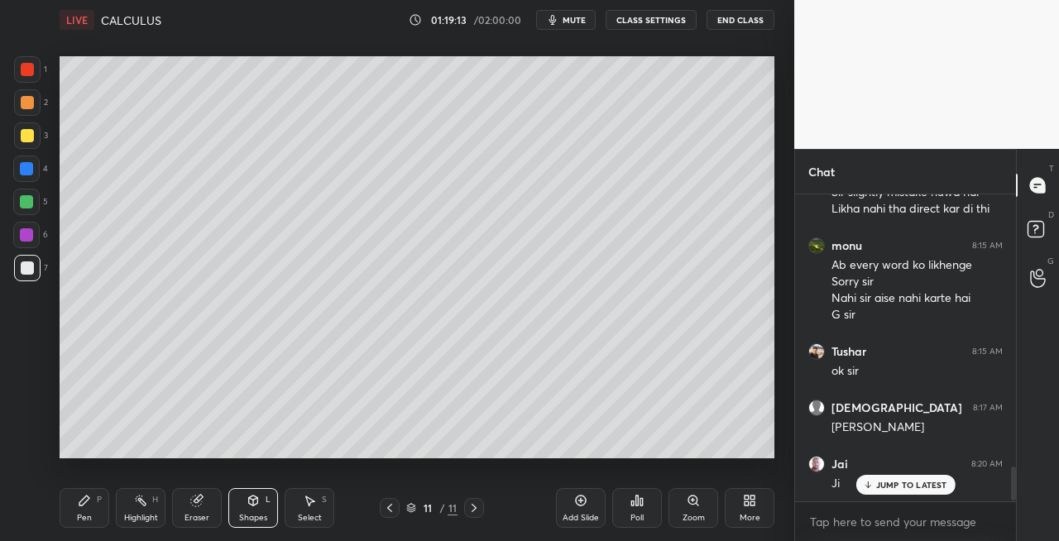
scroll to position [2445, 0]
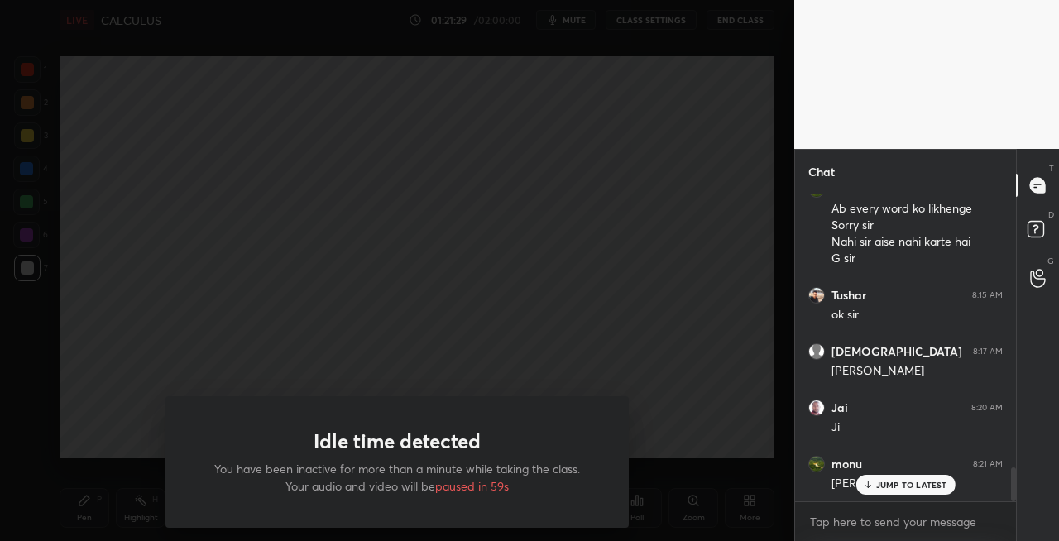
click at [418, 485] on div "Idle time detected You have been inactive for more than a minute while taking t…" at bounding box center [396, 461] width 463 height 131
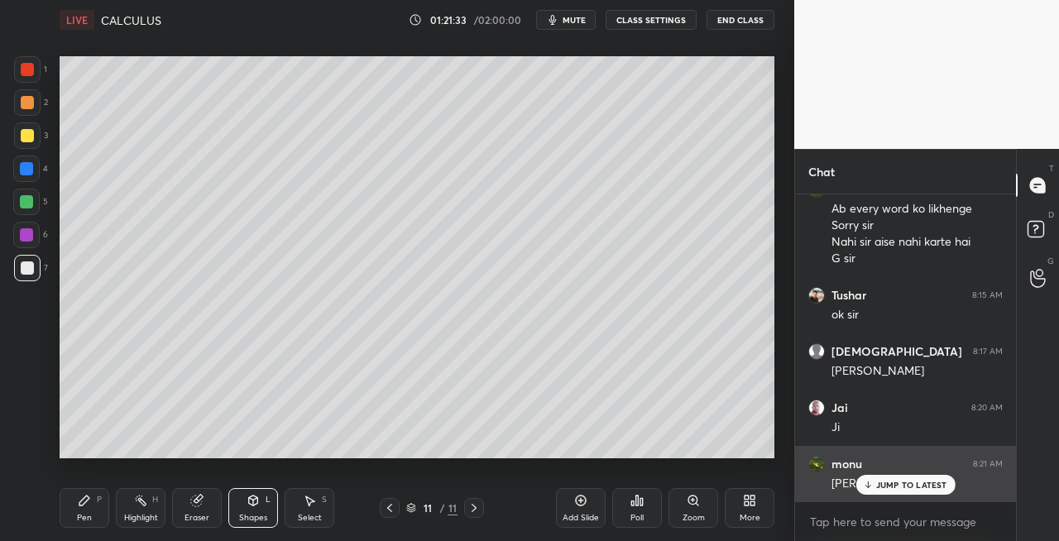
click at [885, 485] on p "JUMP TO LATEST" at bounding box center [911, 485] width 71 height 10
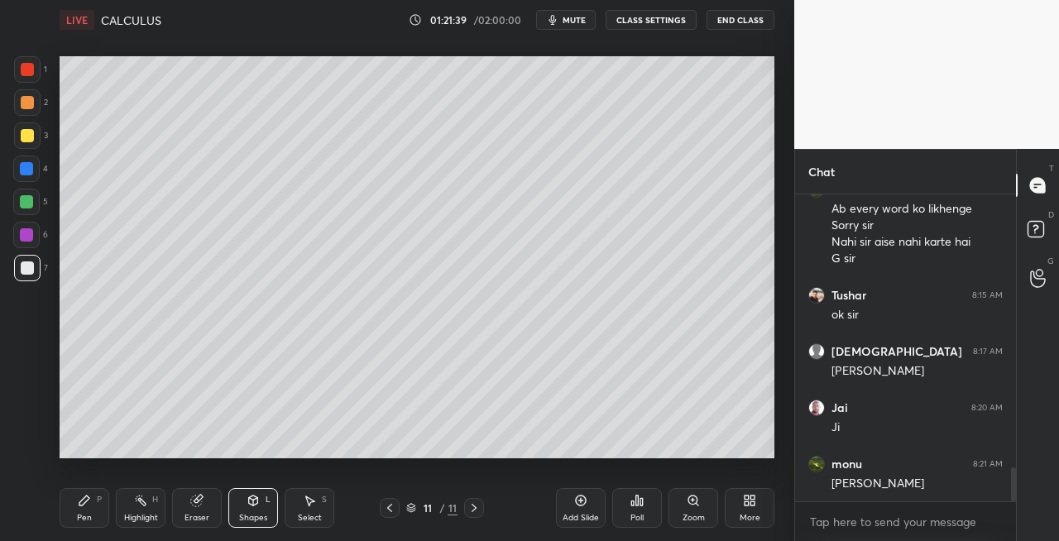
click at [390, 511] on icon at bounding box center [389, 507] width 13 height 13
click at [389, 506] on icon at bounding box center [389, 508] width 5 height 8
click at [471, 511] on icon at bounding box center [473, 507] width 13 height 13
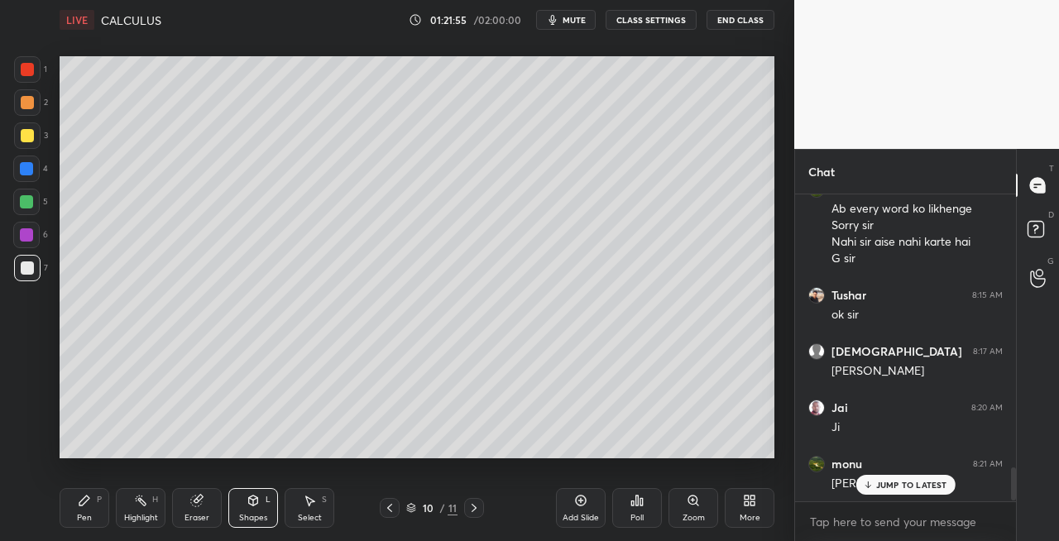
click at [387, 513] on icon at bounding box center [389, 507] width 13 height 13
click at [469, 510] on icon at bounding box center [473, 507] width 13 height 13
click at [385, 508] on icon at bounding box center [389, 507] width 13 height 13
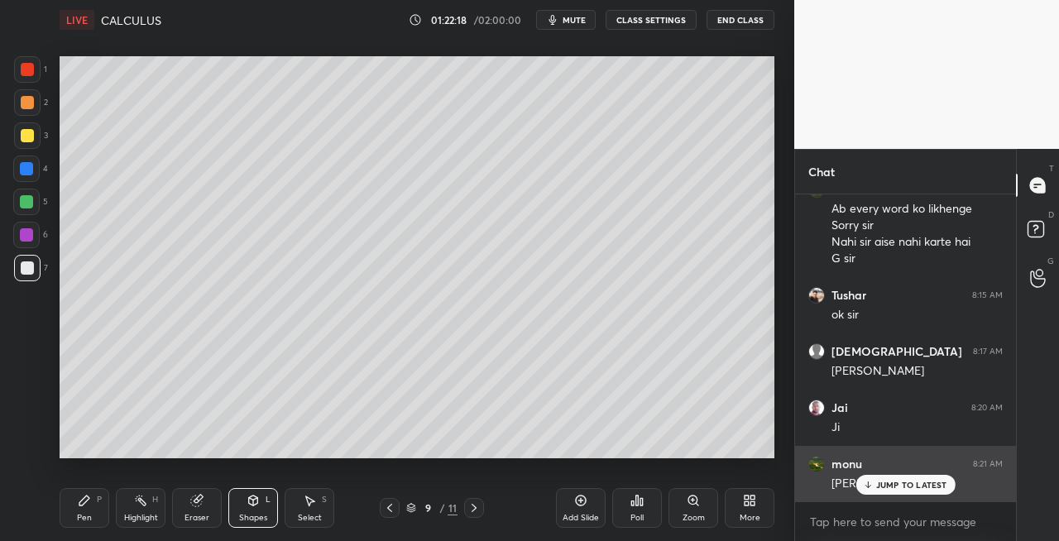
click at [873, 493] on div "JUMP TO LATEST" at bounding box center [904, 485] width 99 height 20
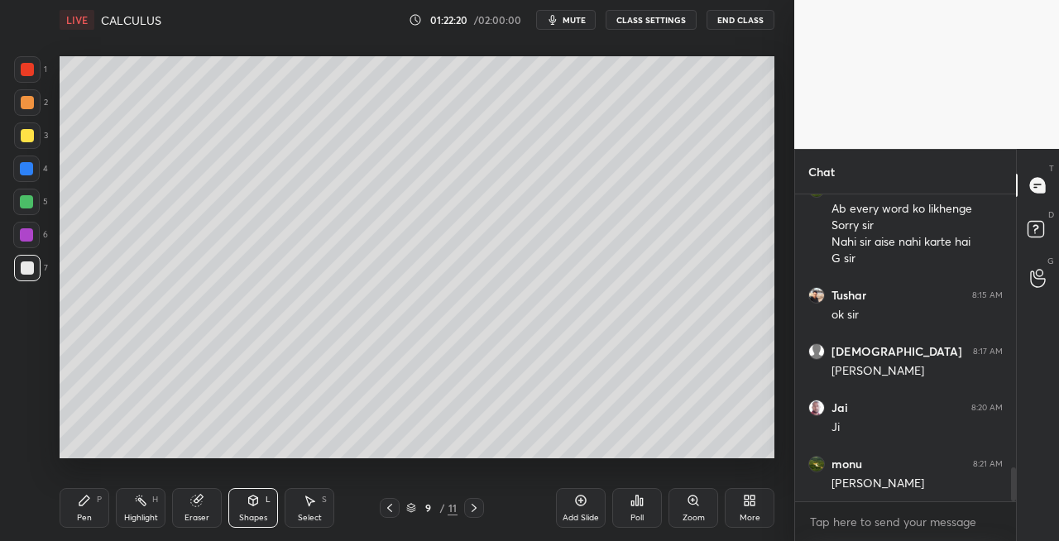
click at [474, 508] on icon at bounding box center [473, 507] width 13 height 13
click at [471, 508] on icon at bounding box center [473, 507] width 13 height 13
click at [476, 509] on icon at bounding box center [473, 507] width 13 height 13
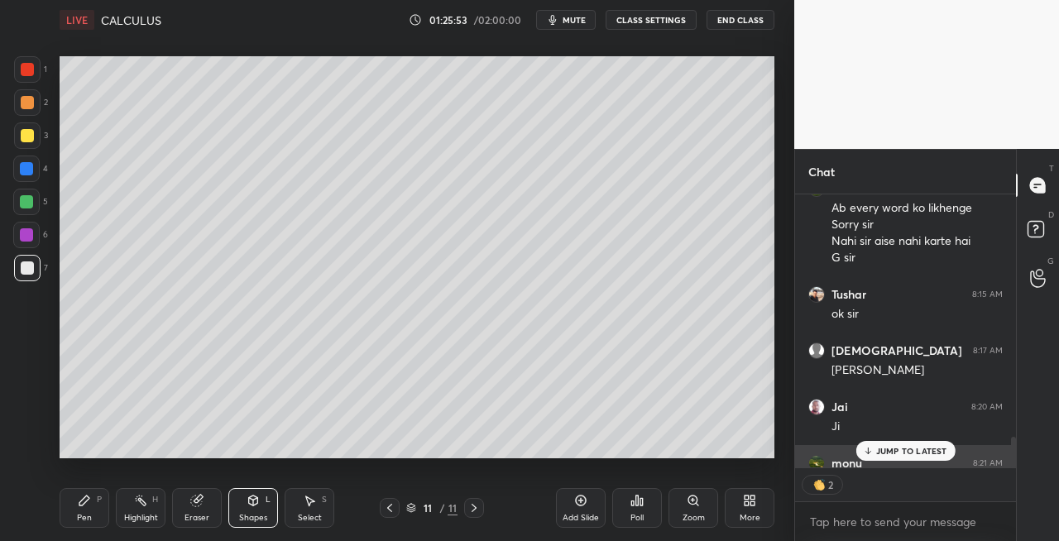
click at [895, 453] on p "JUMP TO LATEST" at bounding box center [911, 451] width 71 height 10
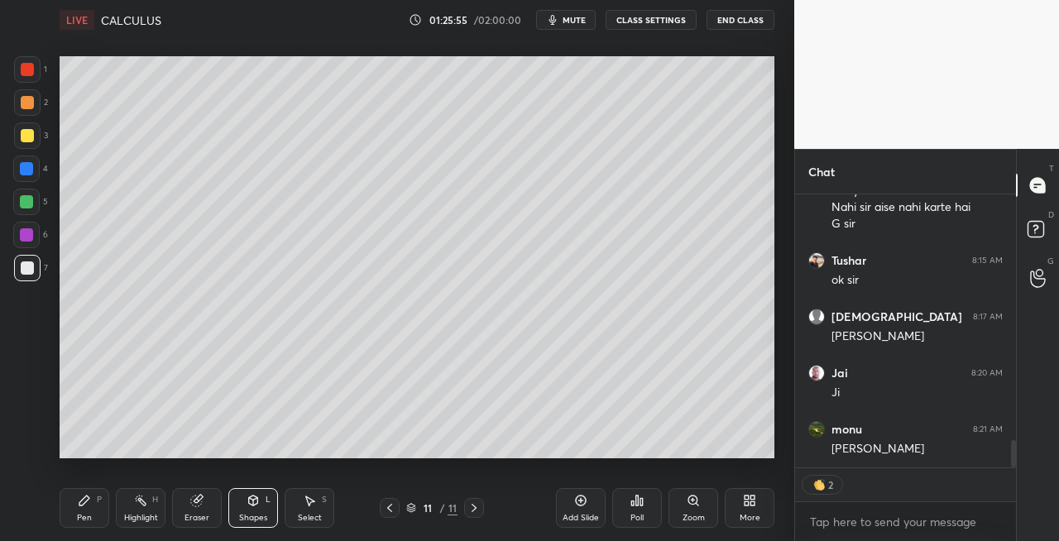
click at [385, 507] on icon at bounding box center [389, 507] width 13 height 13
click at [476, 507] on icon at bounding box center [473, 508] width 5 height 8
click at [471, 508] on icon at bounding box center [473, 507] width 13 height 13
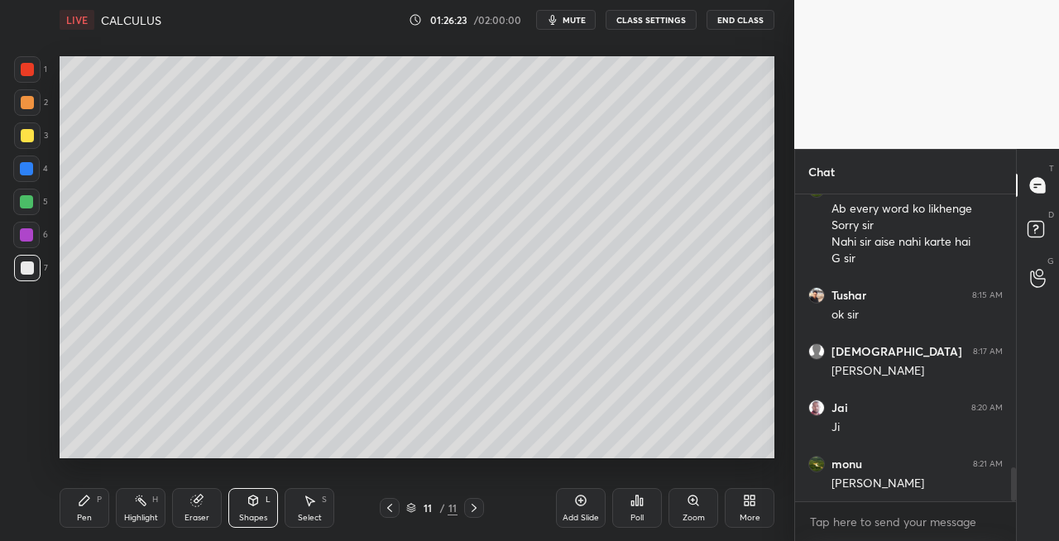
scroll to position [2501, 0]
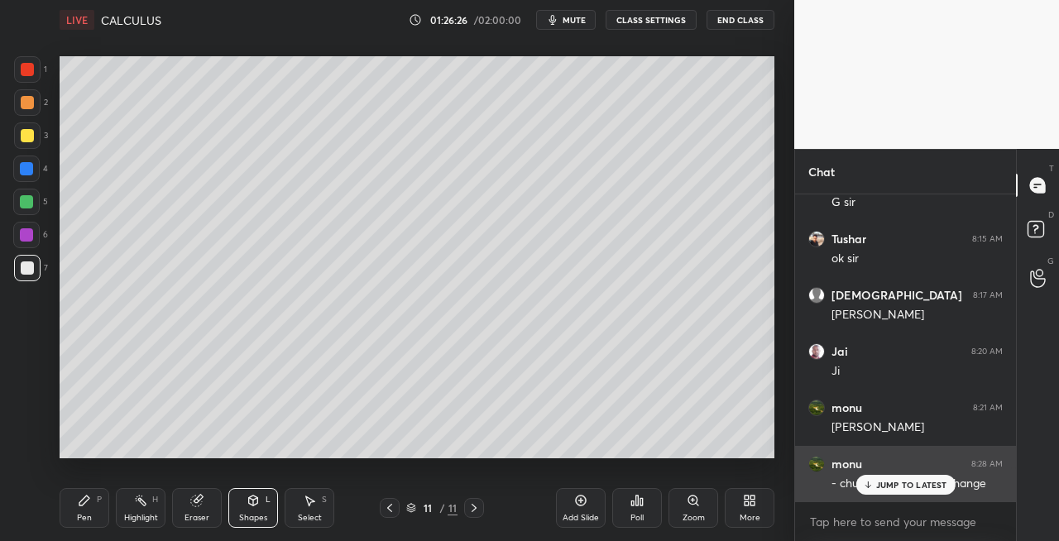
click at [890, 490] on div "JUMP TO LATEST" at bounding box center [904, 485] width 99 height 20
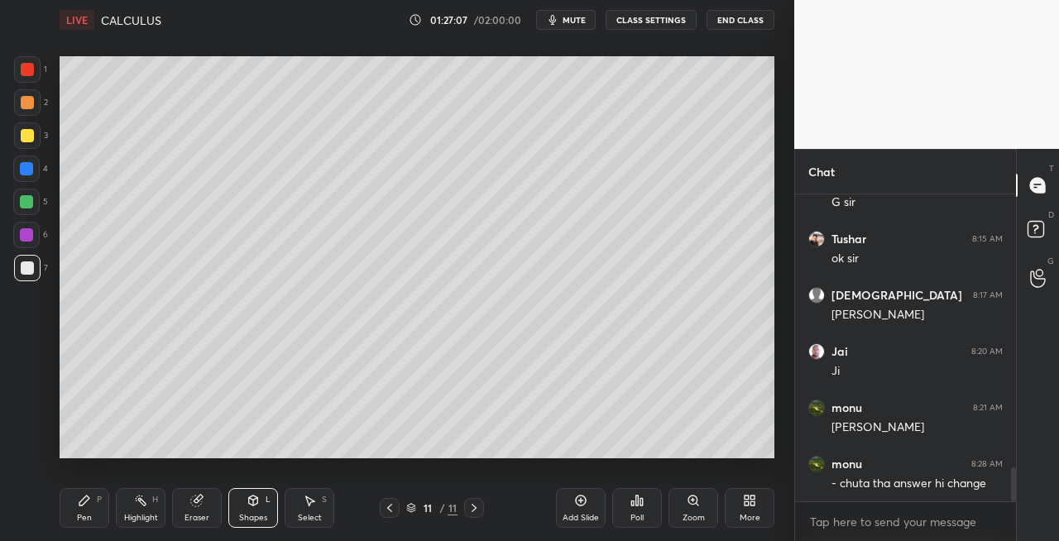
click at [475, 511] on icon at bounding box center [473, 507] width 13 height 13
click at [577, 510] on div "Add Slide" at bounding box center [581, 508] width 50 height 40
click at [390, 511] on icon at bounding box center [389, 507] width 13 height 13
click at [480, 509] on icon at bounding box center [473, 507] width 13 height 13
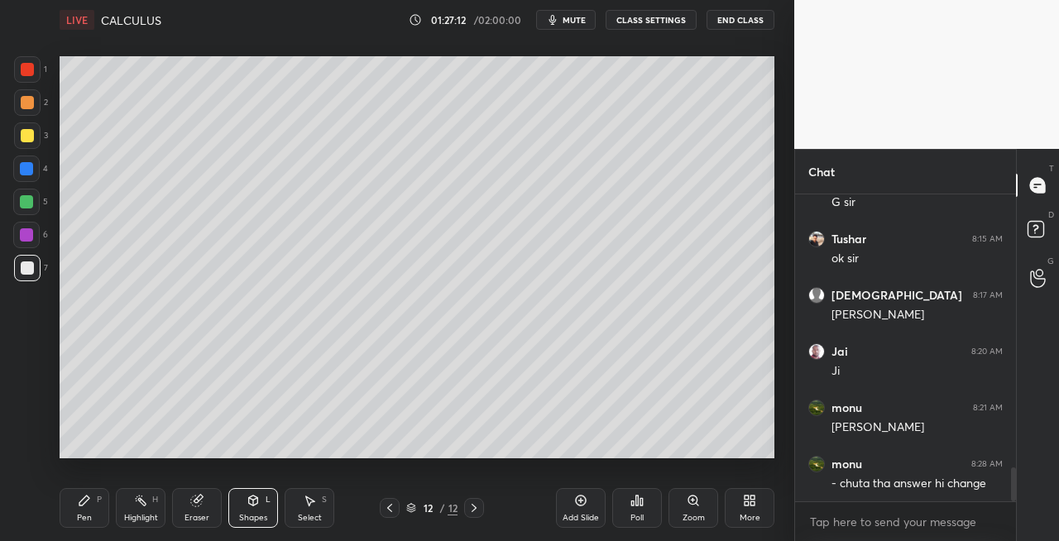
click at [31, 149] on div "3" at bounding box center [31, 138] width 34 height 33
click at [88, 500] on icon at bounding box center [84, 500] width 13 height 13
click at [244, 508] on div "Shapes L" at bounding box center [253, 508] width 50 height 40
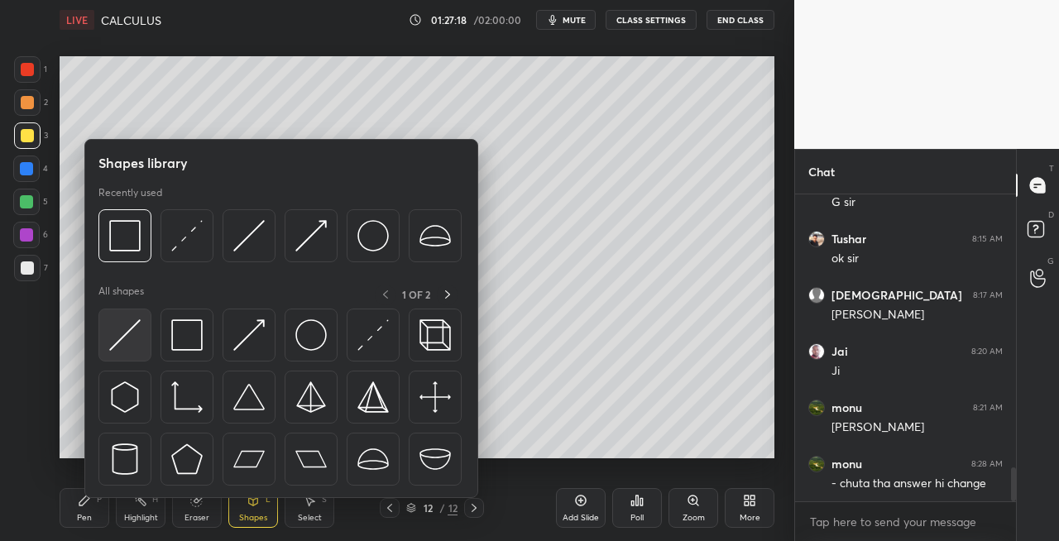
click at [116, 342] on img at bounding box center [124, 334] width 31 height 31
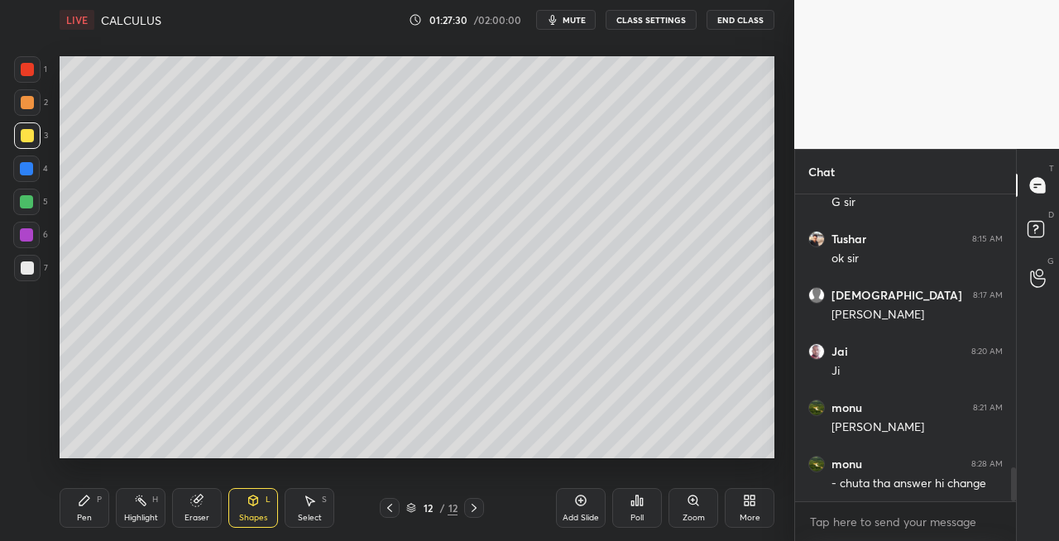
click at [93, 516] on div "Pen P" at bounding box center [85, 508] width 50 height 40
click at [210, 501] on div "Eraser" at bounding box center [197, 508] width 50 height 40
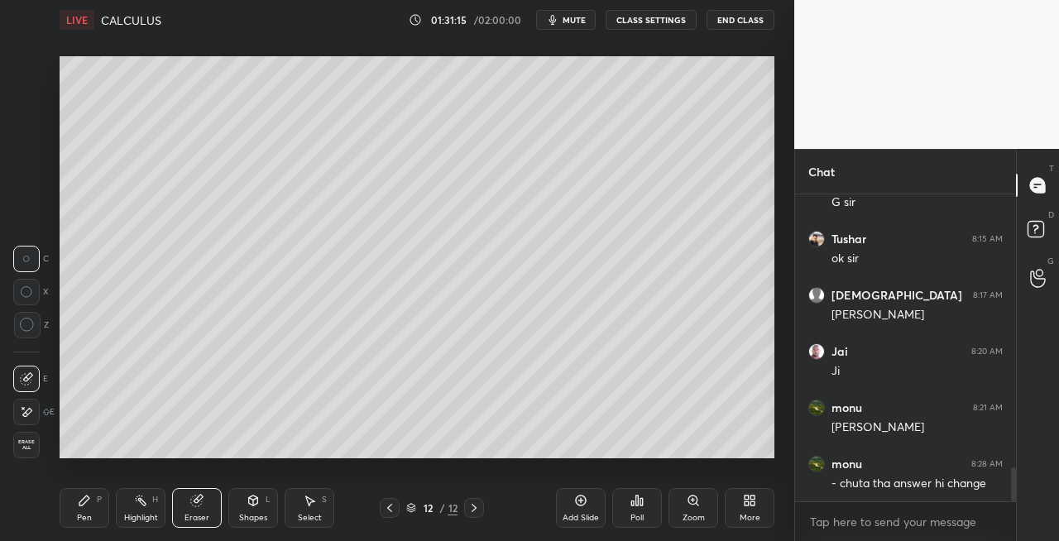
click at [95, 506] on div "Pen P" at bounding box center [85, 508] width 50 height 40
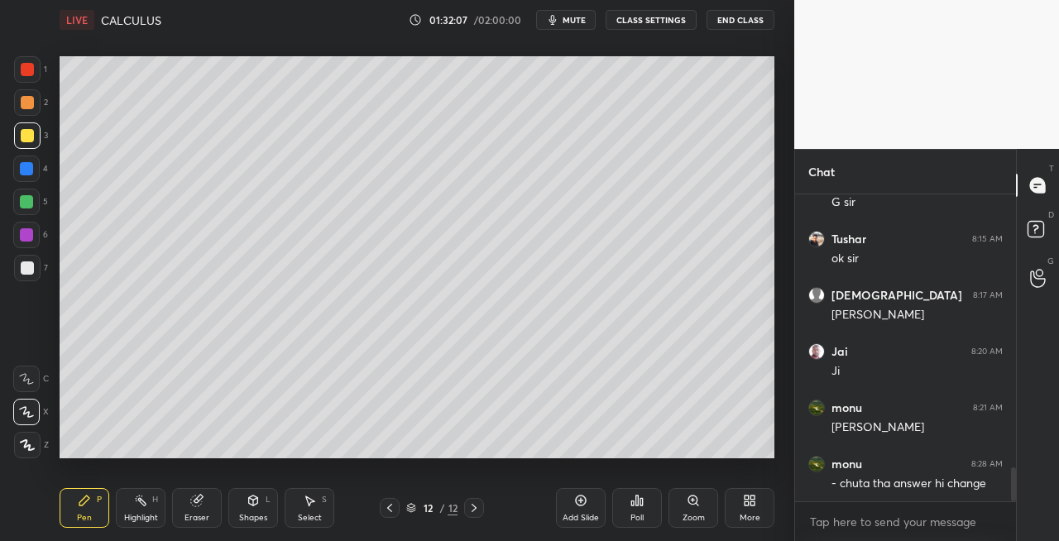
click at [205, 523] on div "Eraser" at bounding box center [197, 508] width 50 height 40
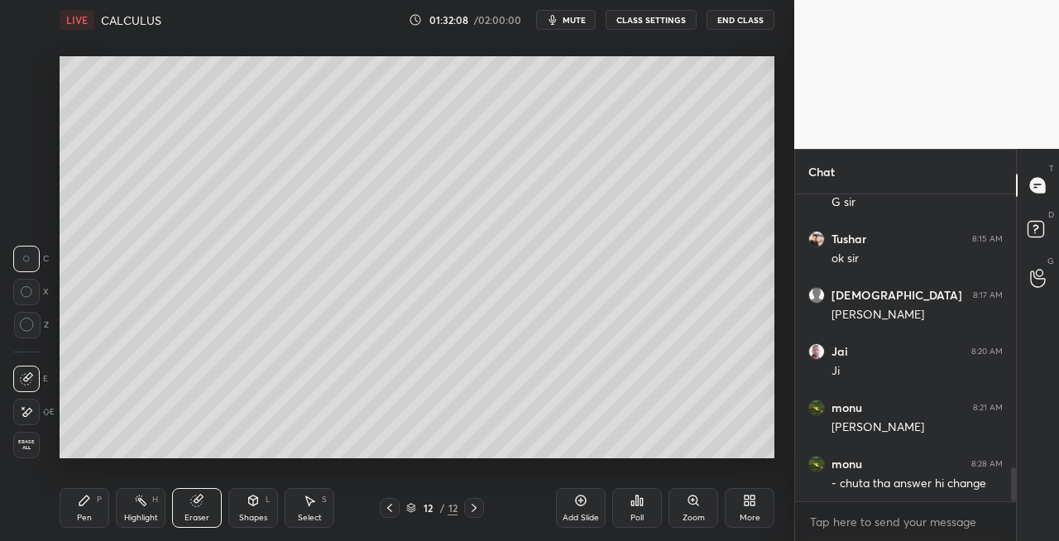
click at [82, 515] on div "Pen" at bounding box center [84, 518] width 15 height 8
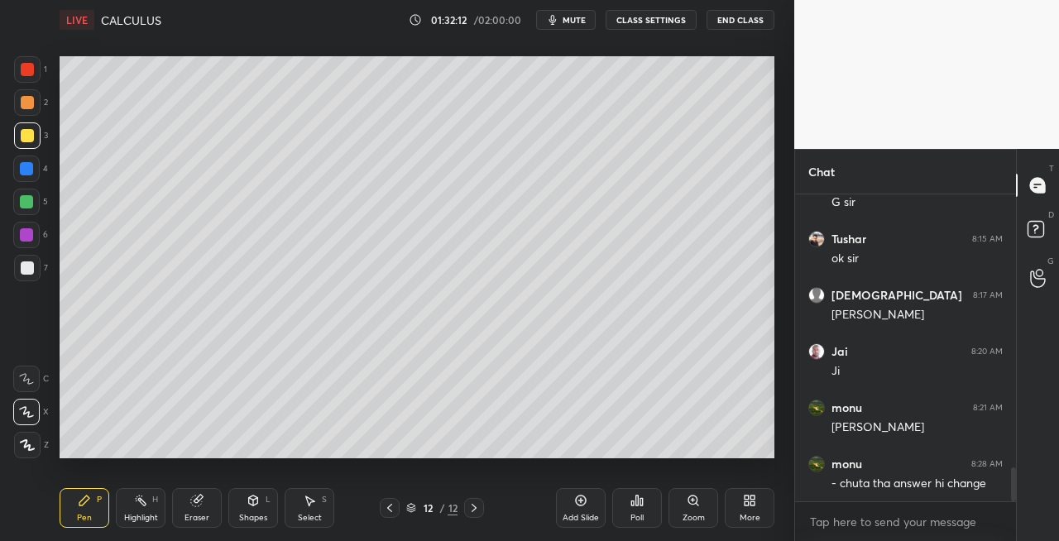
click at [36, 273] on div at bounding box center [27, 268] width 26 height 26
click at [258, 495] on icon at bounding box center [252, 500] width 13 height 13
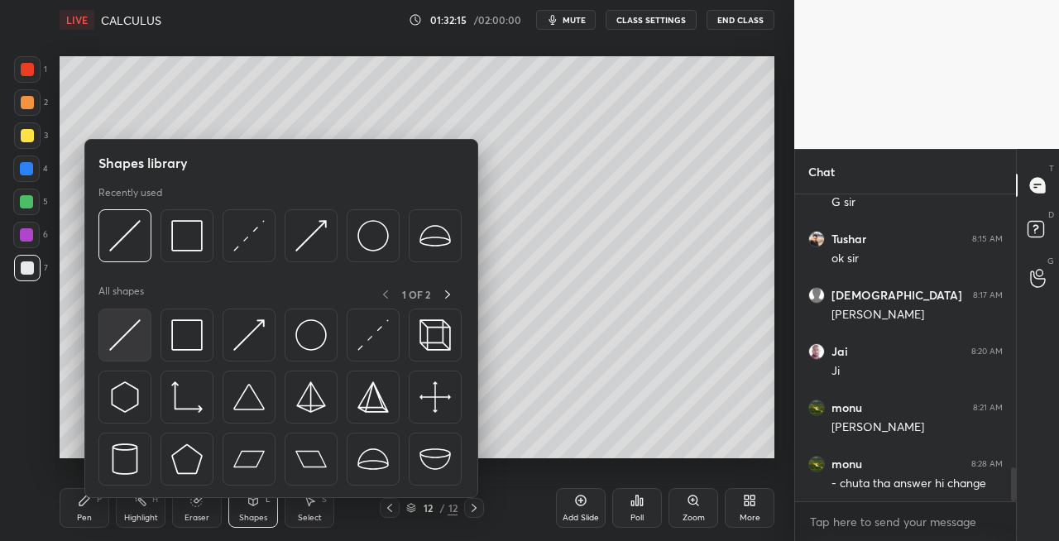
click at [119, 336] on img at bounding box center [124, 334] width 31 height 31
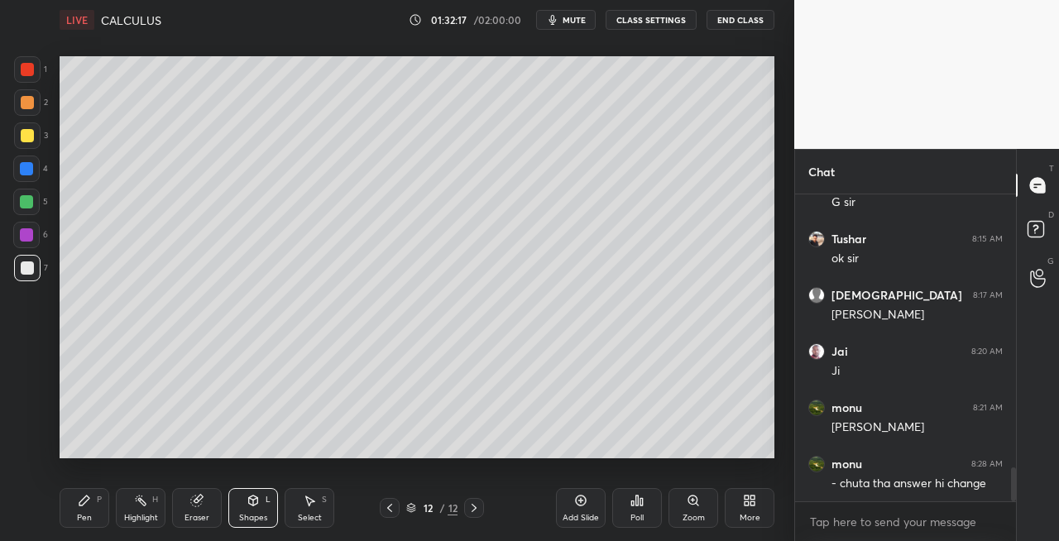
click at [77, 500] on div "Pen P" at bounding box center [85, 508] width 50 height 40
click at [243, 503] on div "Shapes L" at bounding box center [253, 508] width 50 height 40
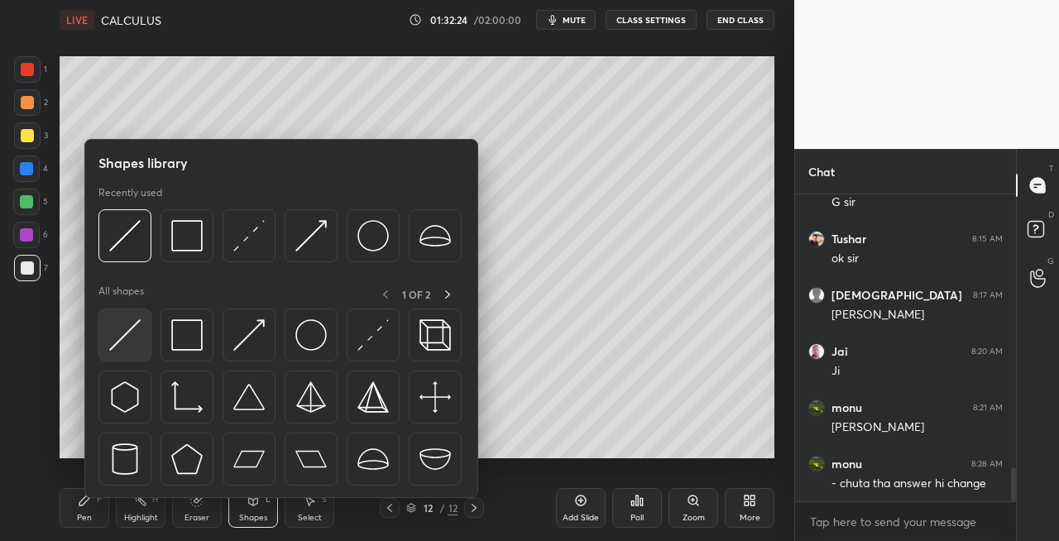
click at [119, 341] on img at bounding box center [124, 334] width 31 height 31
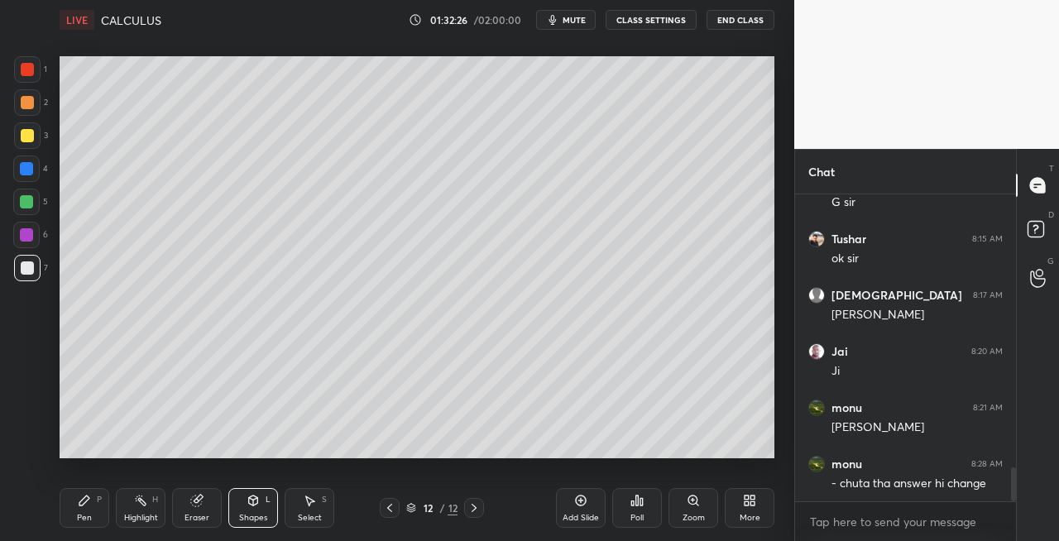
click at [91, 518] on div "Pen P" at bounding box center [85, 508] width 50 height 40
click at [189, 505] on div "Eraser" at bounding box center [197, 508] width 50 height 40
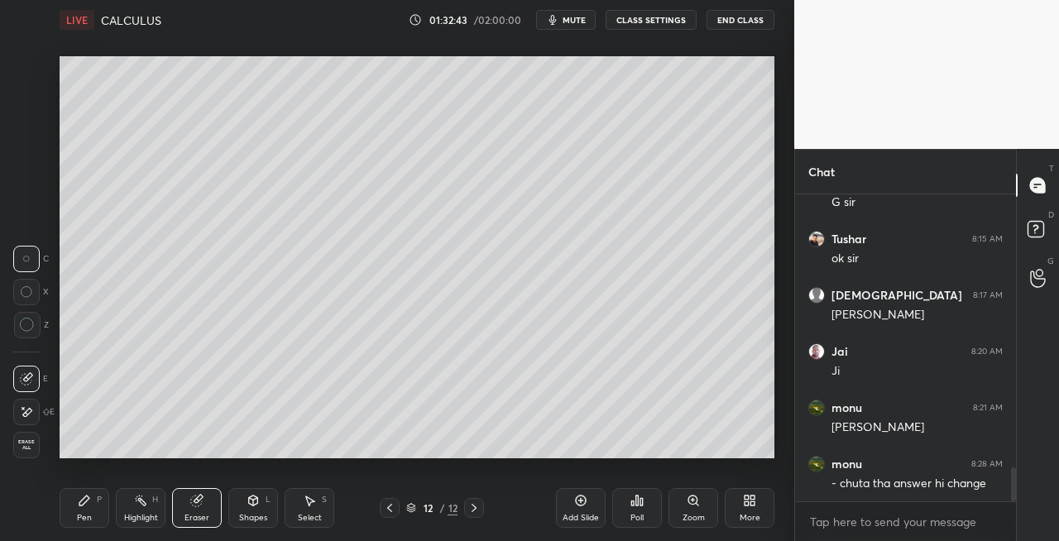
click at [91, 500] on div "Pen P" at bounding box center [85, 508] width 50 height 40
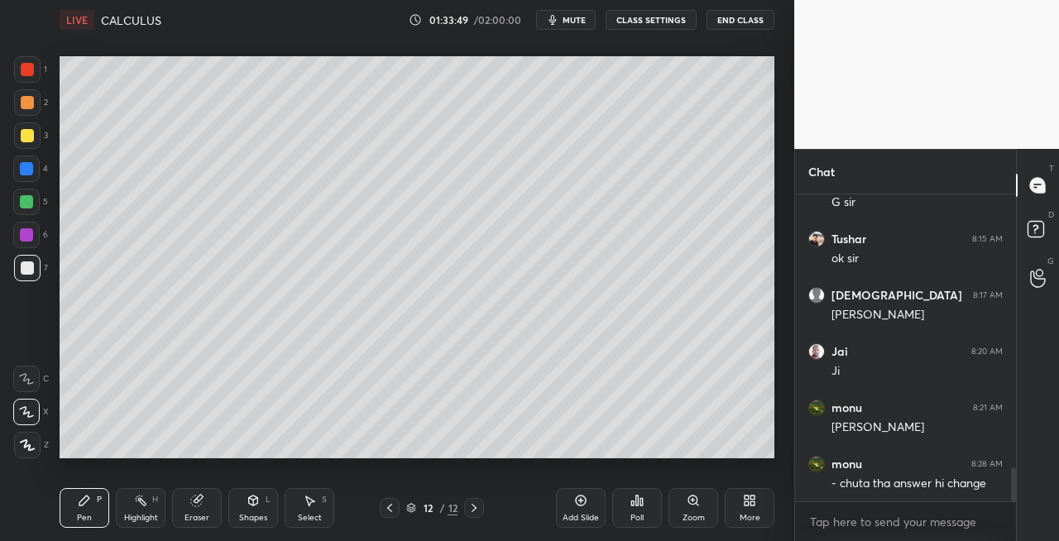
scroll to position [2557, 0]
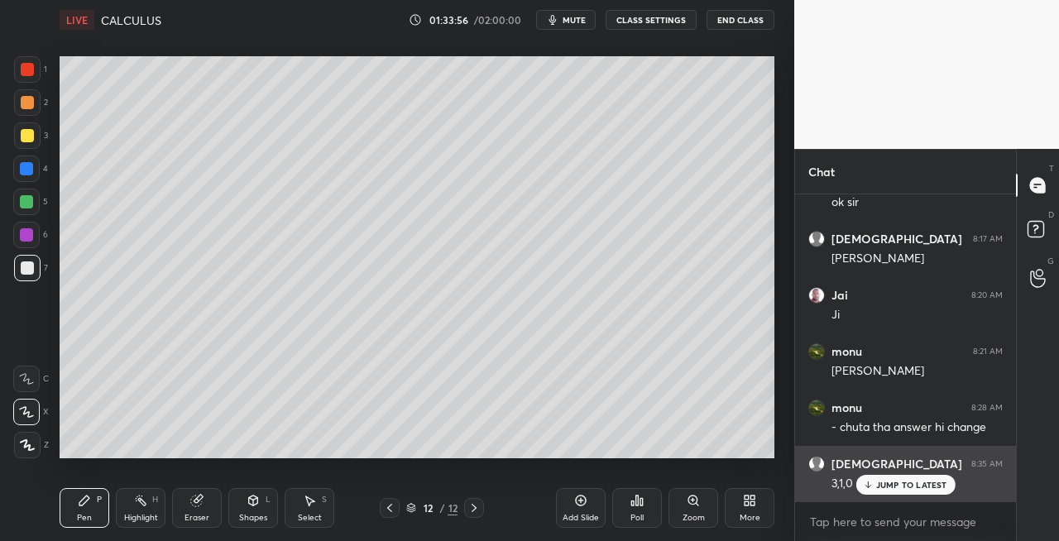
click at [892, 486] on p "JUMP TO LATEST" at bounding box center [911, 485] width 71 height 10
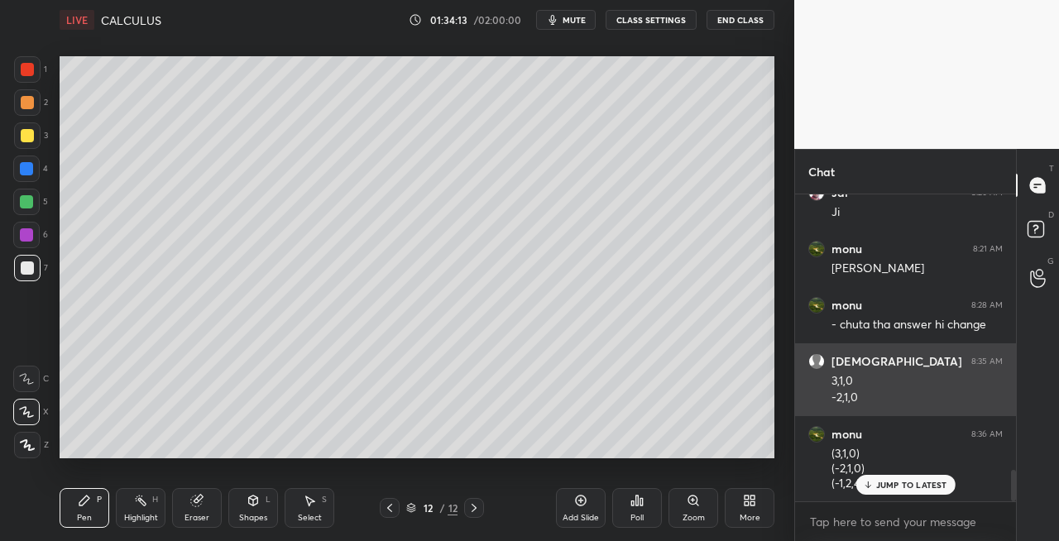
scroll to position [2716, 0]
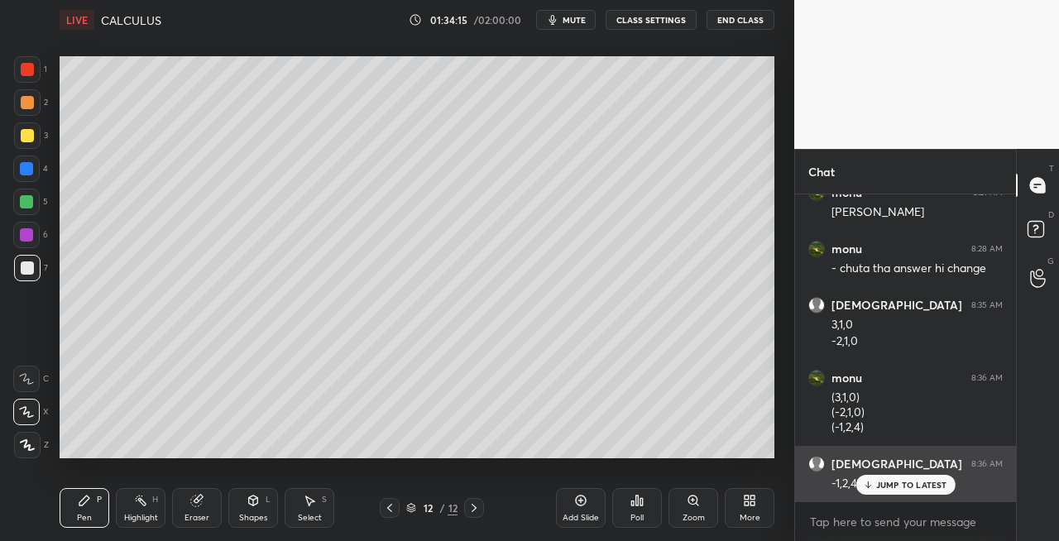
click at [877, 488] on p "JUMP TO LATEST" at bounding box center [911, 485] width 71 height 10
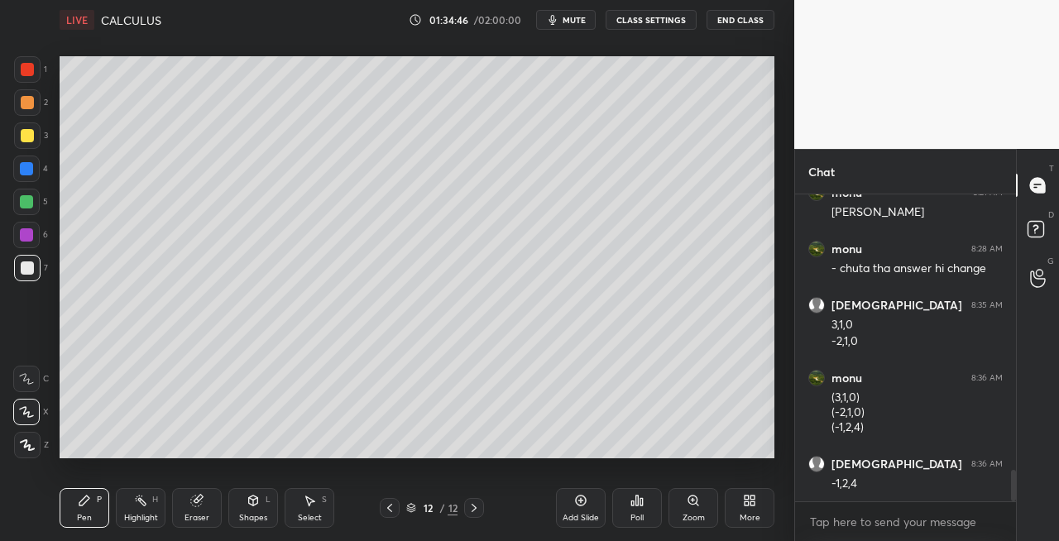
click at [584, 15] on span "mute" at bounding box center [573, 20] width 23 height 12
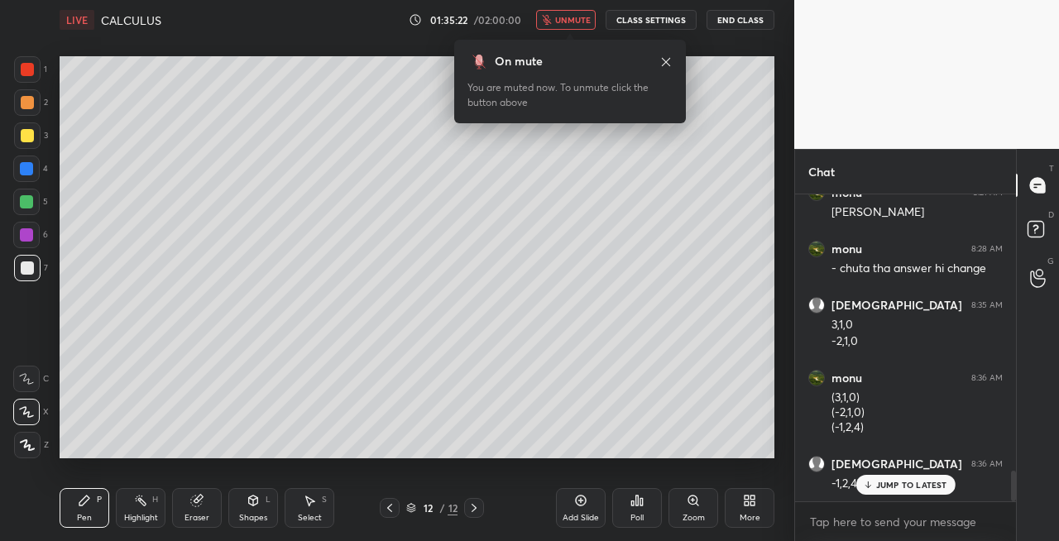
scroll to position [2802, 0]
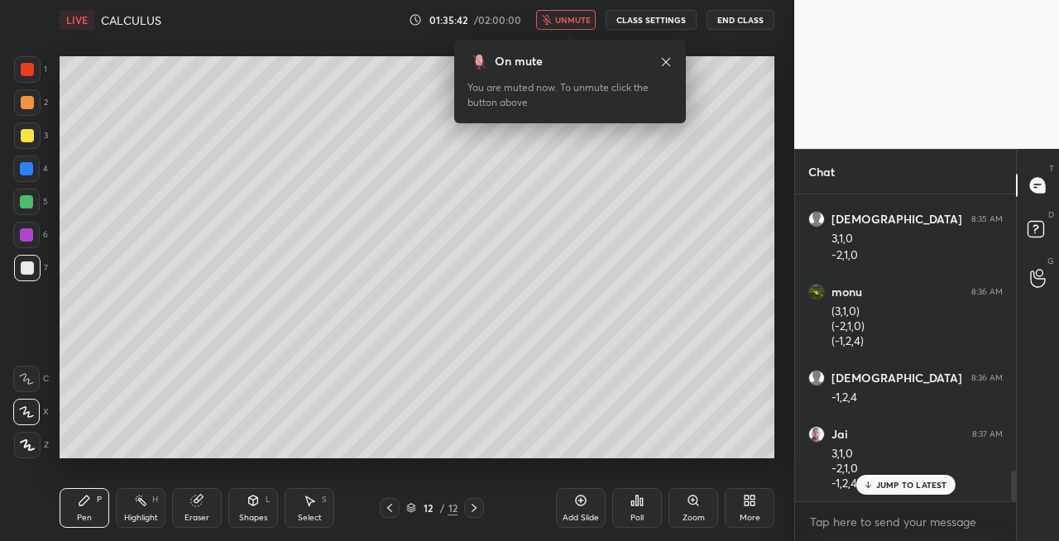
click at [575, 22] on span "unmute" at bounding box center [573, 20] width 36 height 12
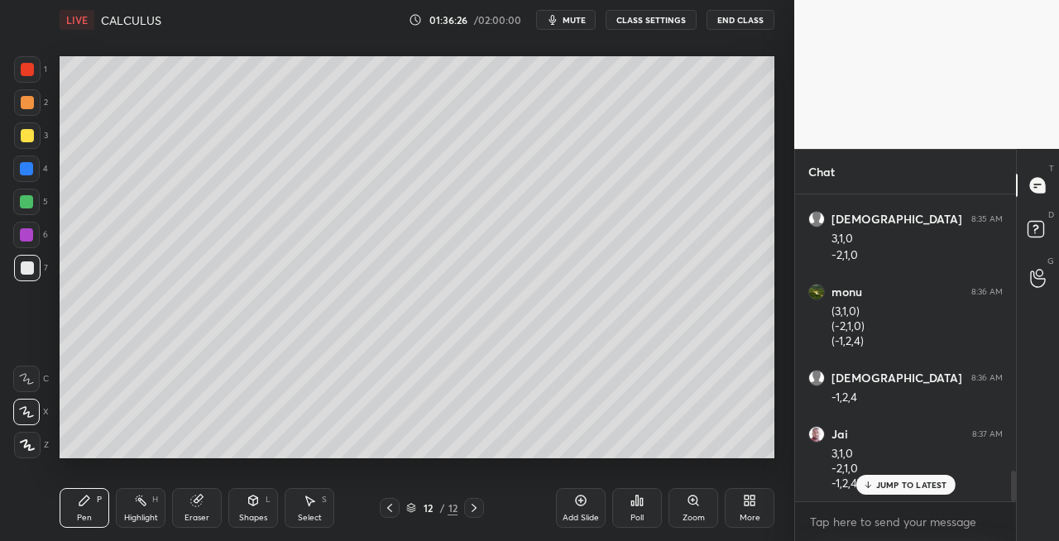
scroll to position [2858, 0]
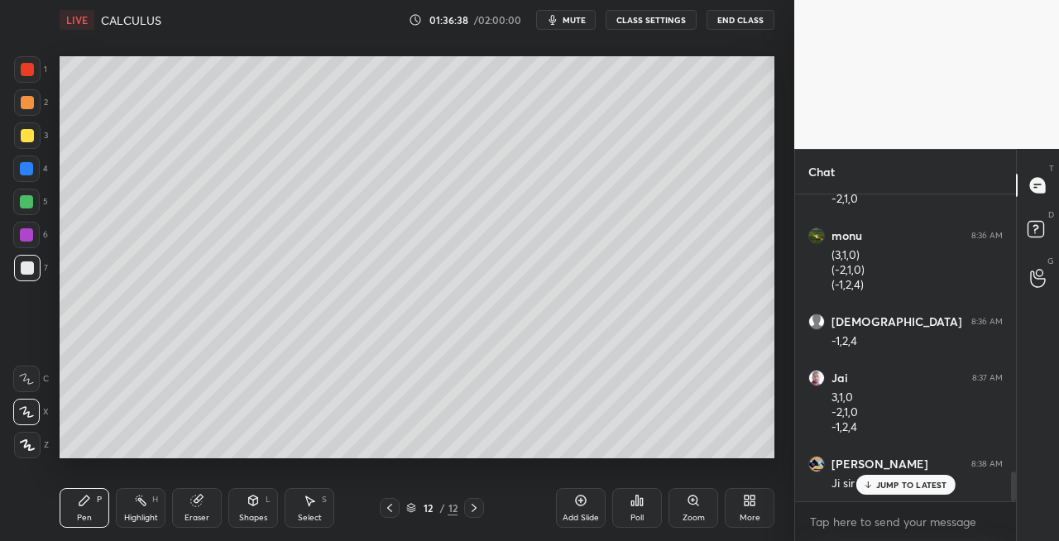
click at [256, 514] on div "Shapes" at bounding box center [253, 518] width 28 height 8
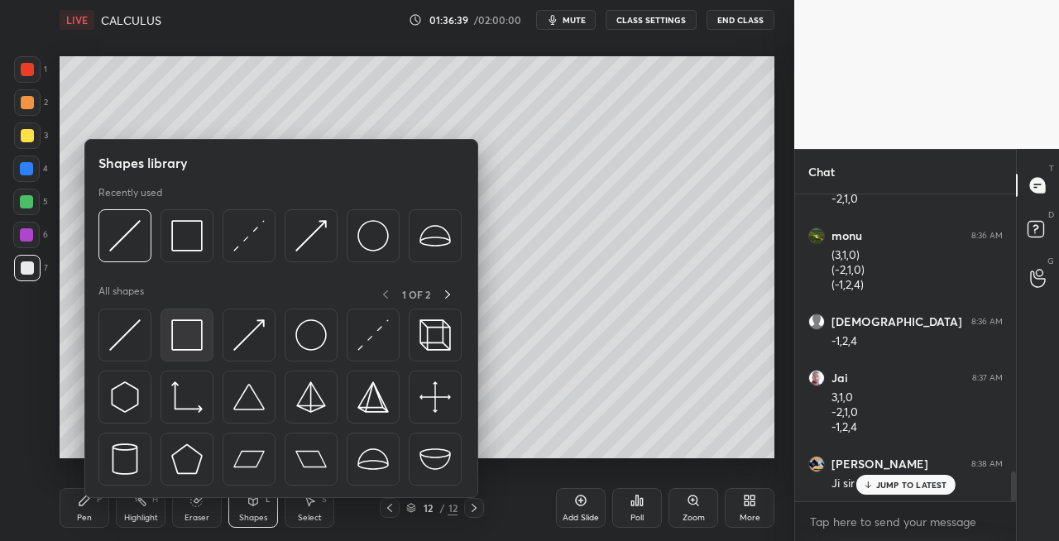
click at [190, 346] on img at bounding box center [186, 334] width 31 height 31
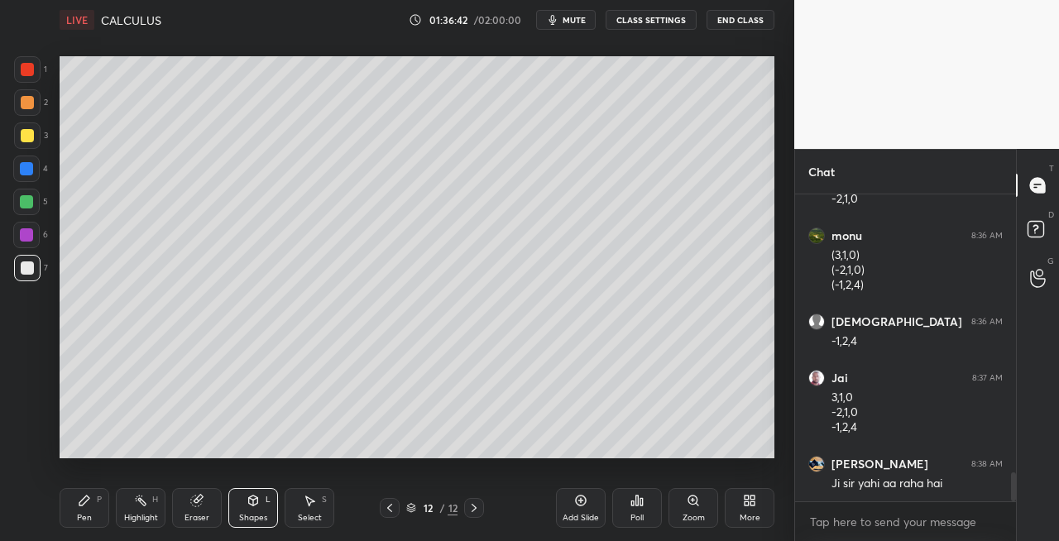
scroll to position [2914, 0]
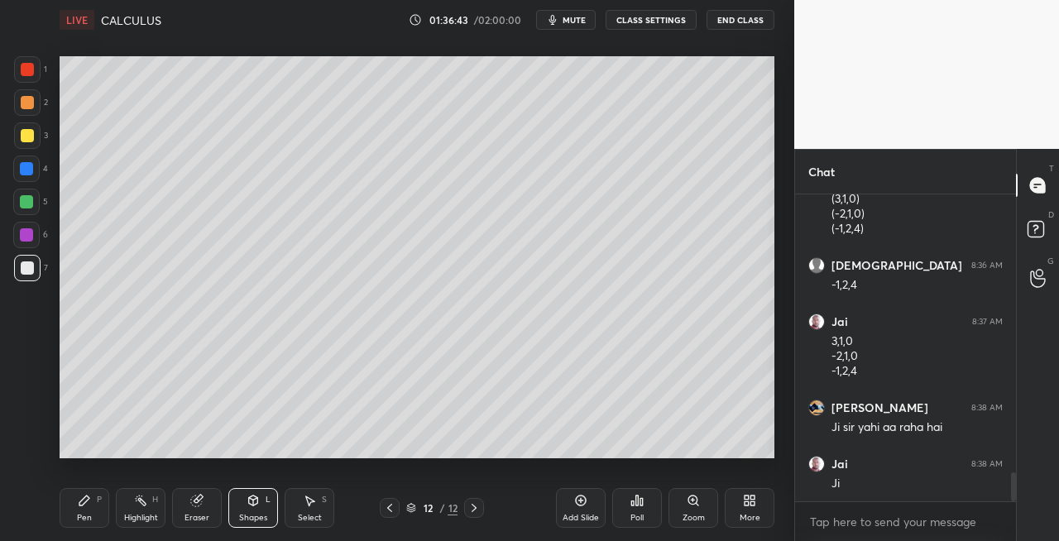
click at [79, 503] on icon at bounding box center [84, 500] width 10 height 10
click at [206, 524] on div "Eraser" at bounding box center [197, 508] width 50 height 40
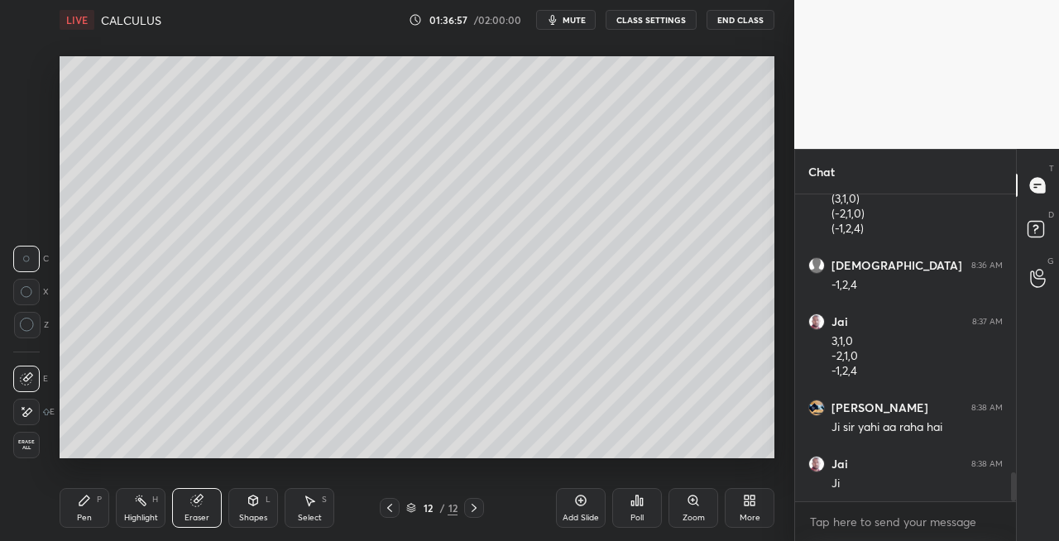
click at [82, 507] on div "Pen P" at bounding box center [85, 508] width 50 height 40
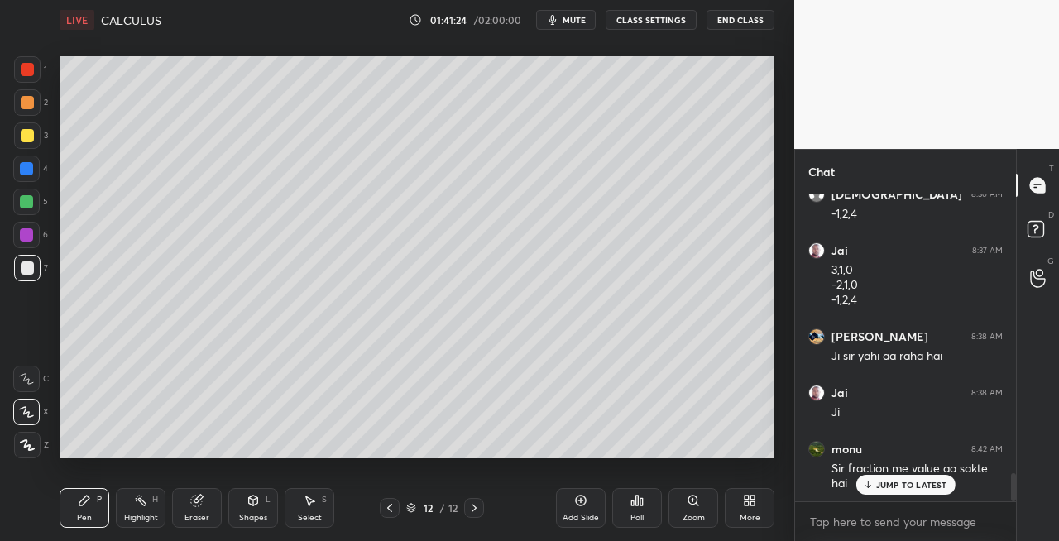
scroll to position [3042, 0]
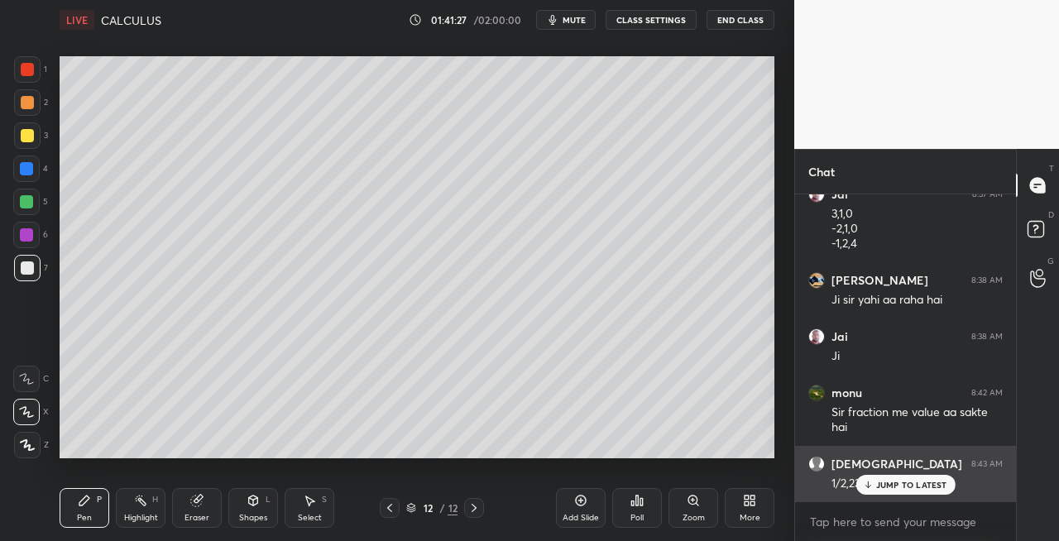
click at [865, 478] on div "JUMP TO LATEST" at bounding box center [904, 485] width 99 height 20
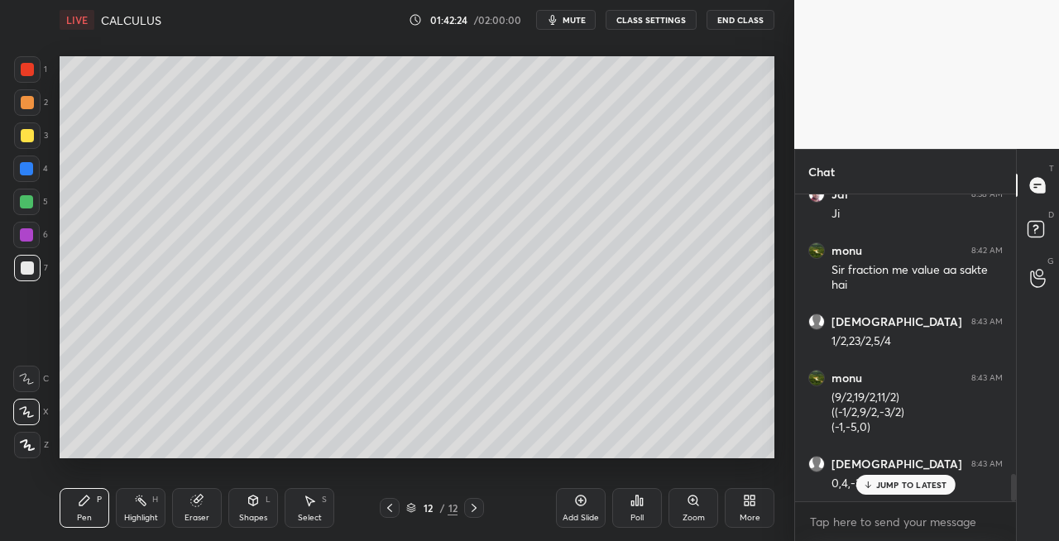
scroll to position [3240, 0]
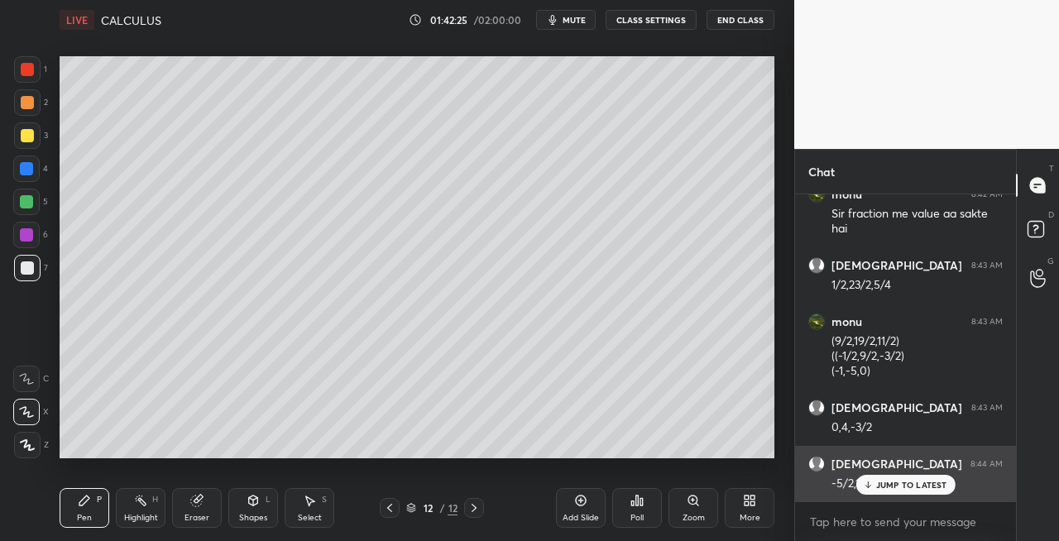
click at [889, 488] on p "JUMP TO LATEST" at bounding box center [911, 485] width 71 height 10
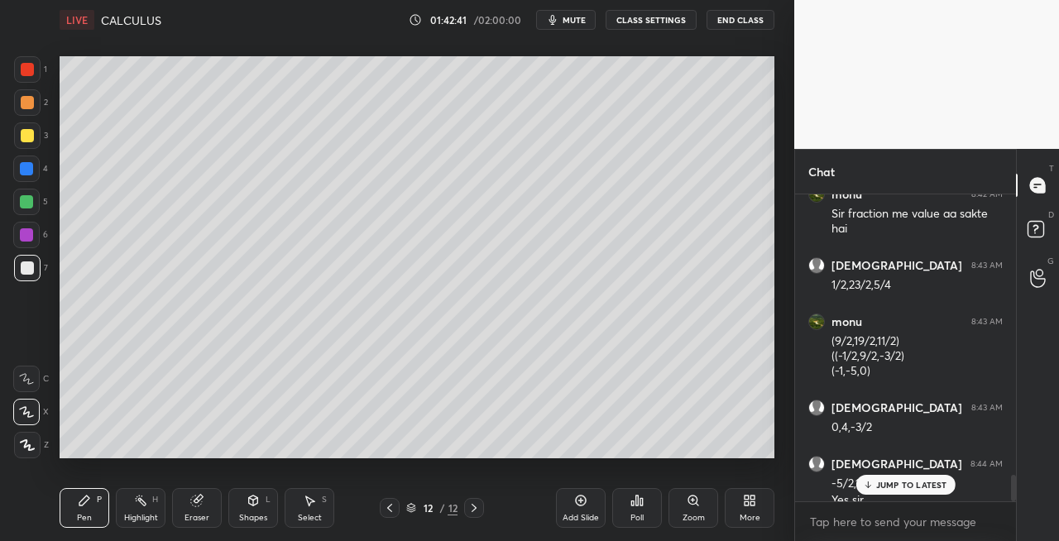
scroll to position [3257, 0]
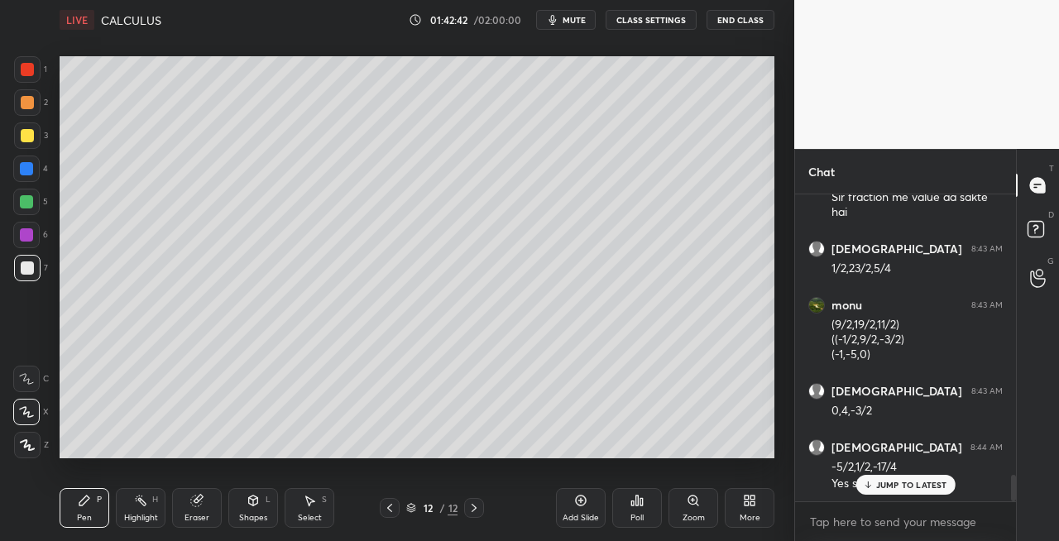
click at [197, 520] on div "Eraser" at bounding box center [196, 518] width 25 height 8
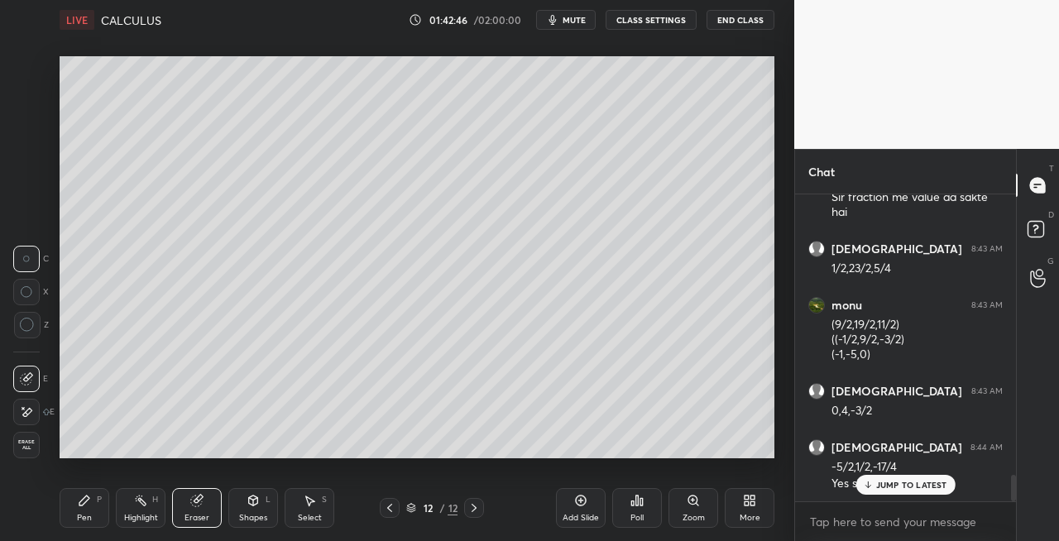
click at [71, 514] on div "Pen P" at bounding box center [85, 508] width 50 height 40
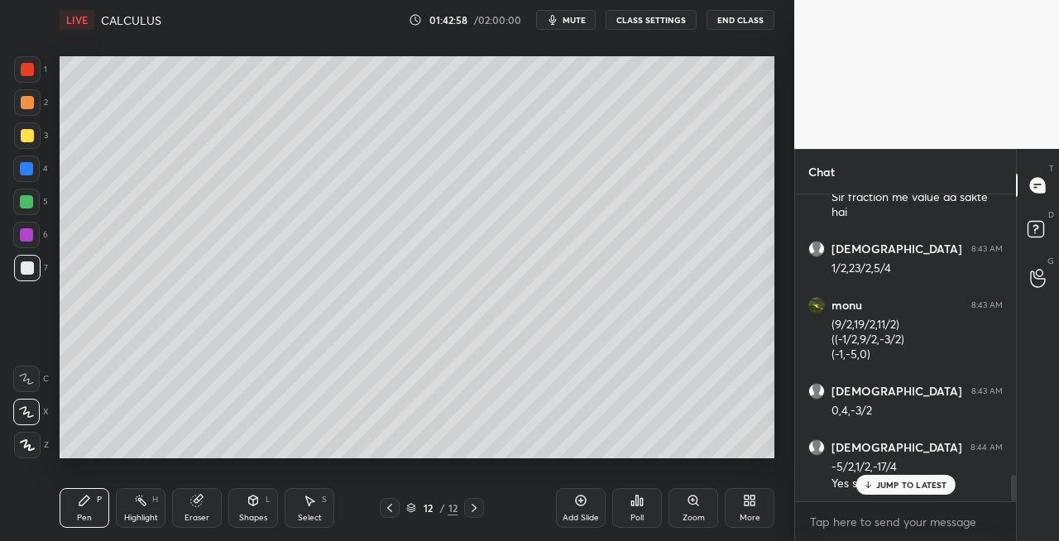
click at [204, 515] on div "Eraser" at bounding box center [196, 518] width 25 height 8
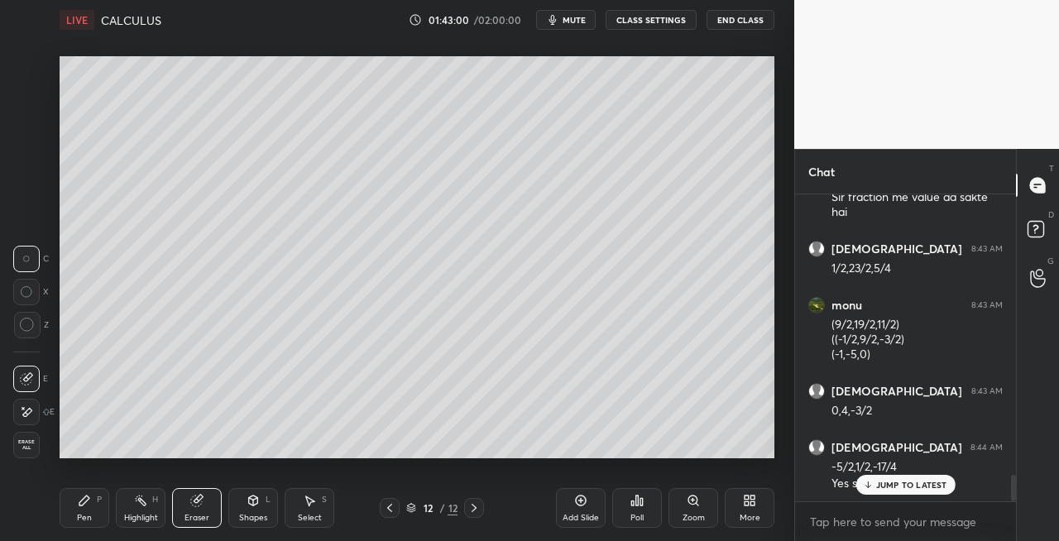
click at [94, 495] on div "Pen P" at bounding box center [85, 508] width 50 height 40
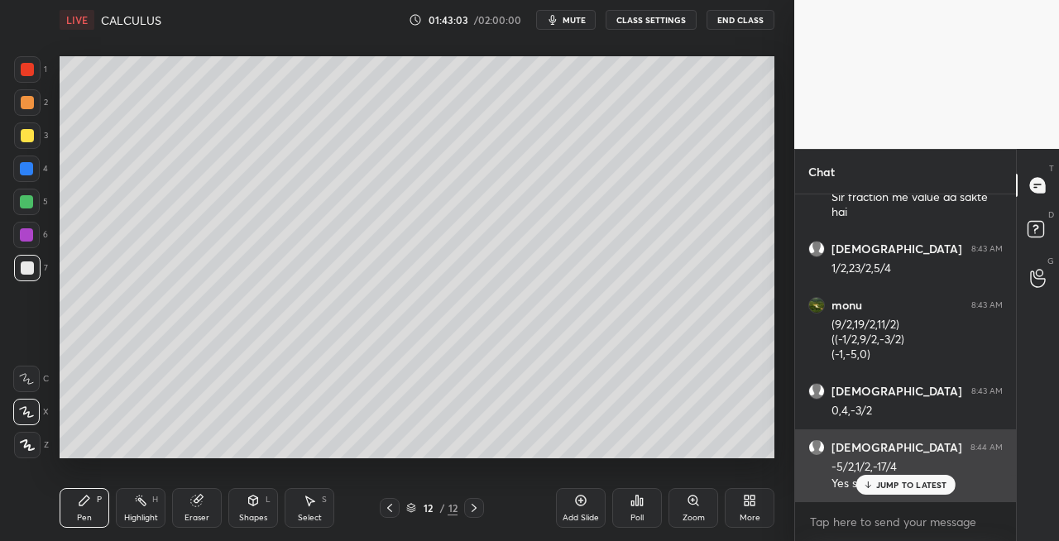
click at [877, 483] on p "JUMP TO LATEST" at bounding box center [911, 485] width 71 height 10
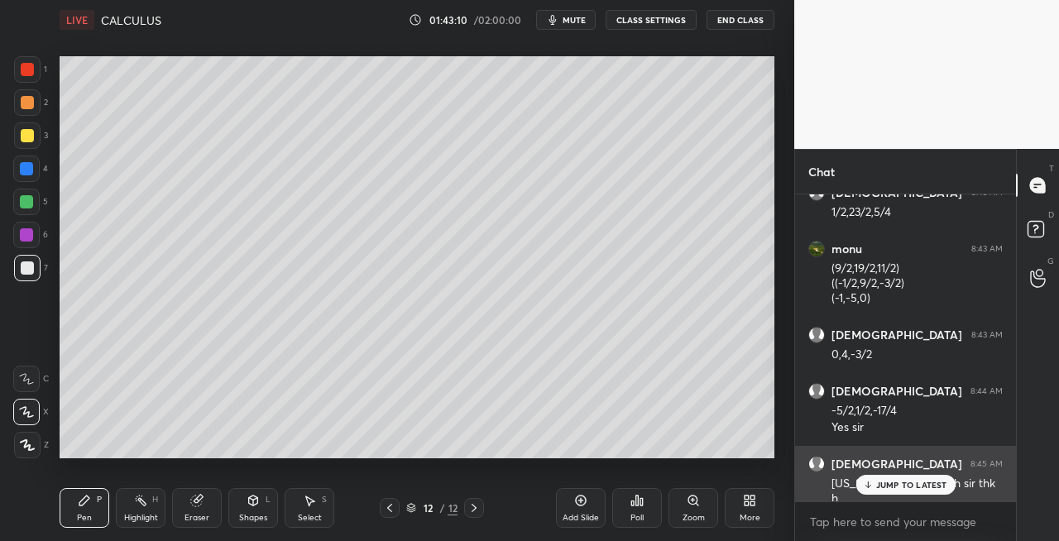
click at [880, 485] on p "JUMP TO LATEST" at bounding box center [911, 485] width 71 height 10
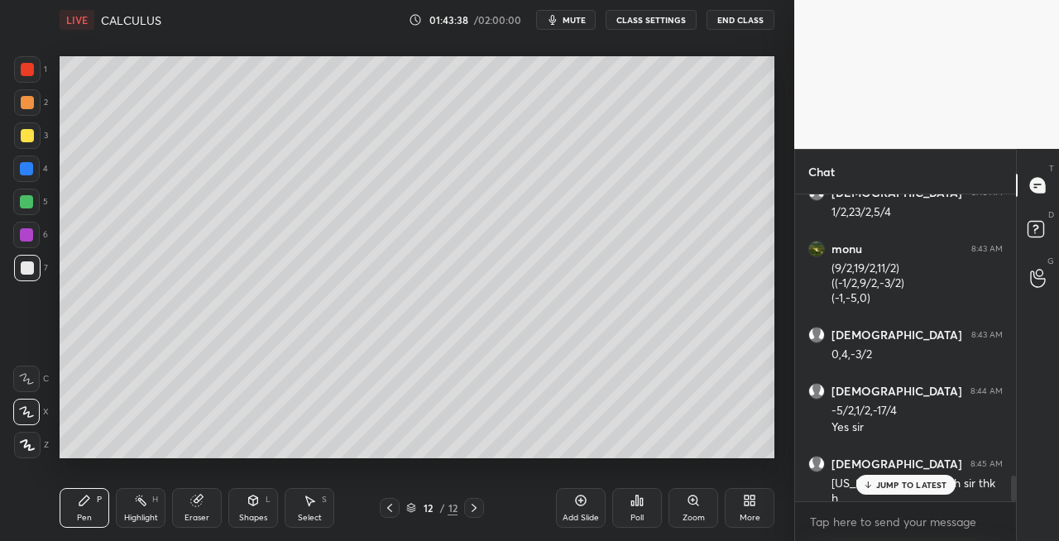
scroll to position [3330, 0]
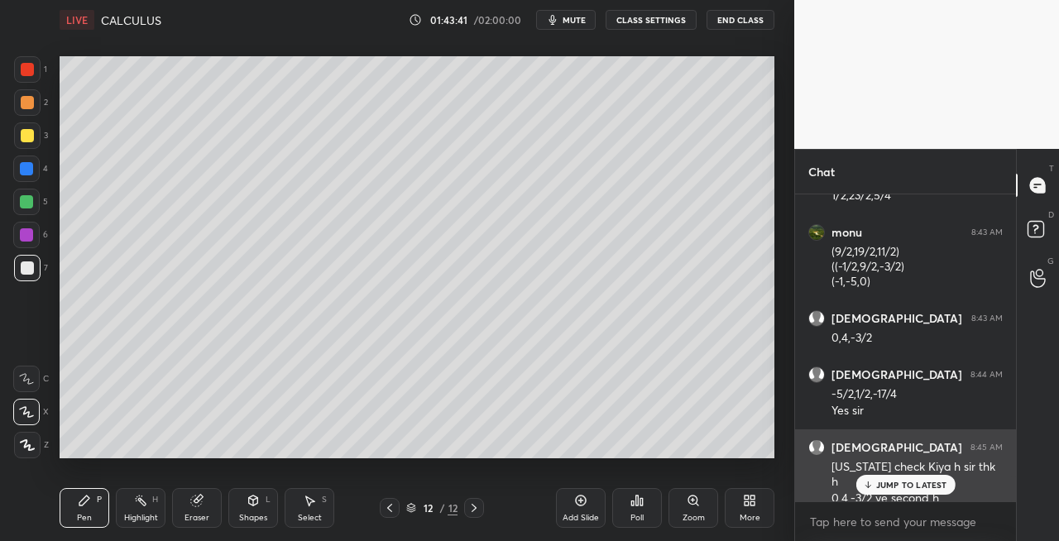
click at [887, 486] on p "JUMP TO LATEST" at bounding box center [911, 485] width 71 height 10
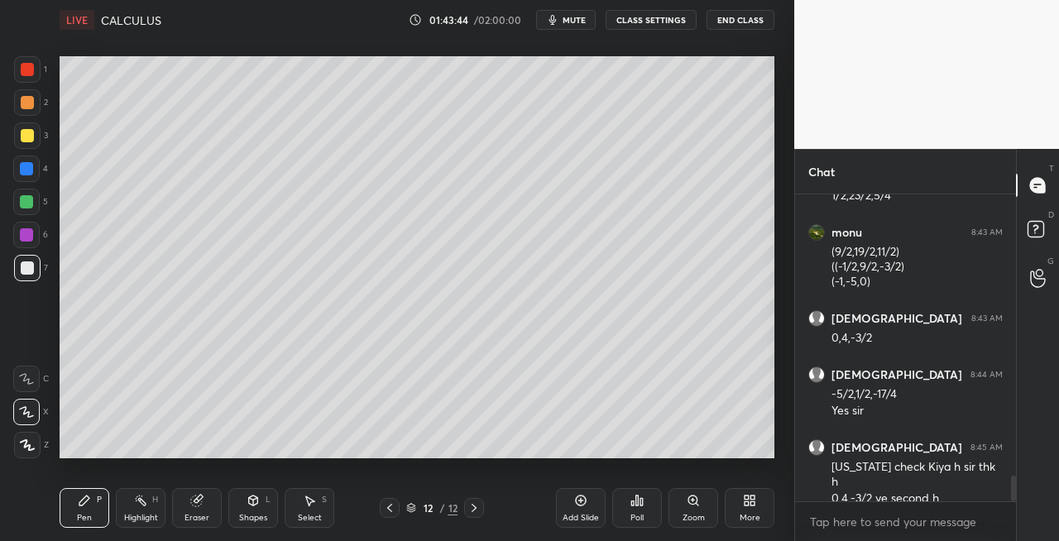
click at [184, 513] on div "Eraser" at bounding box center [197, 508] width 50 height 40
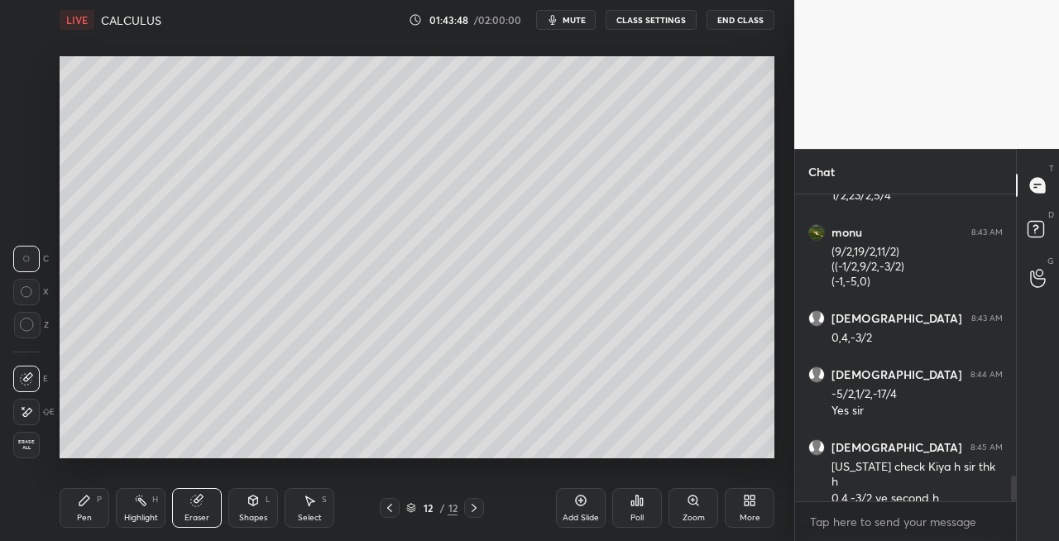
click at [87, 509] on div "Pen P" at bounding box center [85, 508] width 50 height 40
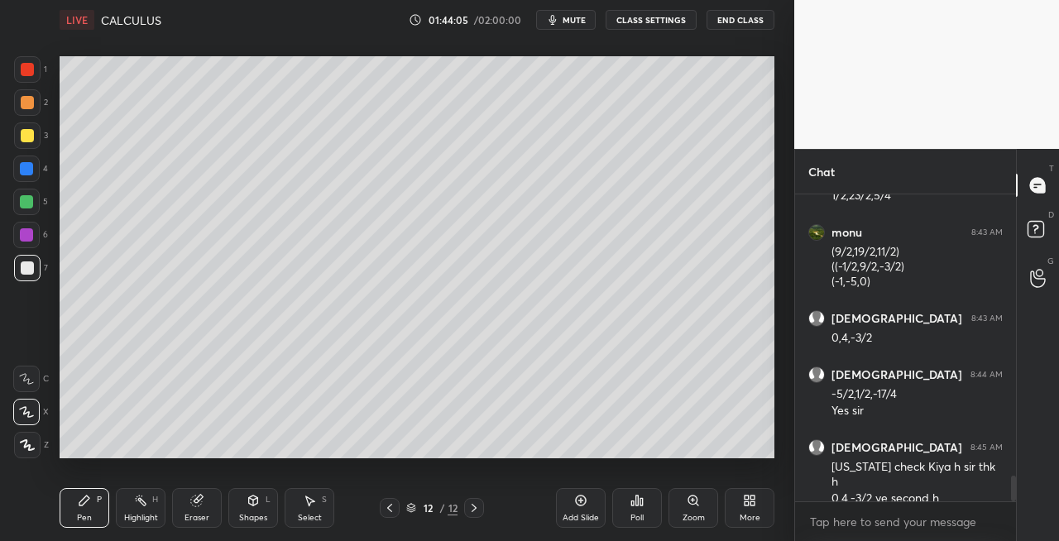
click at [252, 509] on div "Shapes L" at bounding box center [253, 508] width 50 height 40
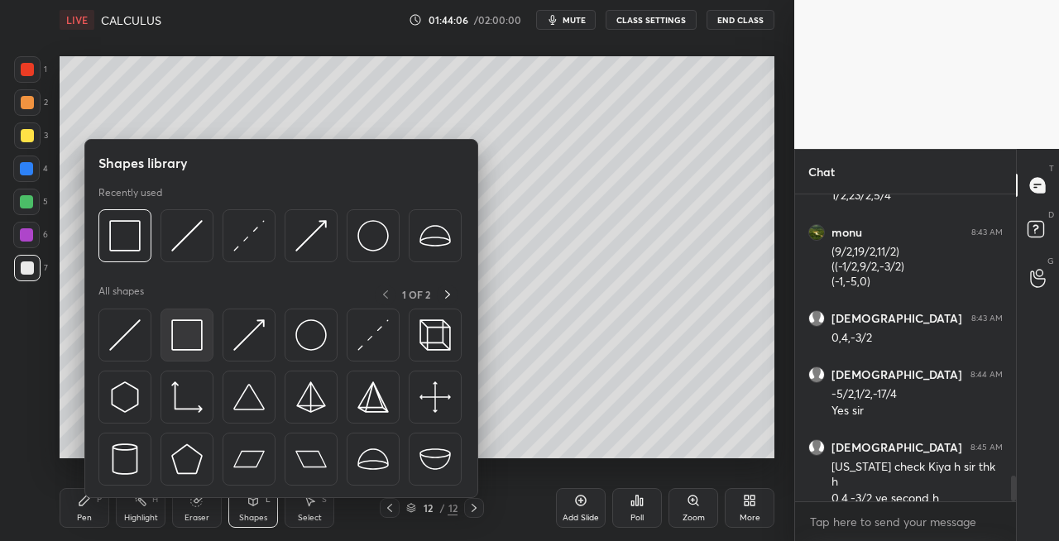
click at [198, 351] on div at bounding box center [186, 334] width 53 height 53
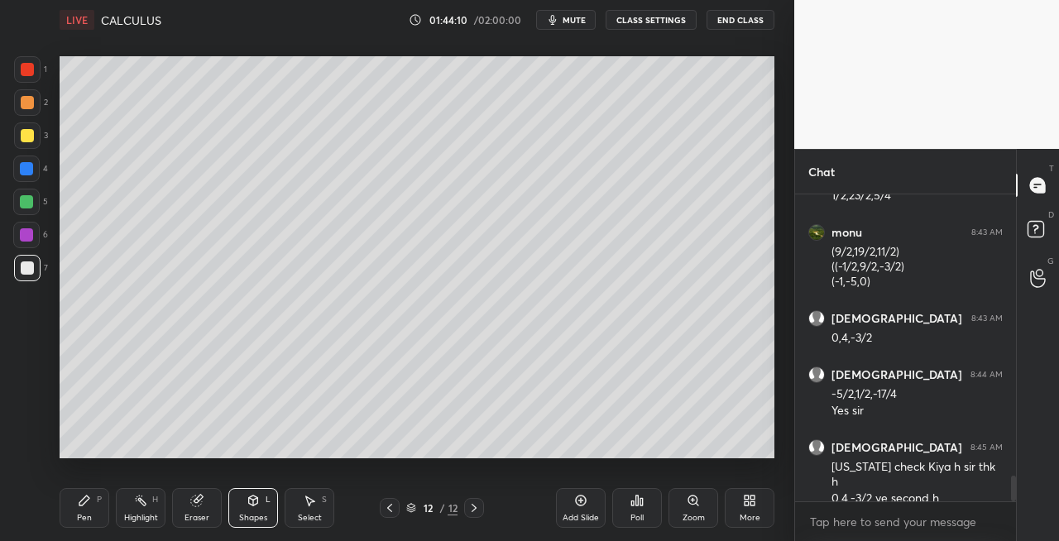
click at [84, 514] on div "Pen" at bounding box center [84, 518] width 15 height 8
click at [30, 139] on div at bounding box center [27, 135] width 13 height 13
click at [479, 513] on icon at bounding box center [473, 507] width 13 height 13
click at [478, 513] on icon at bounding box center [473, 507] width 13 height 13
click at [586, 519] on div "Add Slide" at bounding box center [580, 518] width 36 height 8
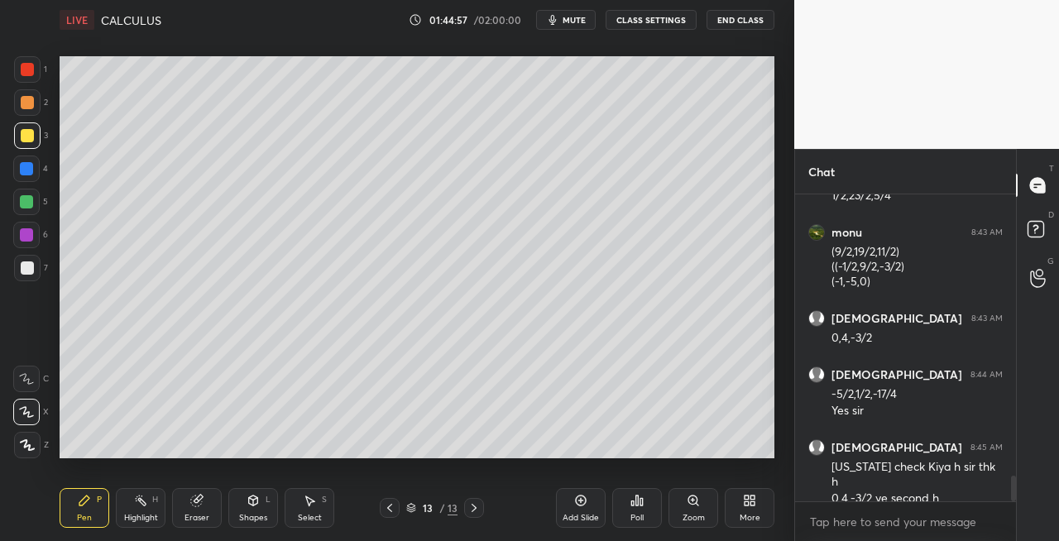
click at [255, 508] on div "Shapes L" at bounding box center [253, 508] width 50 height 40
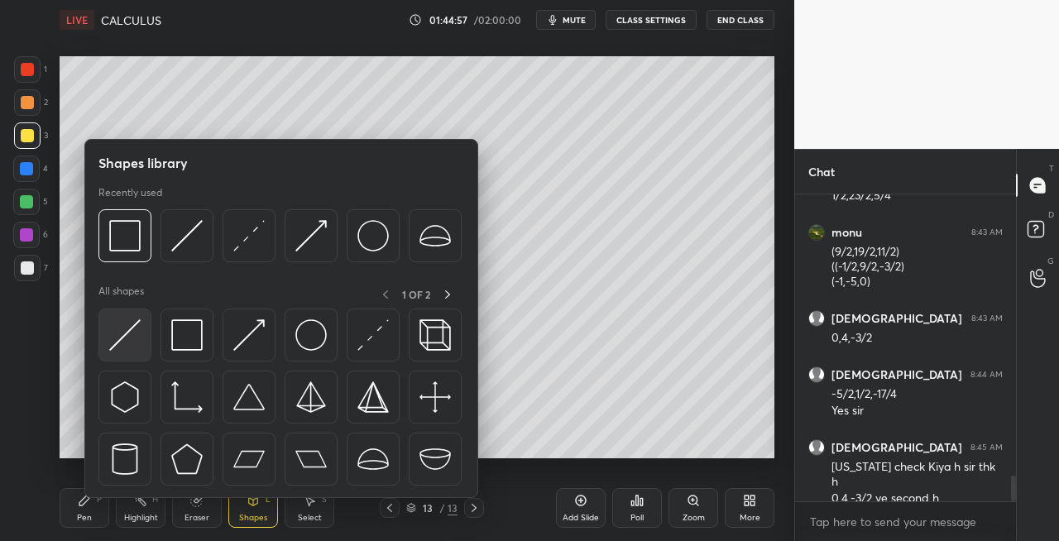
click at [113, 332] on img at bounding box center [124, 334] width 31 height 31
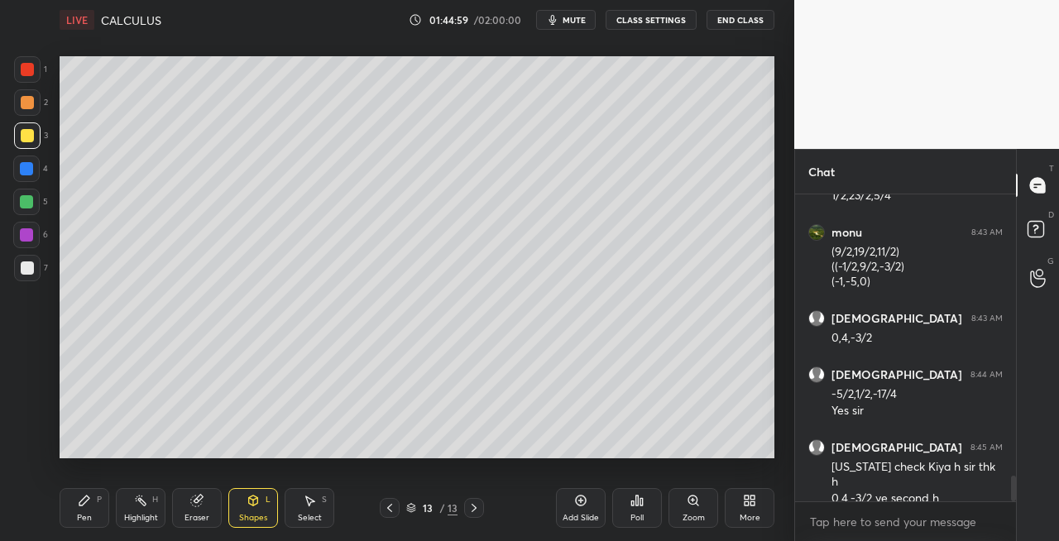
click at [85, 516] on div "Pen" at bounding box center [84, 518] width 15 height 8
click at [256, 502] on icon at bounding box center [253, 500] width 9 height 10
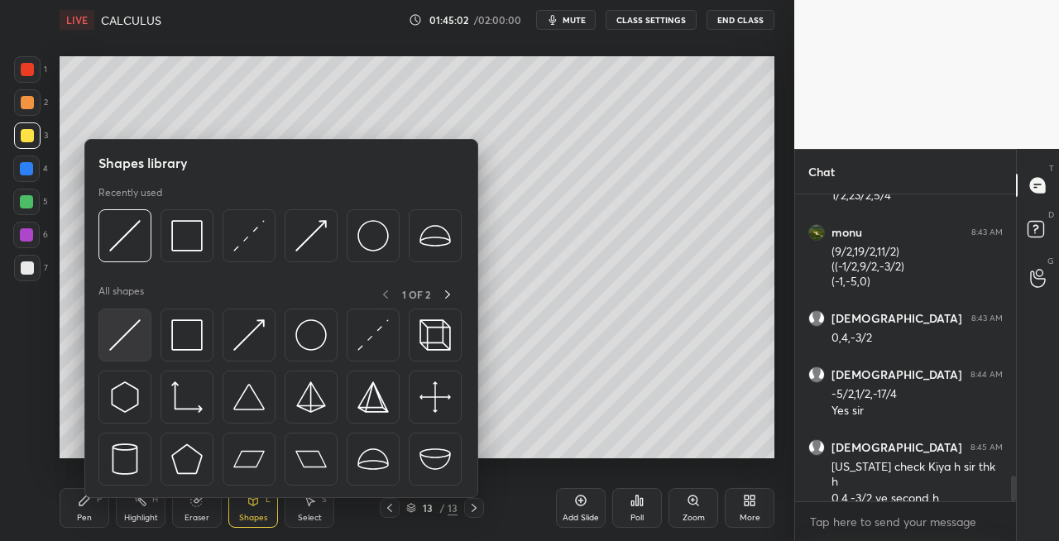
click at [126, 331] on img at bounding box center [124, 334] width 31 height 31
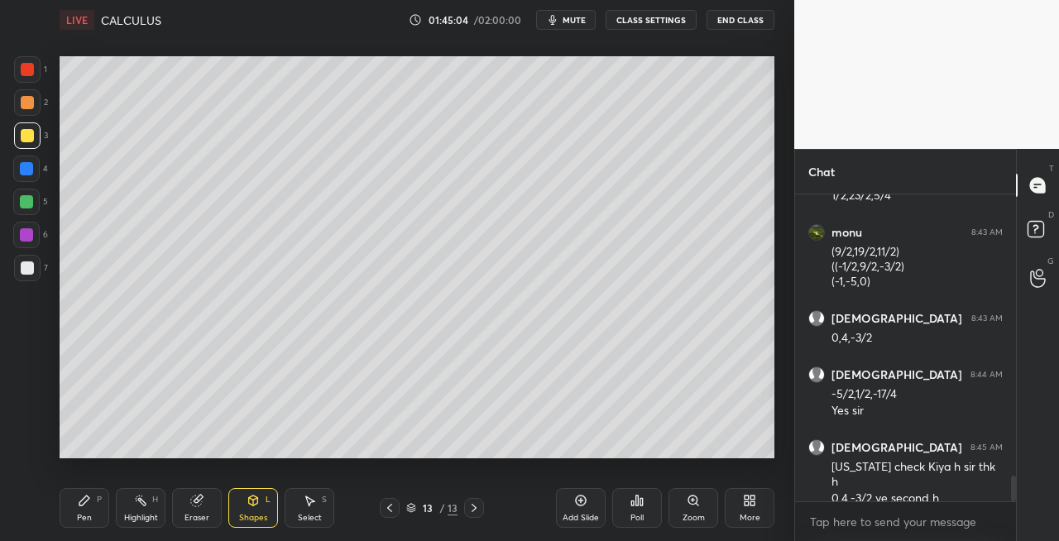
click at [88, 504] on icon at bounding box center [84, 500] width 13 height 13
click at [87, 515] on div "Pen" at bounding box center [84, 518] width 15 height 8
click at [36, 284] on div "7" at bounding box center [31, 271] width 34 height 33
click at [256, 507] on div "Shapes L" at bounding box center [253, 508] width 50 height 40
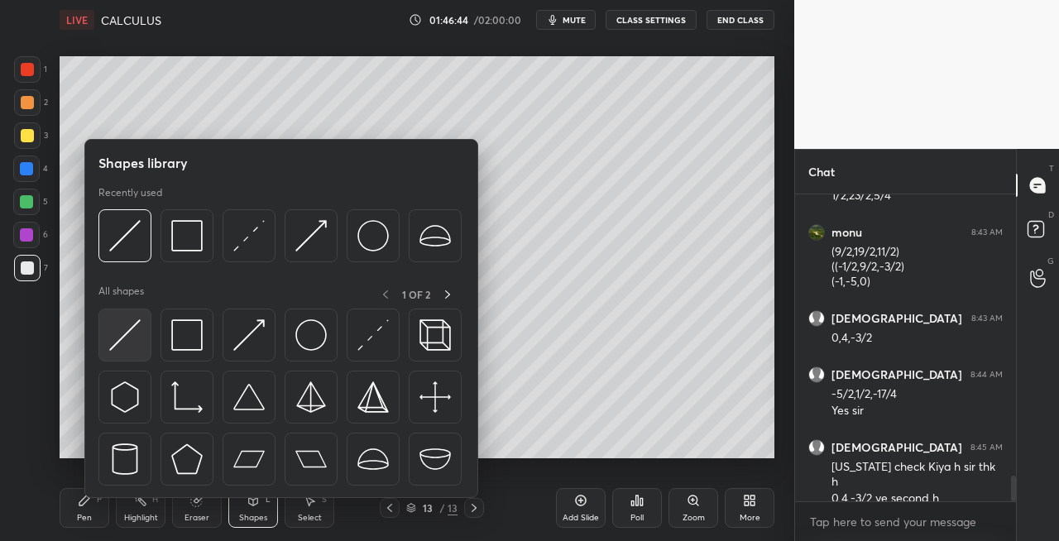
click at [129, 342] on img at bounding box center [124, 334] width 31 height 31
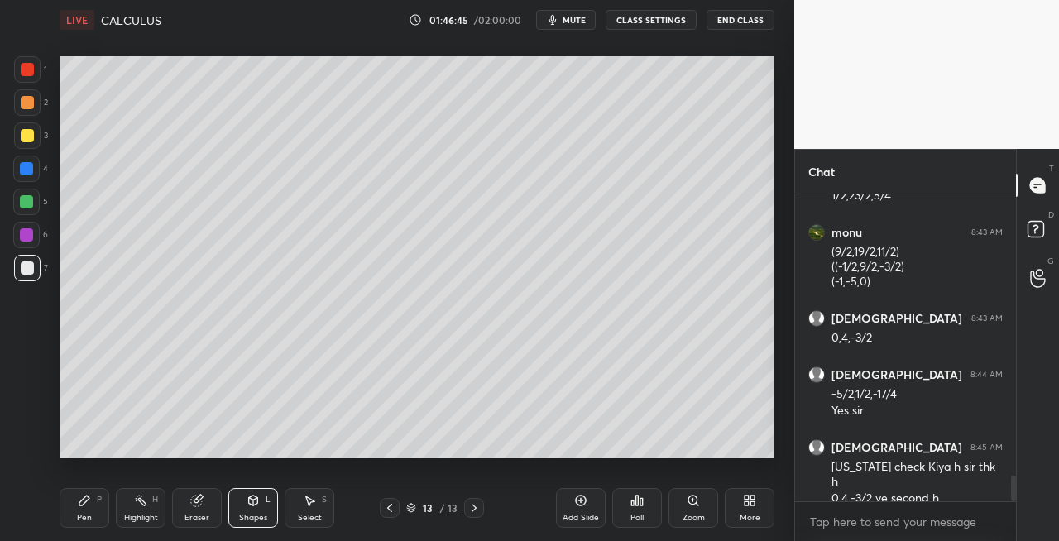
click at [99, 504] on div "Pen P" at bounding box center [85, 508] width 50 height 40
click at [388, 509] on icon at bounding box center [389, 507] width 13 height 13
click at [391, 509] on icon at bounding box center [389, 507] width 13 height 13
click at [389, 509] on icon at bounding box center [389, 508] width 5 height 8
click at [387, 511] on icon at bounding box center [389, 507] width 13 height 13
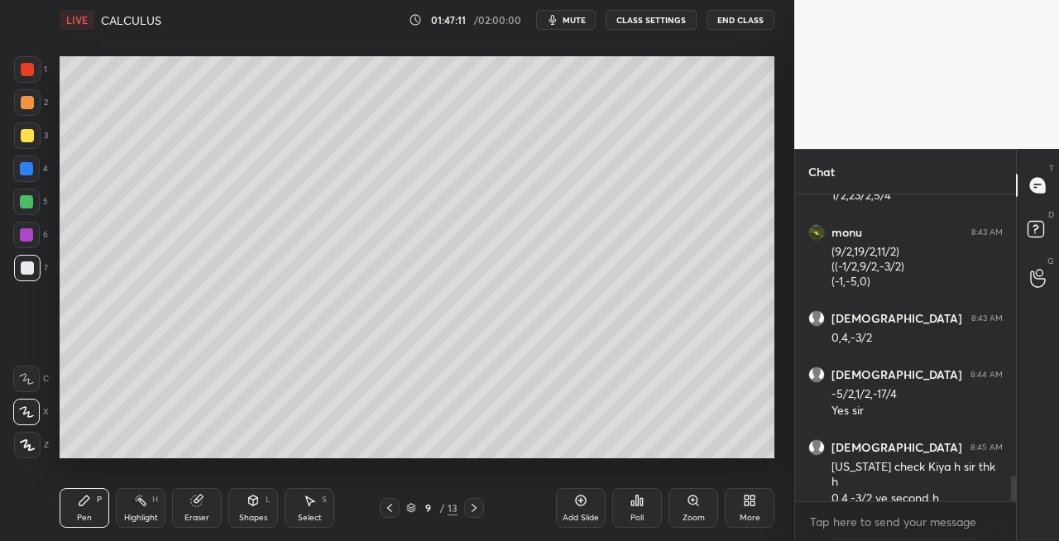
click at [473, 509] on icon at bounding box center [473, 508] width 5 height 8
click at [472, 508] on icon at bounding box center [473, 507] width 13 height 13
click at [471, 509] on icon at bounding box center [473, 507] width 13 height 13
click at [473, 509] on icon at bounding box center [473, 507] width 13 height 13
click at [108, 501] on div "Pen P" at bounding box center [85, 508] width 50 height 40
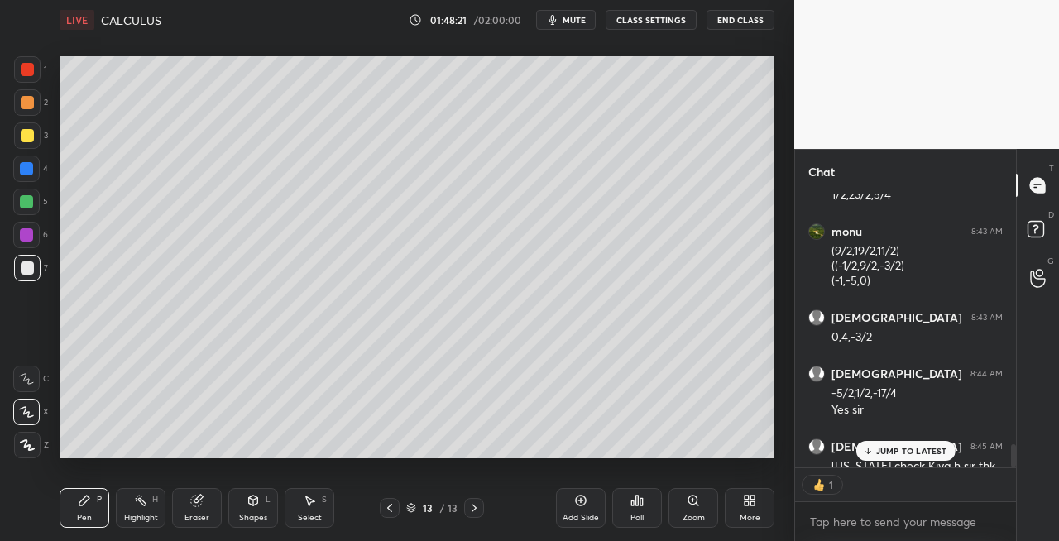
scroll to position [268, 216]
click at [206, 509] on div "Eraser" at bounding box center [197, 508] width 50 height 40
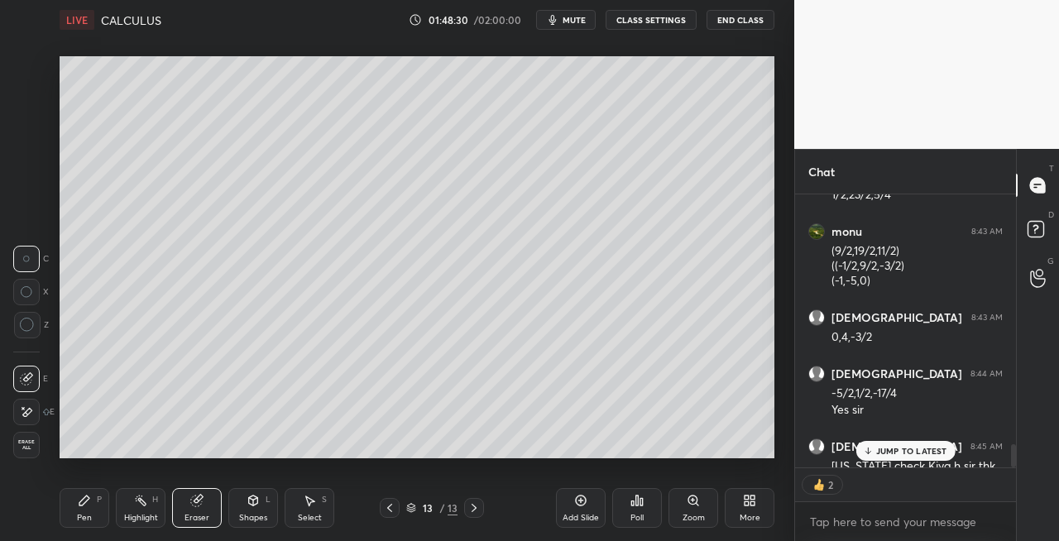
click at [68, 521] on div "Pen P" at bounding box center [85, 508] width 50 height 40
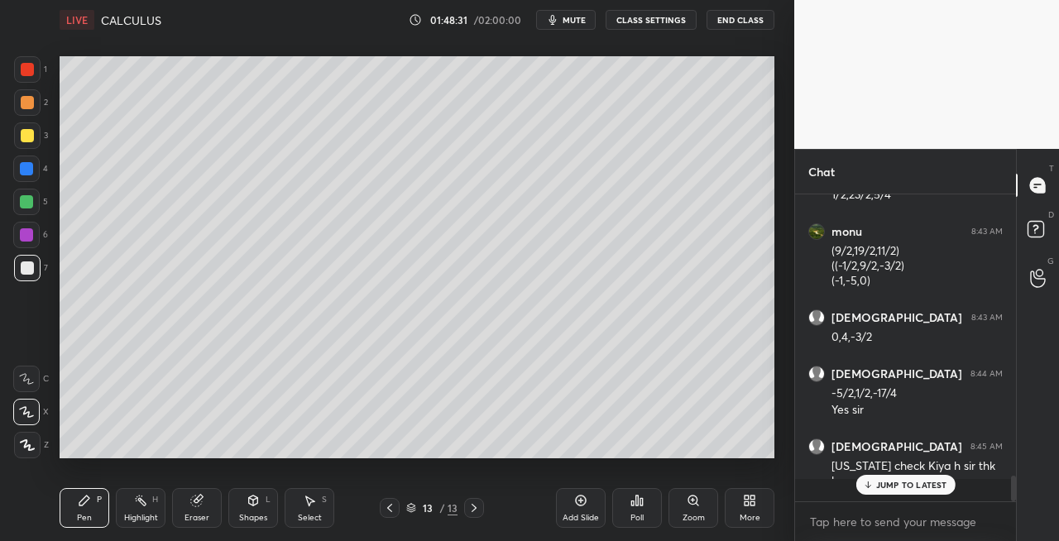
scroll to position [3330, 0]
click at [474, 510] on icon at bounding box center [473, 507] width 13 height 13
click at [481, 512] on div at bounding box center [474, 508] width 20 height 20
click at [575, 517] on div "Add Slide" at bounding box center [580, 518] width 36 height 8
click at [390, 509] on icon at bounding box center [389, 507] width 13 height 13
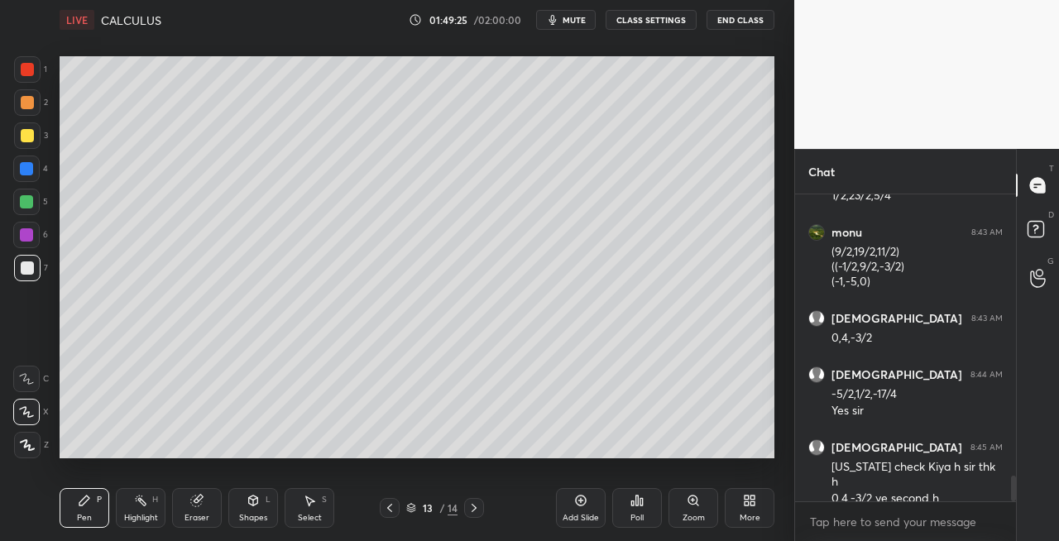
click at [475, 510] on icon at bounding box center [473, 507] width 13 height 13
click at [392, 513] on icon at bounding box center [389, 507] width 13 height 13
click at [475, 507] on icon at bounding box center [473, 508] width 5 height 8
click at [385, 509] on icon at bounding box center [389, 507] width 13 height 13
click at [473, 511] on icon at bounding box center [473, 507] width 13 height 13
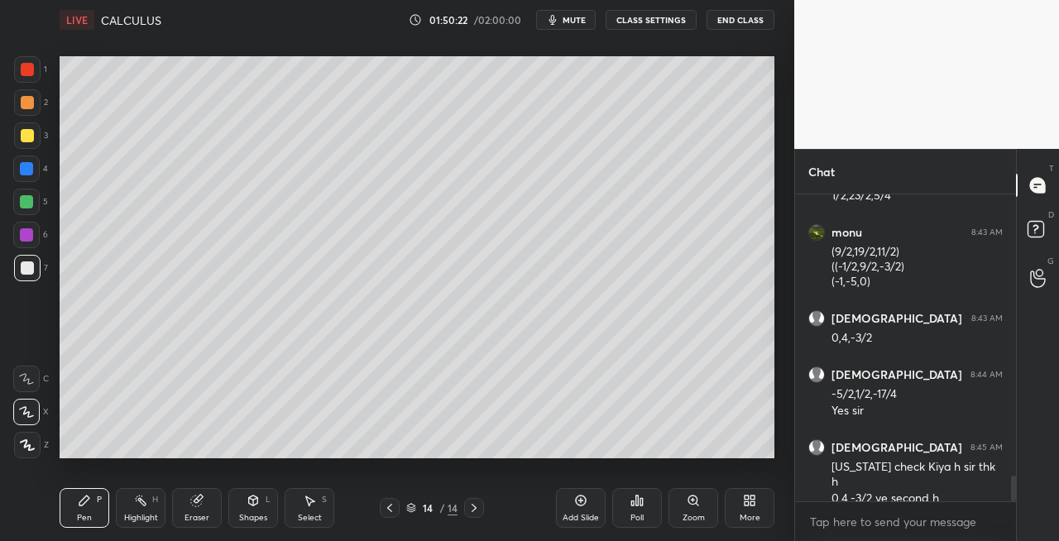
click at [190, 497] on icon at bounding box center [196, 500] width 13 height 13
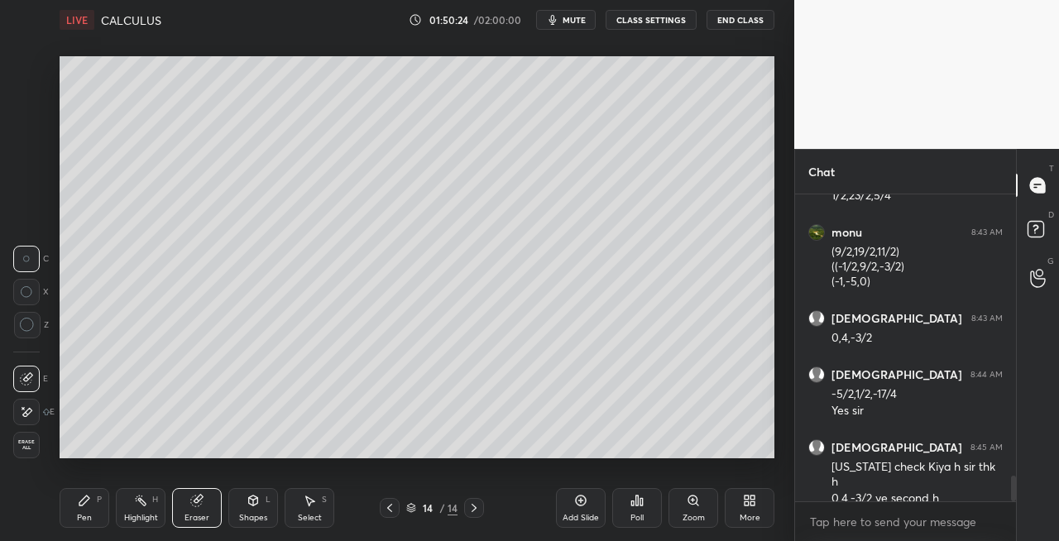
click at [83, 508] on div "Pen P" at bounding box center [85, 508] width 50 height 40
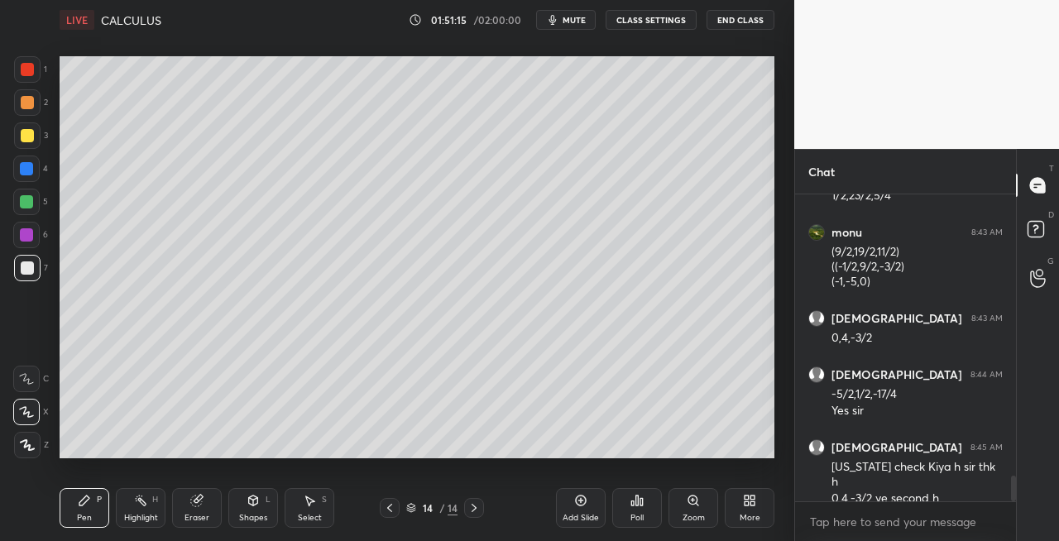
click at [252, 493] on div "Shapes L" at bounding box center [253, 508] width 50 height 40
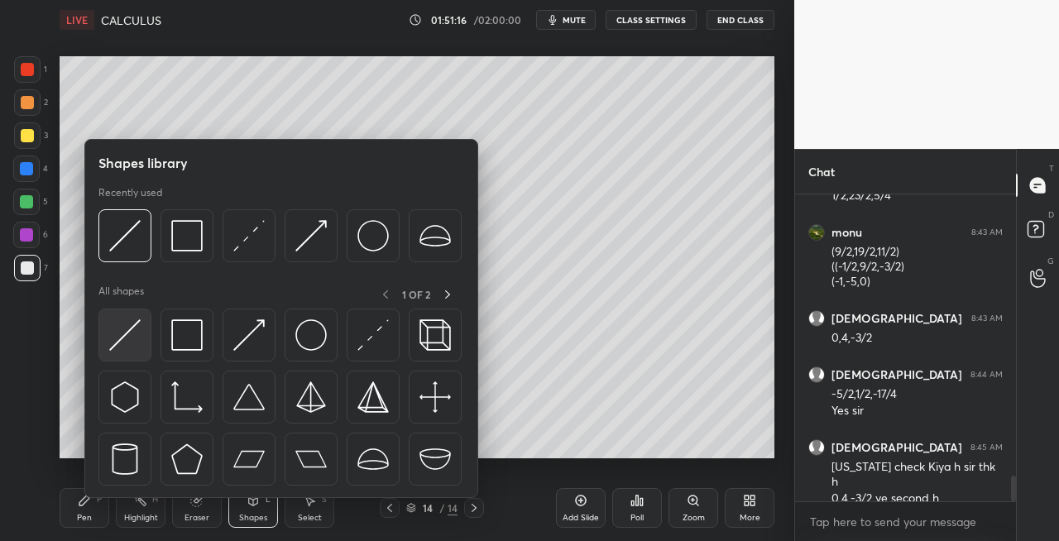
click at [120, 329] on img at bounding box center [124, 334] width 31 height 31
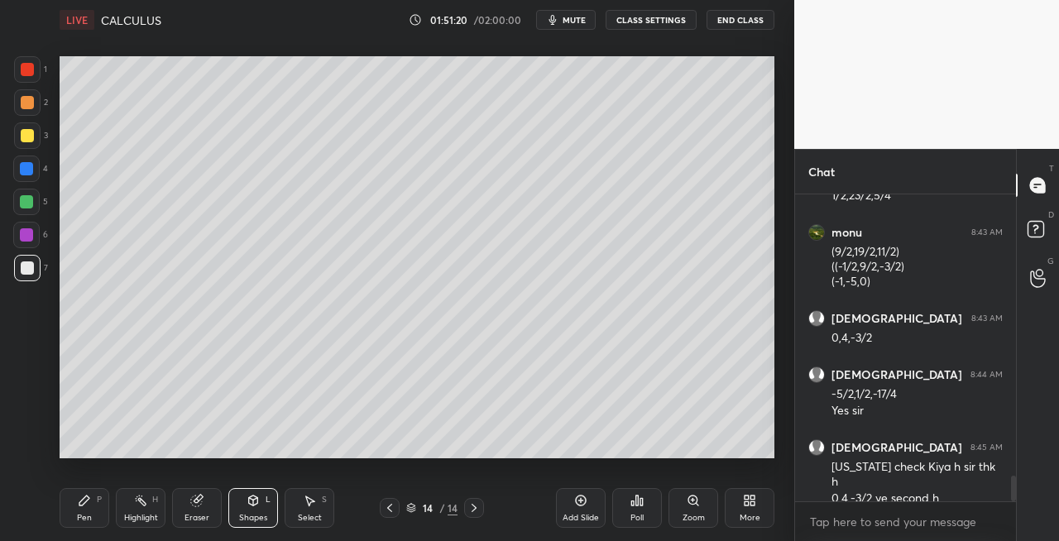
click at [92, 504] on div "Pen P" at bounding box center [85, 508] width 50 height 40
click at [262, 498] on div "Shapes L" at bounding box center [253, 508] width 50 height 40
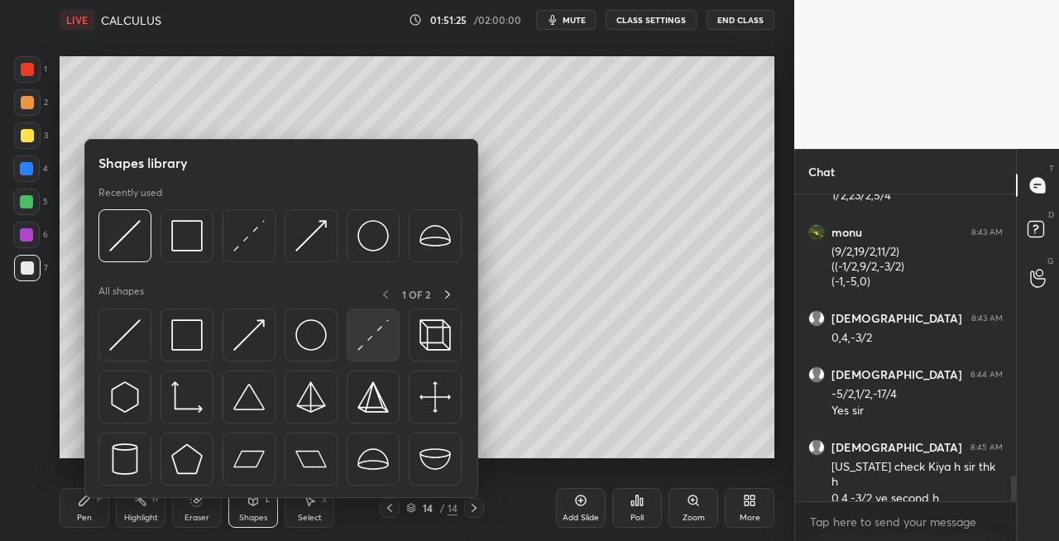
click at [376, 332] on img at bounding box center [372, 334] width 31 height 31
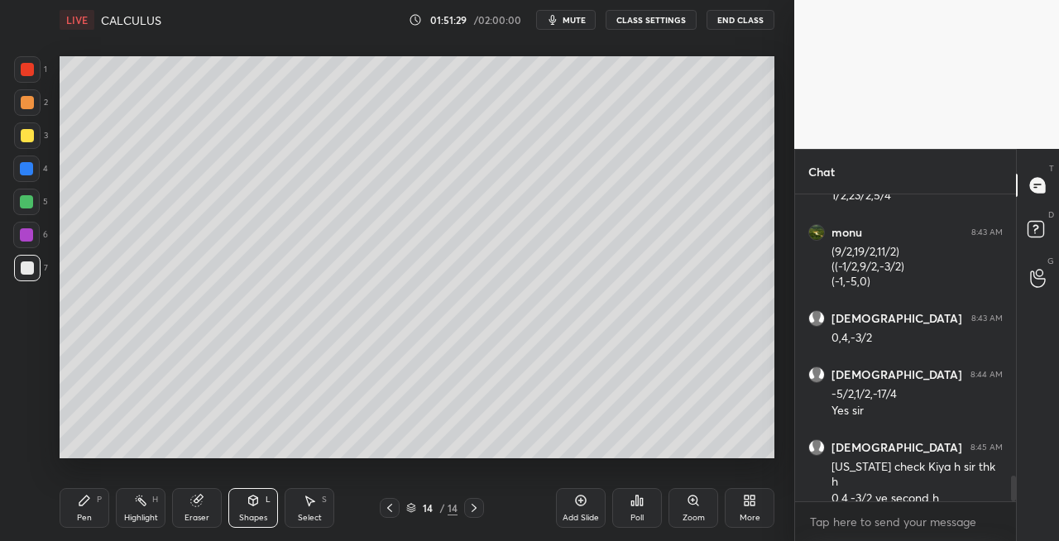
click at [93, 511] on div "Pen P" at bounding box center [85, 508] width 50 height 40
click at [121, 493] on div "Highlight H" at bounding box center [141, 508] width 50 height 40
click at [88, 503] on icon at bounding box center [84, 500] width 13 height 13
click at [254, 505] on icon at bounding box center [252, 500] width 13 height 13
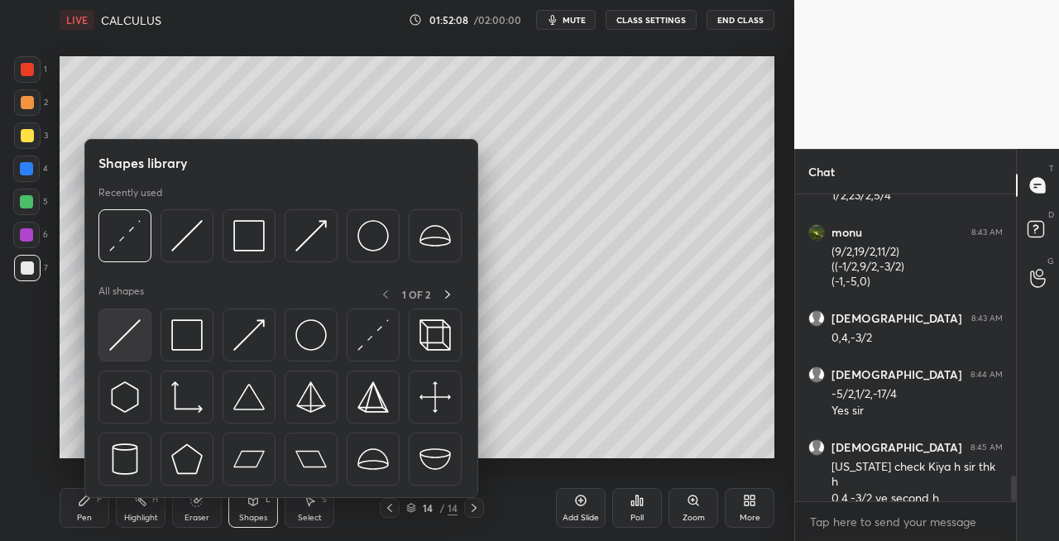
click at [137, 341] on img at bounding box center [124, 334] width 31 height 31
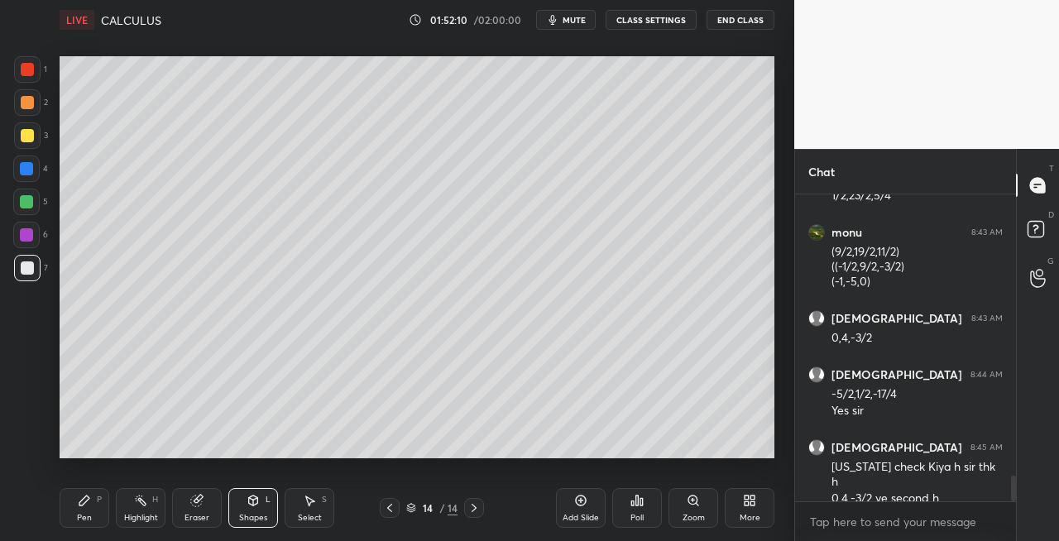
click at [69, 506] on div "Pen P" at bounding box center [85, 508] width 50 height 40
click at [192, 514] on div "Eraser" at bounding box center [196, 518] width 25 height 8
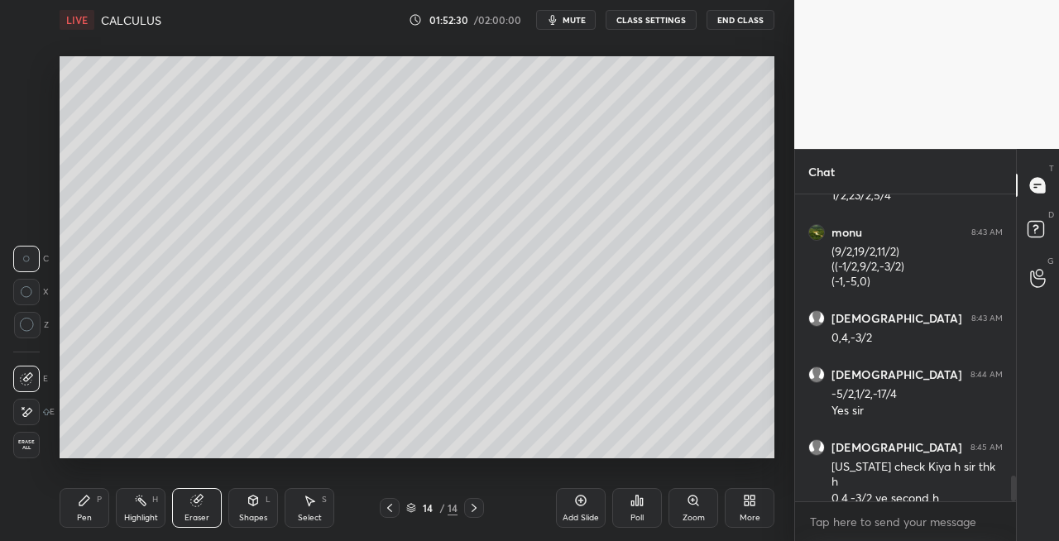
click at [81, 514] on div "Pen" at bounding box center [84, 518] width 15 height 8
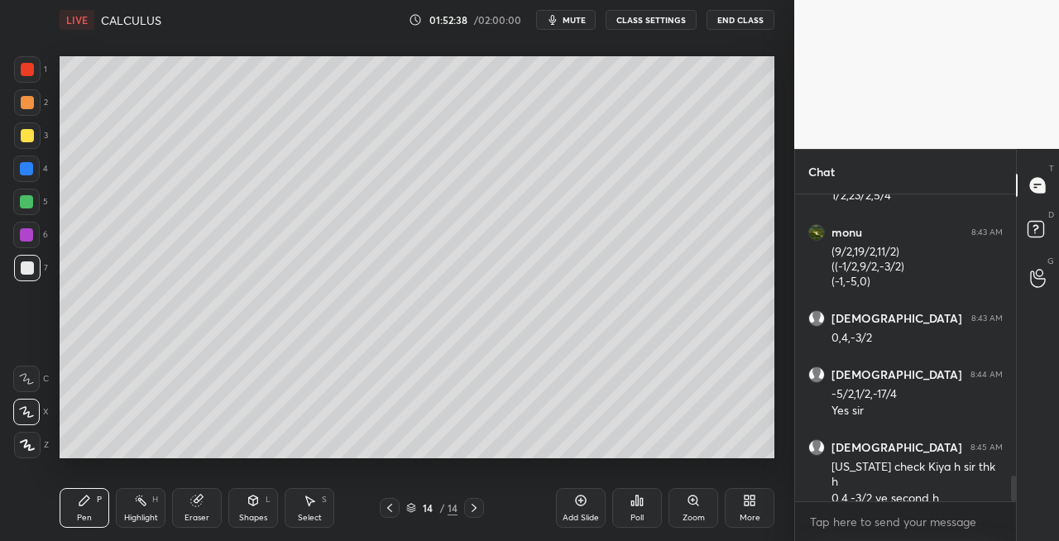
click at [188, 508] on div "Eraser" at bounding box center [197, 508] width 50 height 40
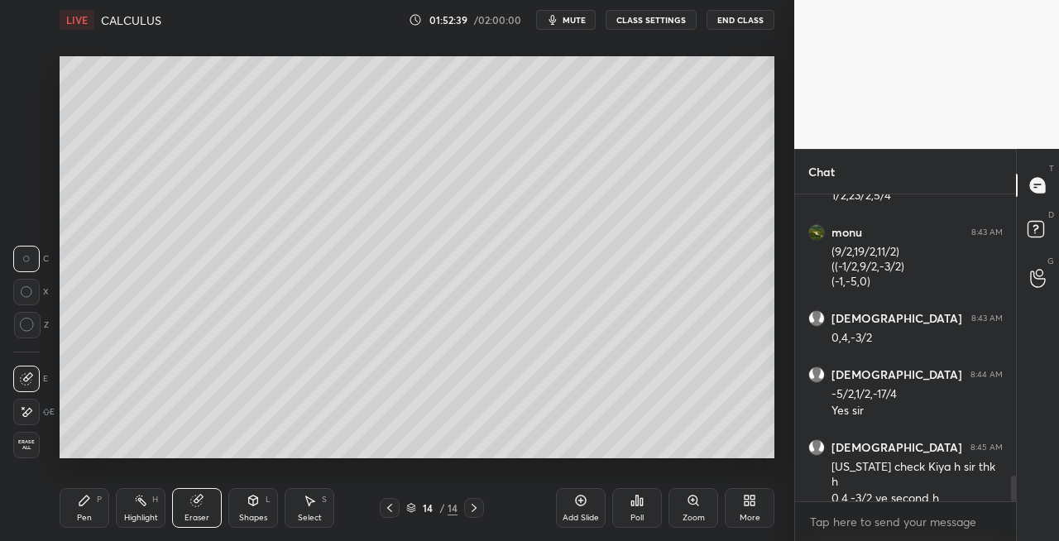
click at [97, 501] on div "P" at bounding box center [99, 499] width 5 height 8
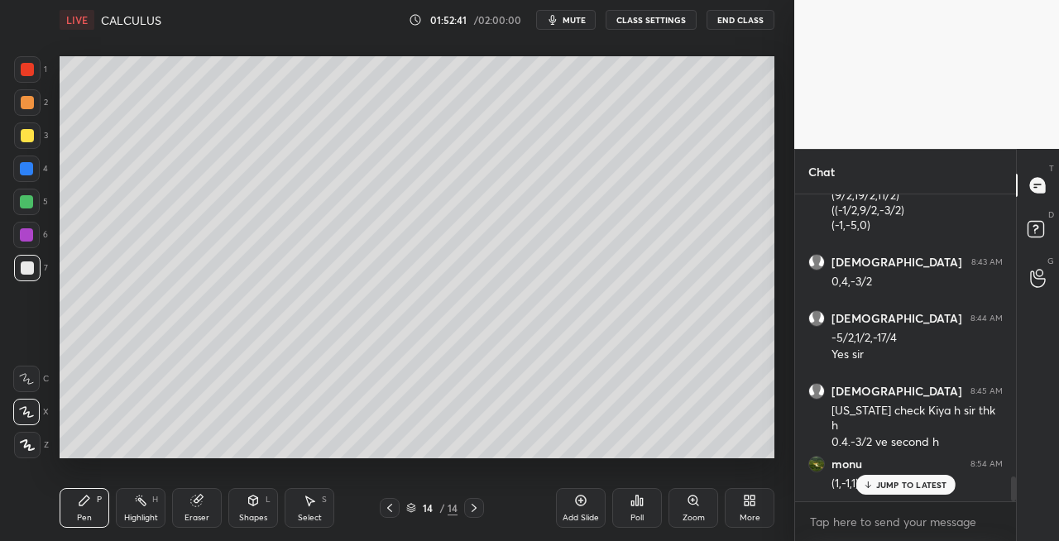
scroll to position [3442, 0]
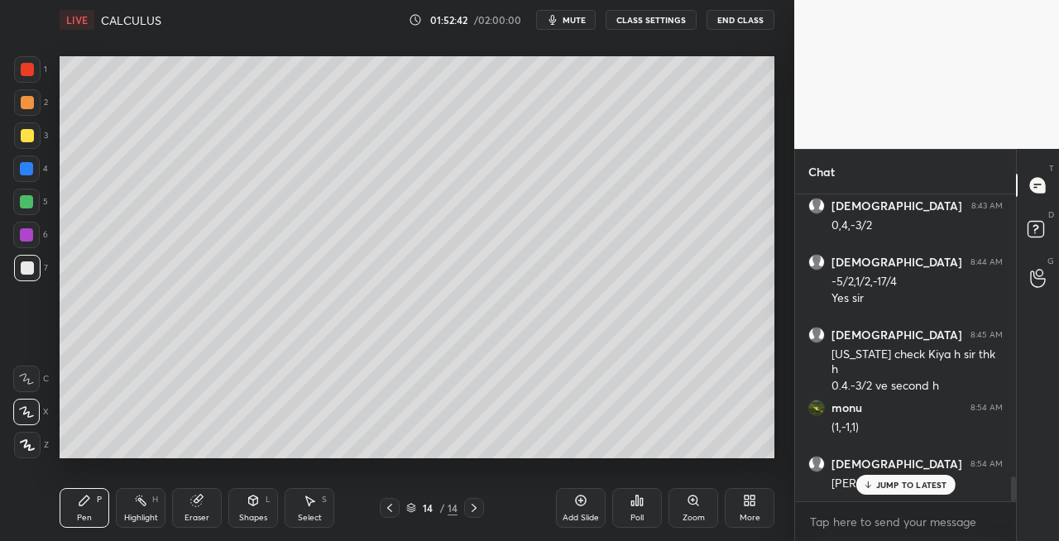
click at [469, 511] on icon at bounding box center [473, 507] width 13 height 13
click at [472, 512] on icon at bounding box center [473, 507] width 13 height 13
click at [563, 514] on div "Add Slide" at bounding box center [580, 518] width 36 height 8
click at [198, 506] on icon at bounding box center [196, 500] width 11 height 11
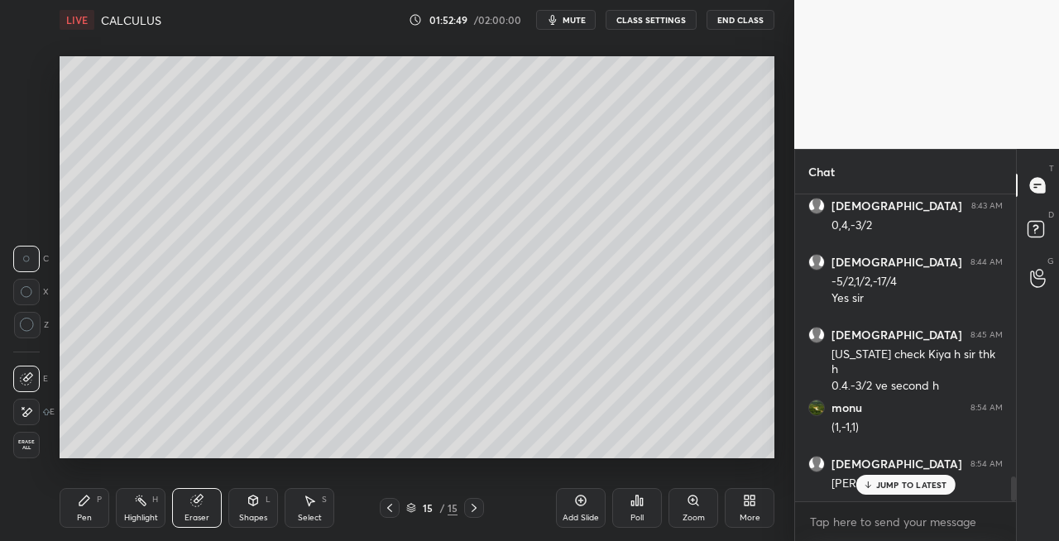
click at [74, 504] on div "Pen P" at bounding box center [85, 508] width 50 height 40
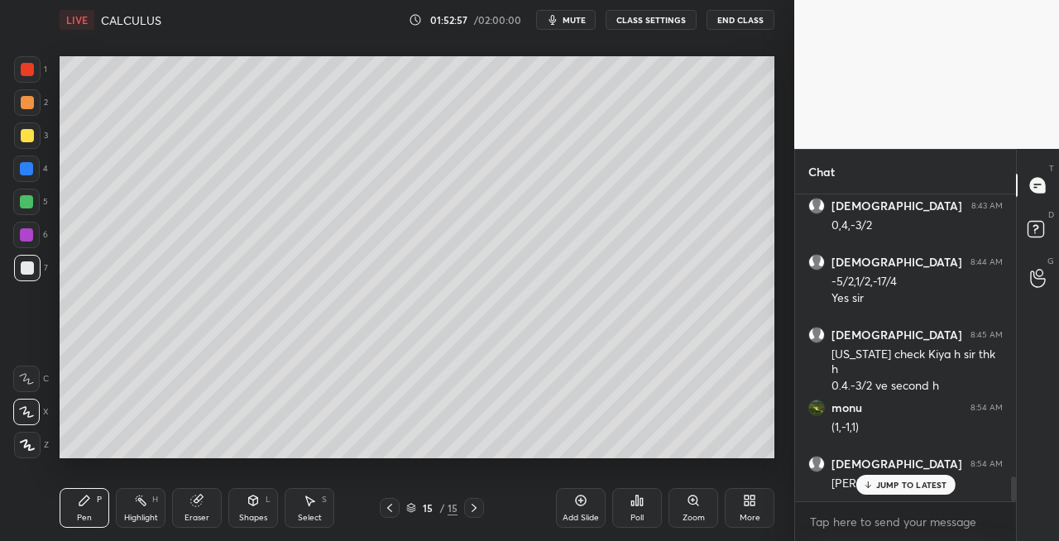
click at [392, 510] on icon at bounding box center [389, 507] width 13 height 13
click at [472, 515] on div at bounding box center [474, 508] width 20 height 20
click at [244, 504] on div "Shapes L" at bounding box center [253, 508] width 50 height 40
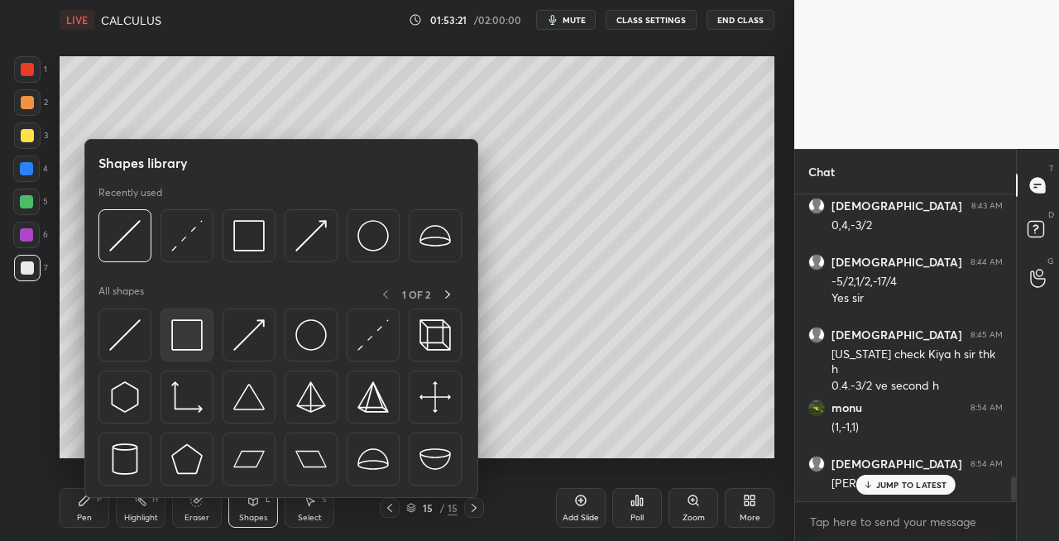
click at [181, 337] on img at bounding box center [186, 334] width 31 height 31
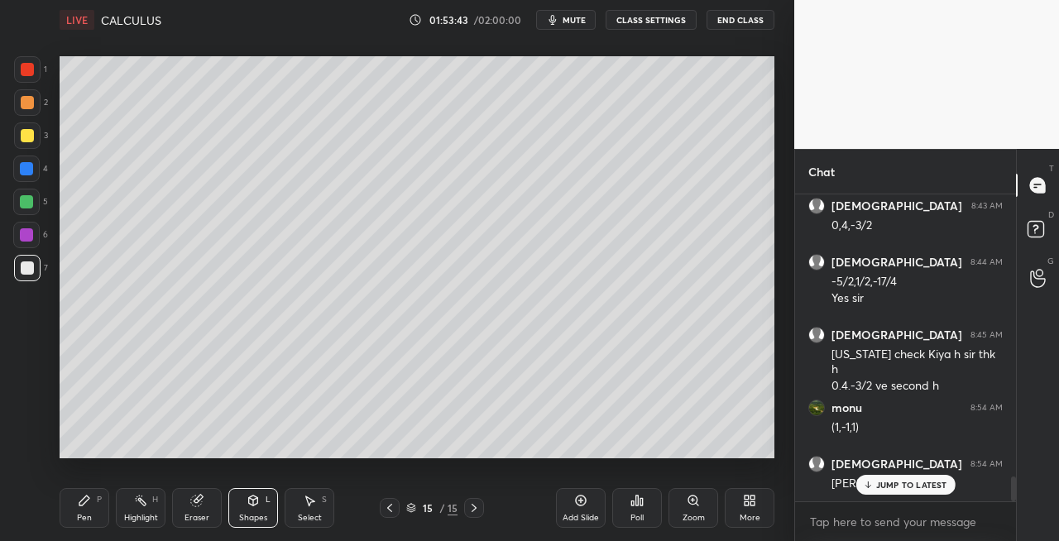
click at [89, 519] on div "Pen" at bounding box center [84, 518] width 15 height 8
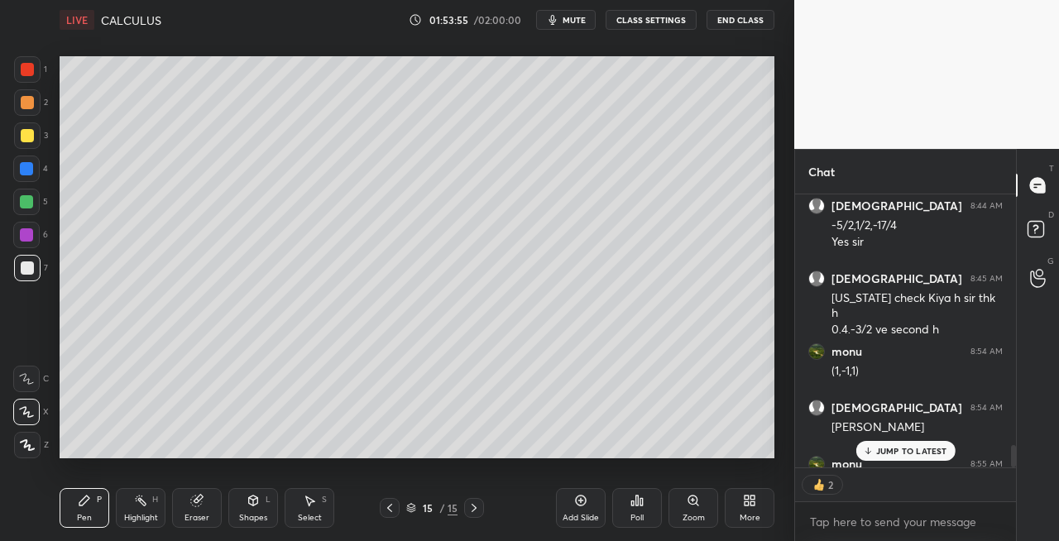
scroll to position [302, 216]
click at [389, 509] on icon at bounding box center [389, 508] width 5 height 8
click at [390, 509] on icon at bounding box center [389, 508] width 5 height 8
click at [469, 512] on icon at bounding box center [473, 507] width 13 height 13
click at [480, 515] on div at bounding box center [474, 508] width 20 height 20
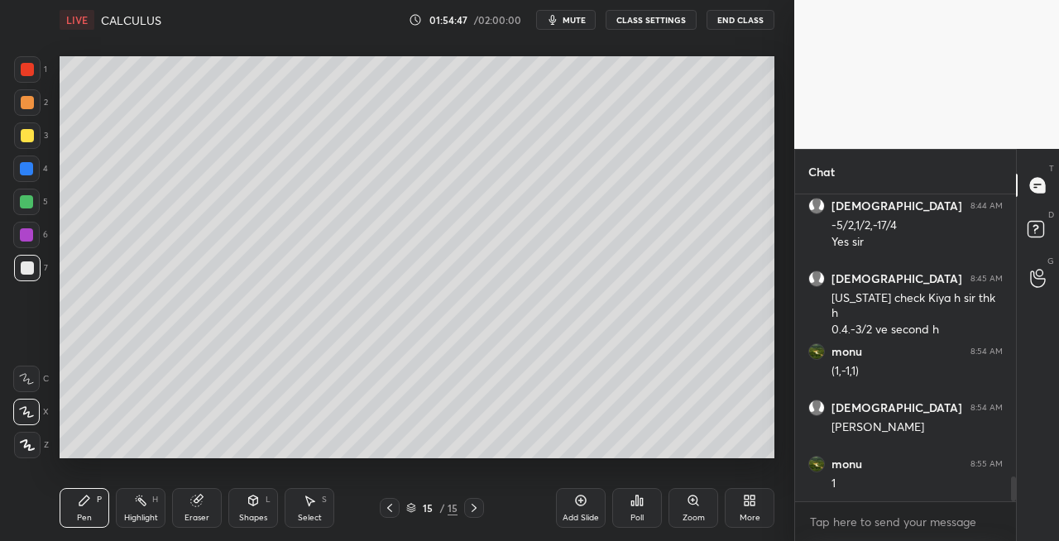
click at [395, 500] on div at bounding box center [390, 508] width 20 height 20
click at [393, 511] on icon at bounding box center [389, 507] width 13 height 13
click at [476, 509] on icon at bounding box center [473, 507] width 13 height 13
click at [476, 508] on icon at bounding box center [473, 507] width 13 height 13
click at [475, 506] on icon at bounding box center [473, 508] width 5 height 8
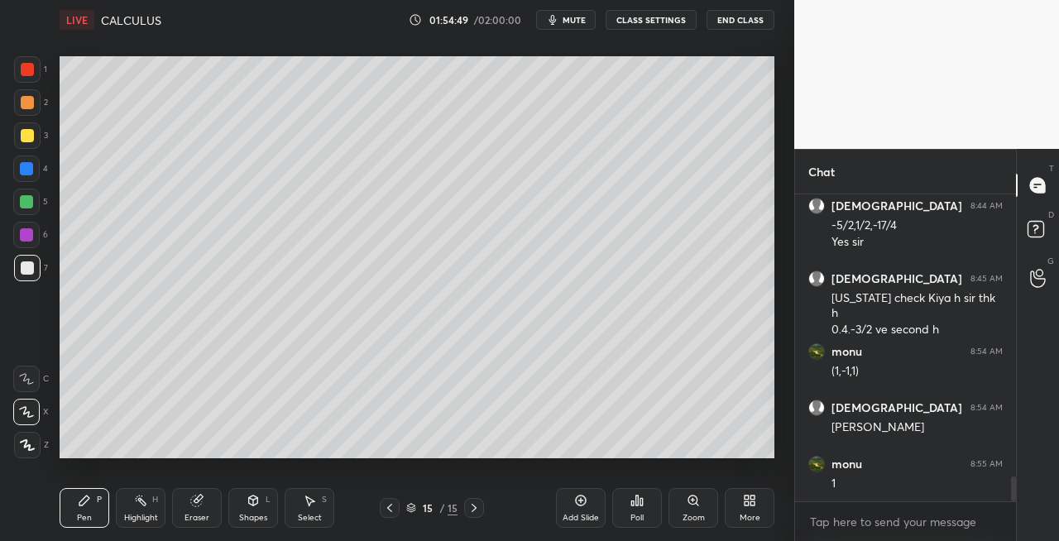
click at [476, 506] on icon at bounding box center [473, 507] width 13 height 13
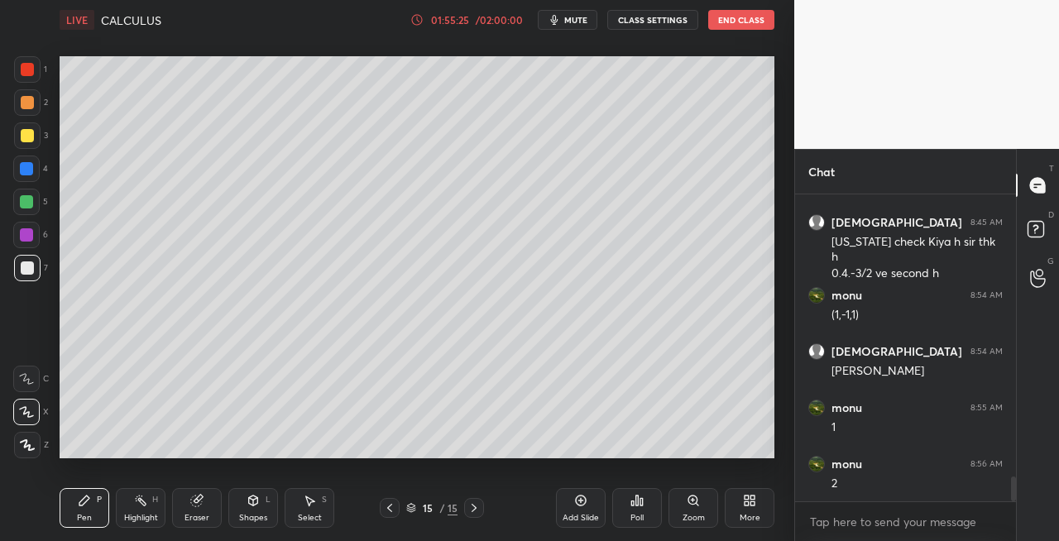
scroll to position [3611, 0]
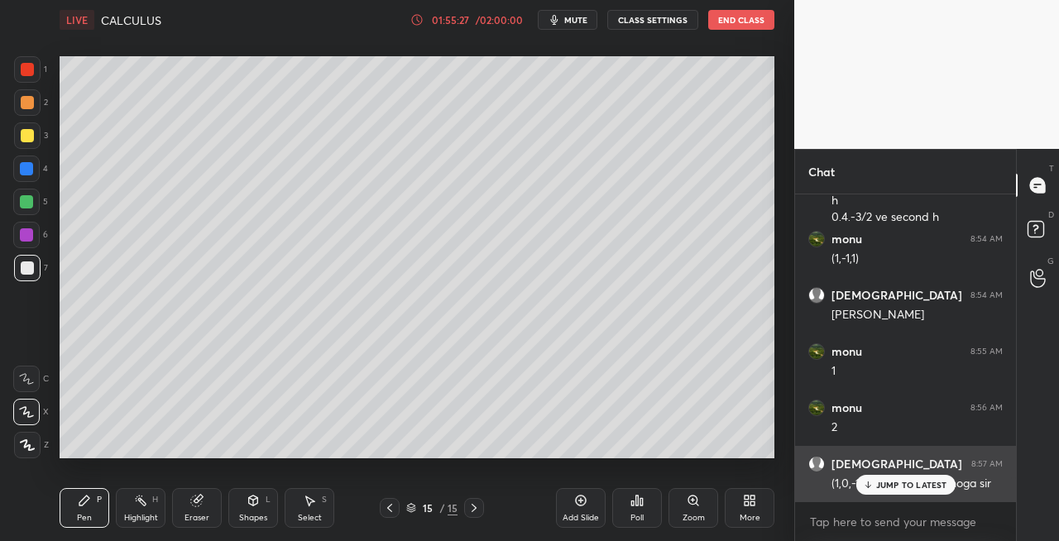
click at [875, 490] on div "JUMP TO LATEST" at bounding box center [904, 485] width 99 height 20
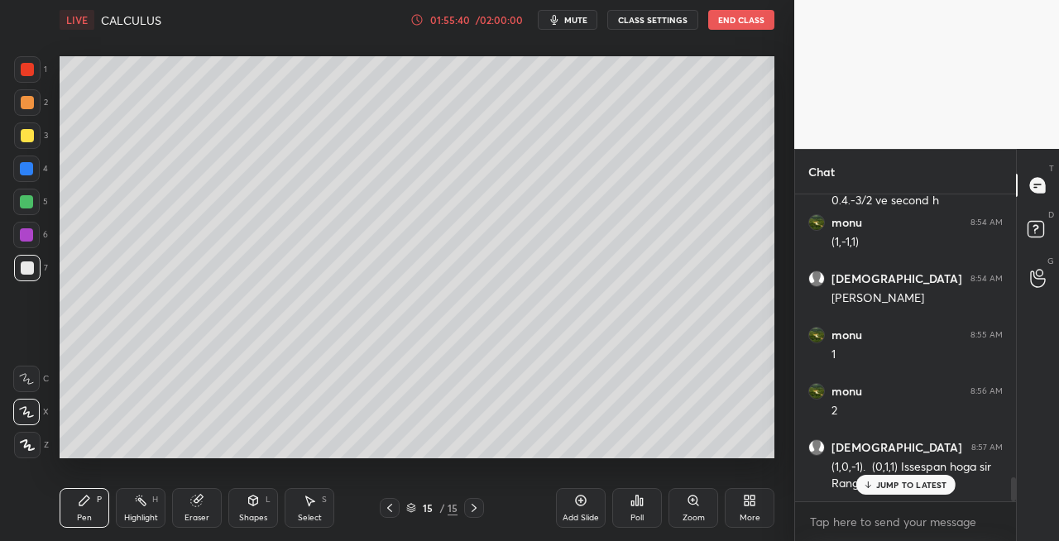
click at [210, 502] on div "Eraser" at bounding box center [197, 508] width 50 height 40
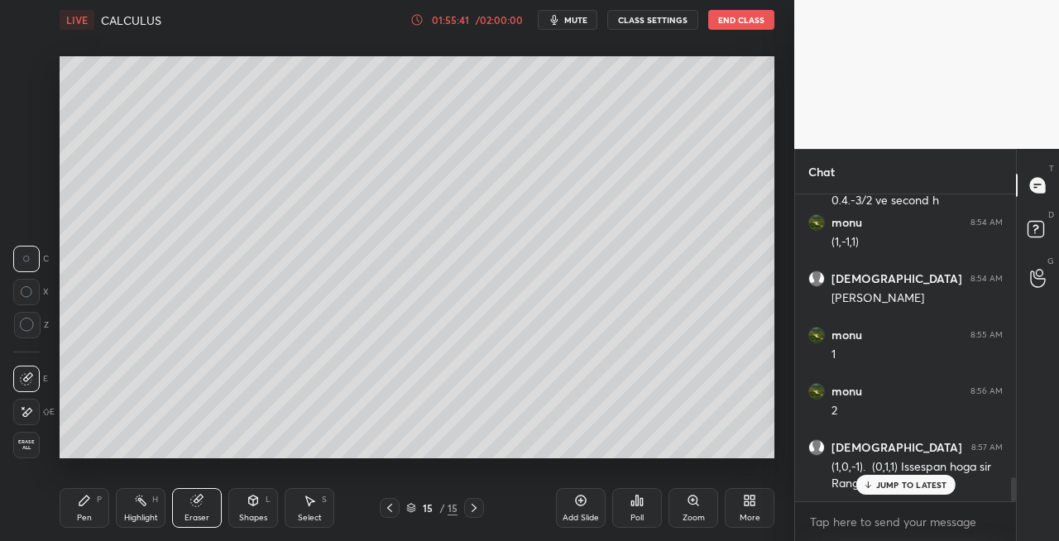
click at [101, 502] on div "P" at bounding box center [99, 499] width 5 height 8
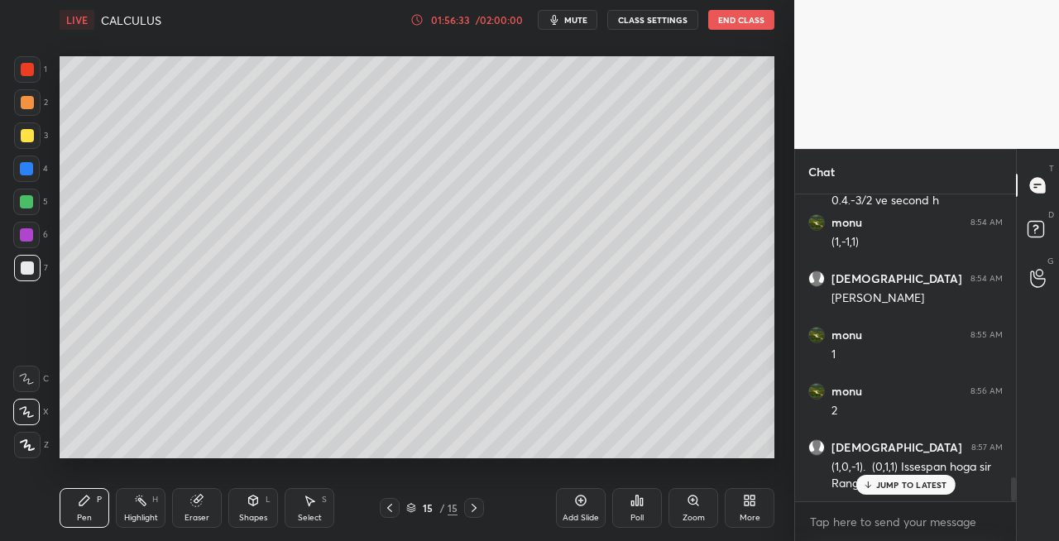
click at [386, 509] on icon at bounding box center [389, 507] width 13 height 13
click at [475, 511] on icon at bounding box center [473, 507] width 13 height 13
click at [385, 509] on icon at bounding box center [389, 507] width 13 height 13
click at [473, 509] on icon at bounding box center [473, 507] width 13 height 13
click at [471, 510] on icon at bounding box center [473, 507] width 13 height 13
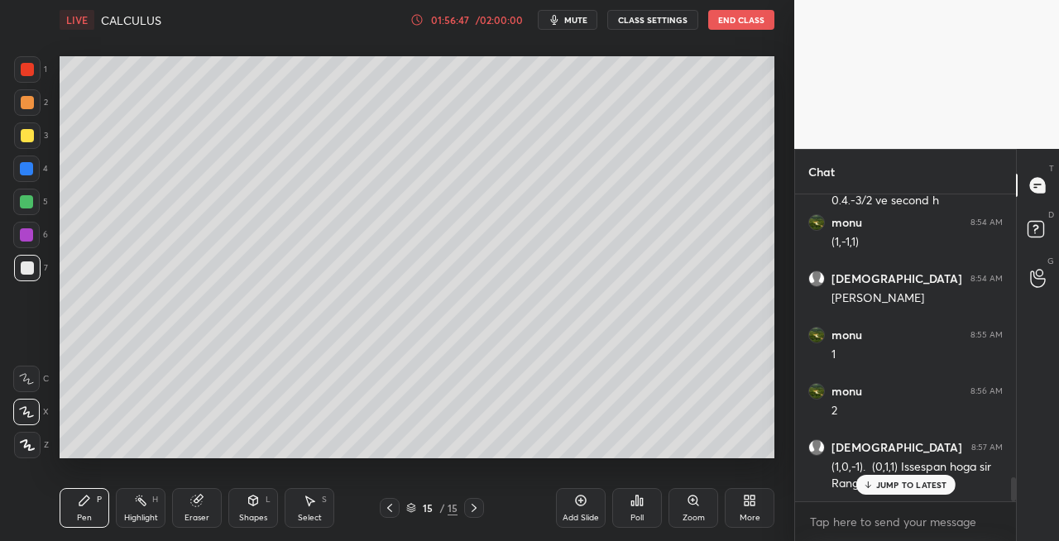
click at [574, 515] on div "Add Slide" at bounding box center [580, 518] width 36 height 8
click at [394, 514] on icon at bounding box center [389, 507] width 13 height 13
click at [477, 512] on icon at bounding box center [473, 507] width 13 height 13
click at [382, 509] on div at bounding box center [390, 508] width 20 height 20
click at [478, 512] on icon at bounding box center [473, 507] width 13 height 13
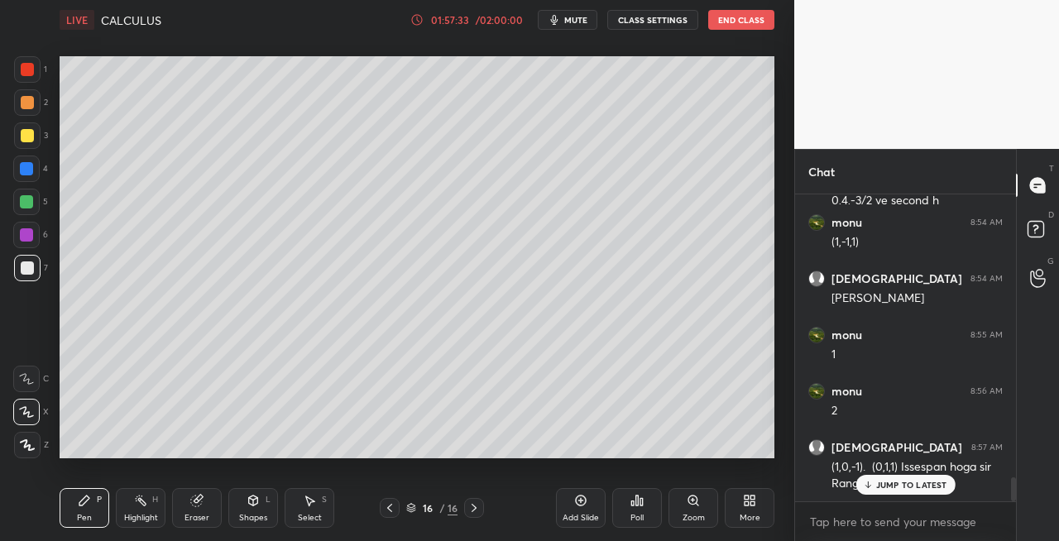
click at [202, 506] on icon at bounding box center [196, 500] width 13 height 13
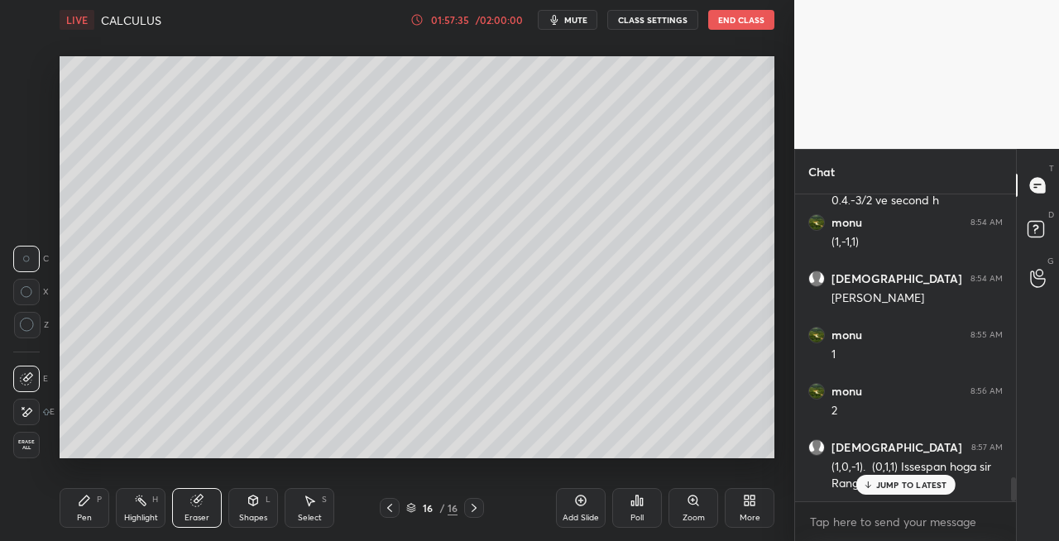
click at [81, 521] on div "Pen" at bounding box center [84, 518] width 15 height 8
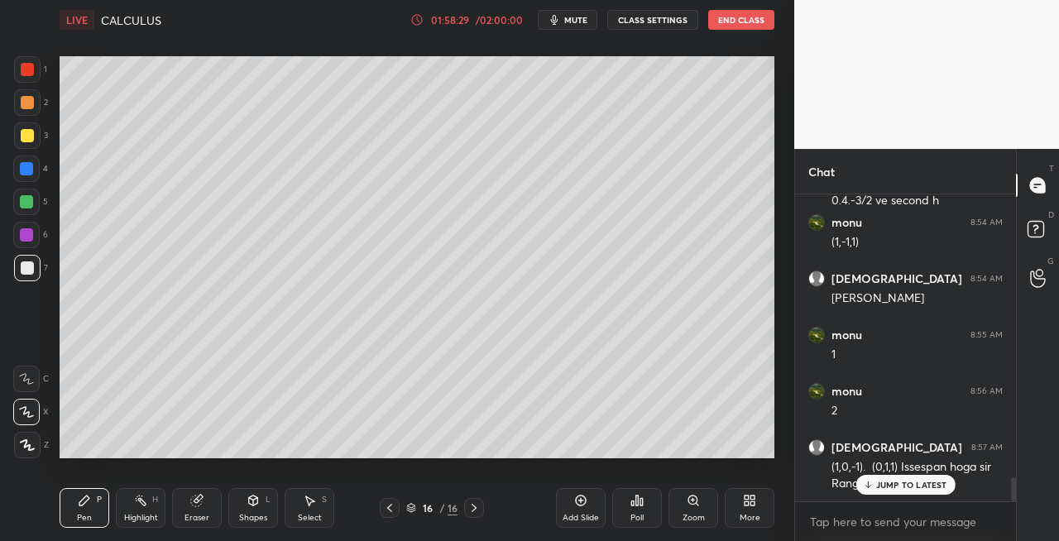
click at [394, 509] on icon at bounding box center [389, 507] width 13 height 13
click at [394, 508] on icon at bounding box center [389, 507] width 13 height 13
click at [471, 509] on icon at bounding box center [473, 507] width 13 height 13
click at [471, 508] on icon at bounding box center [473, 507] width 13 height 13
click at [476, 504] on icon at bounding box center [473, 507] width 13 height 13
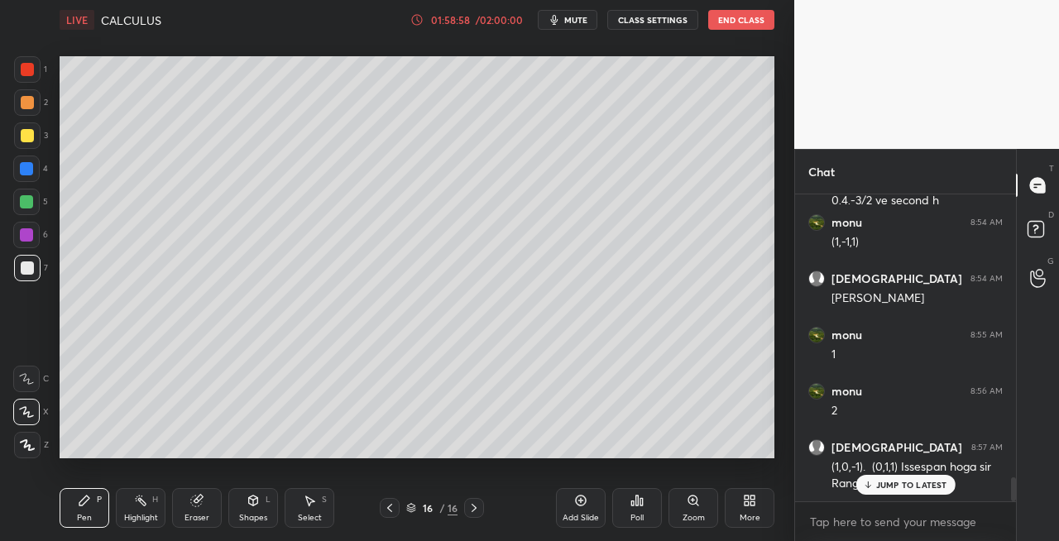
click at [194, 508] on div "Eraser" at bounding box center [197, 508] width 50 height 40
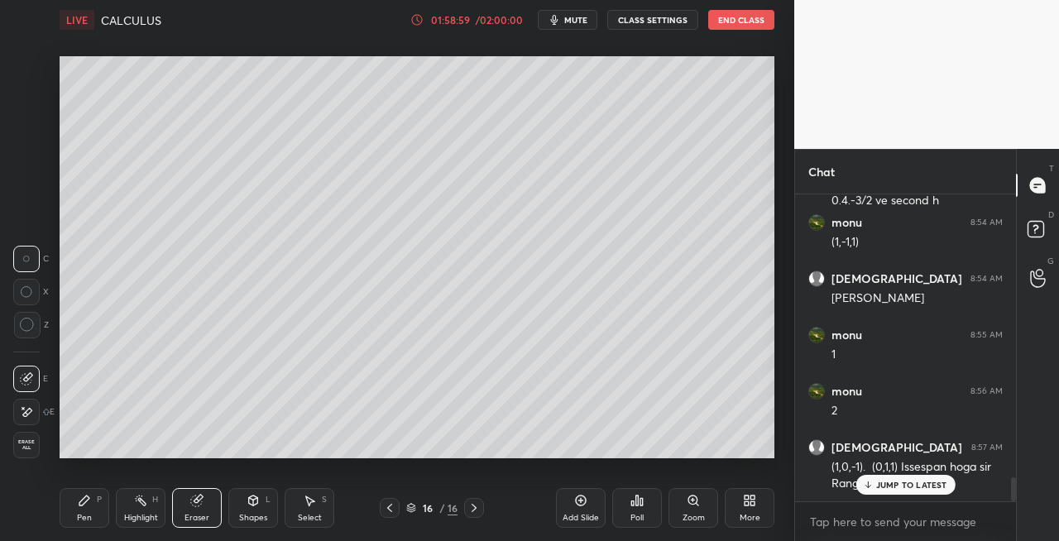
click at [103, 510] on div "Pen P" at bounding box center [85, 508] width 50 height 40
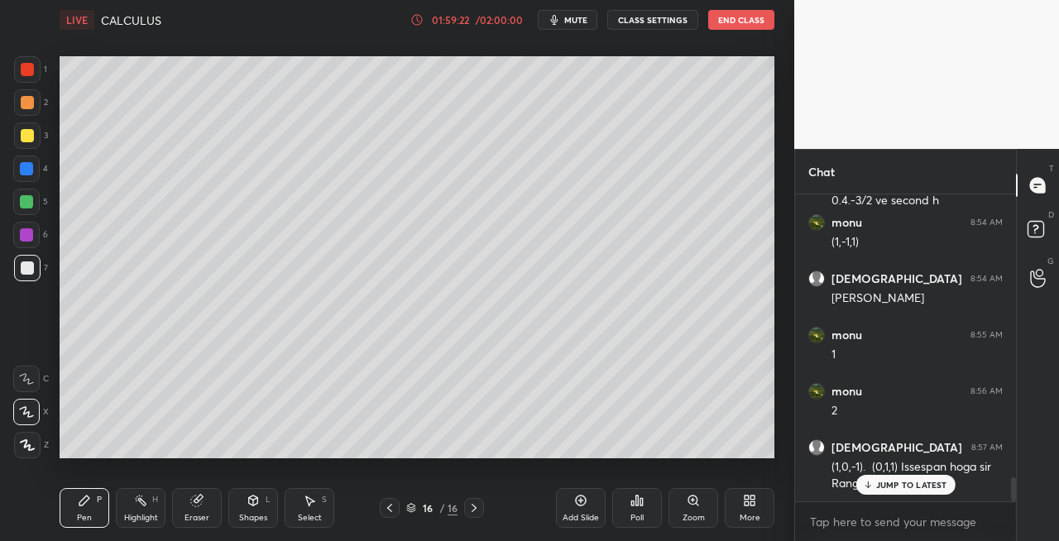
click at [232, 514] on div "Shapes L" at bounding box center [253, 508] width 50 height 40
click at [198, 506] on icon at bounding box center [196, 500] width 13 height 13
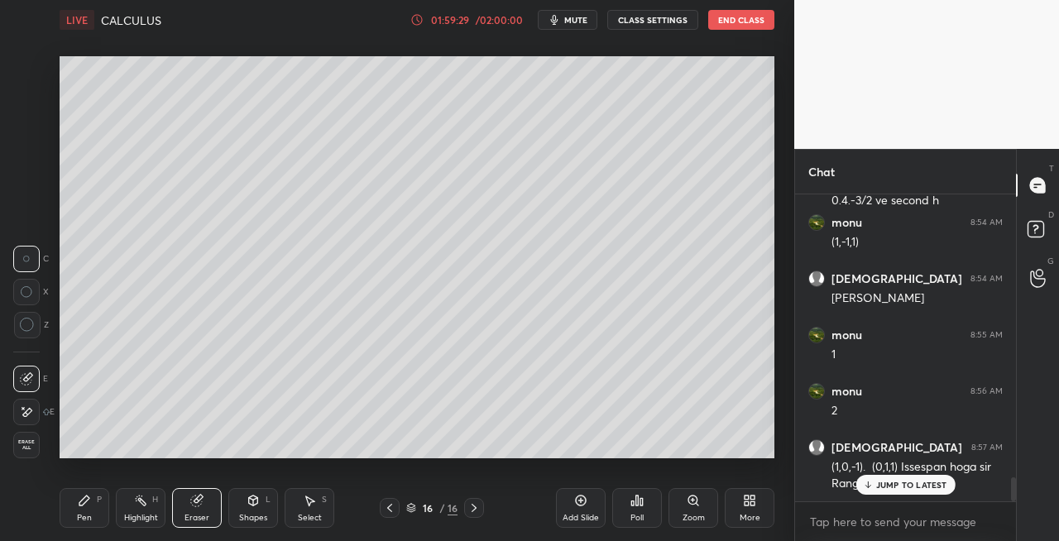
click at [87, 506] on icon at bounding box center [84, 500] width 13 height 13
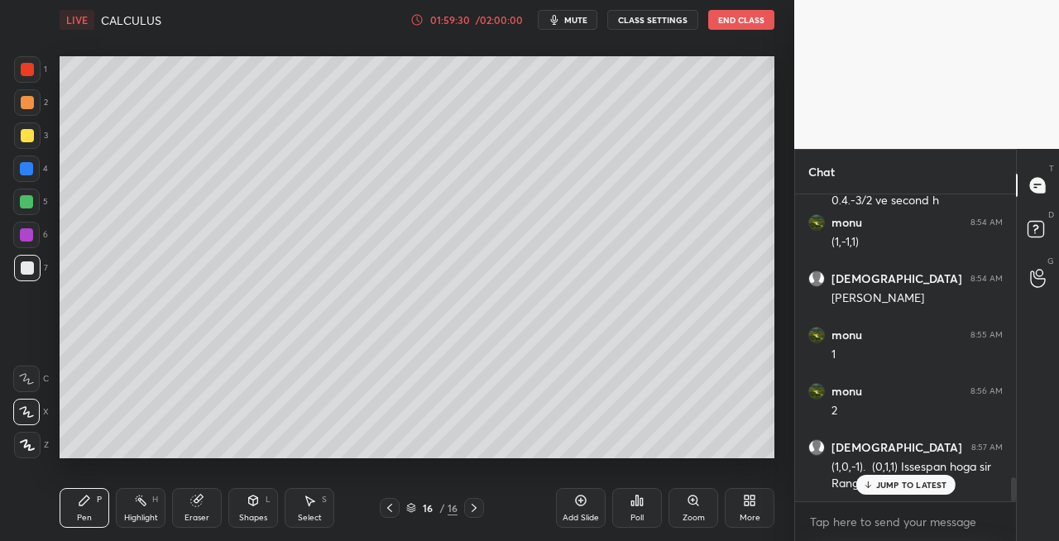
click at [256, 504] on icon at bounding box center [252, 500] width 13 height 13
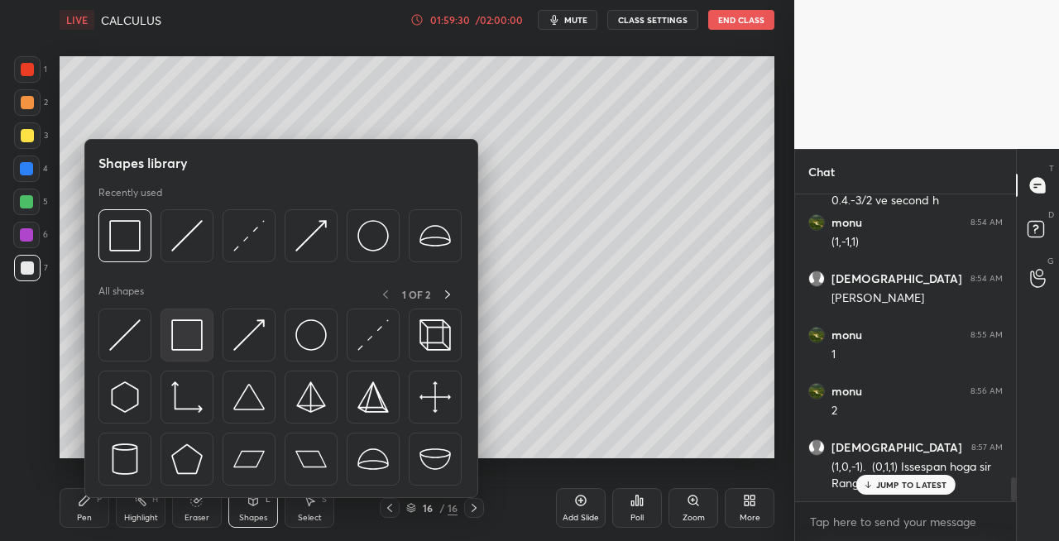
click at [190, 345] on img at bounding box center [186, 334] width 31 height 31
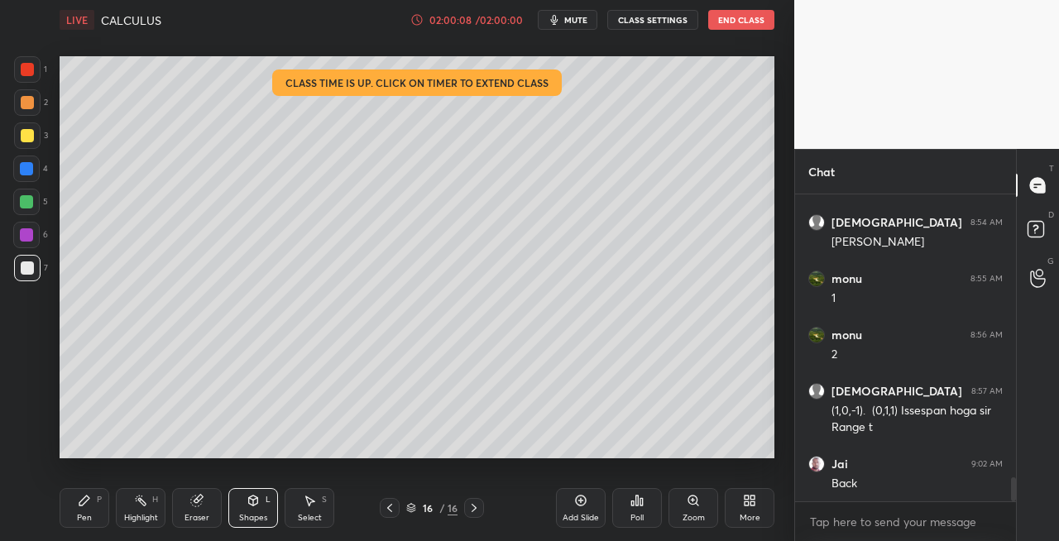
scroll to position [3755, 0]
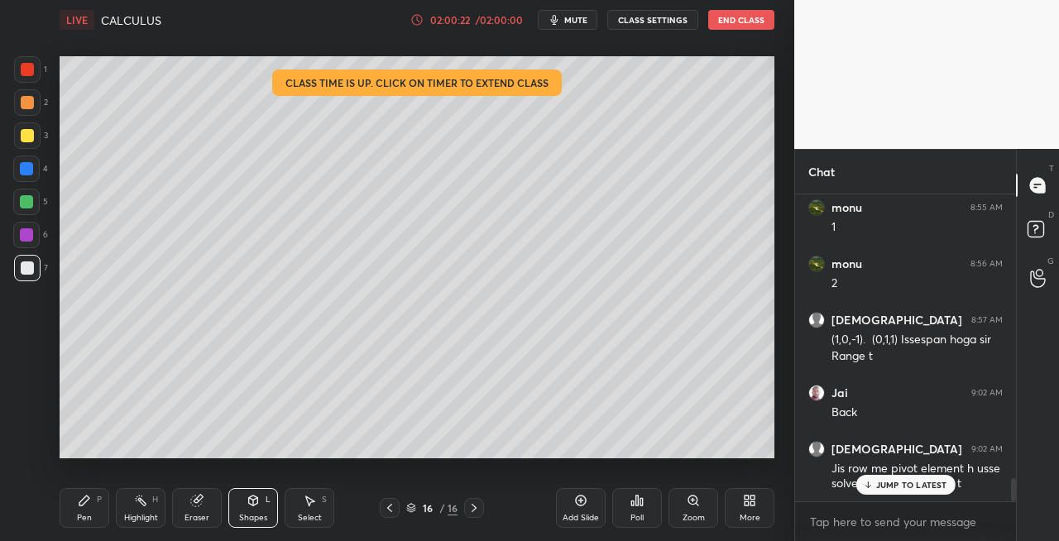
click at [394, 507] on icon at bounding box center [389, 507] width 13 height 13
click at [392, 505] on icon at bounding box center [389, 507] width 13 height 13
click at [475, 512] on icon at bounding box center [473, 507] width 13 height 13
click at [476, 511] on icon at bounding box center [473, 507] width 13 height 13
click at [255, 514] on div "Shapes" at bounding box center [253, 518] width 28 height 8
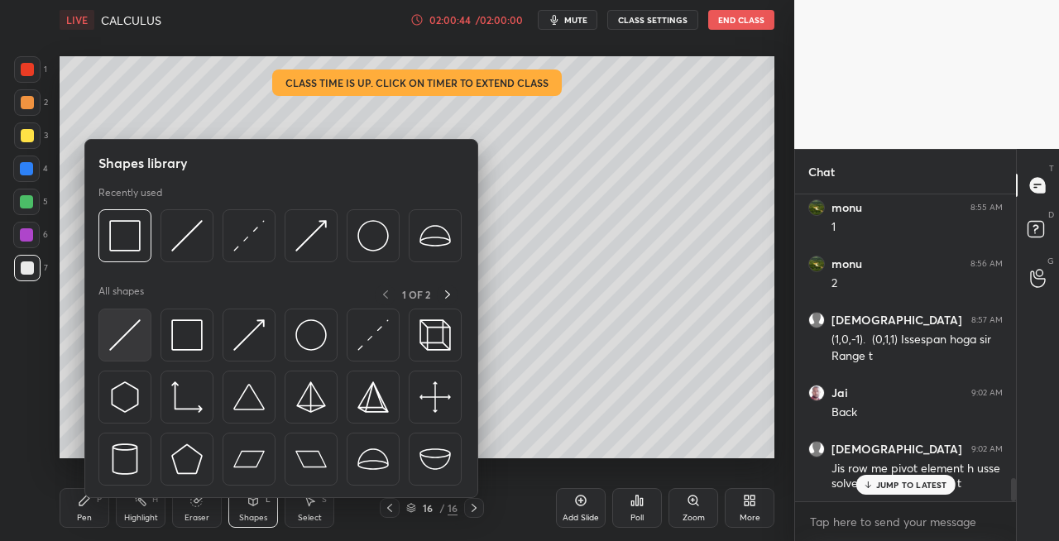
click at [122, 347] on img at bounding box center [124, 334] width 31 height 31
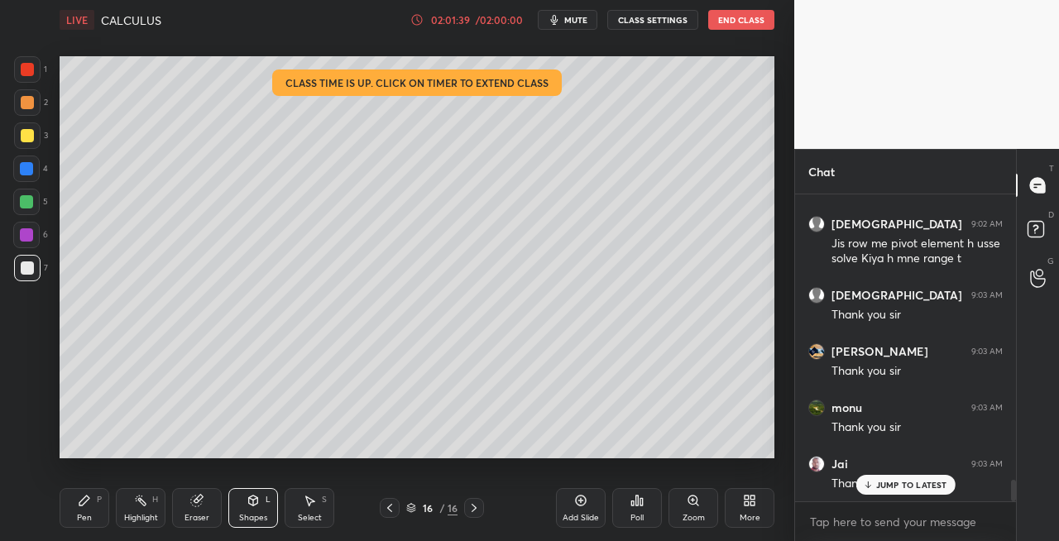
scroll to position [4036, 0]
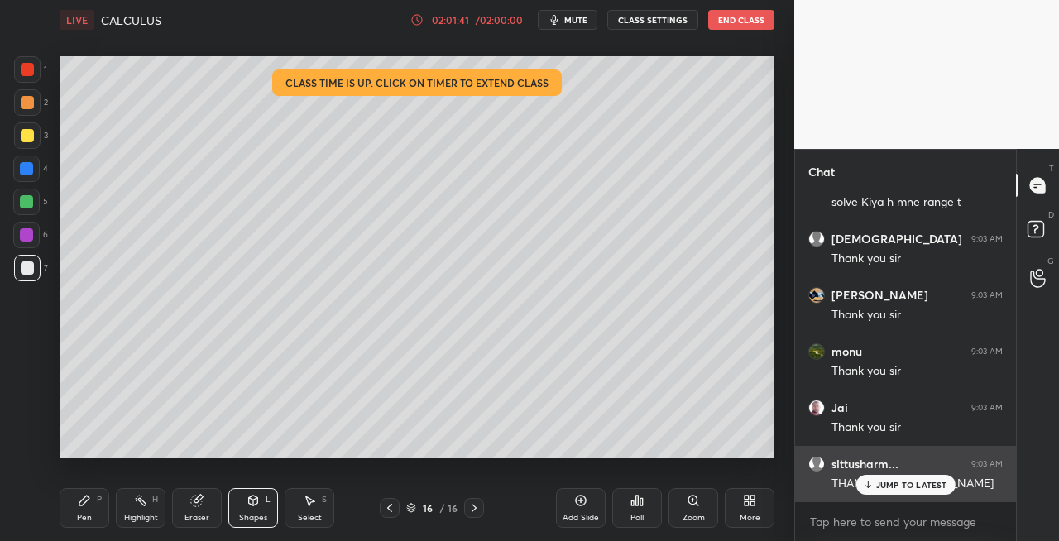
click at [887, 488] on p "JUMP TO LATEST" at bounding box center [911, 485] width 71 height 10
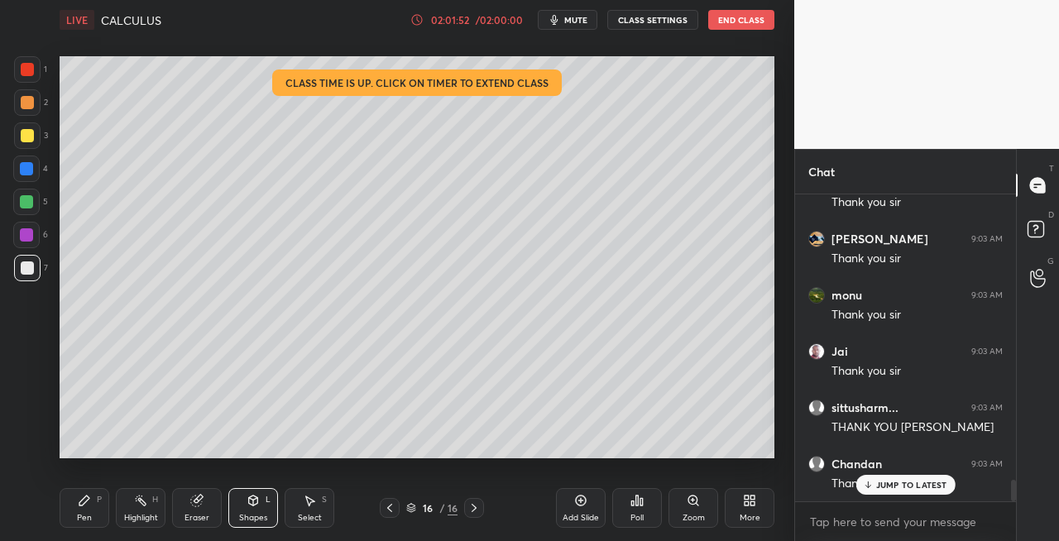
click at [384, 512] on icon at bounding box center [389, 507] width 13 height 13
click at [392, 508] on icon at bounding box center [389, 507] width 13 height 13
click at [391, 509] on icon at bounding box center [389, 507] width 13 height 13
click at [394, 506] on icon at bounding box center [389, 507] width 13 height 13
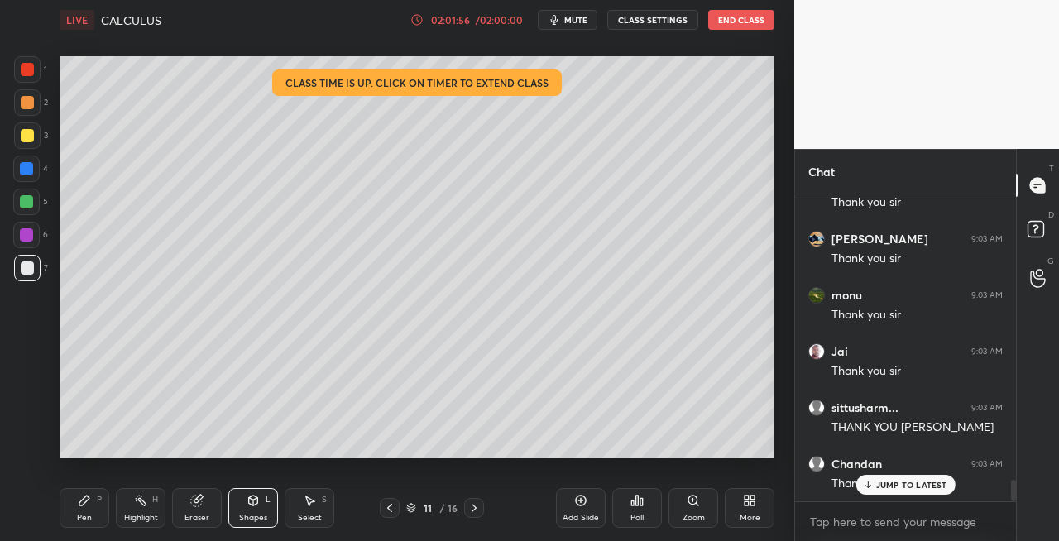
click at [390, 508] on icon at bounding box center [389, 507] width 13 height 13
click at [390, 509] on icon at bounding box center [389, 507] width 13 height 13
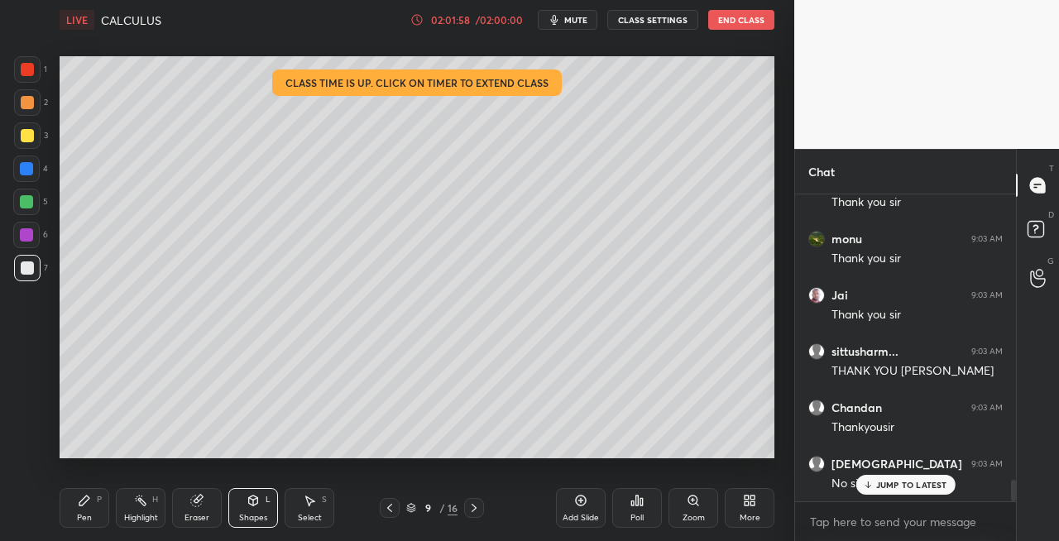
click at [387, 509] on icon at bounding box center [389, 507] width 13 height 13
click at [388, 509] on icon at bounding box center [389, 507] width 13 height 13
click at [389, 508] on icon at bounding box center [389, 507] width 13 height 13
click at [389, 510] on icon at bounding box center [389, 507] width 13 height 13
click at [393, 507] on icon at bounding box center [389, 507] width 13 height 13
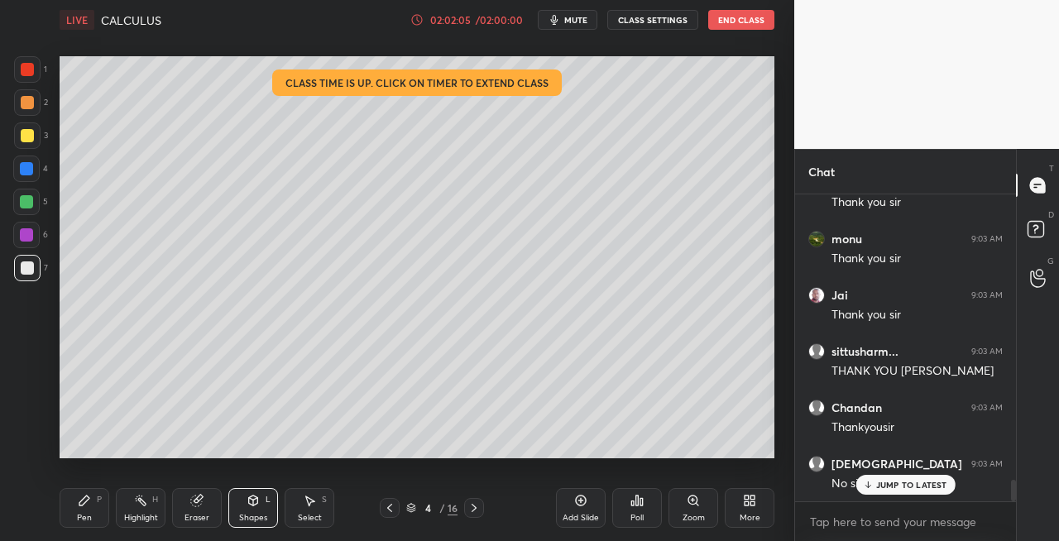
click at [392, 508] on icon at bounding box center [389, 507] width 13 height 13
click at [391, 510] on icon at bounding box center [389, 508] width 5 height 8
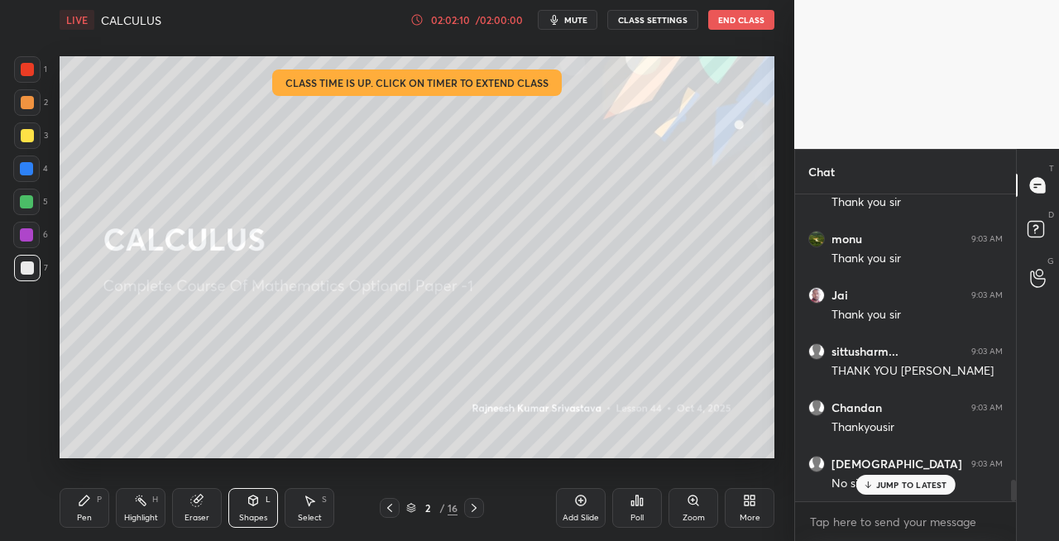
click at [392, 509] on icon at bounding box center [389, 507] width 13 height 13
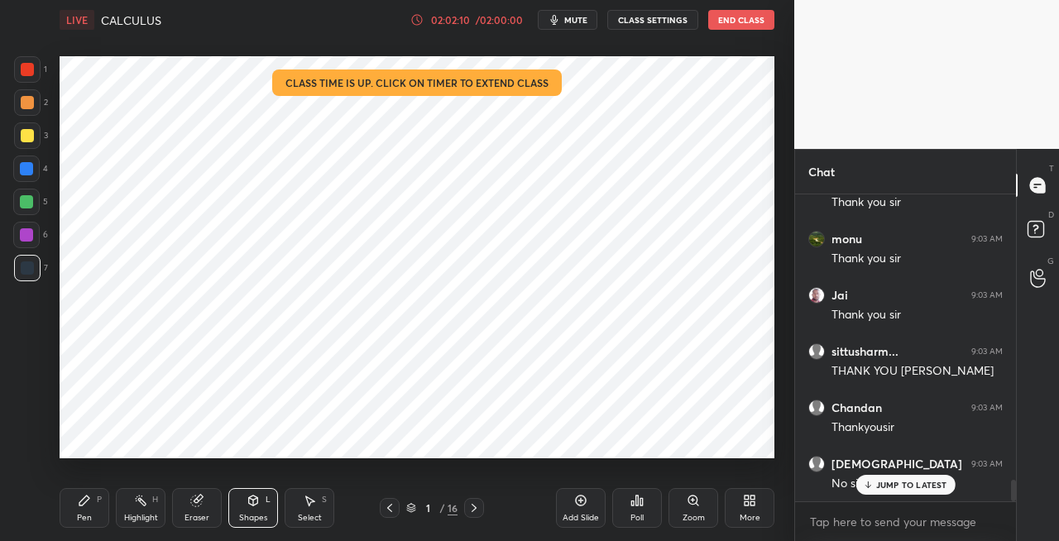
click at [481, 510] on div at bounding box center [474, 508] width 20 height 20
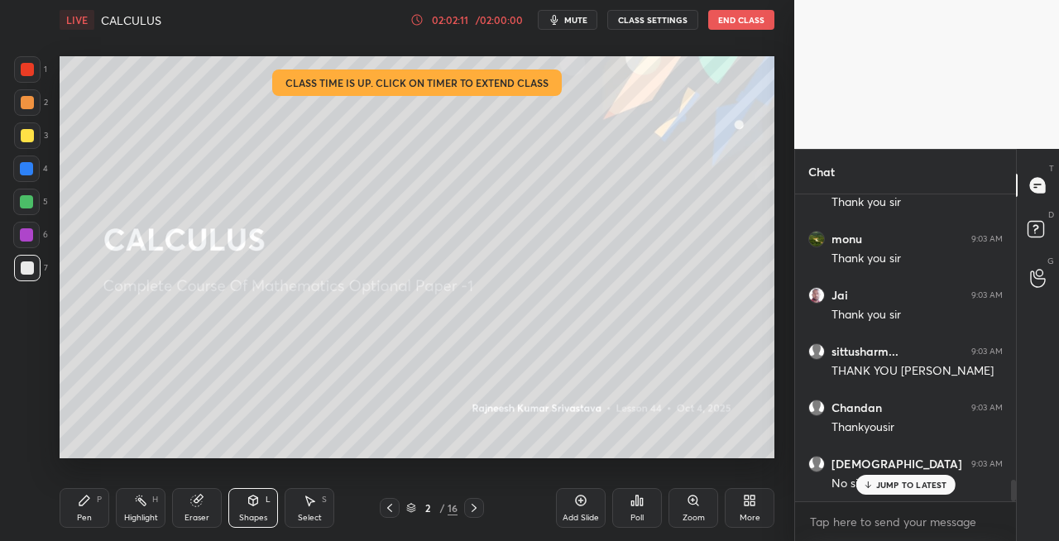
click at [480, 511] on icon at bounding box center [473, 507] width 13 height 13
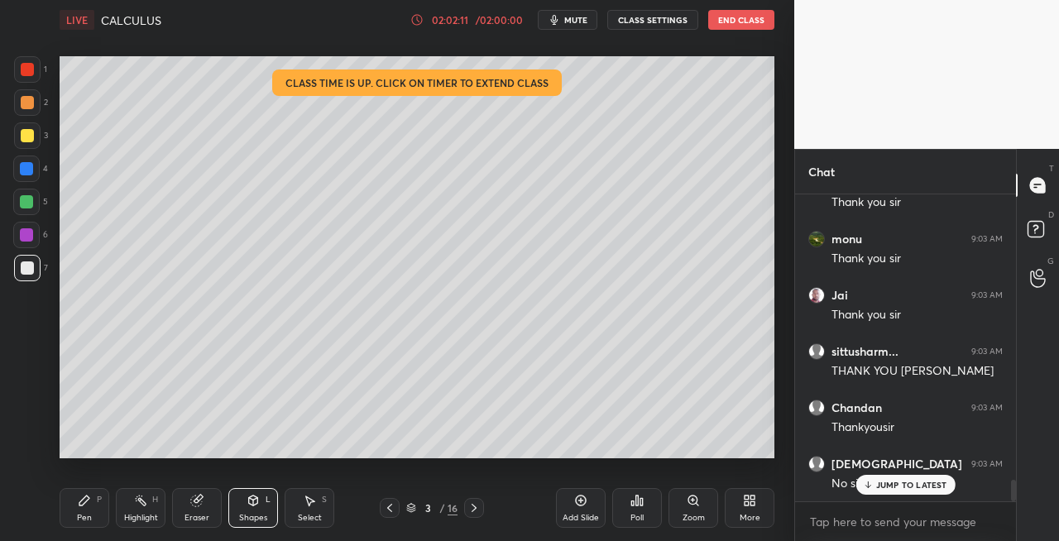
click at [479, 510] on icon at bounding box center [473, 507] width 13 height 13
click at [479, 509] on icon at bounding box center [473, 507] width 13 height 13
click at [480, 509] on icon at bounding box center [473, 507] width 13 height 13
click at [478, 509] on icon at bounding box center [473, 507] width 13 height 13
click at [476, 509] on icon at bounding box center [473, 507] width 13 height 13
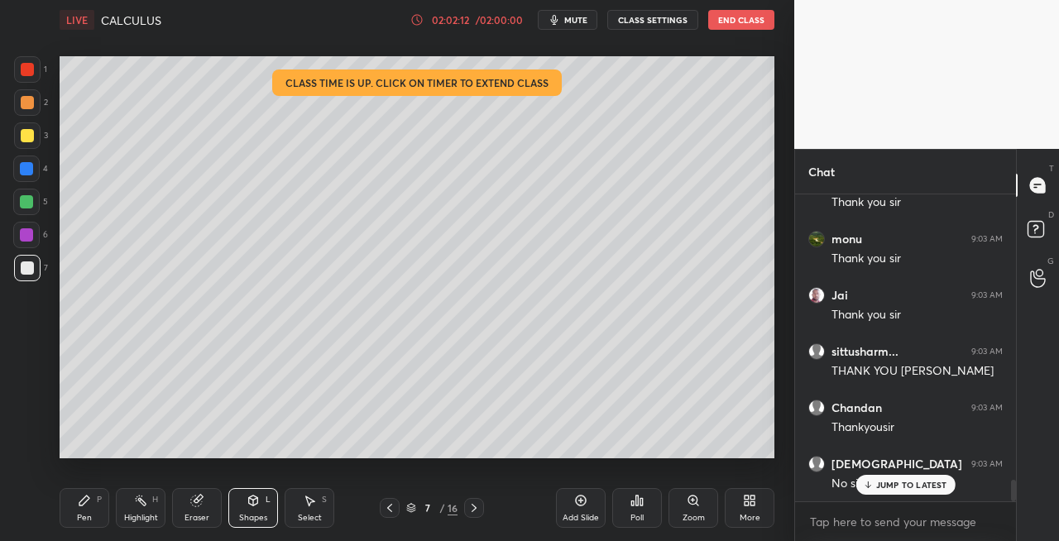
click at [478, 509] on icon at bounding box center [473, 507] width 13 height 13
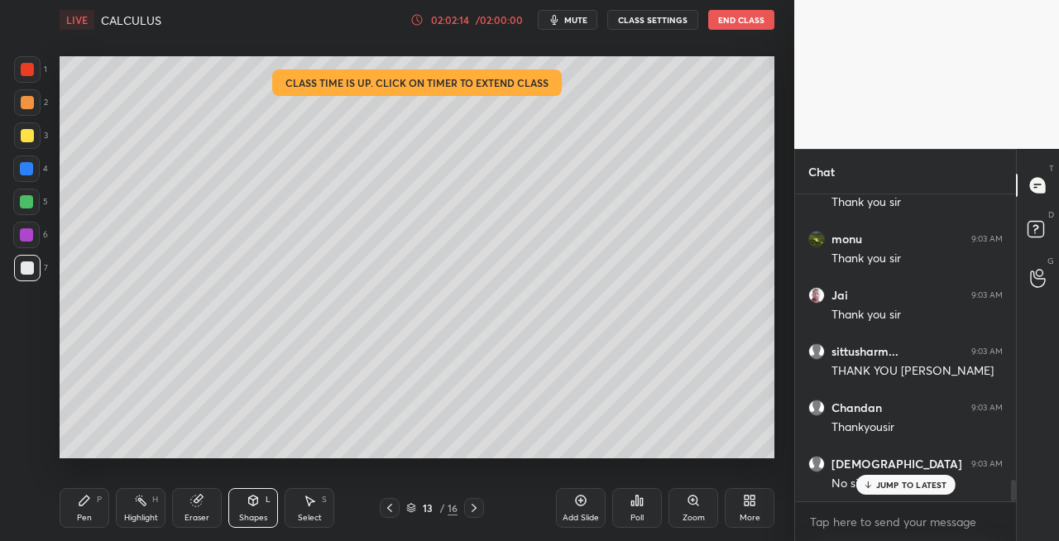
click at [475, 509] on icon at bounding box center [473, 508] width 5 height 8
click at [474, 509] on icon at bounding box center [473, 508] width 5 height 8
click at [473, 509] on icon at bounding box center [473, 507] width 13 height 13
click at [477, 509] on icon at bounding box center [473, 507] width 13 height 13
click at [480, 511] on icon at bounding box center [473, 507] width 13 height 13
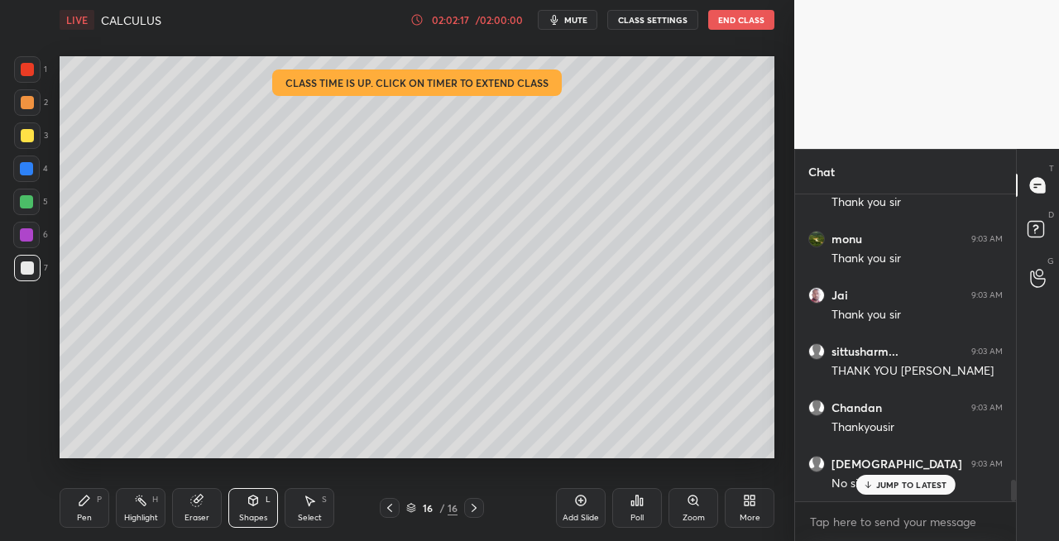
click at [738, 13] on button "End Class" at bounding box center [741, 20] width 66 height 20
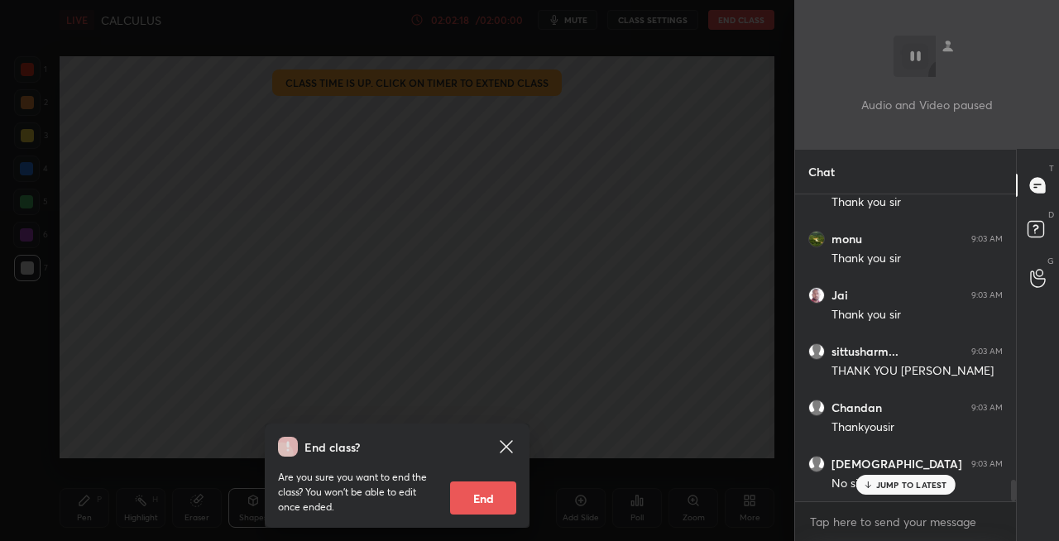
click at [493, 500] on button "End" at bounding box center [483, 497] width 66 height 33
type textarea "x"
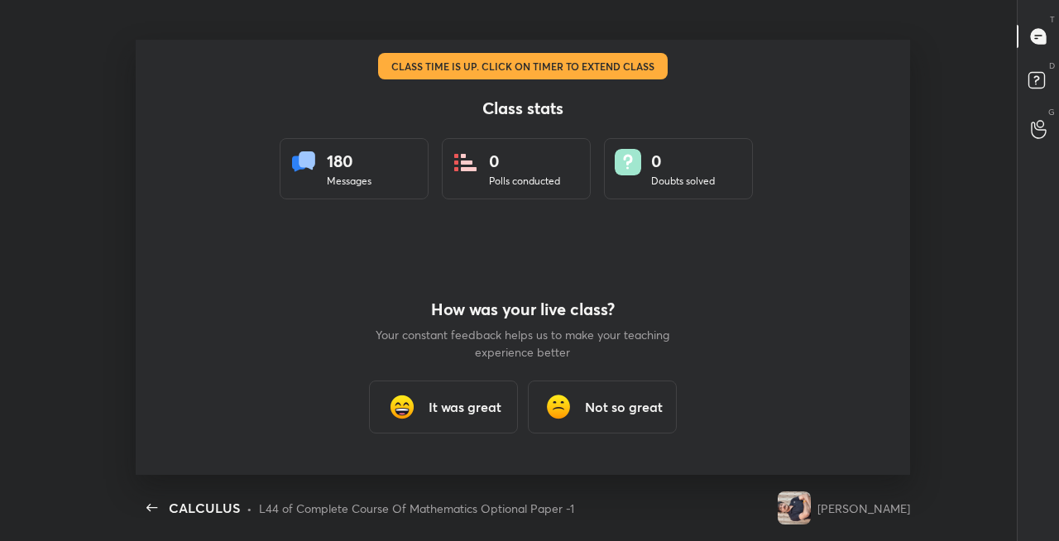
scroll to position [0, 0]
click at [486, 406] on h3 "It was great" at bounding box center [464, 407] width 73 height 20
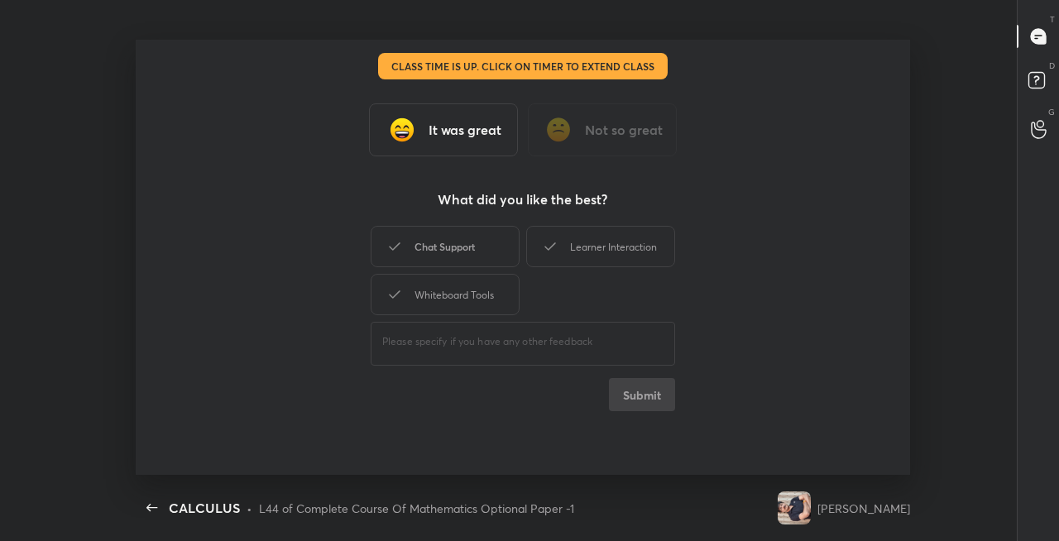
click at [461, 254] on div "Chat Support" at bounding box center [445, 246] width 149 height 41
click at [588, 250] on div "Learner Interaction" at bounding box center [600, 246] width 149 height 41
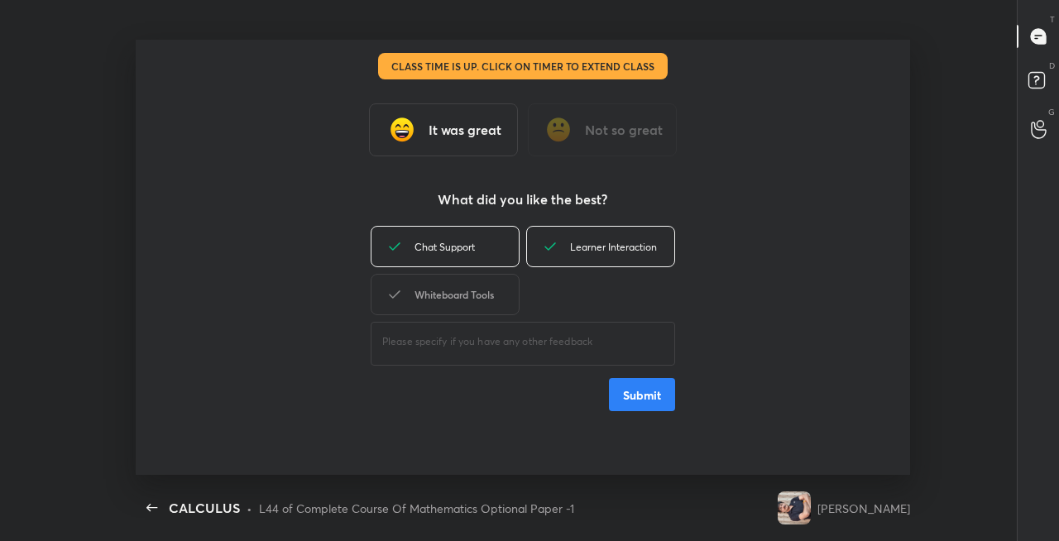
click at [486, 290] on div "Whiteboard Tools" at bounding box center [445, 294] width 149 height 41
click at [647, 390] on button "Submit" at bounding box center [642, 394] width 66 height 33
